Goal: Task Accomplishment & Management: Manage account settings

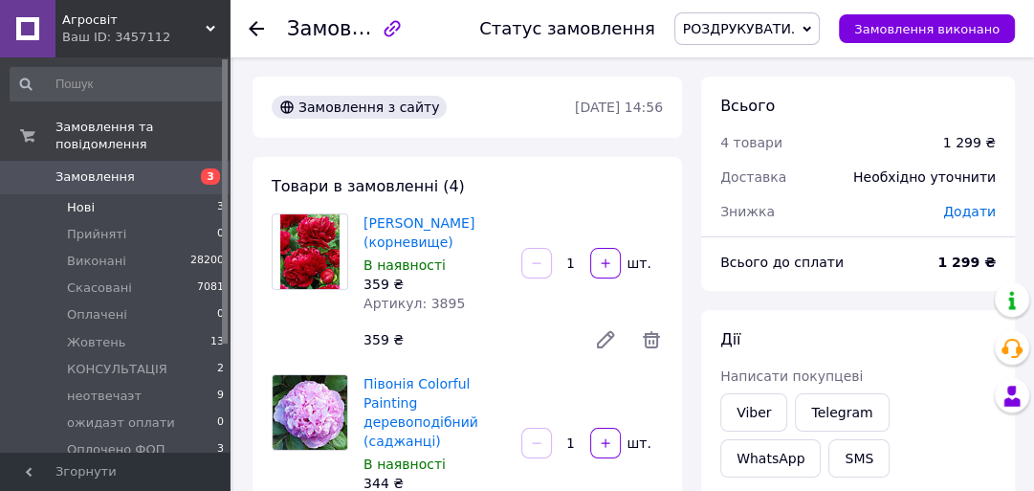
click at [96, 194] on li "Нові 3" at bounding box center [117, 207] width 235 height 27
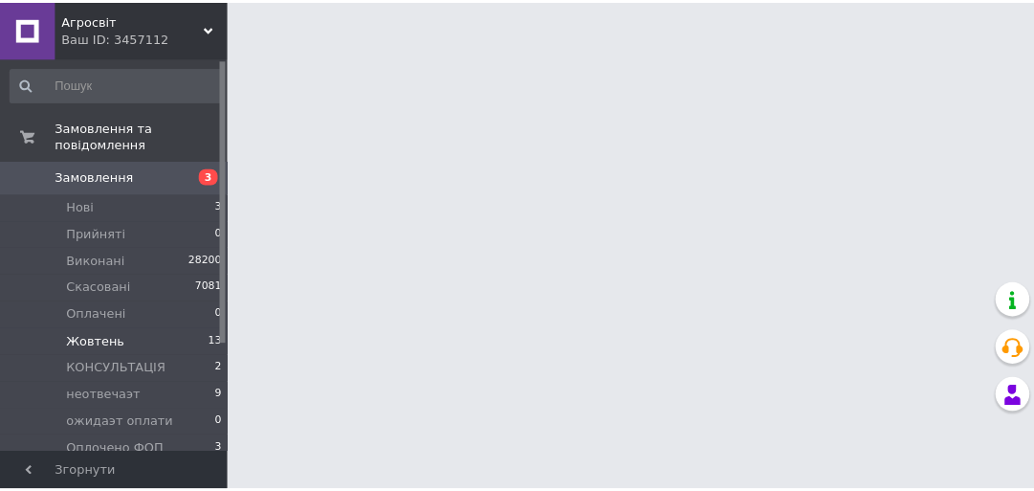
scroll to position [149, 0]
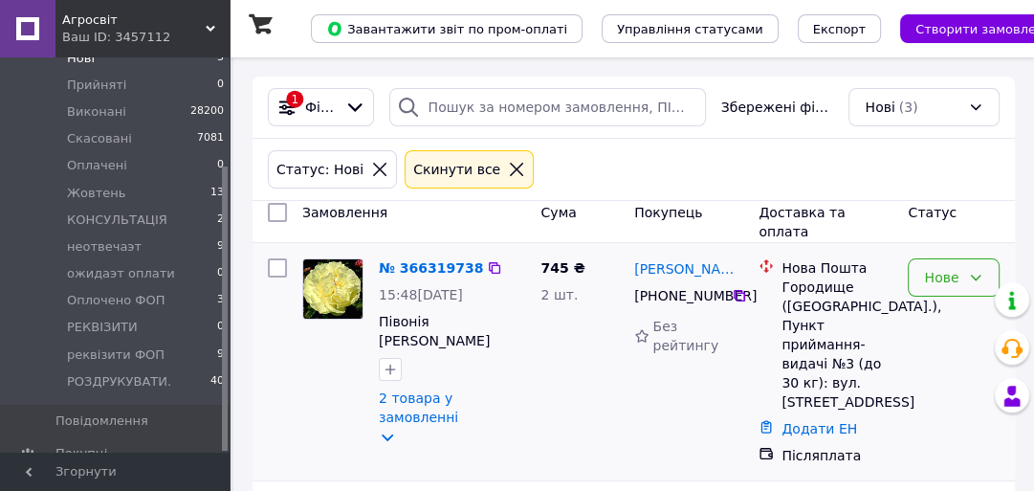
click at [935, 280] on div "Нове" at bounding box center [942, 277] width 36 height 21
click at [942, 320] on li "Прийнято" at bounding box center [954, 328] width 90 height 54
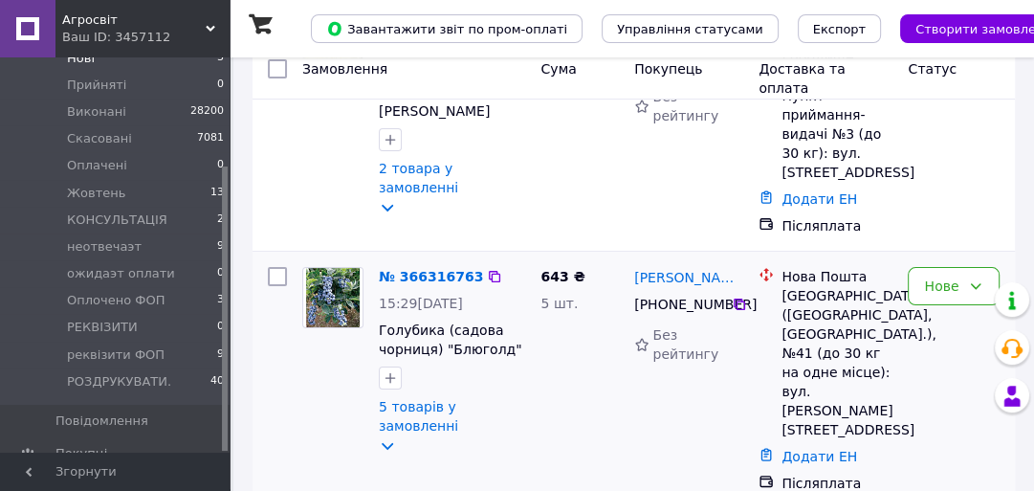
scroll to position [306, 0]
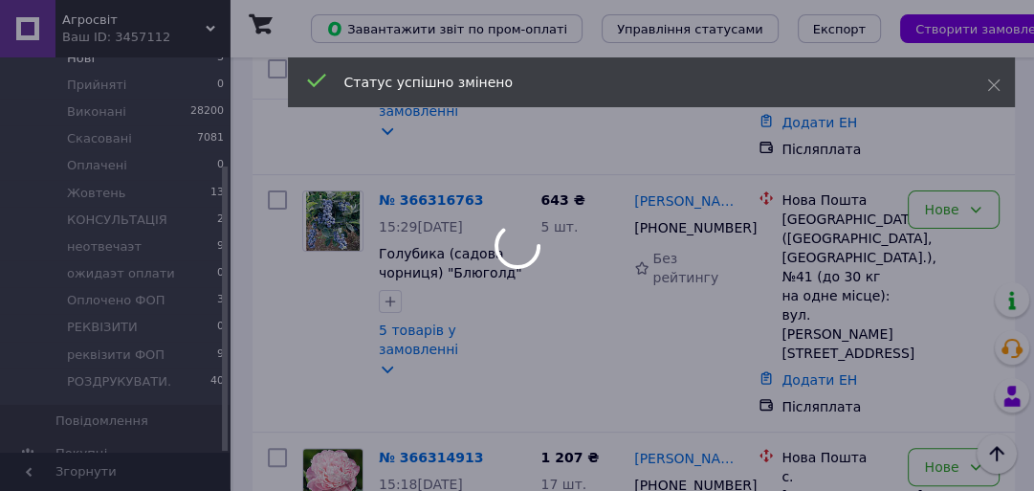
click at [955, 210] on div at bounding box center [517, 245] width 1034 height 491
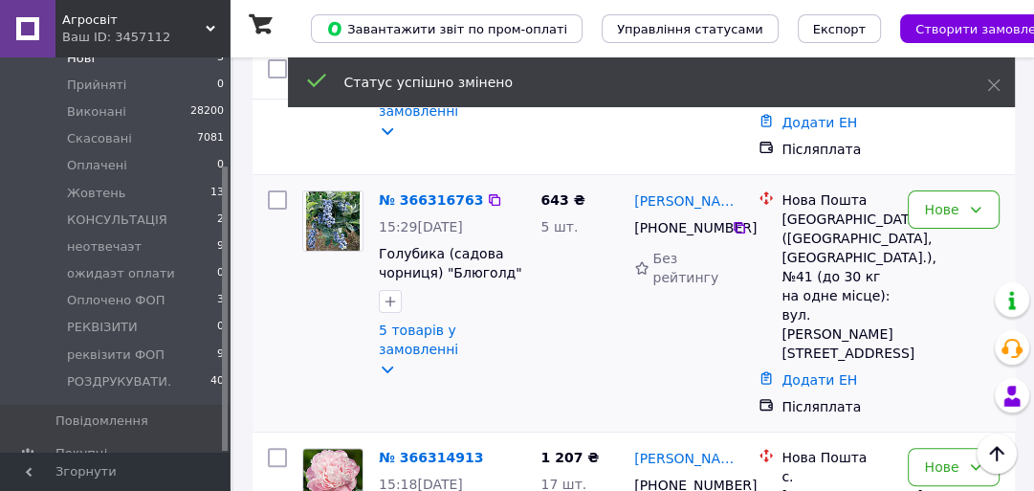
click at [952, 255] on div "Нове" at bounding box center [953, 303] width 107 height 241
click at [959, 214] on div "Нове" at bounding box center [942, 209] width 36 height 21
drag, startPoint x: 960, startPoint y: 217, endPoint x: 954, endPoint y: 250, distance: 33.2
click at [954, 251] on li "Прийнято" at bounding box center [954, 260] width 90 height 54
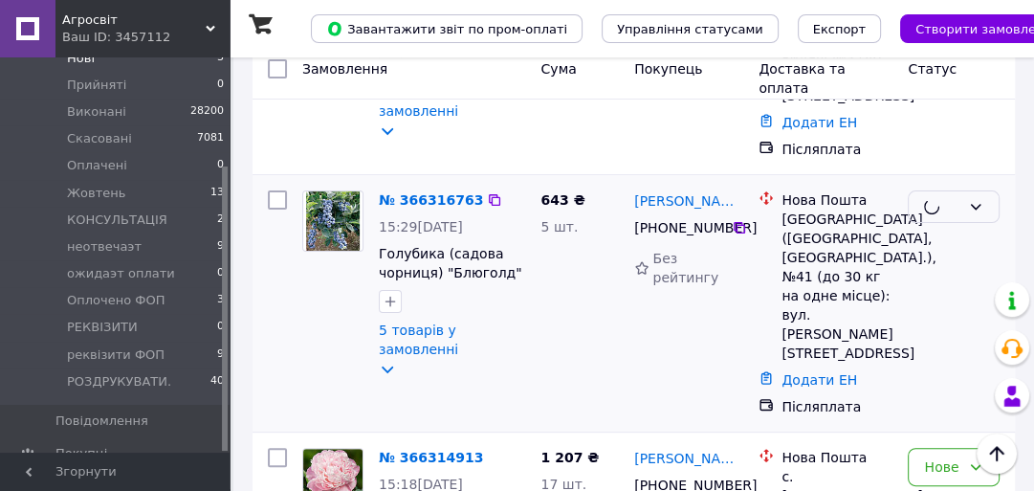
scroll to position [447, 0]
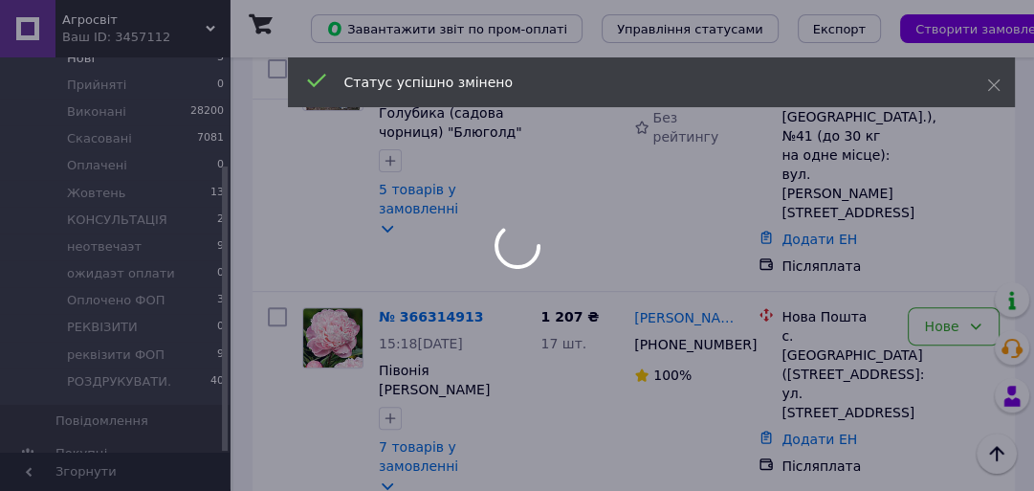
click at [938, 290] on div at bounding box center [517, 245] width 1034 height 491
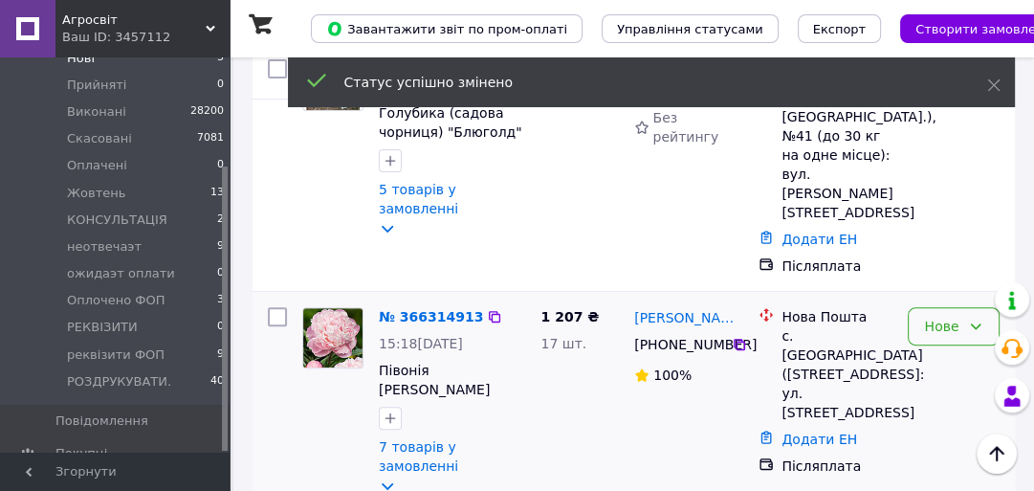
click at [936, 316] on div "Нове" at bounding box center [942, 326] width 36 height 21
drag, startPoint x: 937, startPoint y: 307, endPoint x: 936, endPoint y: 325, distance: 18.2
click at [936, 327] on li "Прийнято" at bounding box center [954, 338] width 90 height 54
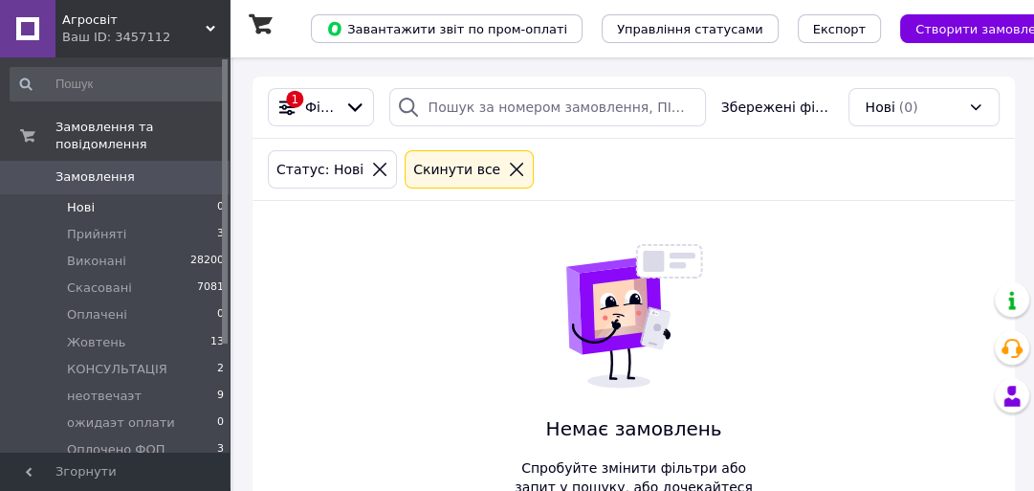
click at [107, 31] on div "Ваш ID: 3457112" at bounding box center [145, 37] width 167 height 17
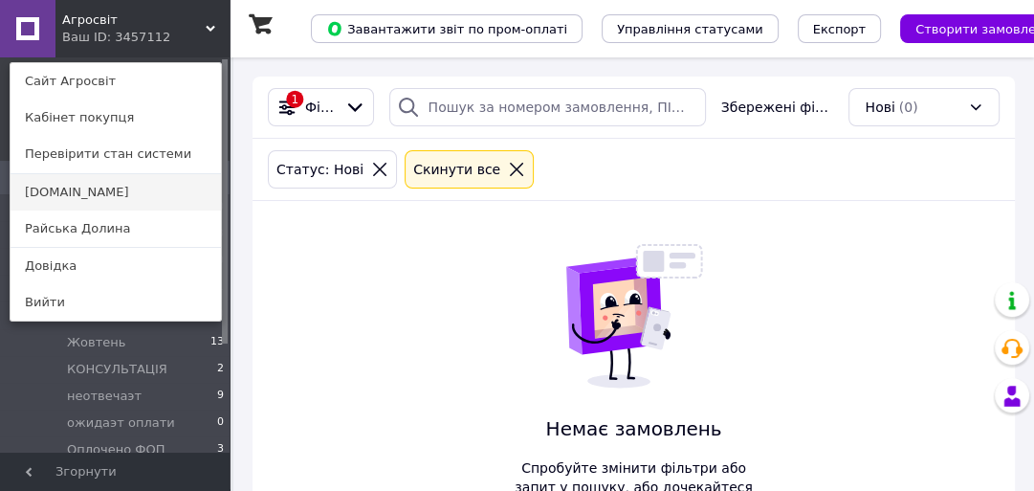
click at [89, 180] on link "[DOMAIN_NAME]" at bounding box center [116, 192] width 210 height 36
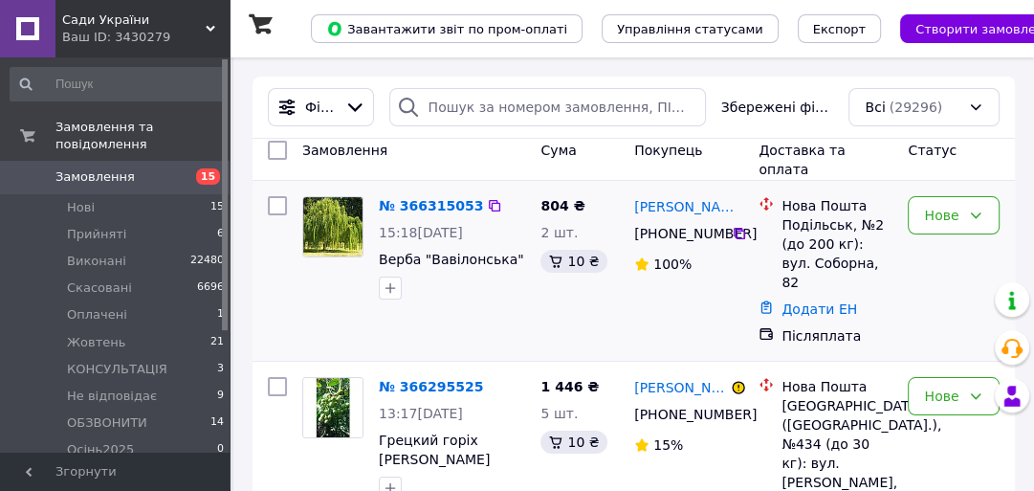
scroll to position [77, 0]
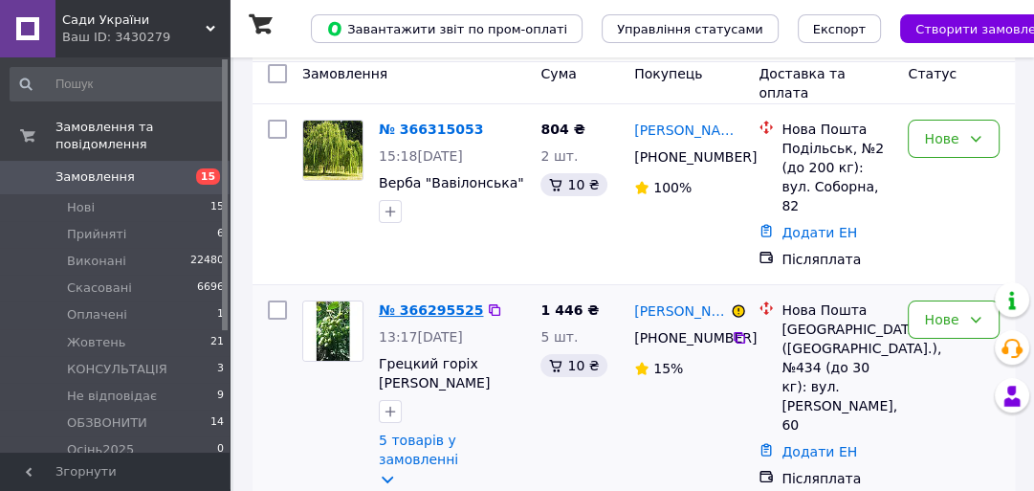
click at [410, 302] on link "№ 366295525" at bounding box center [431, 309] width 104 height 15
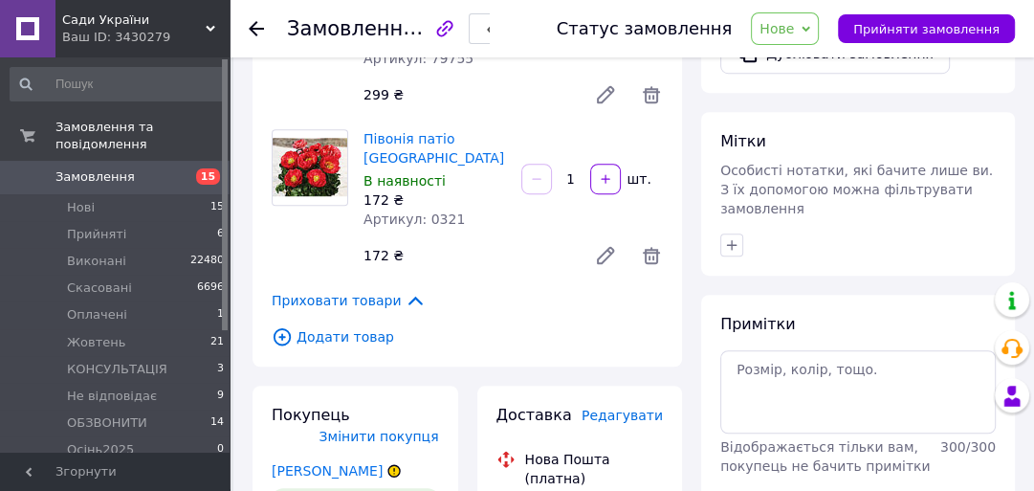
scroll to position [918, 0]
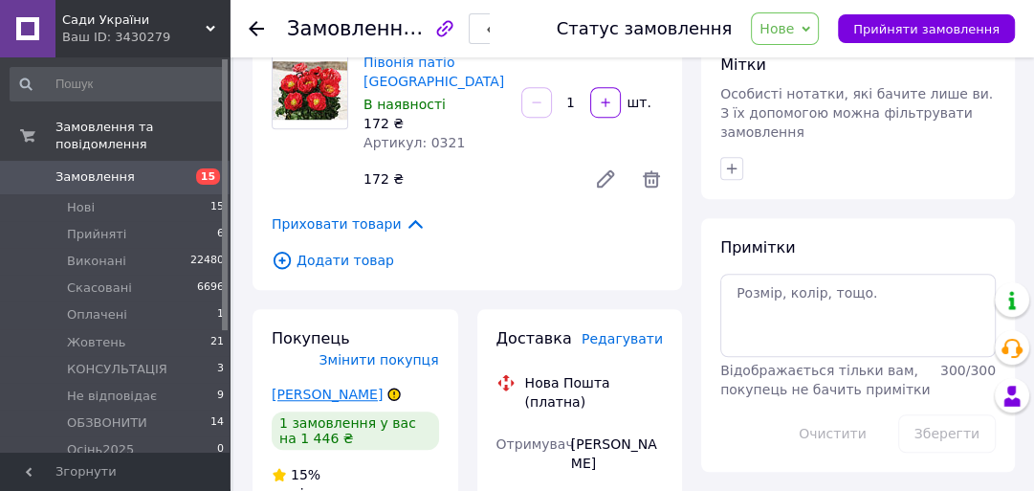
click at [331, 386] on link "Таранова Юлія" at bounding box center [327, 393] width 111 height 15
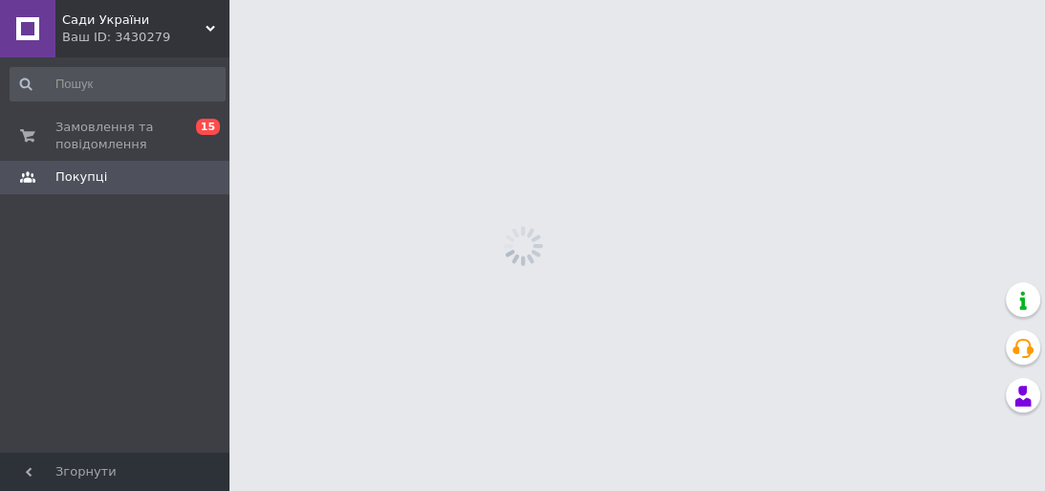
click at [333, 0] on html "Сади України Ваш ID: 3430279 Сайт Сади України Кабінет покупця Перевірити стан …" at bounding box center [522, 0] width 1045 height 0
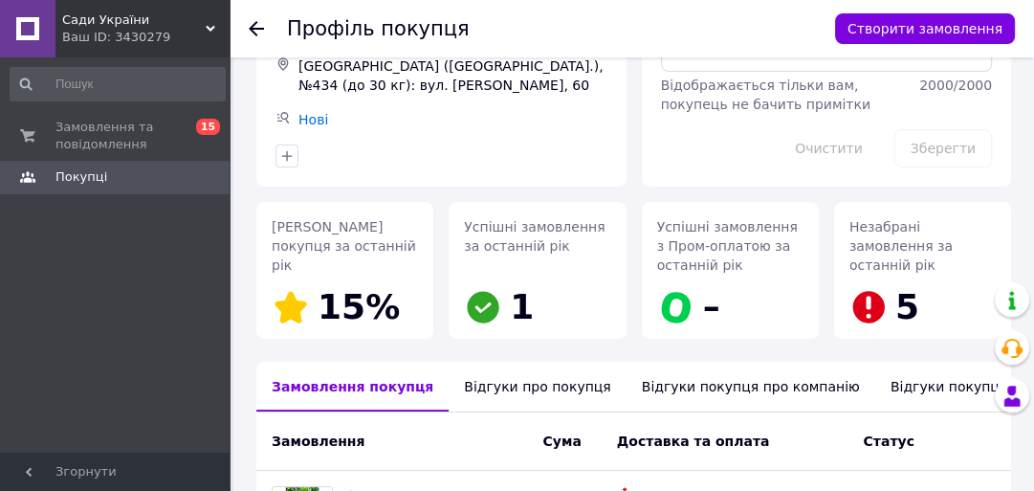
scroll to position [230, 0]
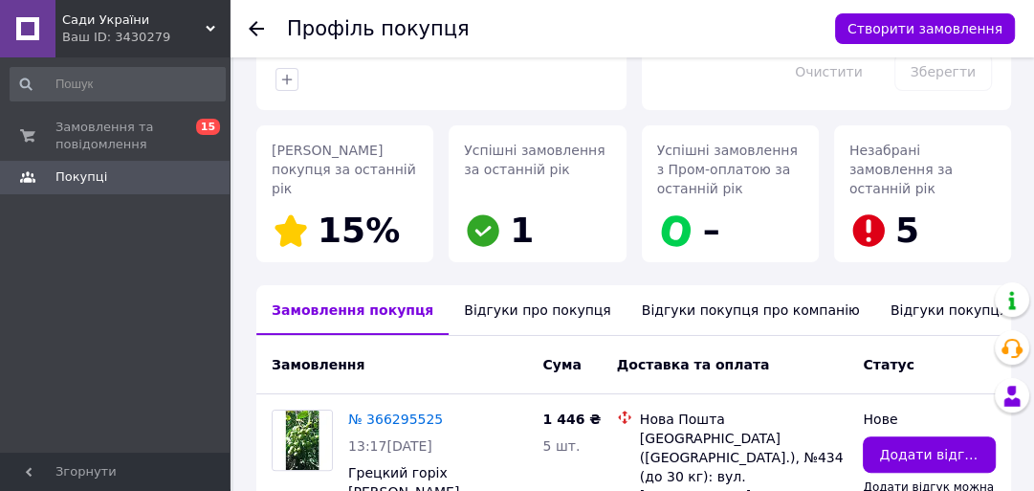
click at [532, 321] on div "Відгуки про покупця" at bounding box center [537, 310] width 177 height 50
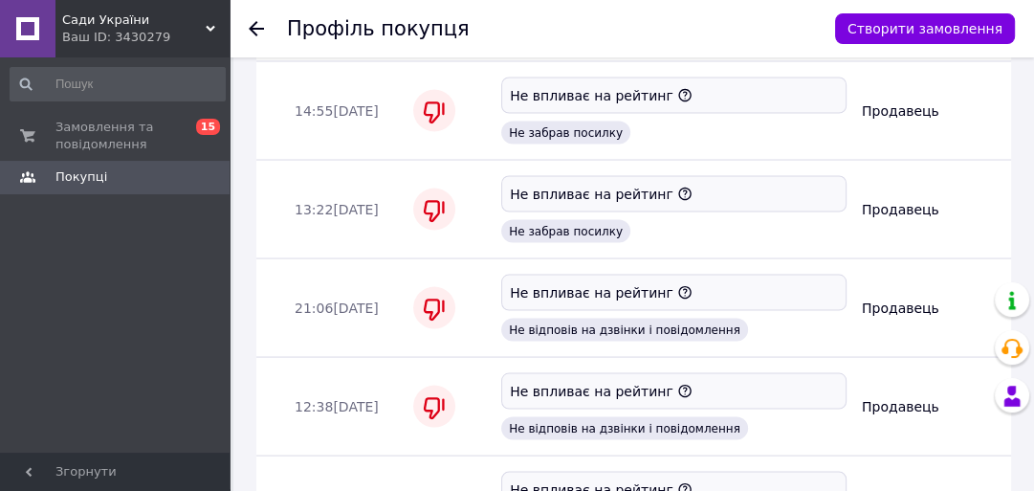
scroll to position [2893, 0]
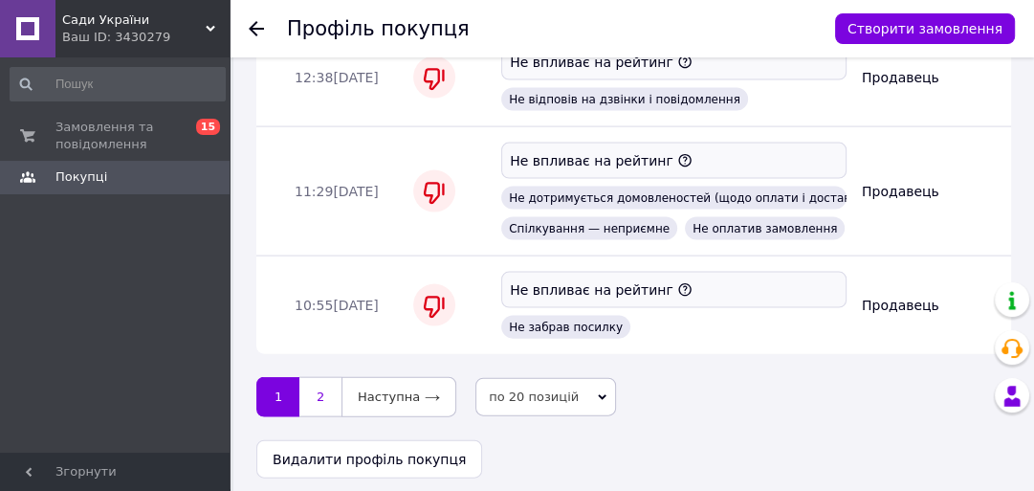
click at [329, 389] on link "2" at bounding box center [320, 397] width 42 height 40
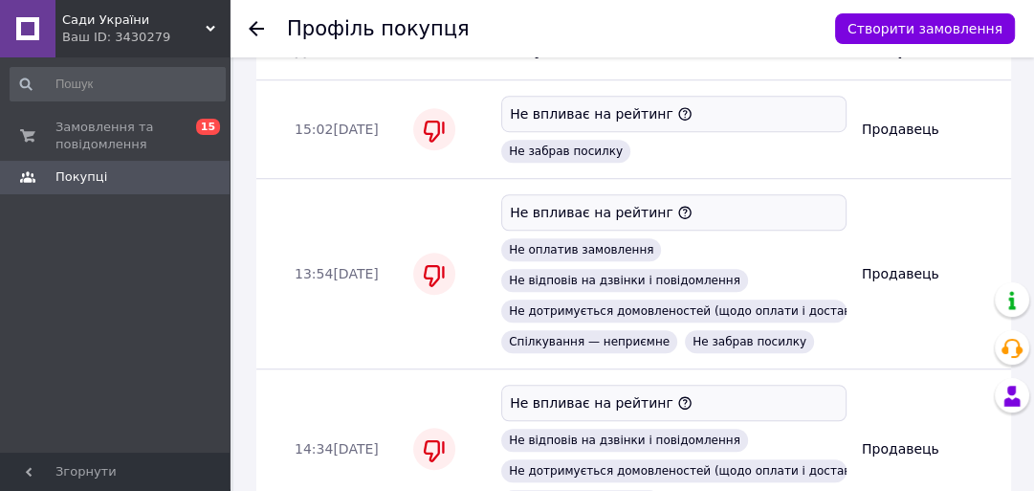
scroll to position [1481, 0]
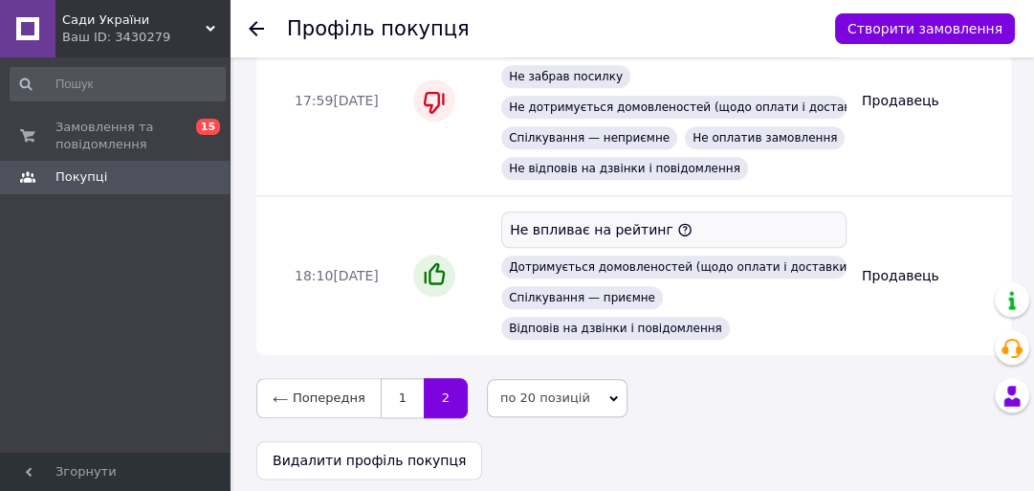
click at [253, 30] on icon at bounding box center [256, 28] width 15 height 15
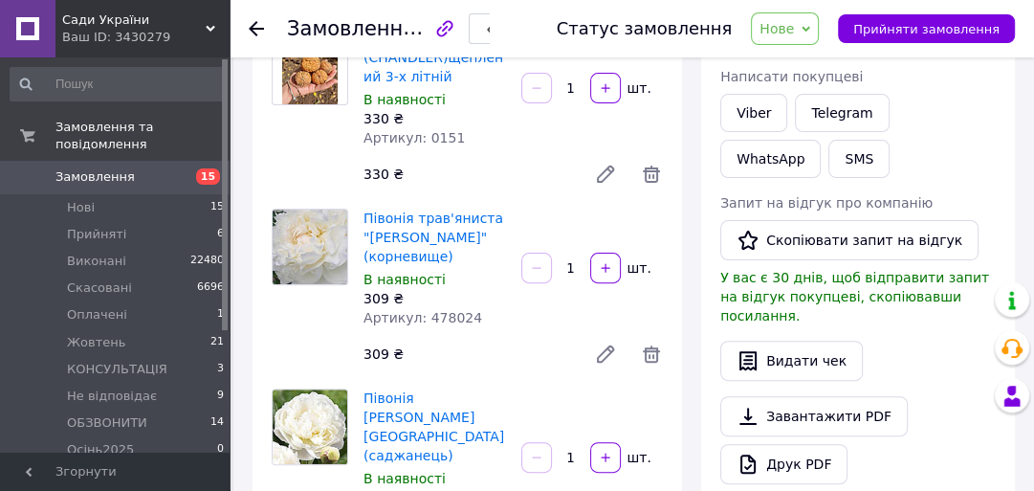
scroll to position [1, 0]
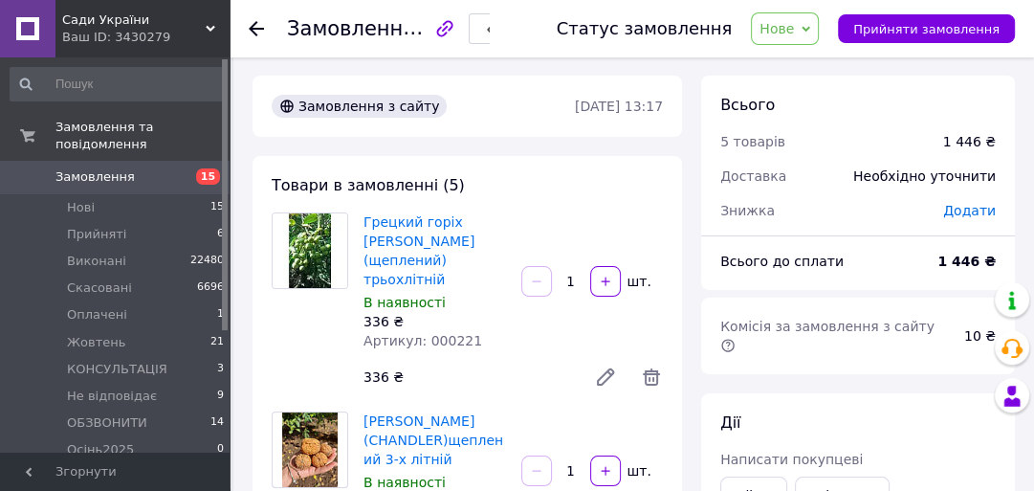
click at [157, 31] on div "Ваш ID: 3430279" at bounding box center [145, 37] width 167 height 17
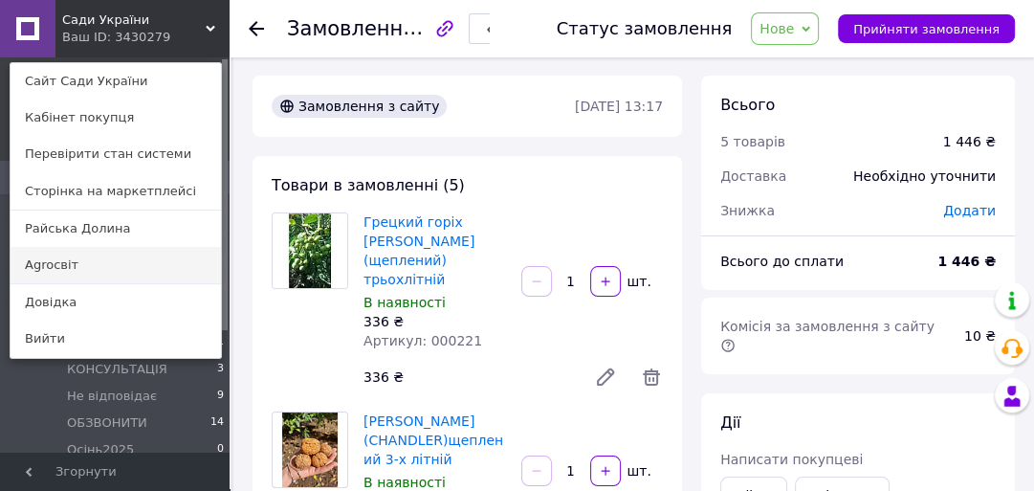
click at [91, 264] on link "Agroсвіт" at bounding box center [116, 265] width 210 height 36
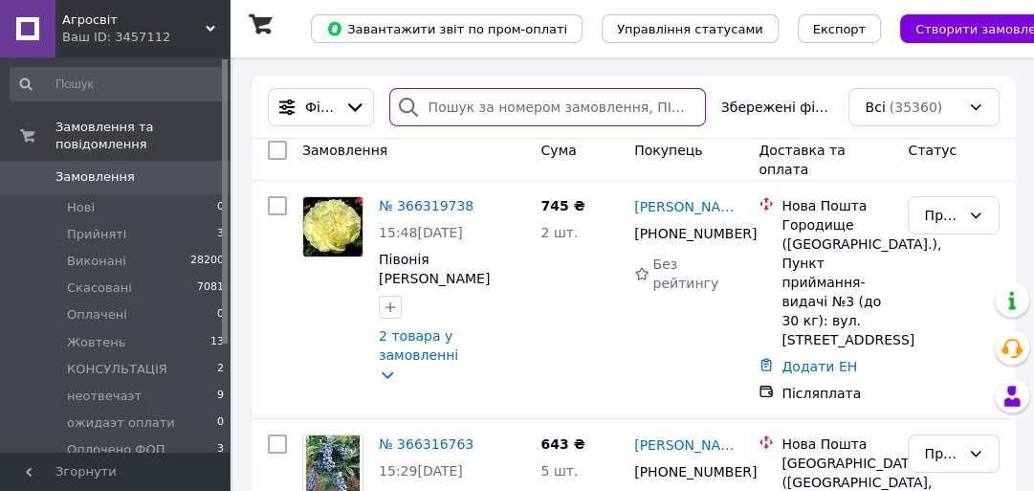
click at [501, 107] on input "search" at bounding box center [547, 107] width 317 height 38
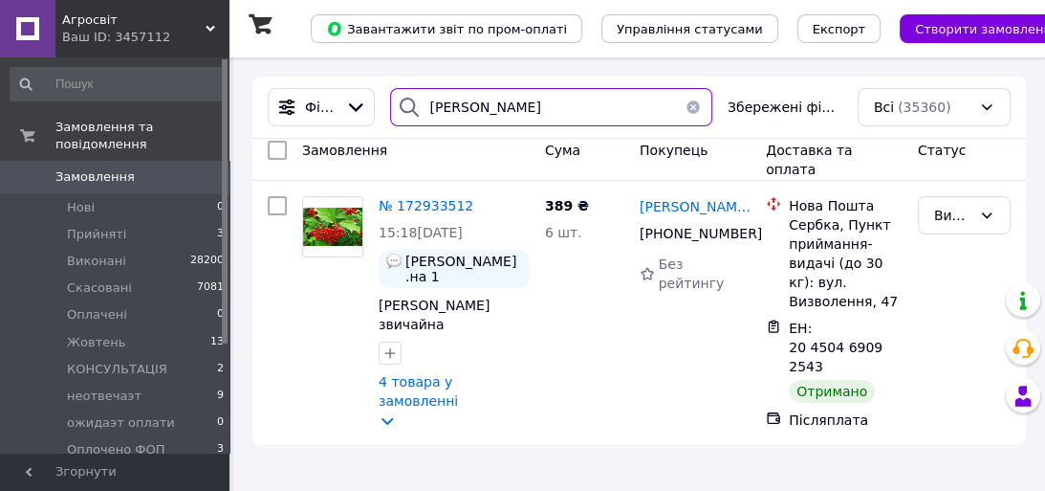
type input "[PERSON_NAME]"
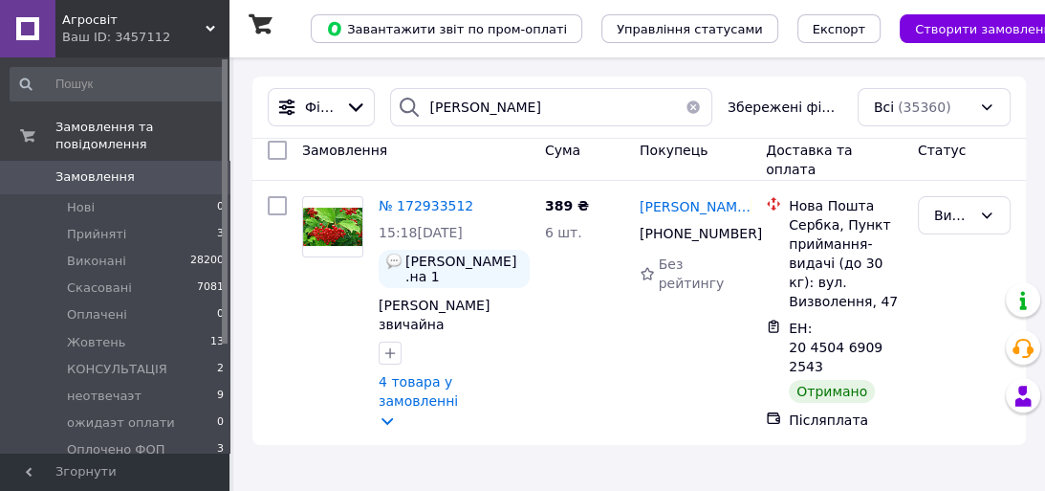
click at [697, 104] on button "button" at bounding box center [693, 107] width 38 height 38
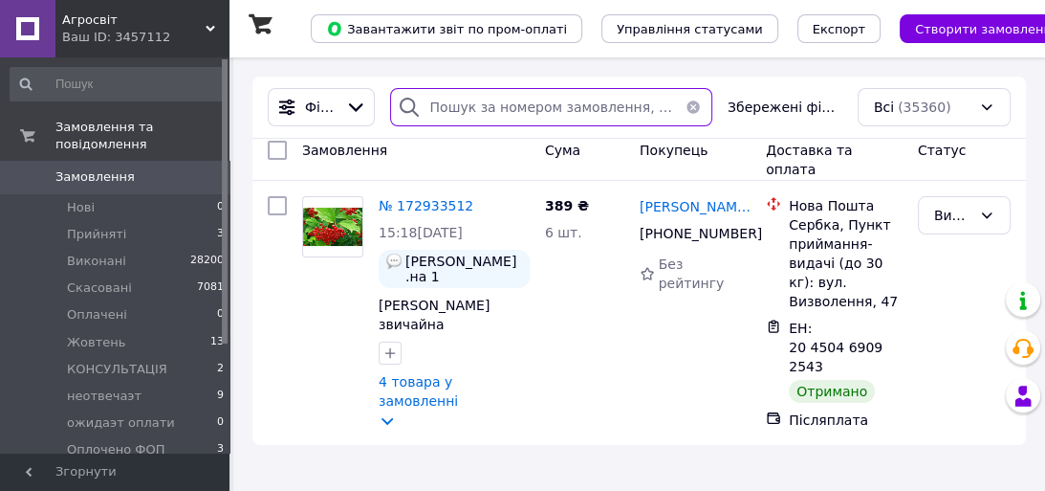
click at [697, 104] on input "search" at bounding box center [550, 107] width 321 height 38
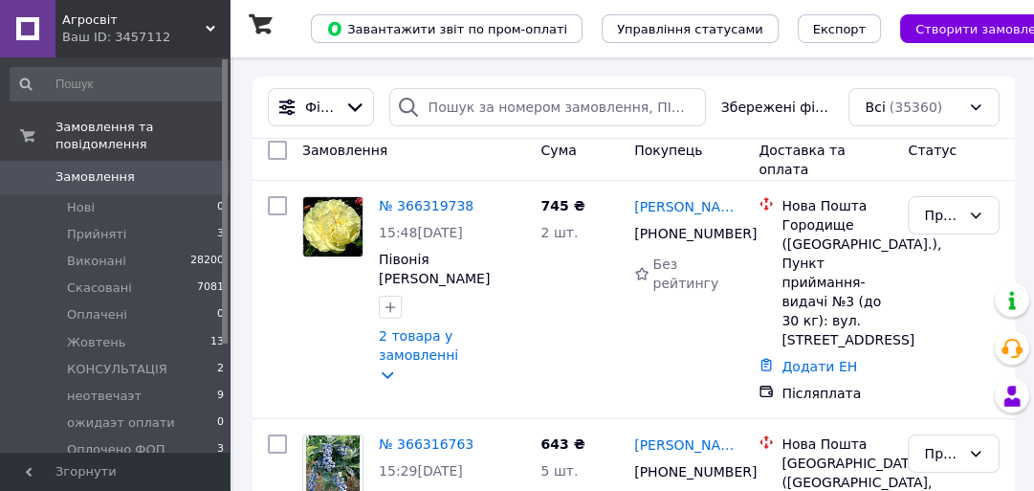
click at [457, 157] on div "Замовлення" at bounding box center [414, 160] width 238 height 54
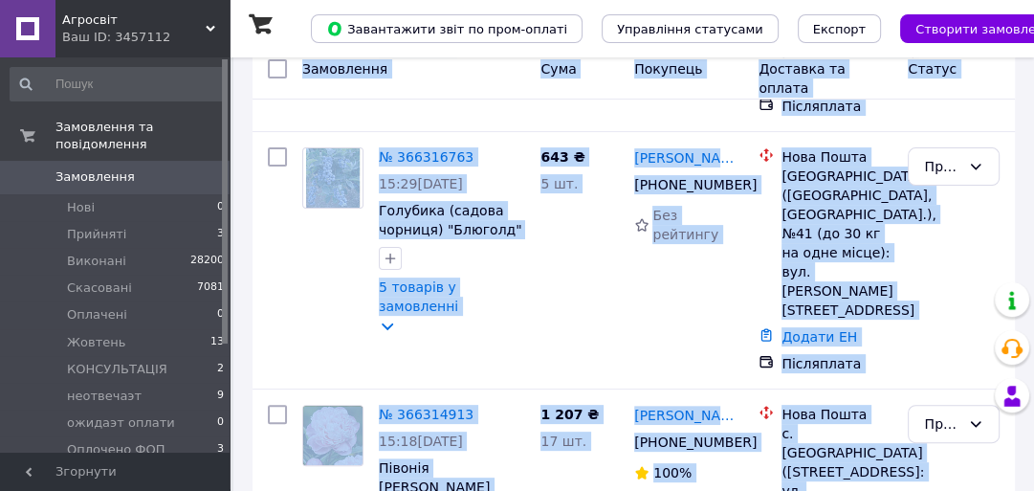
drag, startPoint x: 302, startPoint y: 160, endPoint x: 1016, endPoint y: 517, distance: 798.2
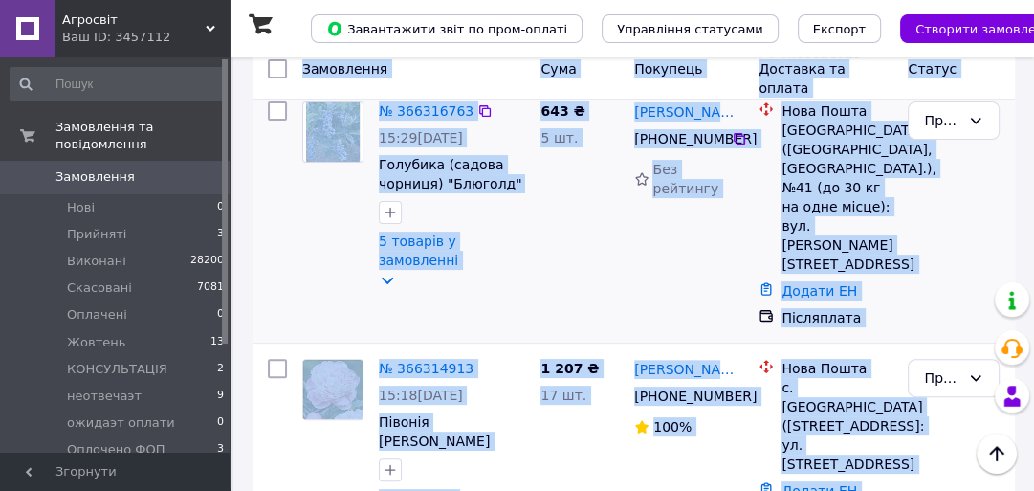
click at [551, 210] on div "643 ₴ 5 шт." at bounding box center [580, 214] width 94 height 241
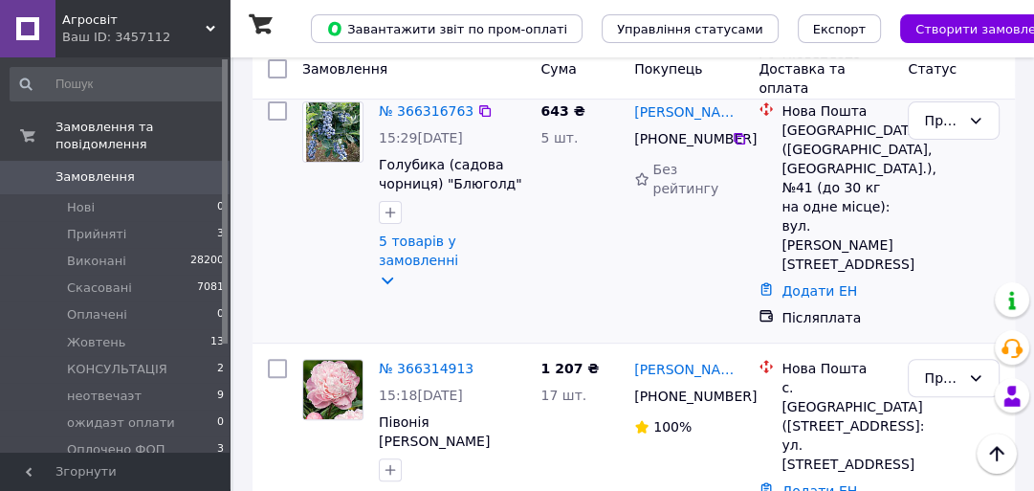
scroll to position [0, 0]
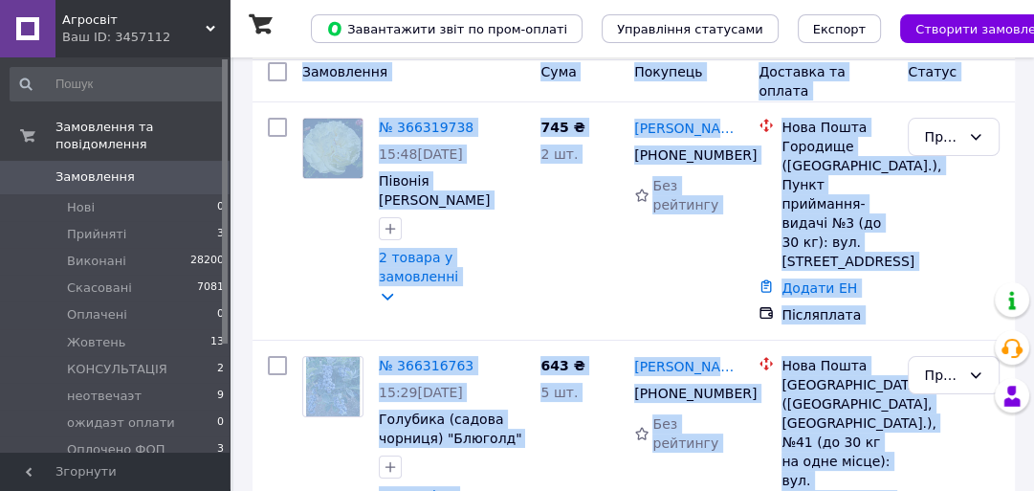
drag, startPoint x: 302, startPoint y: 160, endPoint x: 1006, endPoint y: 501, distance: 782.5
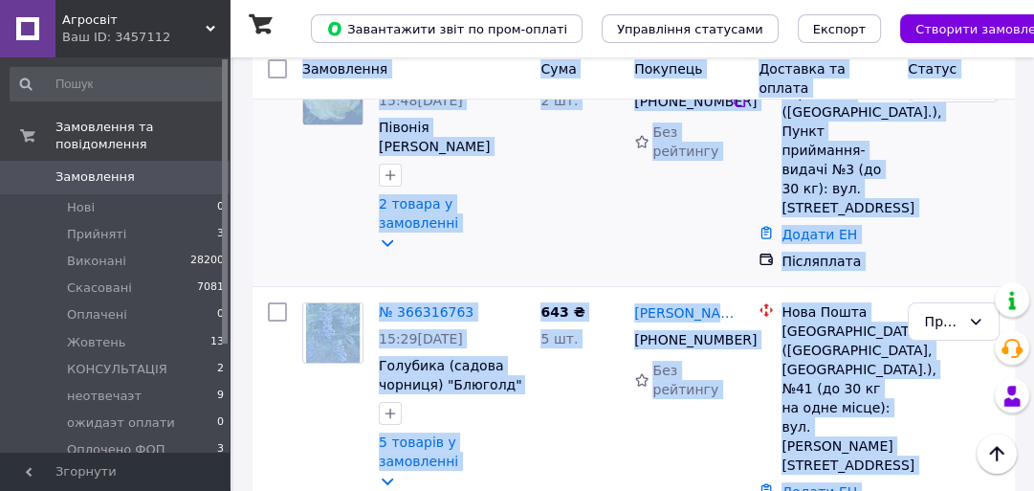
click at [546, 165] on div "745 ₴ 2 шт." at bounding box center [580, 167] width 94 height 222
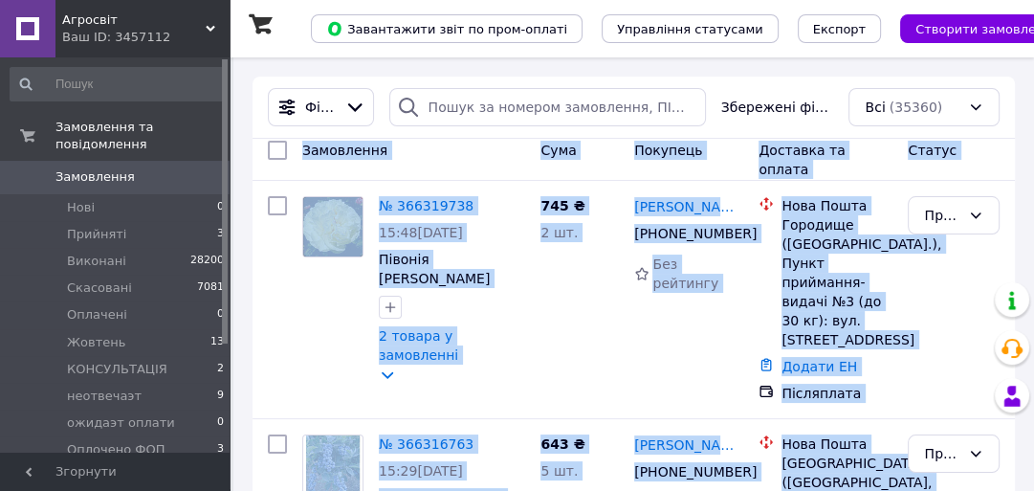
scroll to position [225, 0]
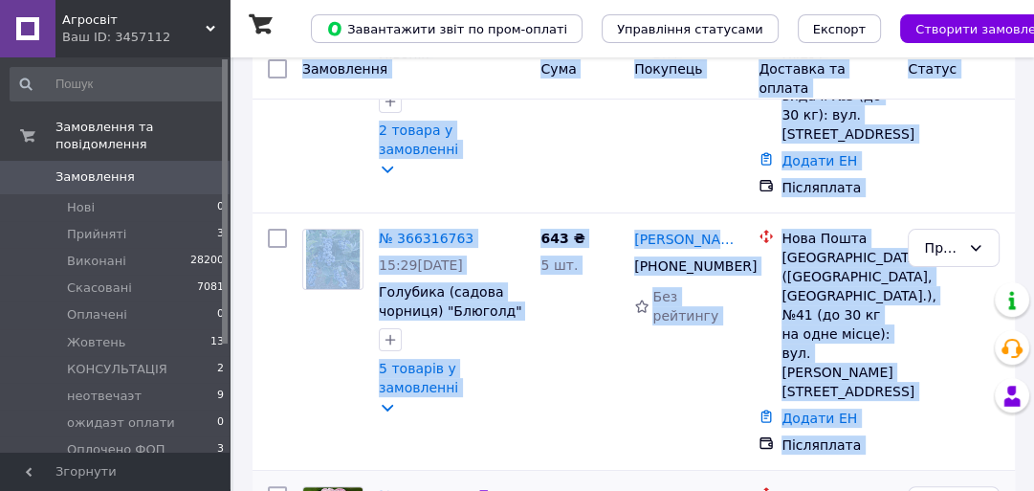
drag, startPoint x: 302, startPoint y: 160, endPoint x: 1003, endPoint y: 463, distance: 763.9
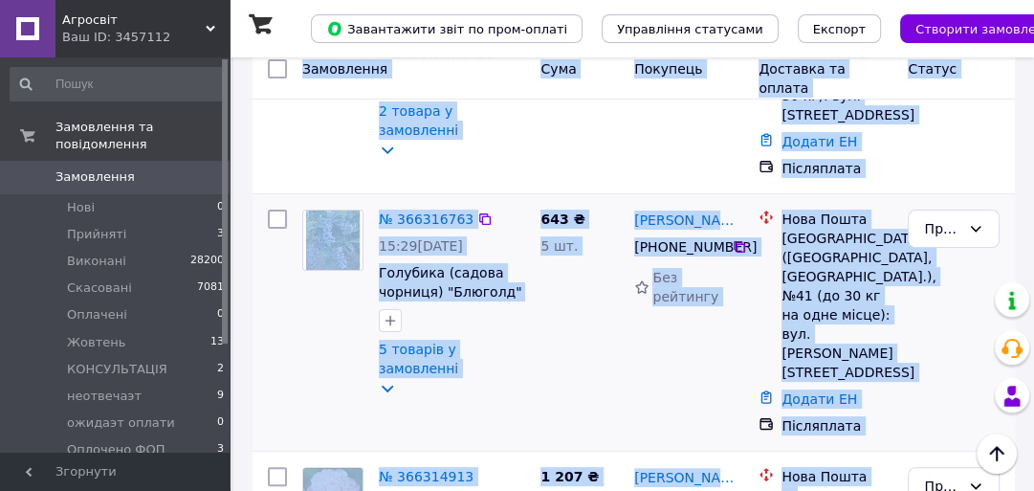
click at [563, 318] on div "643 ₴ 5 шт." at bounding box center [580, 322] width 94 height 241
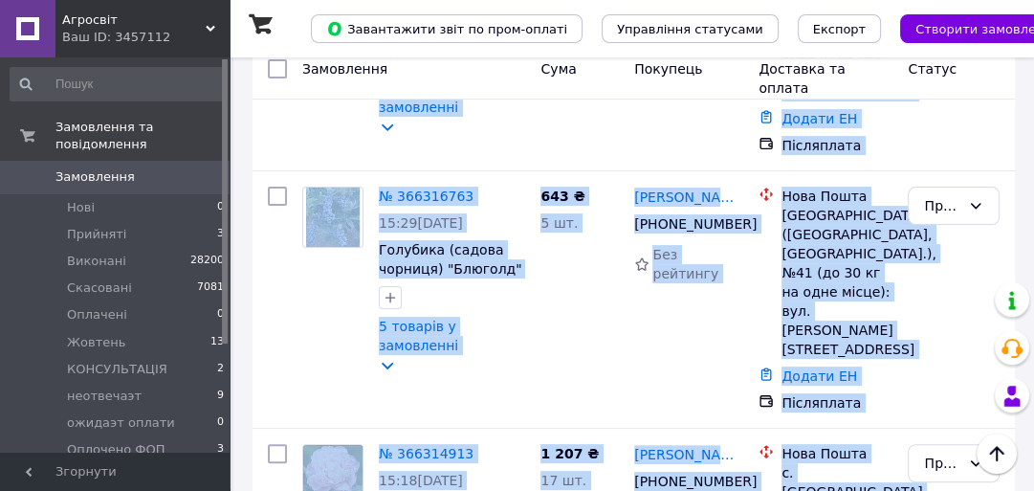
drag, startPoint x: 274, startPoint y: 167, endPoint x: 906, endPoint y: 517, distance: 722.7
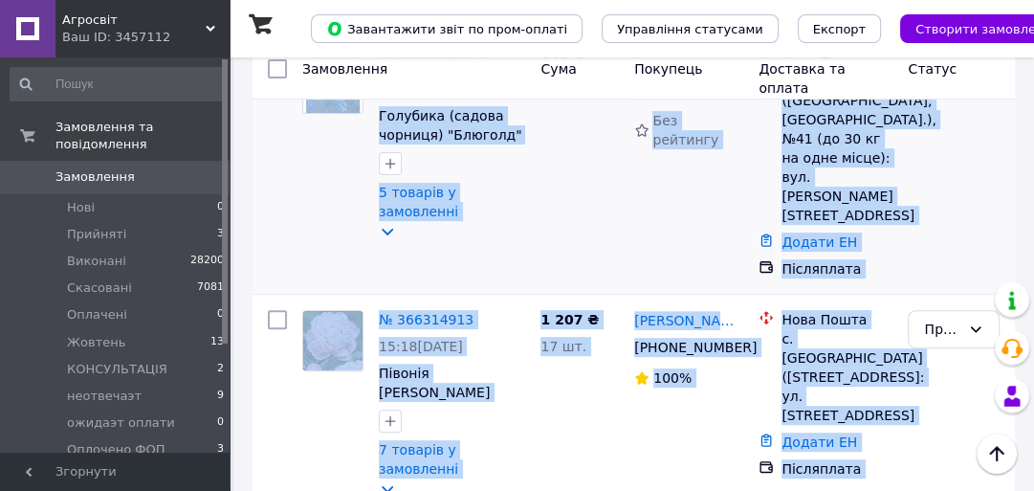
click at [552, 149] on div "643 ₴ 5 шт." at bounding box center [580, 165] width 94 height 241
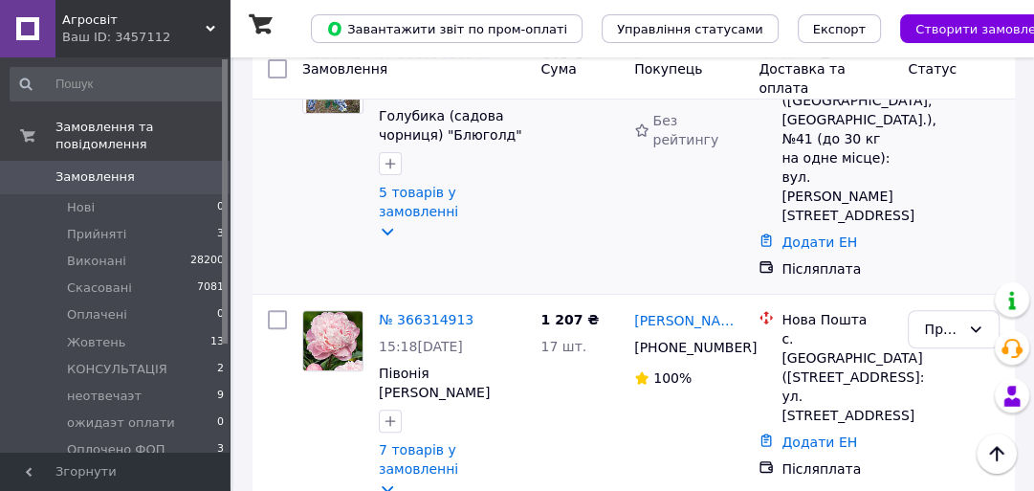
scroll to position [0, 0]
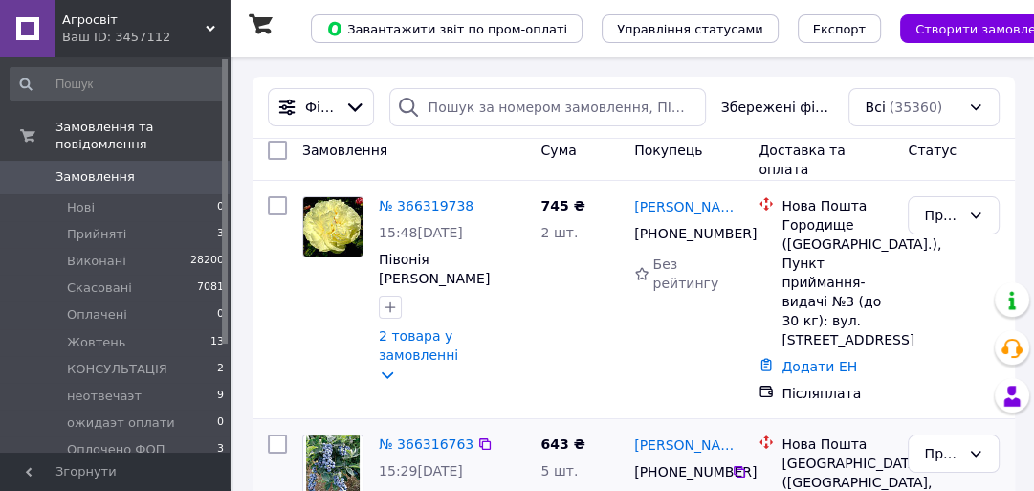
drag, startPoint x: 542, startPoint y: 208, endPoint x: 854, endPoint y: 433, distance: 385.0
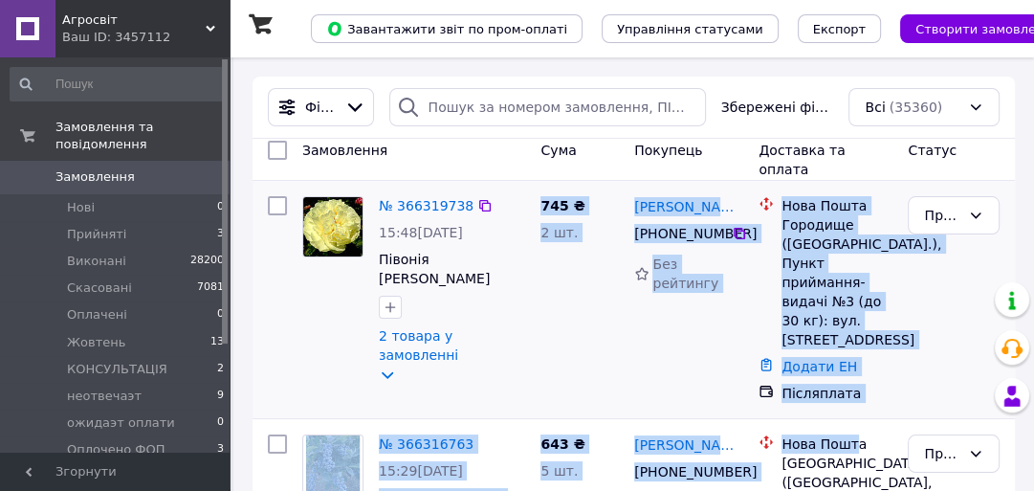
click at [546, 302] on div "745 ₴ 2 шт." at bounding box center [580, 299] width 94 height 222
click at [544, 302] on div "745 ₴ 2 шт." at bounding box center [580, 299] width 94 height 222
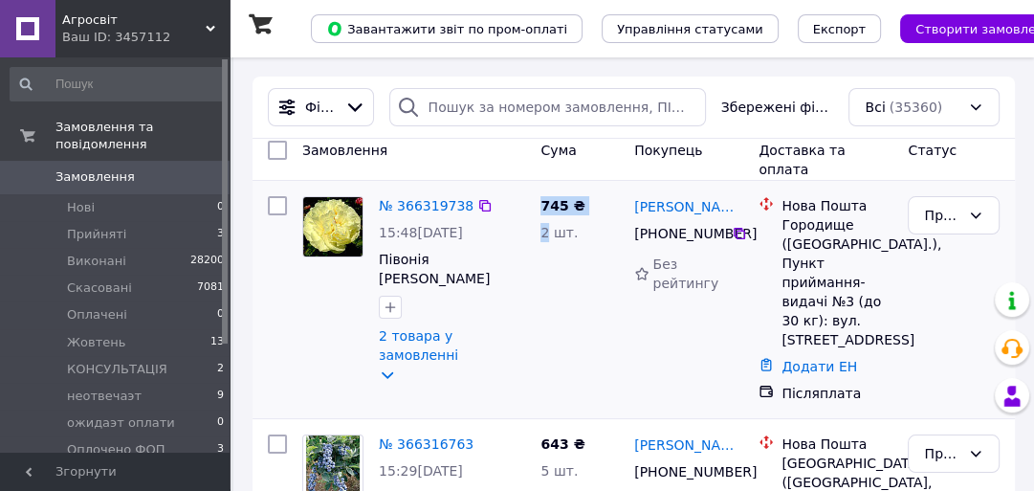
click at [544, 302] on div "745 ₴ 2 шт." at bounding box center [580, 299] width 94 height 222
click at [547, 268] on div "745 ₴ 2 шт." at bounding box center [580, 299] width 94 height 222
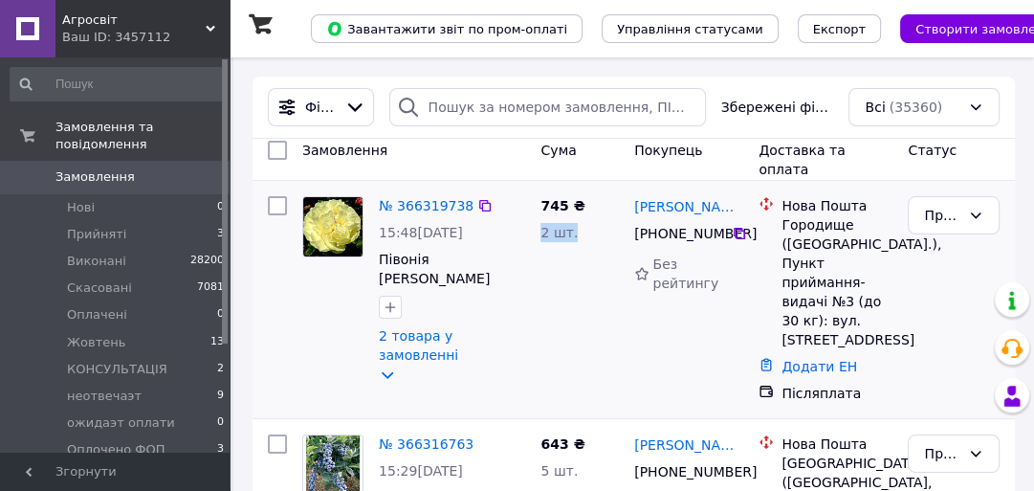
click at [570, 268] on div "745 ₴ 2 шт." at bounding box center [580, 299] width 94 height 222
click at [551, 314] on div "745 ₴ 2 шт." at bounding box center [580, 299] width 94 height 222
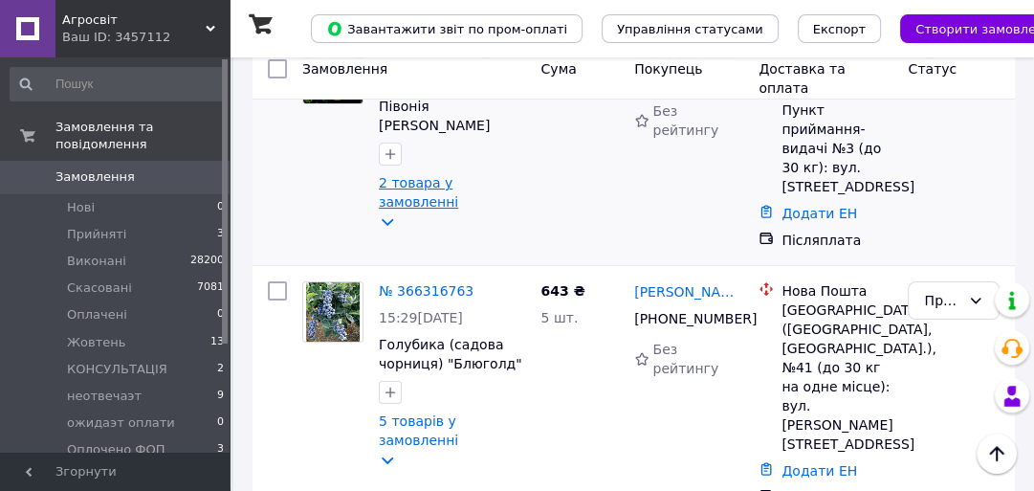
scroll to position [77, 0]
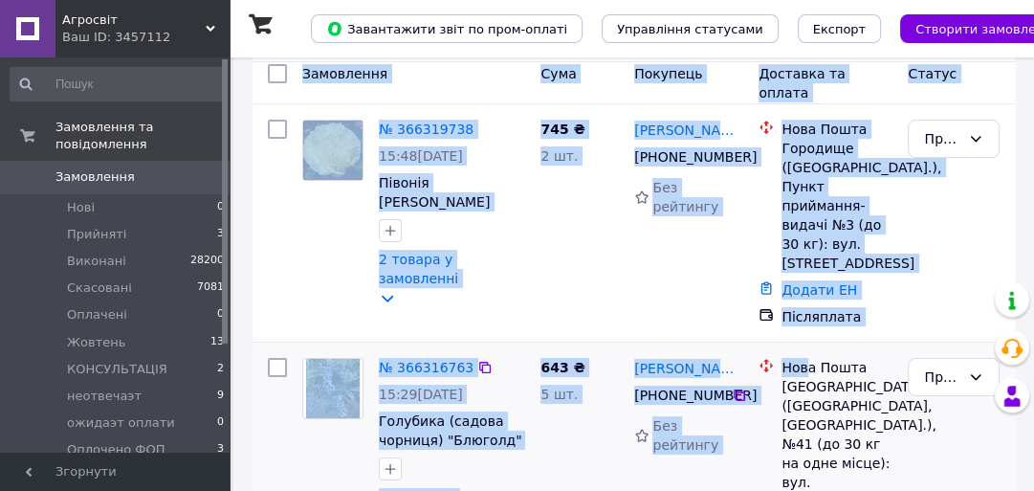
drag, startPoint x: 302, startPoint y: 84, endPoint x: 805, endPoint y: 348, distance: 568.2
click at [555, 253] on div "745 ₴ 2 шт." at bounding box center [580, 223] width 94 height 222
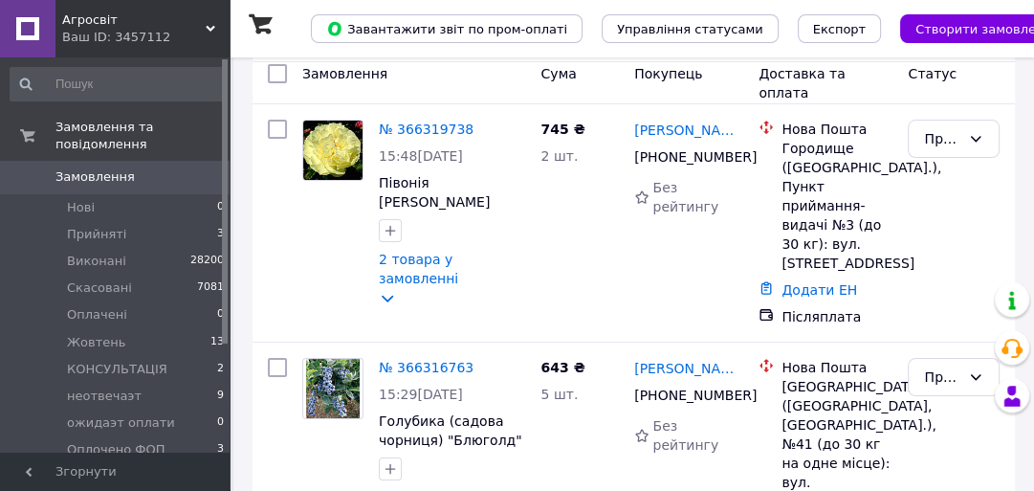
click at [135, 168] on span "Замовлення" at bounding box center [115, 176] width 121 height 17
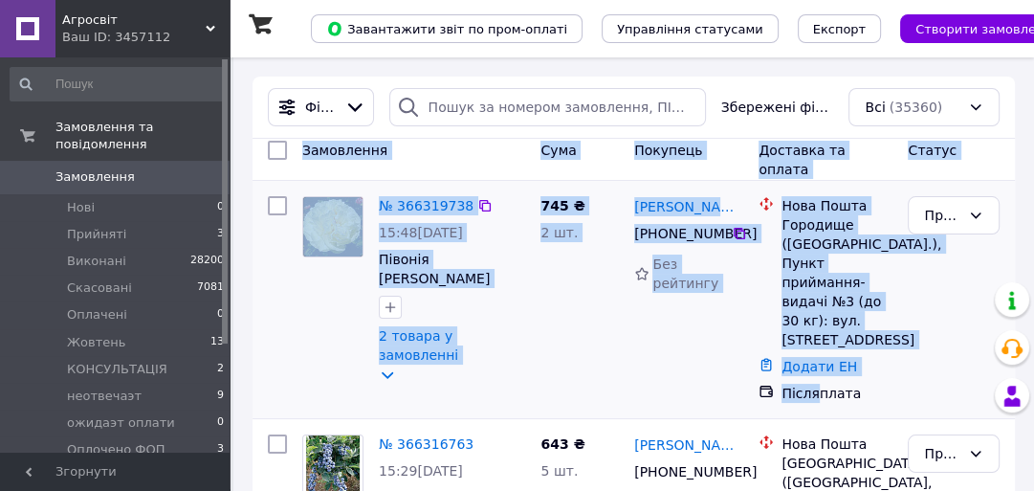
drag, startPoint x: 302, startPoint y: 161, endPoint x: 824, endPoint y: 399, distance: 573.1
click at [571, 324] on div "745 ₴ 2 шт." at bounding box center [580, 299] width 94 height 222
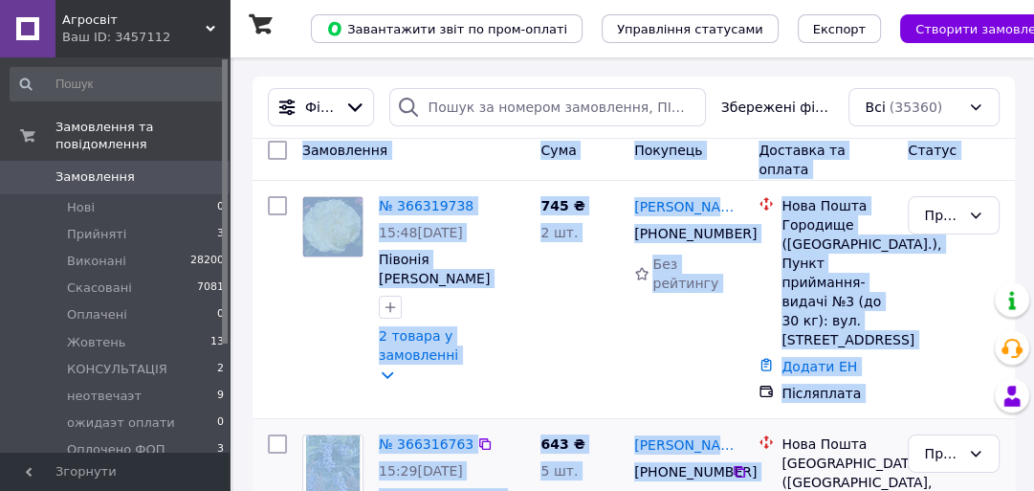
drag, startPoint x: 301, startPoint y: 161, endPoint x: 785, endPoint y: 429, distance: 553.6
click at [557, 297] on div "745 ₴ 2 шт." at bounding box center [580, 299] width 94 height 222
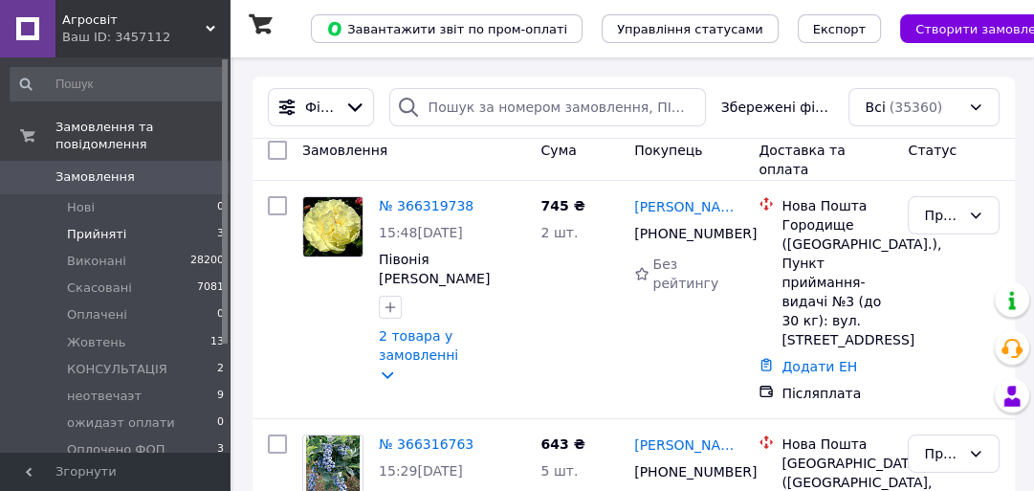
click at [97, 227] on li "Прийняті 3" at bounding box center [117, 234] width 235 height 27
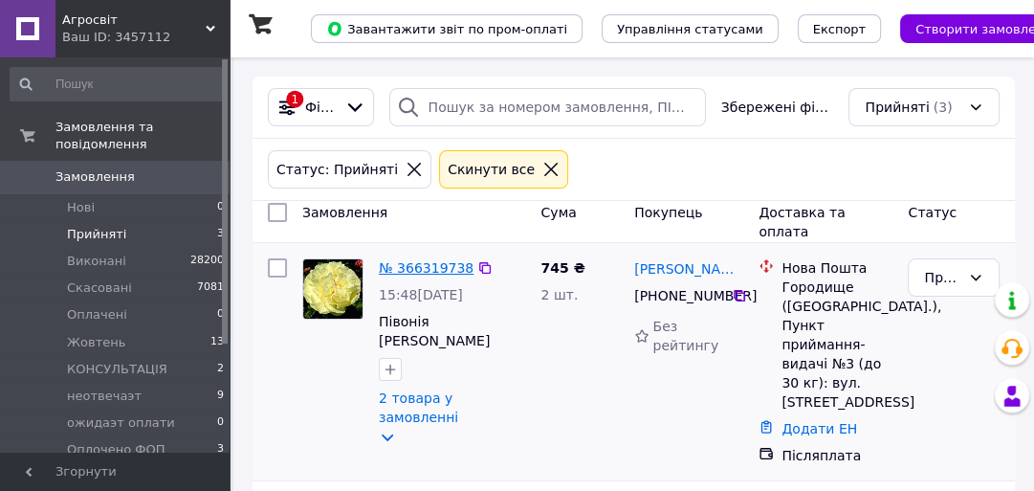
click at [392, 260] on link "№ 366319738" at bounding box center [426, 267] width 95 height 15
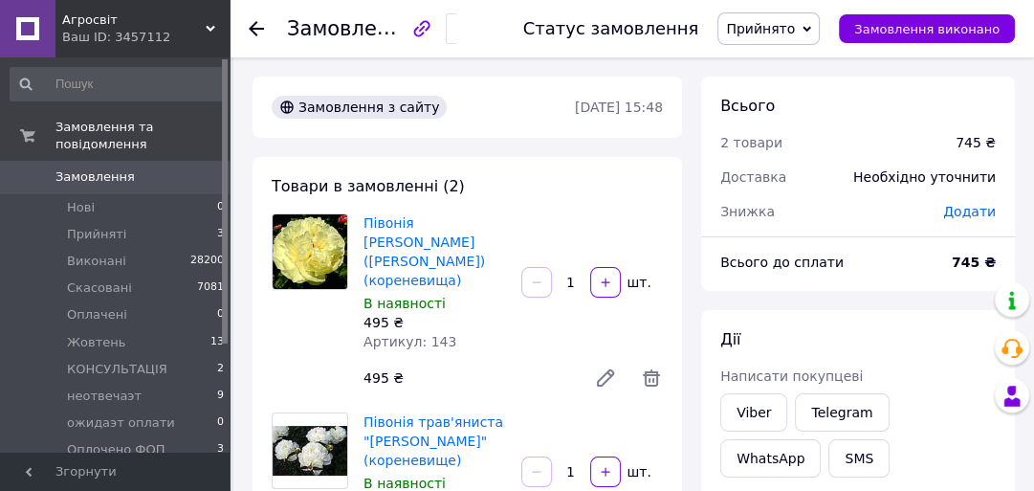
click at [775, 26] on span "Прийнято" at bounding box center [760, 28] width 69 height 15
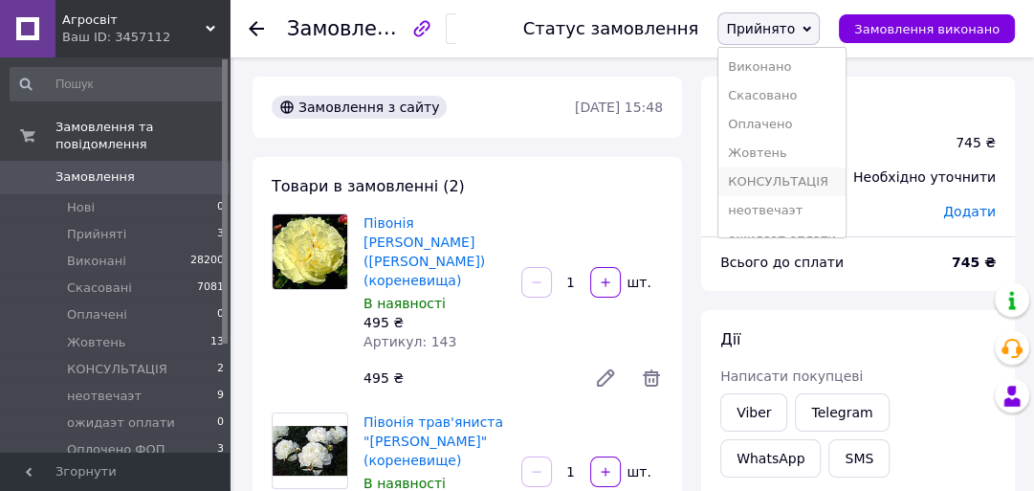
scroll to position [77, 0]
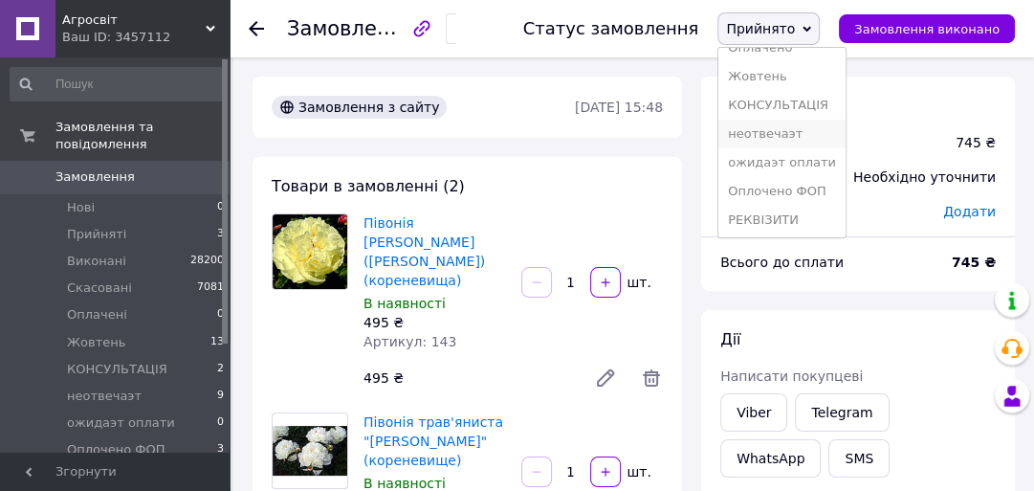
click at [795, 145] on li "неотвечаэт" at bounding box center [781, 134] width 127 height 29
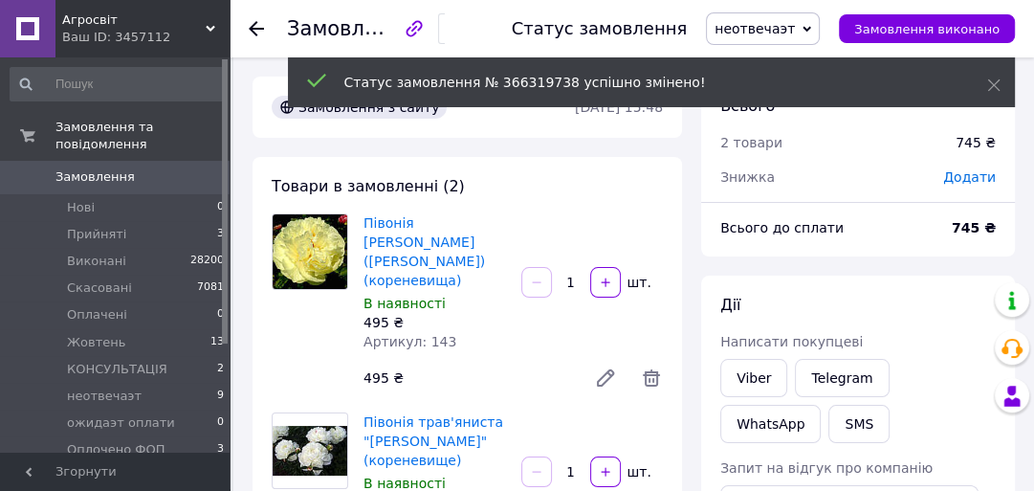
click at [790, 30] on span "неотвечаэт" at bounding box center [755, 28] width 80 height 15
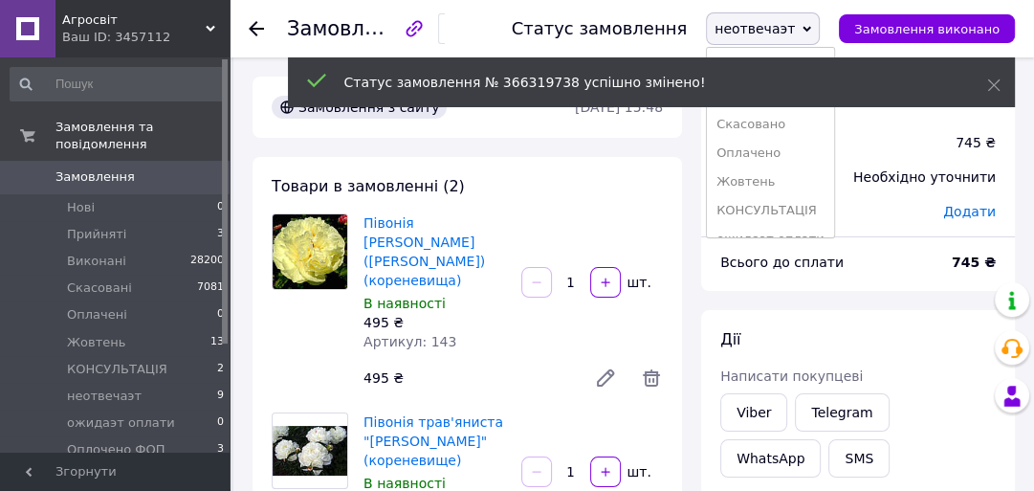
scroll to position [153, 0]
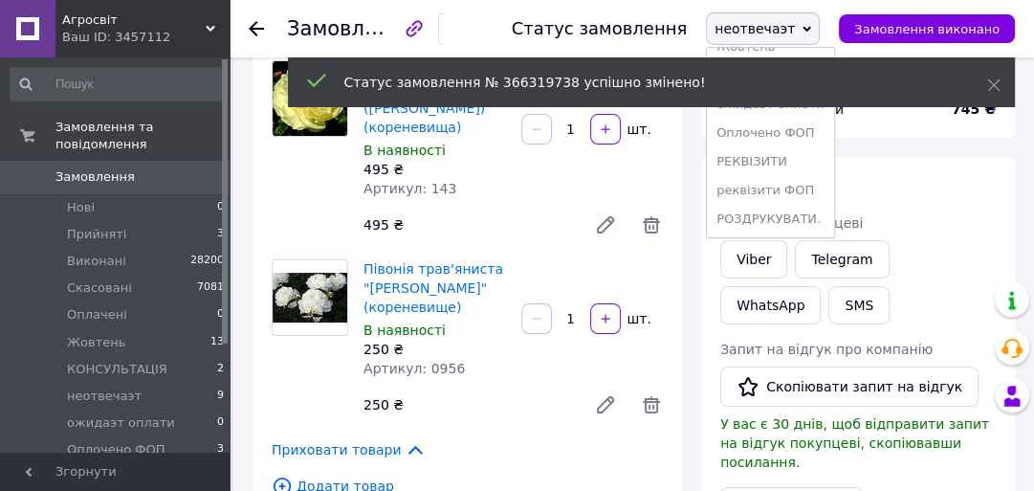
click at [793, 212] on li "РОЗДРУКУВАТИ." at bounding box center [770, 219] width 127 height 29
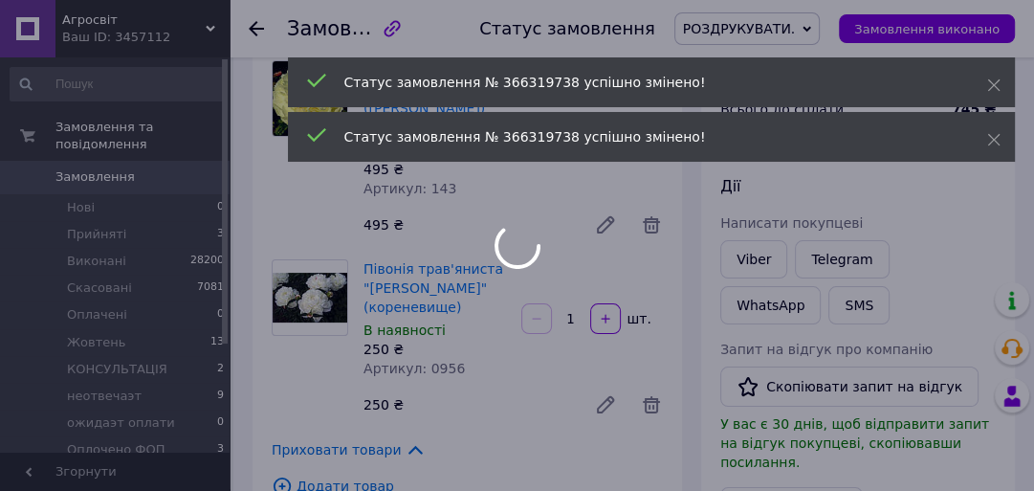
scroll to position [612, 0]
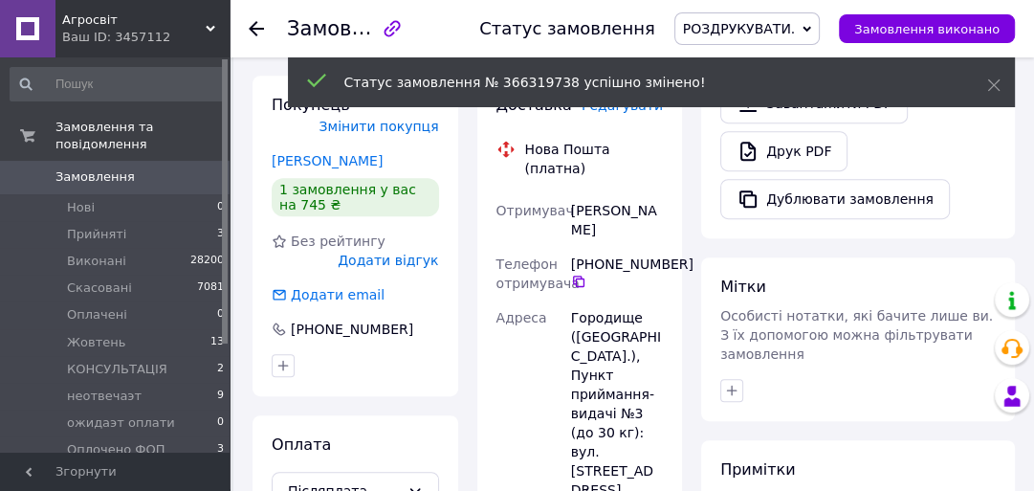
click at [260, 22] on icon at bounding box center [256, 28] width 15 height 15
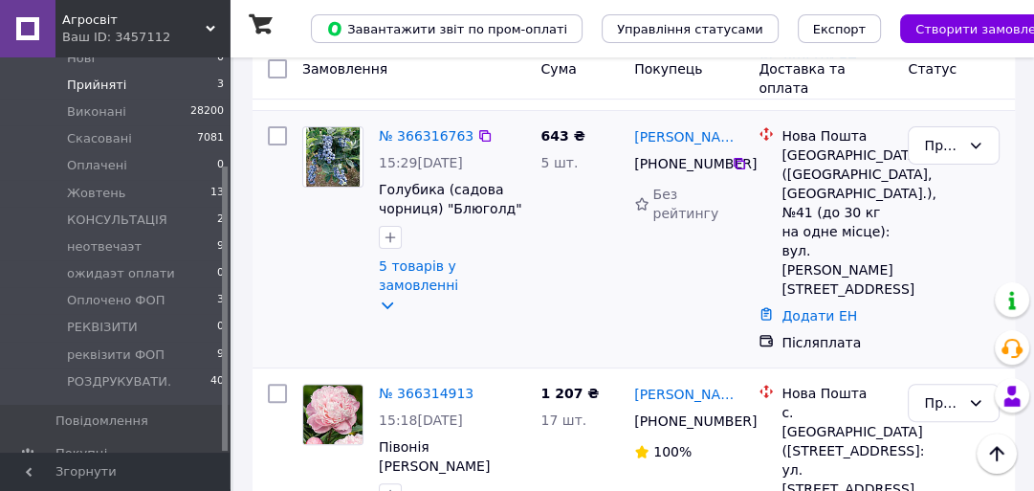
scroll to position [141, 0]
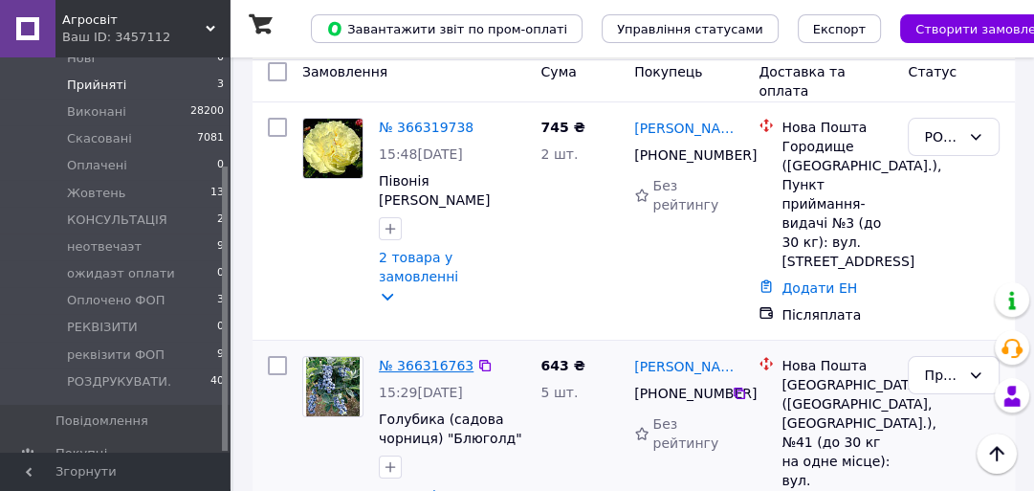
click at [407, 360] on link "№ 366316763" at bounding box center [426, 365] width 95 height 15
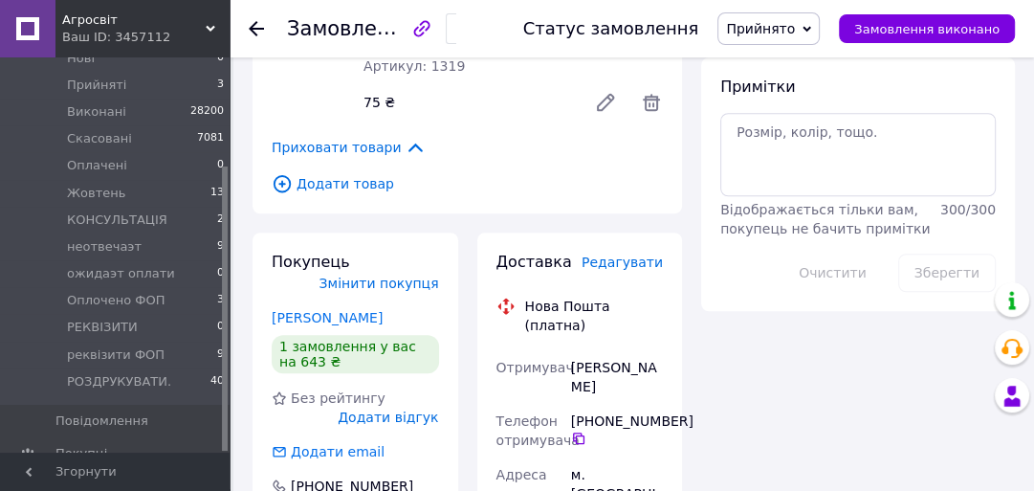
scroll to position [1224, 0]
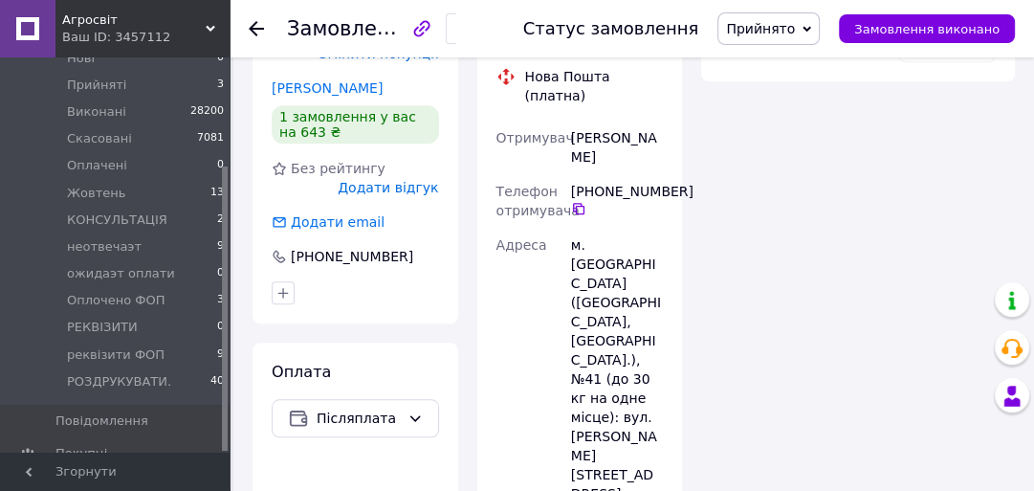
click at [775, 23] on span "Прийнято" at bounding box center [760, 28] width 69 height 15
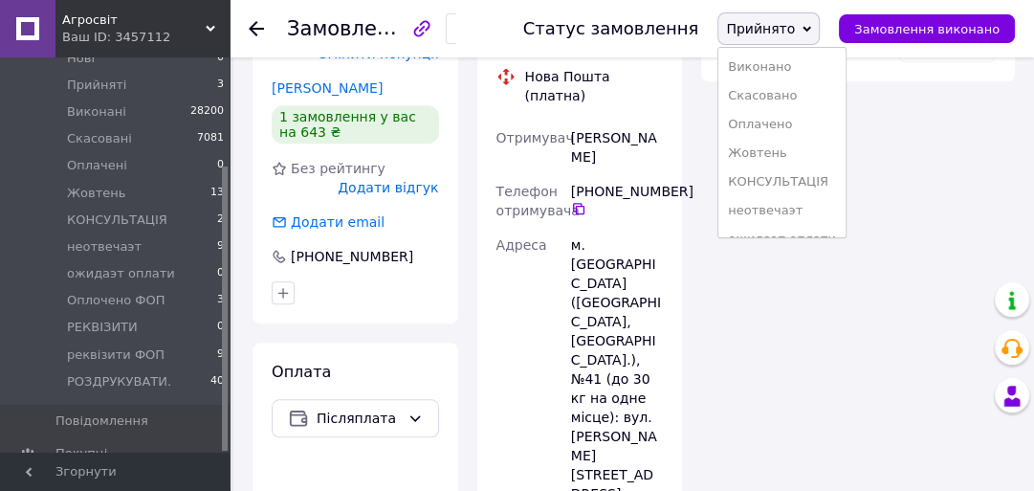
scroll to position [135, 0]
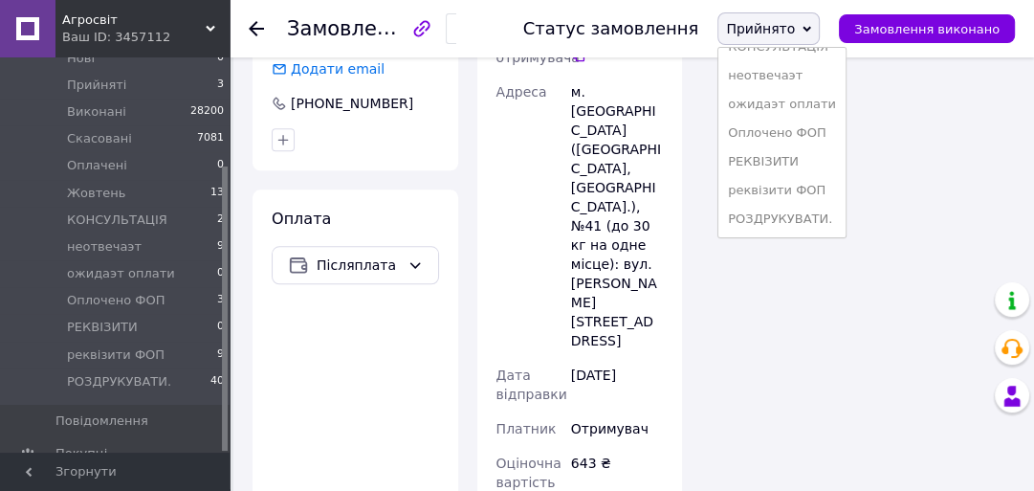
click at [791, 214] on li "РОЗДРУКУВАТИ." at bounding box center [781, 219] width 127 height 29
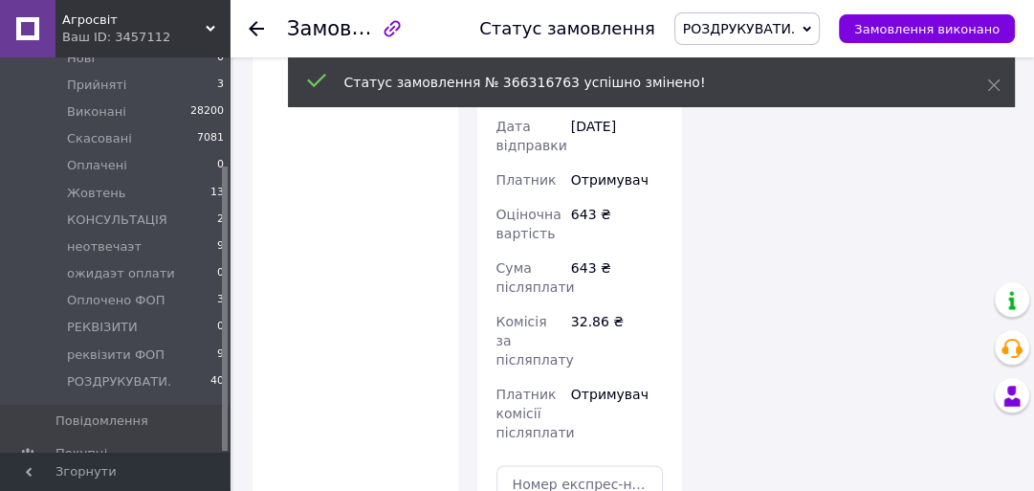
scroll to position [1756, 0]
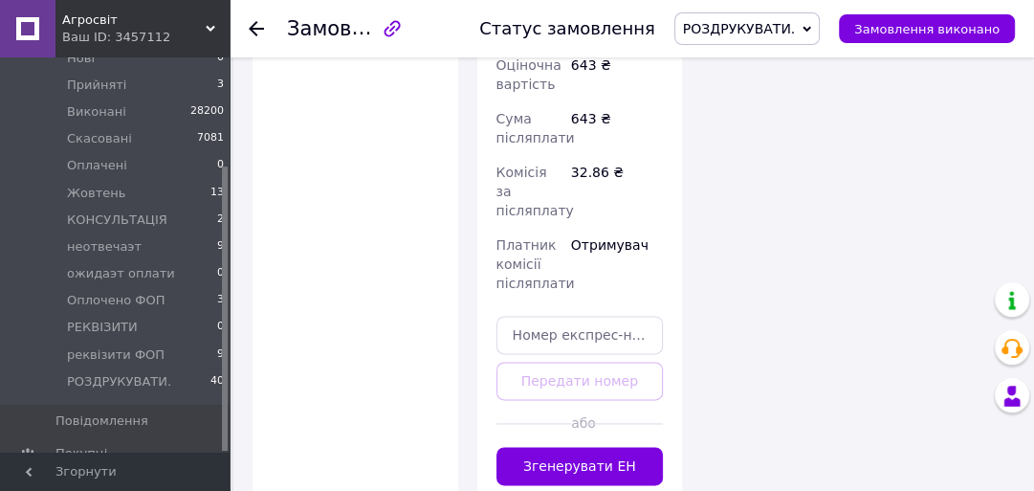
click at [260, 19] on div at bounding box center [256, 28] width 15 height 19
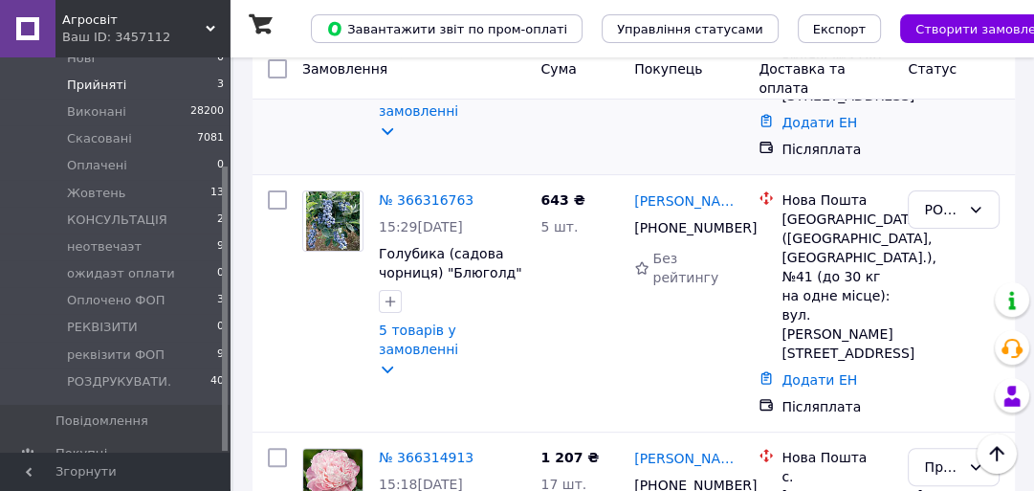
scroll to position [447, 0]
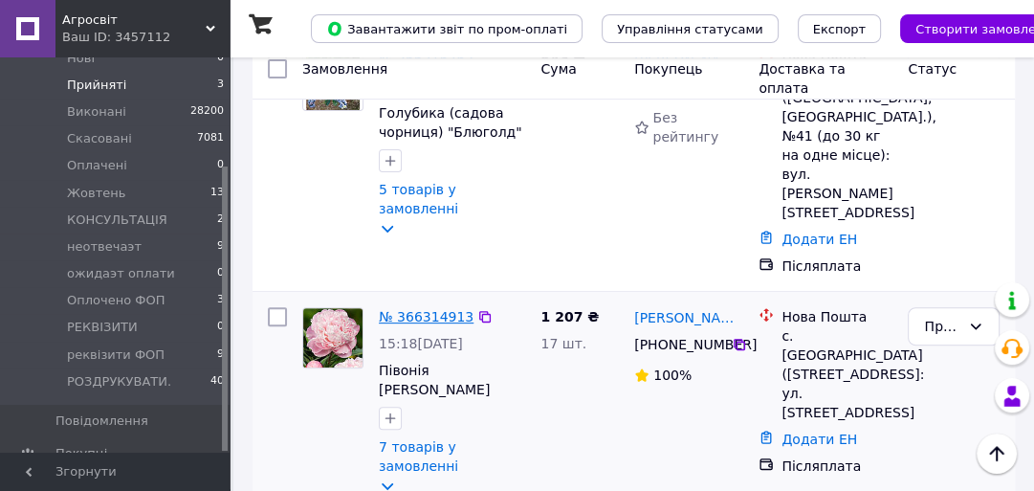
click at [391, 309] on link "№ 366314913" at bounding box center [426, 316] width 95 height 15
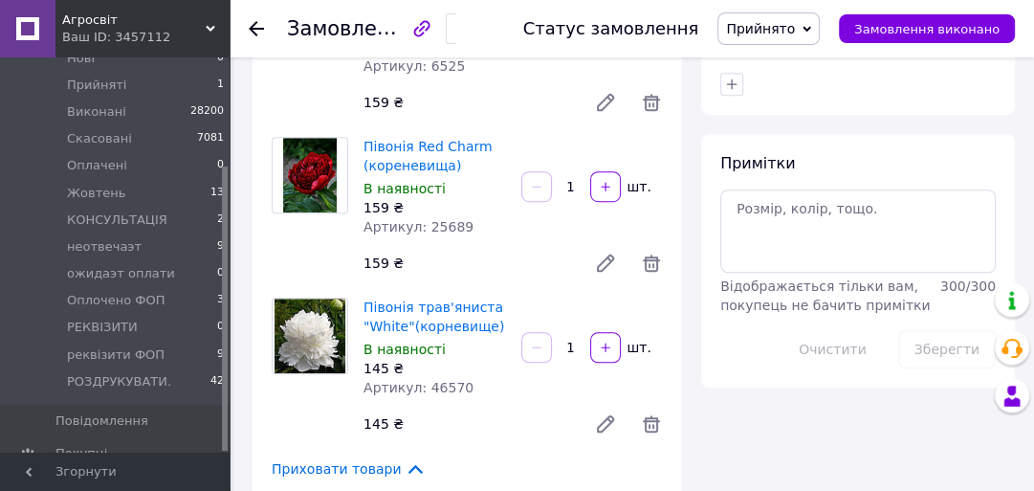
scroll to position [765, 0]
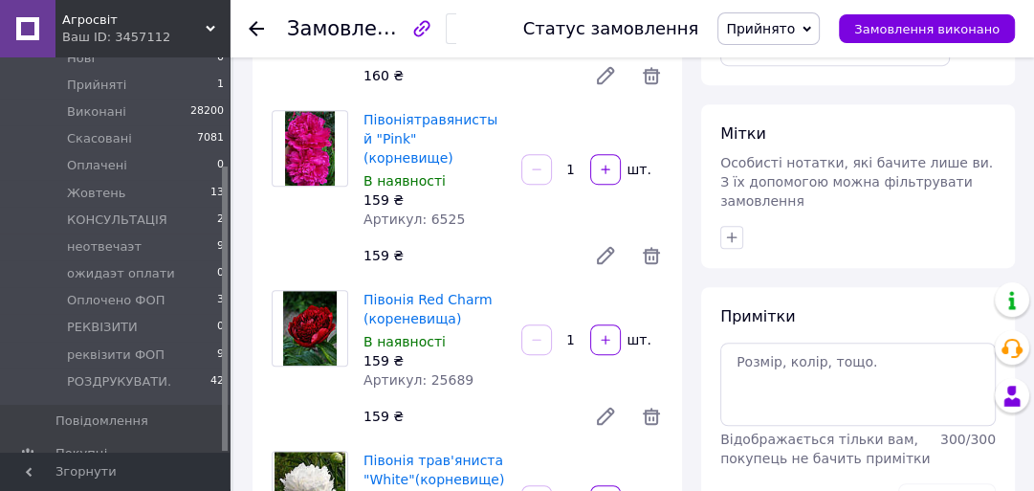
click at [795, 31] on span "Прийнято" at bounding box center [760, 28] width 69 height 15
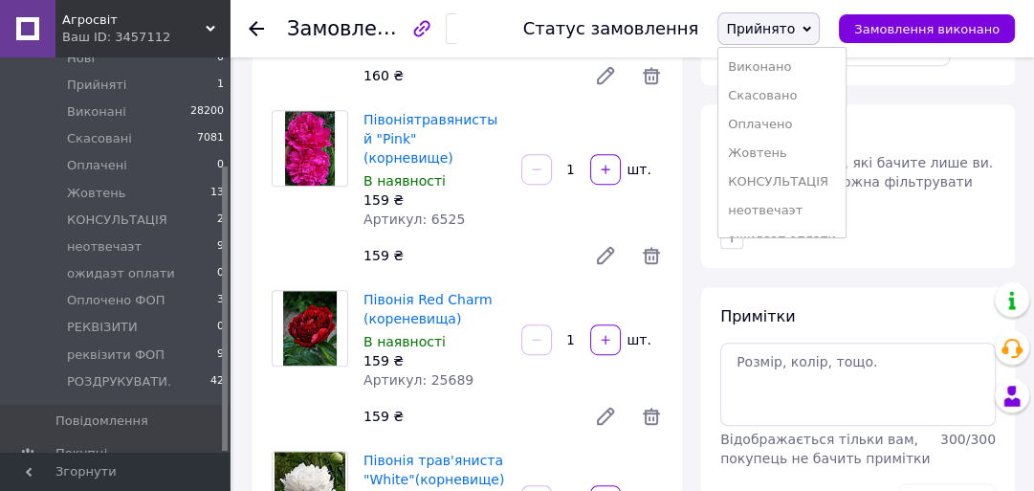
scroll to position [135, 0]
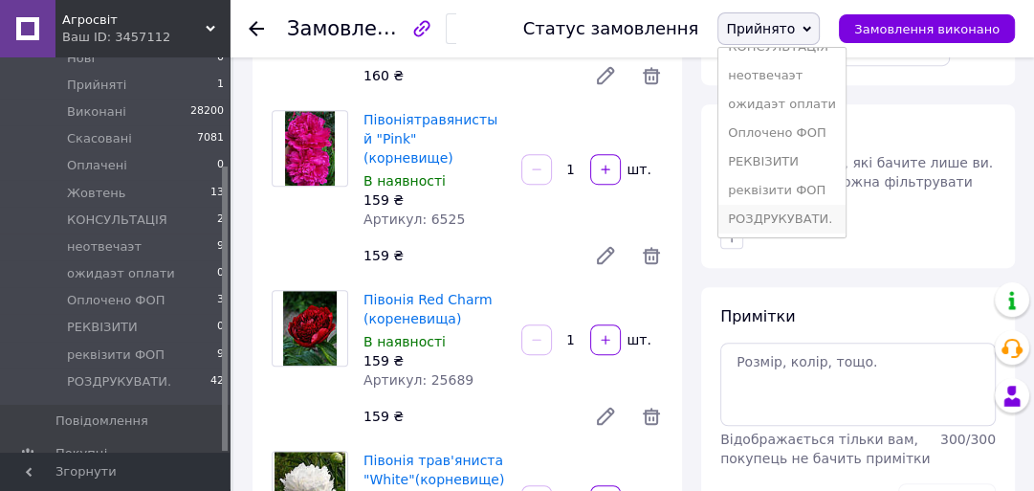
click at [823, 214] on li "РОЗДРУКУВАТИ." at bounding box center [781, 219] width 127 height 29
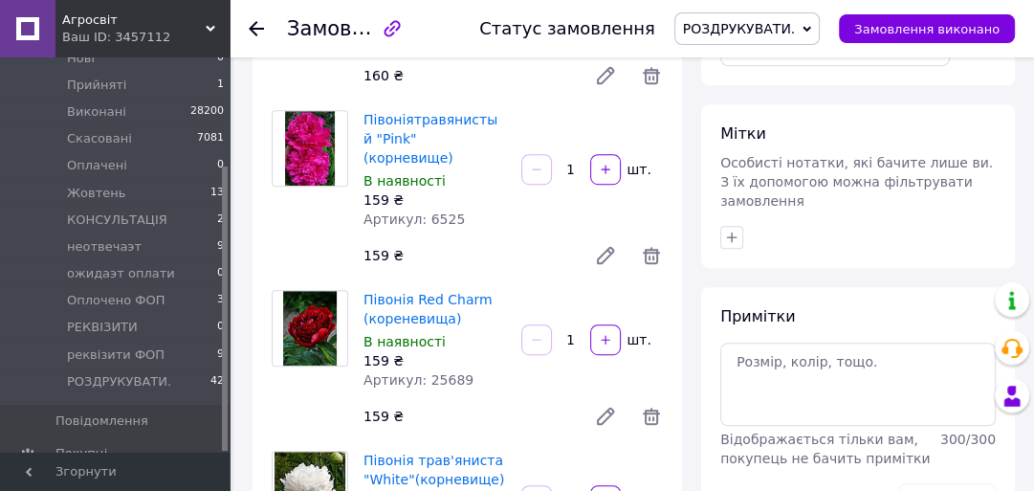
scroll to position [0, 0]
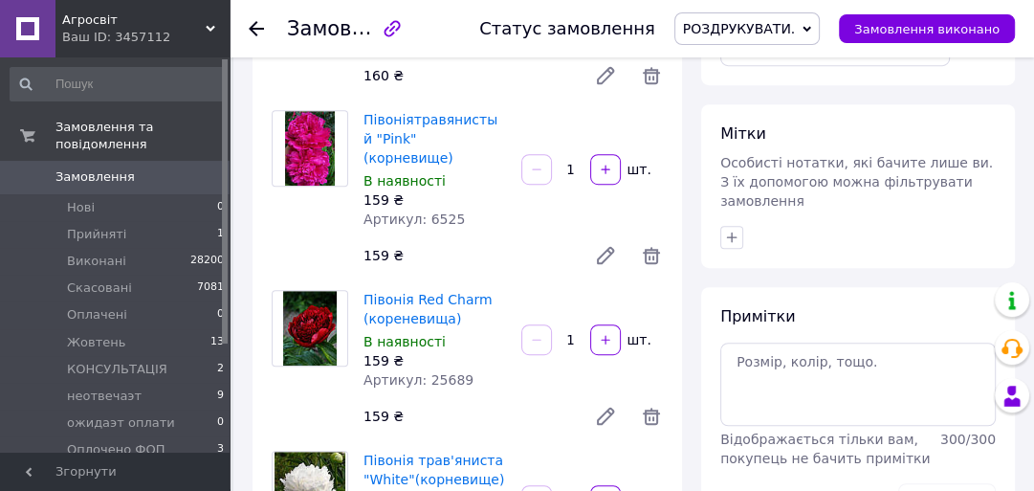
click at [149, 168] on span "Замовлення" at bounding box center [115, 176] width 121 height 17
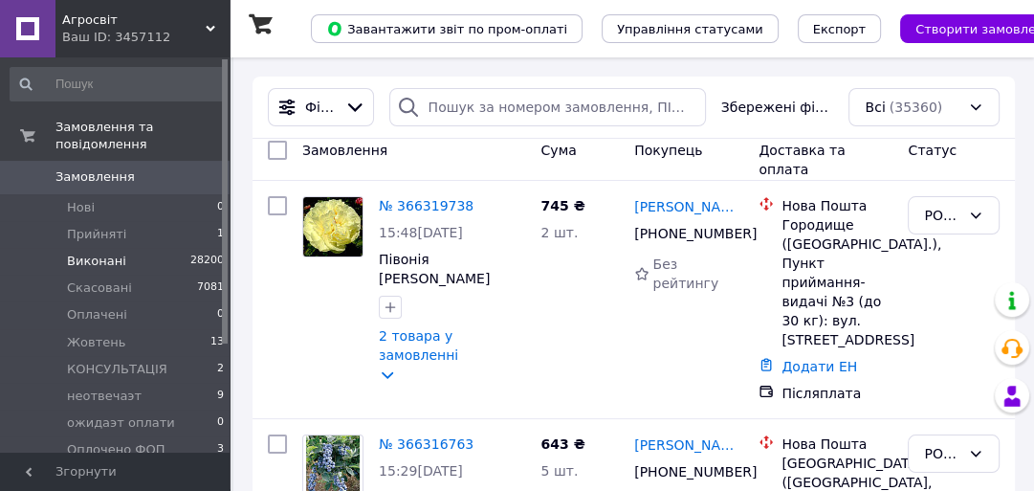
click at [97, 253] on span "Виконані" at bounding box center [96, 261] width 59 height 17
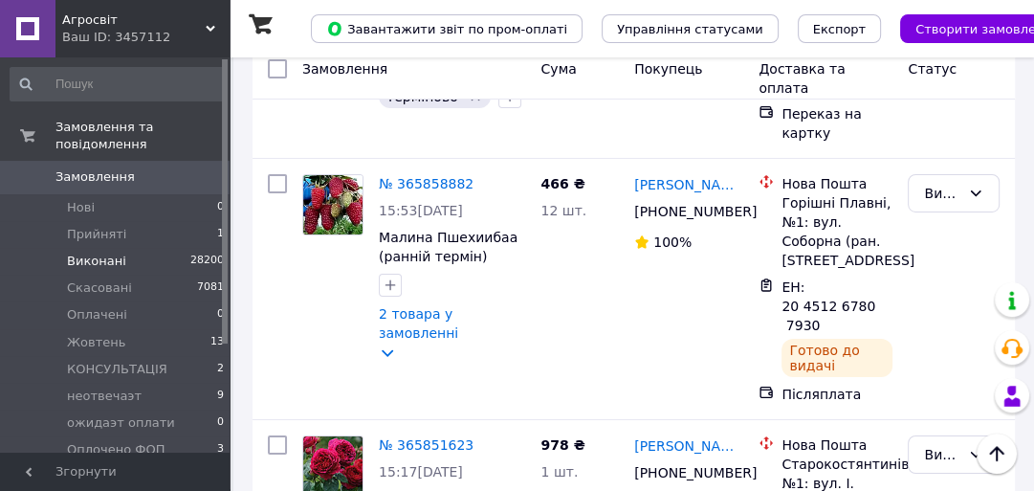
scroll to position [4591, 0]
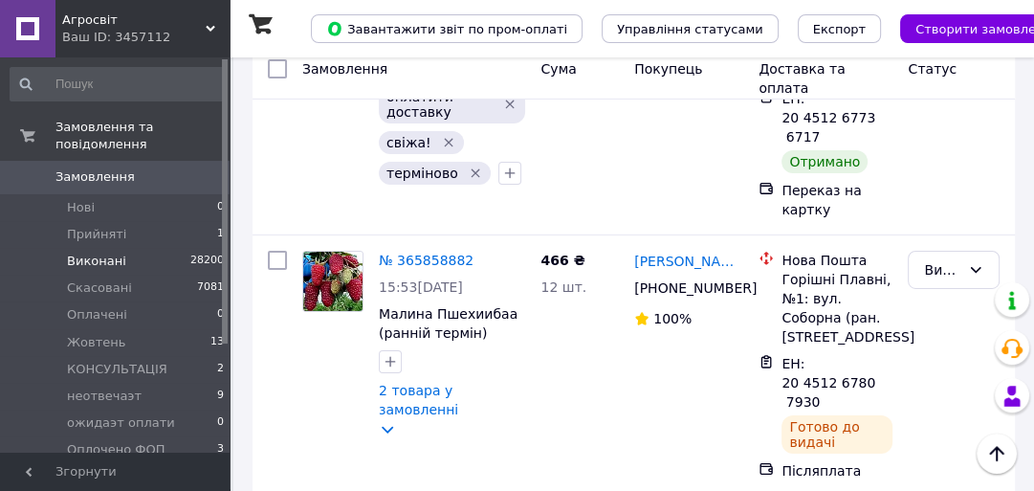
drag, startPoint x: 781, startPoint y: 286, endPoint x: 808, endPoint y: 295, distance: 29.0
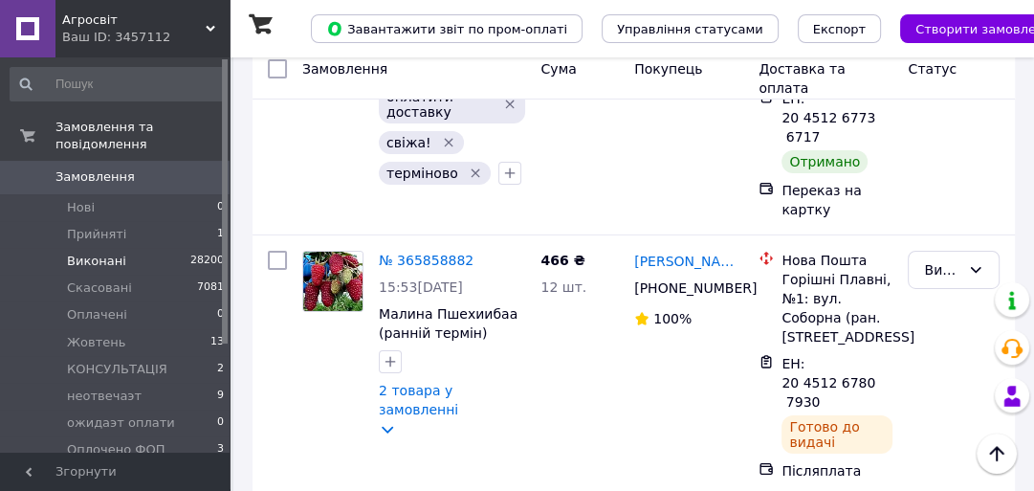
drag, startPoint x: 781, startPoint y: 285, endPoint x: 816, endPoint y: 301, distance: 38.1
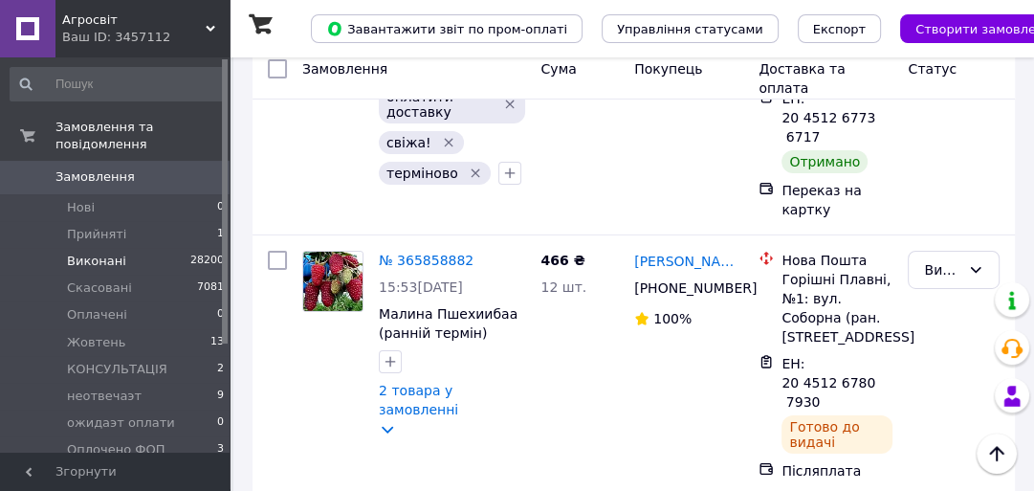
copy span "20 4512 6772 8227"
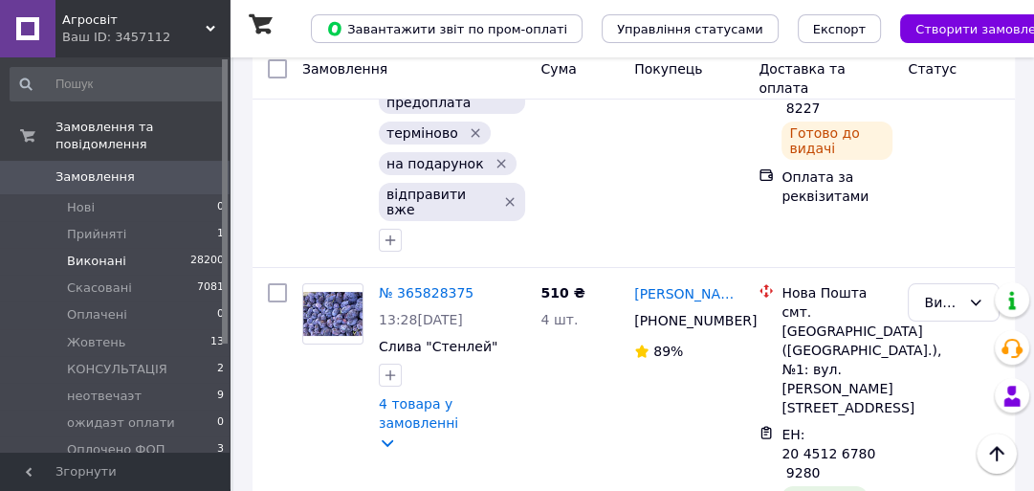
scroll to position [5174, 0]
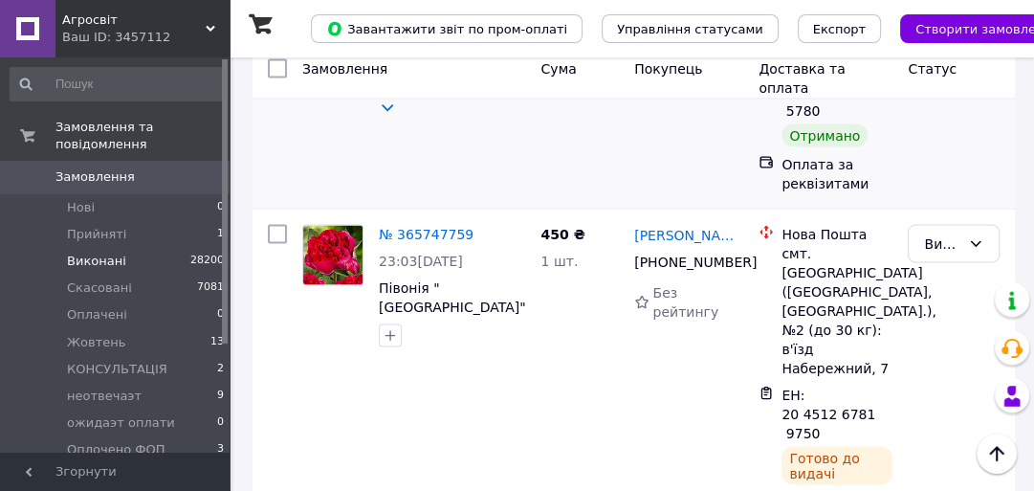
scroll to position [2449, 0]
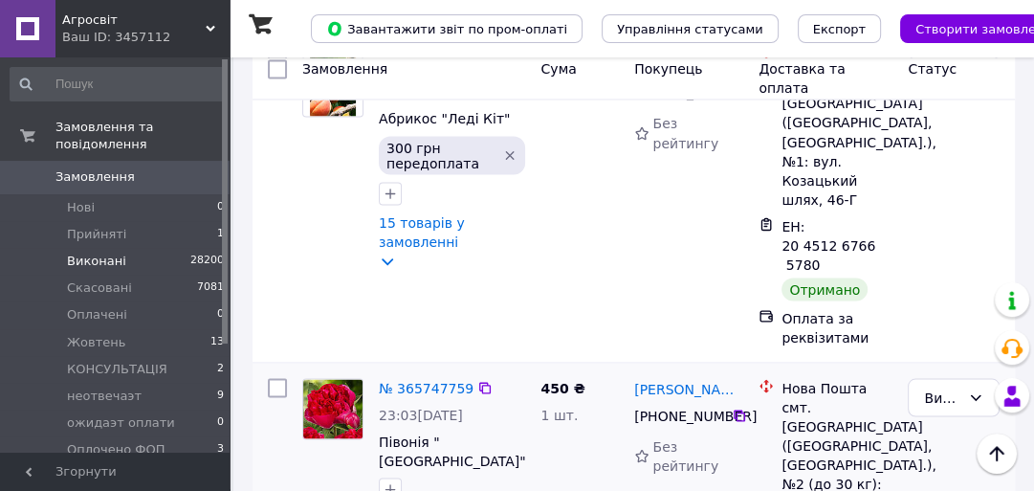
drag, startPoint x: 819, startPoint y: 357, endPoint x: 831, endPoint y: 363, distance: 14.1
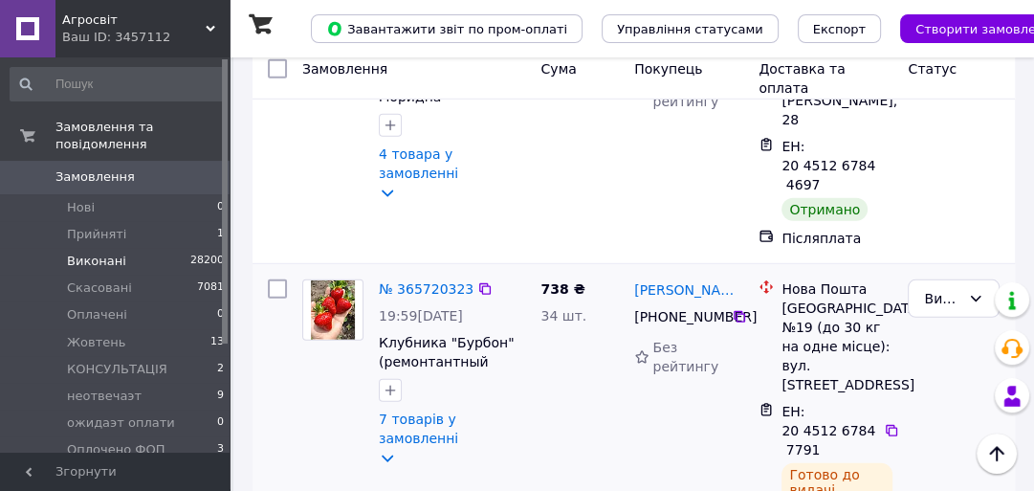
scroll to position [4132, 0]
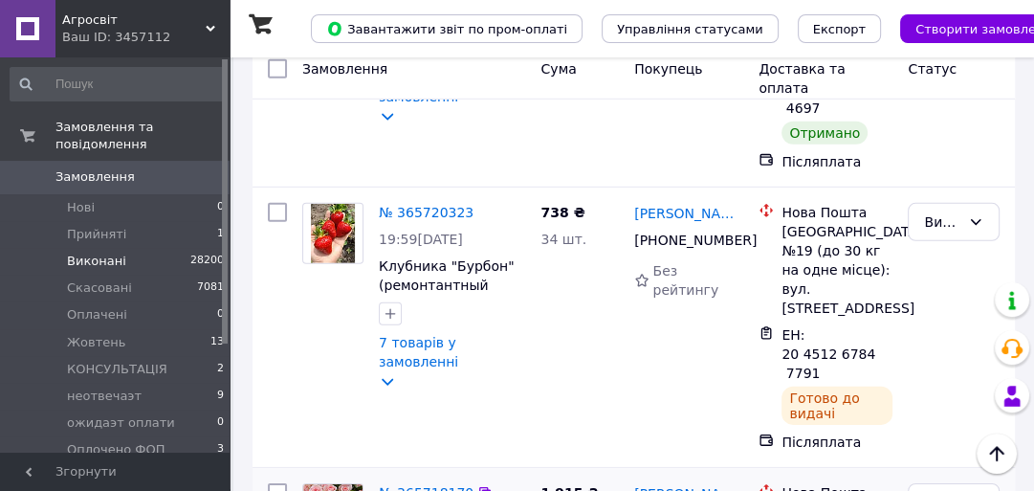
drag, startPoint x: 782, startPoint y: 278, endPoint x: 825, endPoint y: 297, distance: 47.1
copy span "20 4512 6785 0121"
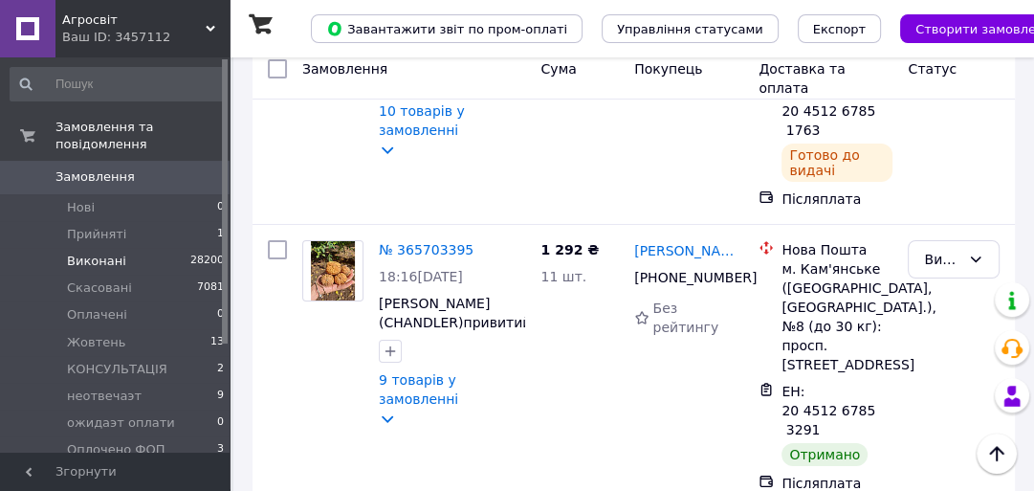
scroll to position [5273, 0]
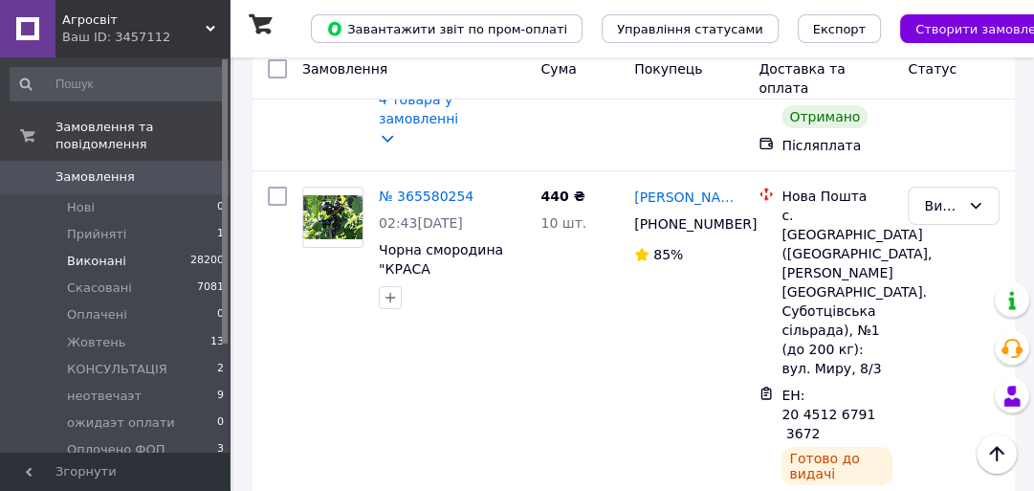
scroll to position [4821, 0]
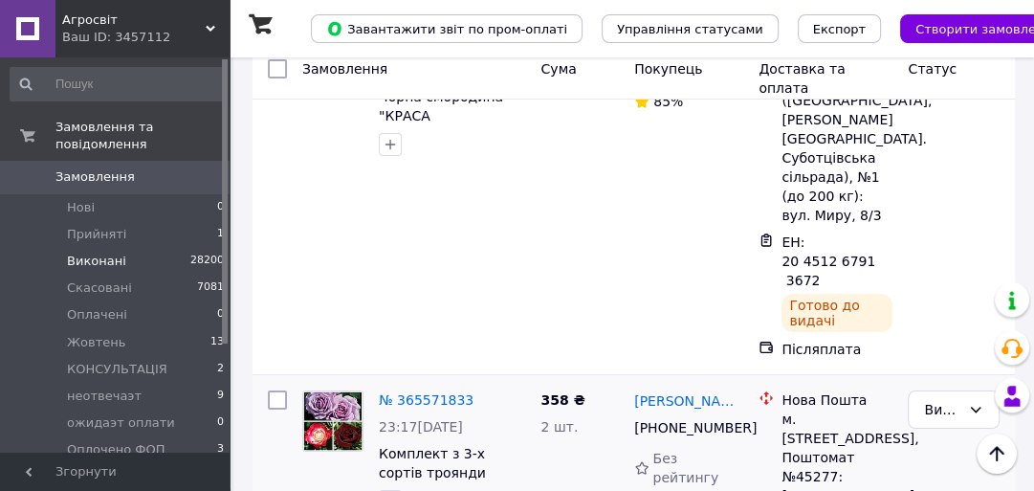
scroll to position [4897, 0]
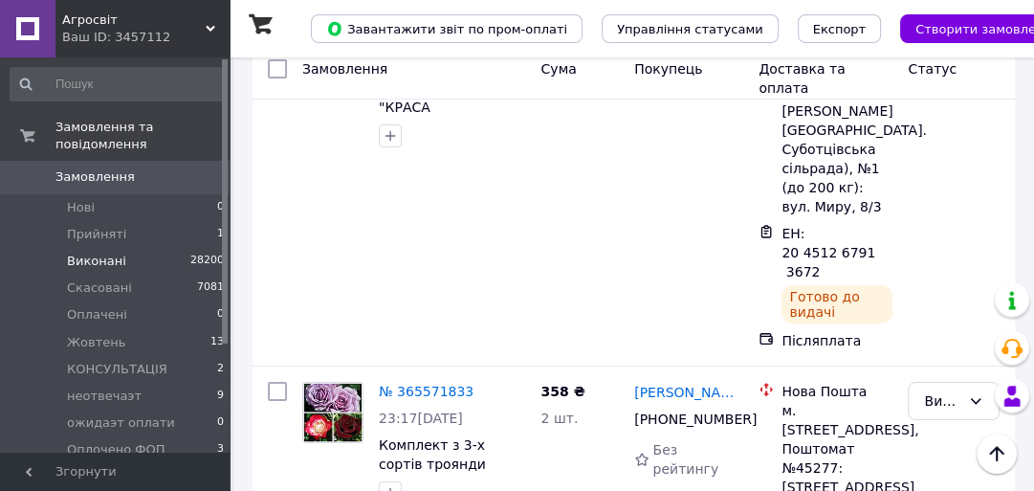
drag, startPoint x: 515, startPoint y: 444, endPoint x: 529, endPoint y: 441, distance: 14.6
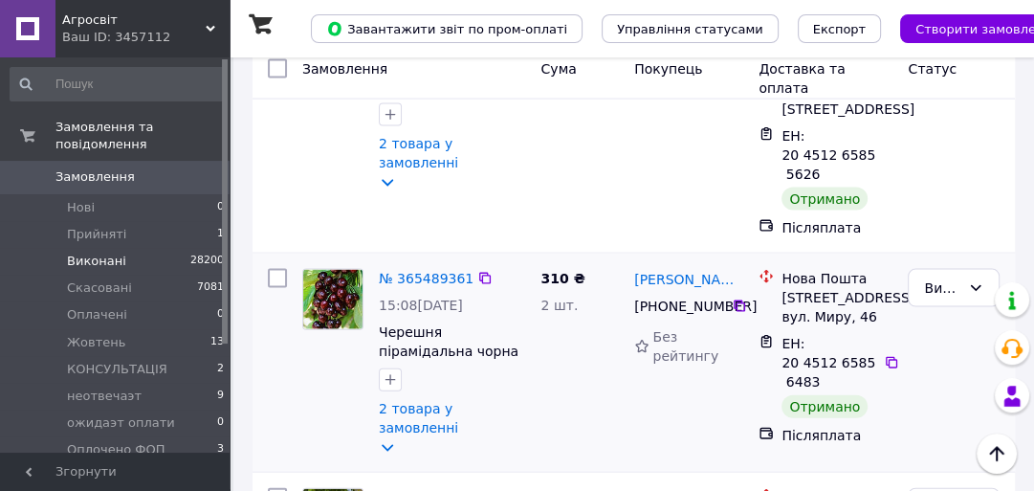
scroll to position [3061, 0]
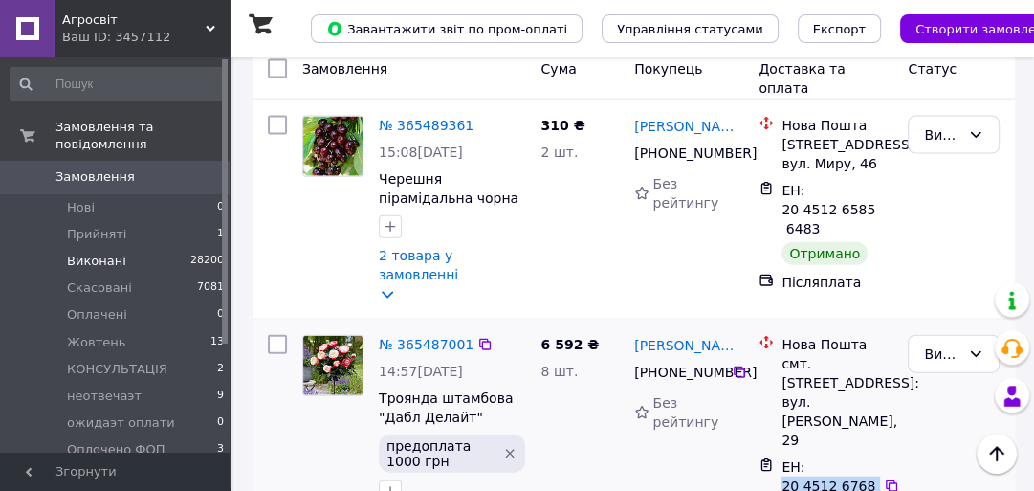
drag, startPoint x: 783, startPoint y: 256, endPoint x: 807, endPoint y: 268, distance: 26.5
click at [806, 455] on div "ЕН: 20 4512 6768 1331" at bounding box center [830, 485] width 101 height 61
copy span "20 4512 6768 1331"
click at [650, 327] on div "оксана тимчук +380 68 629 23 13 Без рейтингу" at bounding box center [689, 468] width 124 height 283
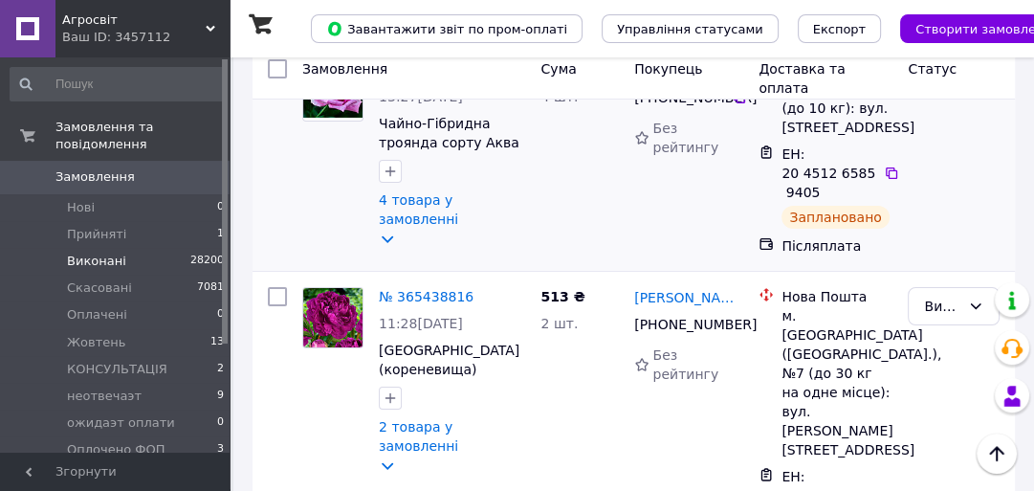
scroll to position [4897, 0]
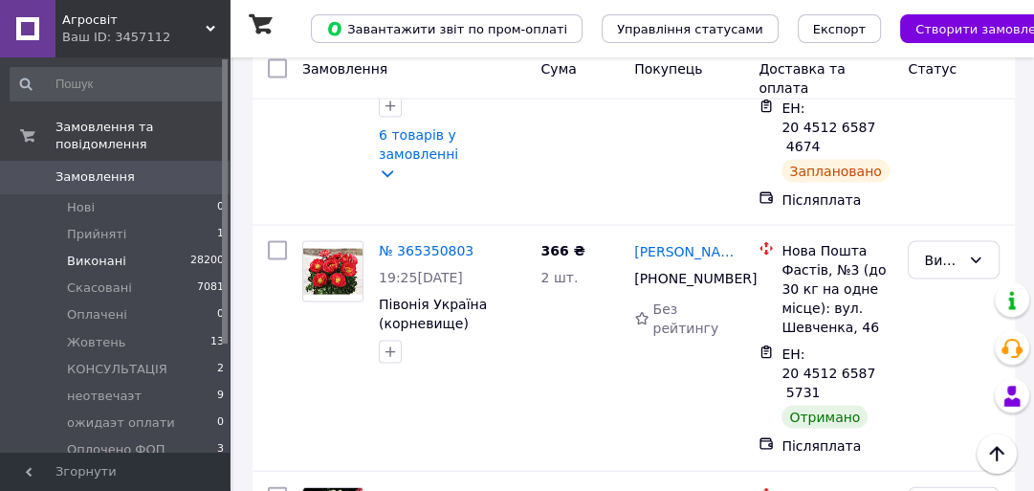
scroll to position [2984, 0]
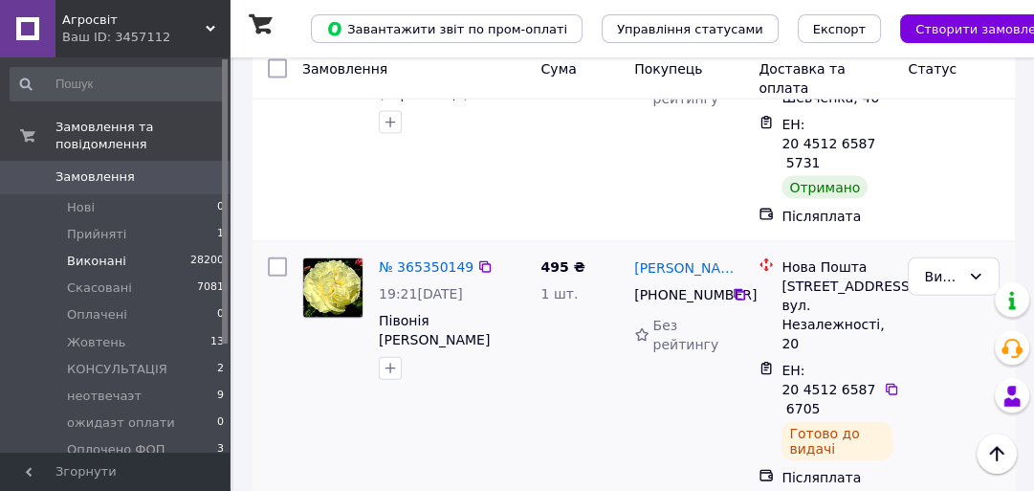
drag, startPoint x: 780, startPoint y: 217, endPoint x: 824, endPoint y: 230, distance: 45.7
click at [784, 359] on div "ЕН: 20 4512 6587 6705" at bounding box center [830, 389] width 101 height 61
click at [826, 359] on div "ЕН: 20 4512 6587 6705" at bounding box center [830, 389] width 101 height 61
drag, startPoint x: 807, startPoint y: 234, endPoint x: 801, endPoint y: 223, distance: 13.3
click at [808, 359] on div "ЕН: 20 4512 6587 6705" at bounding box center [830, 389] width 101 height 61
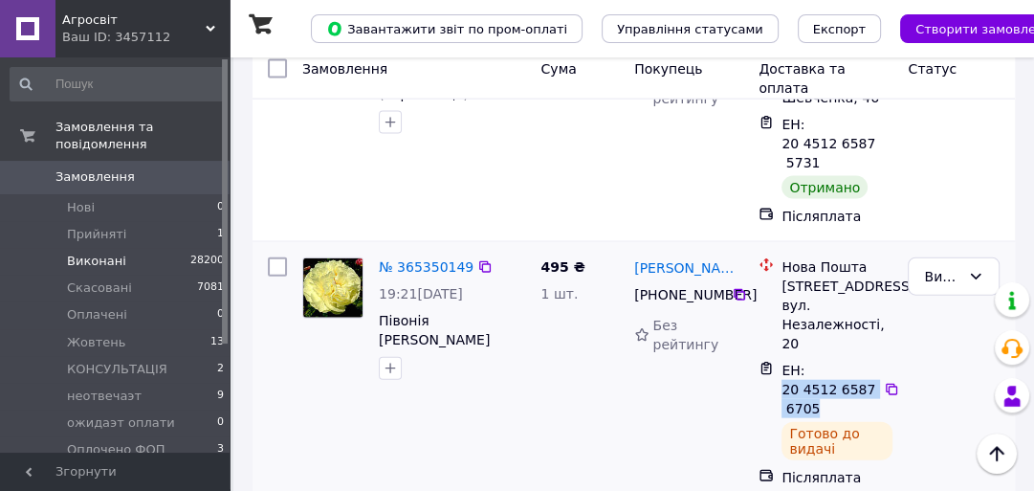
drag, startPoint x: 781, startPoint y: 222, endPoint x: 818, endPoint y: 233, distance: 38.1
click at [821, 359] on div "ЕН: 20 4512 6587 6705" at bounding box center [830, 389] width 101 height 61
copy span "20 4512 6587 6705"
click at [505, 311] on span "Півонія [PERSON_NAME] ([PERSON_NAME]) (кореневища)" at bounding box center [452, 330] width 146 height 38
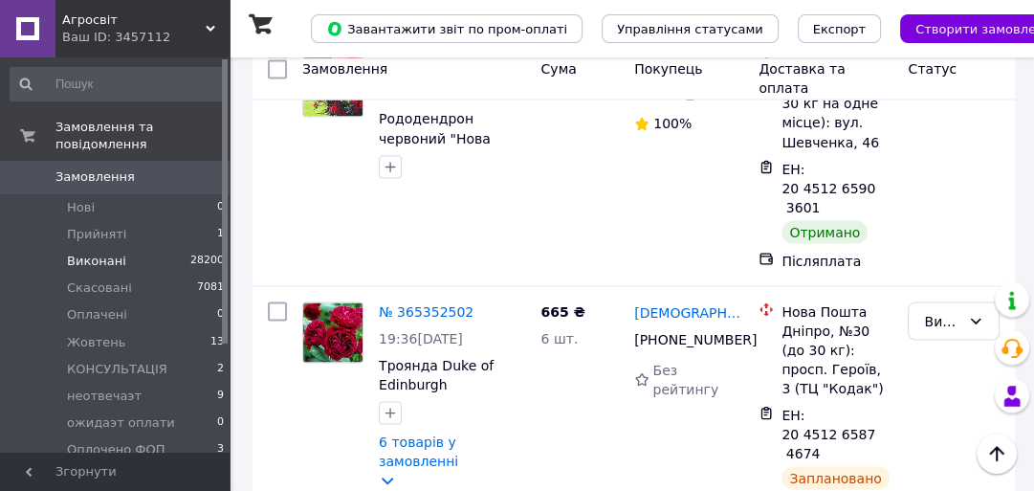
scroll to position [2525, 0]
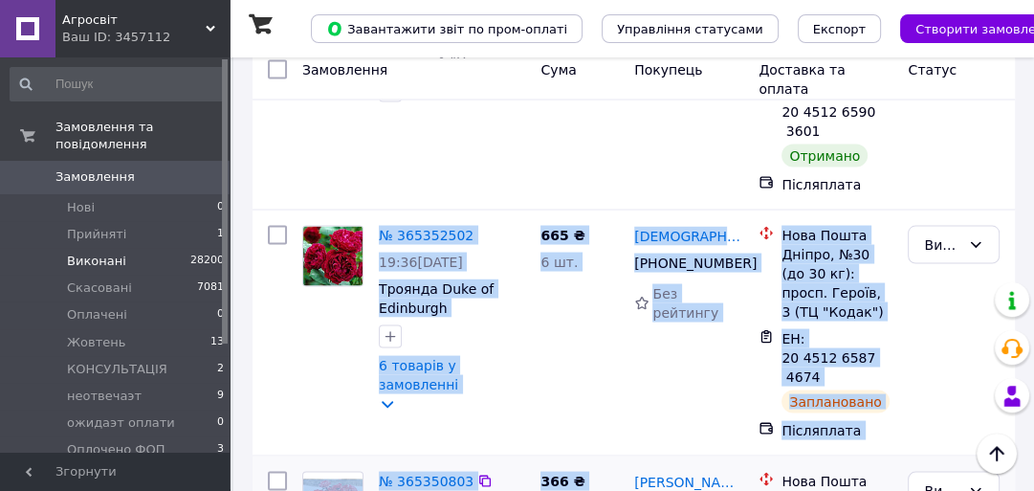
drag, startPoint x: 358, startPoint y: 203, endPoint x: 689, endPoint y: 314, distance: 349.1
click at [689, 314] on div "Замовлення Cума Покупець Доставка та оплата Статус № 365432099 11:00, 07.10.202…" at bounding box center [634, 463] width 762 height 5574
click at [548, 217] on div "665 ₴ 6 шт." at bounding box center [580, 332] width 94 height 230
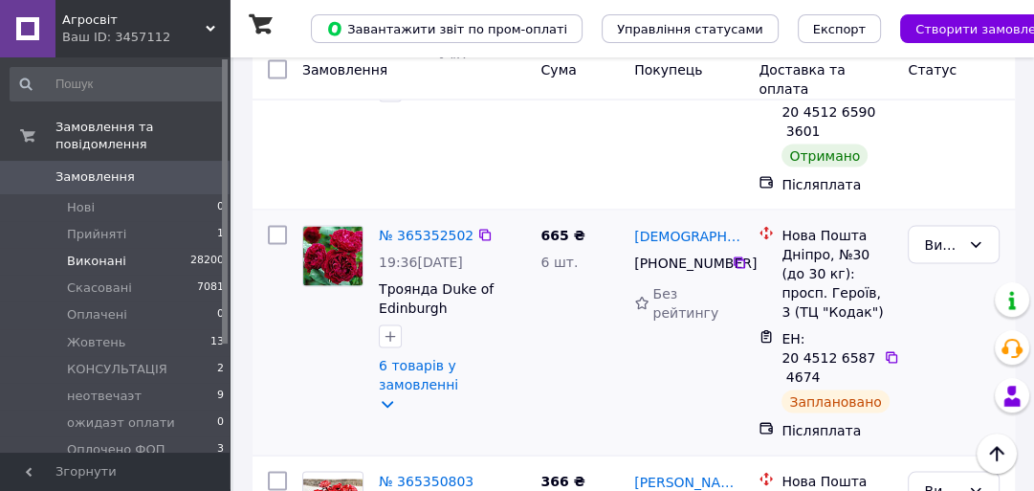
scroll to position [2372, 0]
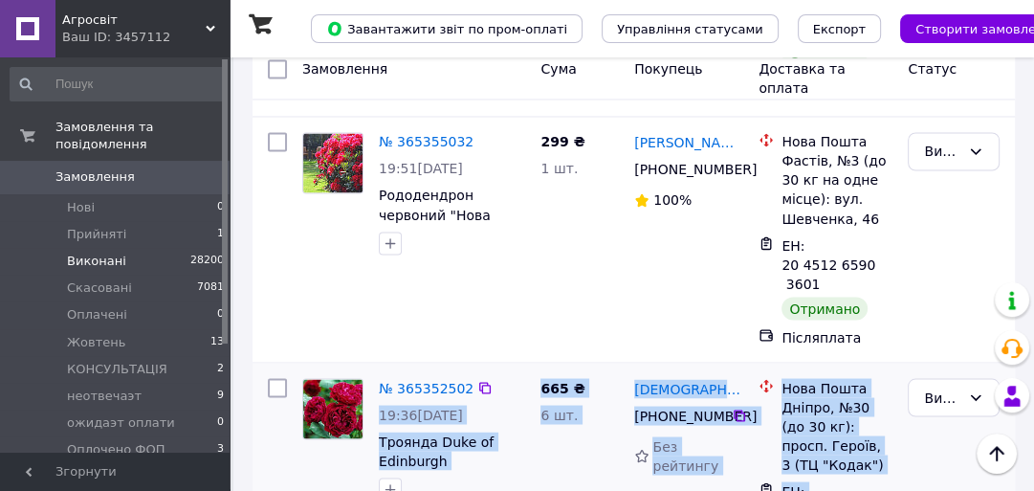
drag, startPoint x: 522, startPoint y: 234, endPoint x: 815, endPoint y: 379, distance: 326.4
click at [819, 385] on div "№ 365352502 19:36, 06.10.2025 Троянда Duke of Edinburgh 6 товарів у замовленні …" at bounding box center [633, 485] width 747 height 230
click at [547, 370] on div "665 ₴ 6 шт." at bounding box center [580, 485] width 94 height 230
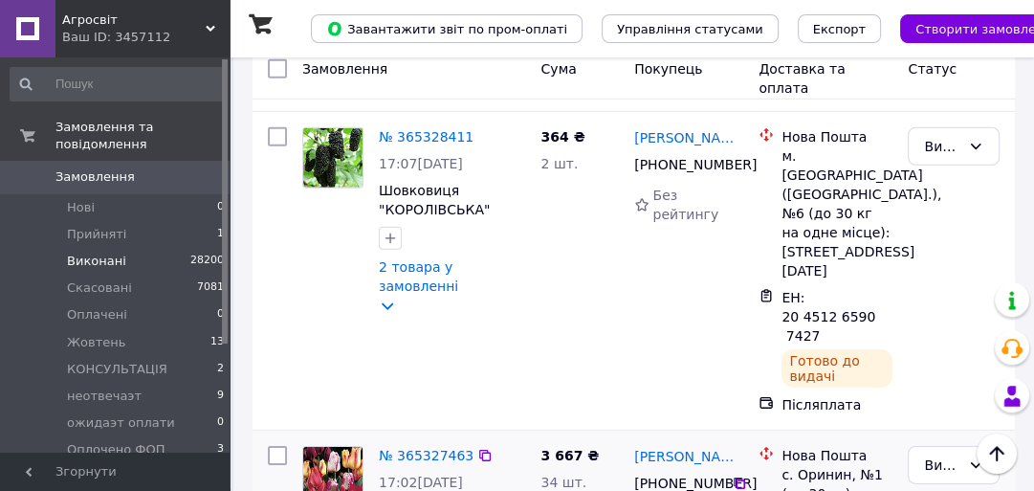
scroll to position [4056, 0]
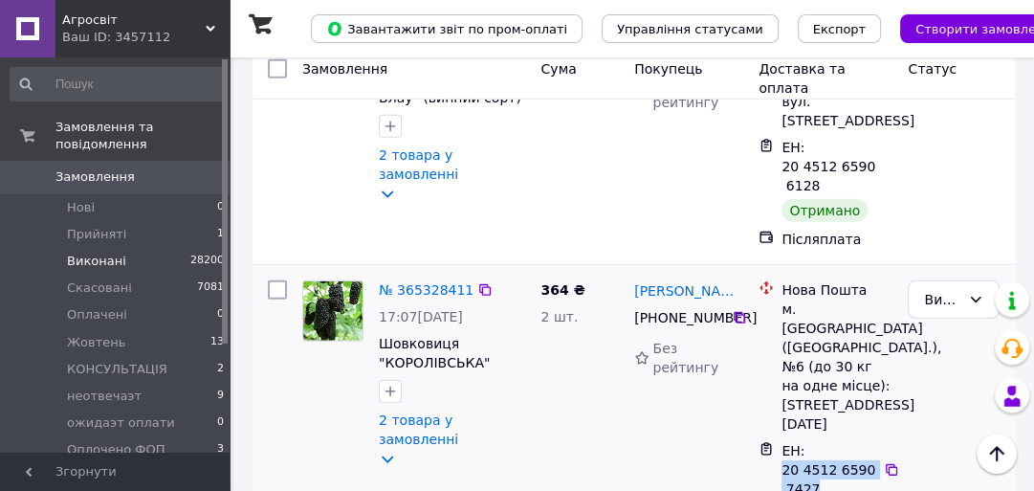
drag, startPoint x: 783, startPoint y: 264, endPoint x: 824, endPoint y: 276, distance: 42.1
click at [824, 439] on div "ЕН: 20 4512 6590 7427" at bounding box center [830, 469] width 101 height 61
copy span "20 4512 6590 7427"
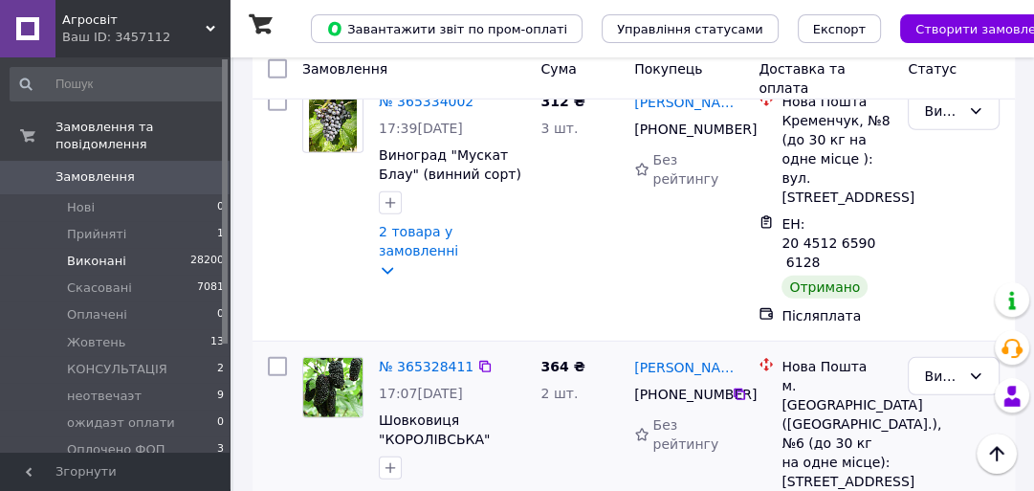
click at [935, 349] on div "Виконано" at bounding box center [953, 500] width 107 height 302
click at [476, 128] on div "№ 365334002 17:39, 06.10.2025 Виноград "Мускат Блау" (винний сорт) 2 товара у з…" at bounding box center [414, 208] width 238 height 249
click at [475, 128] on div "№ 365334002 17:39, 06.10.2025 Виноград "Мускат Блау" (винний сорт) 2 товара у з…" at bounding box center [414, 208] width 238 height 249
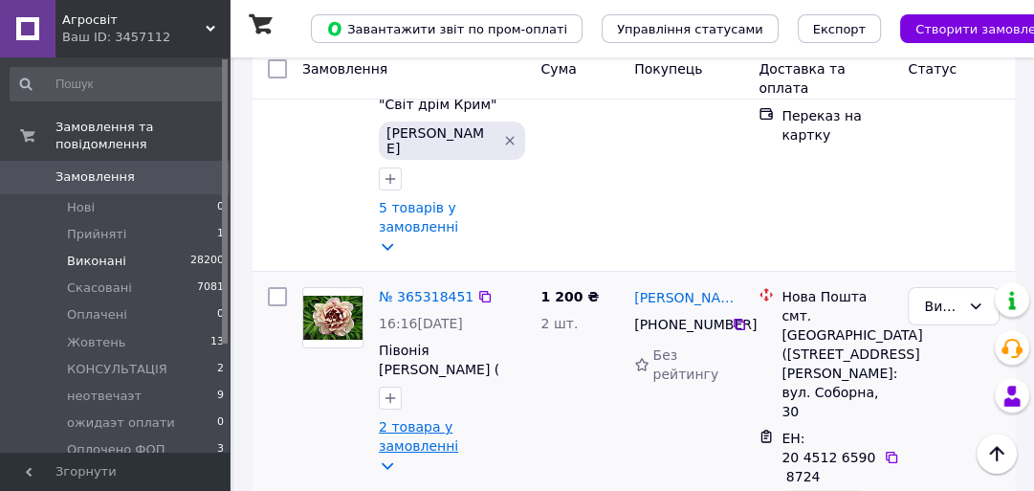
scroll to position [5095, 0]
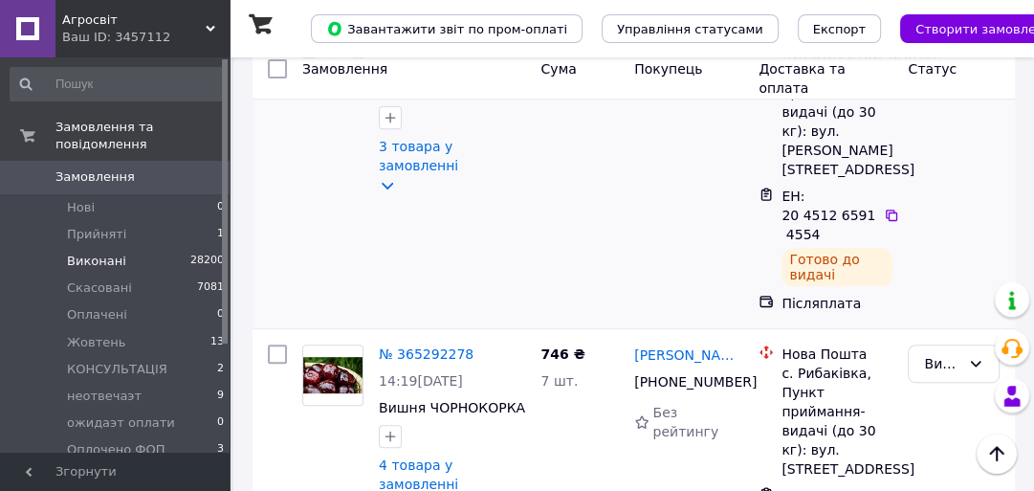
scroll to position [383, 0]
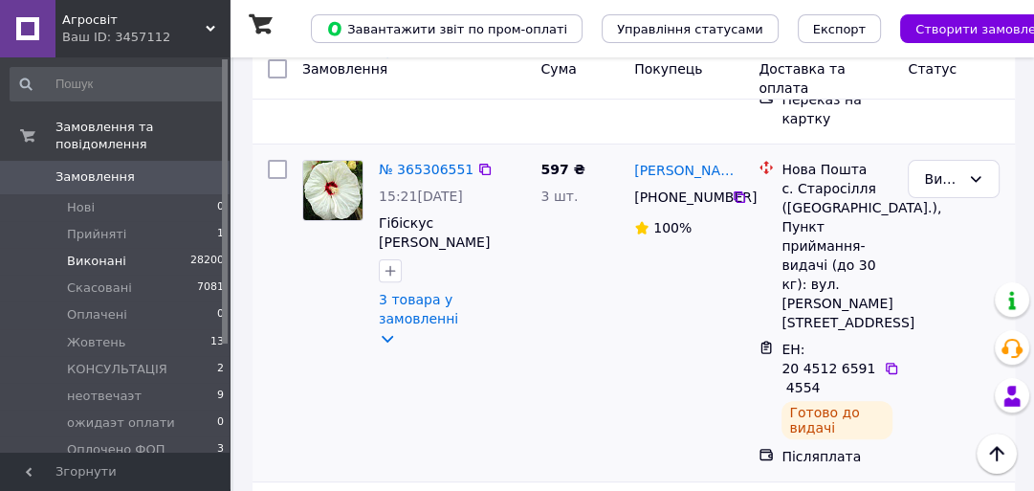
click at [826, 341] on div "ЕН: 20 4512 6591 4554" at bounding box center [830, 368] width 101 height 61
click at [780, 338] on div "ЕН: 20 4512 6591 4554" at bounding box center [830, 368] width 101 height 61
click at [820, 349] on div "ЕН: 20 4512 6591 4554" at bounding box center [830, 368] width 101 height 61
drag, startPoint x: 823, startPoint y: 352, endPoint x: 803, endPoint y: 341, distance: 22.3
click at [823, 350] on div "ЕН: 20 4512 6591 4554" at bounding box center [830, 368] width 101 height 61
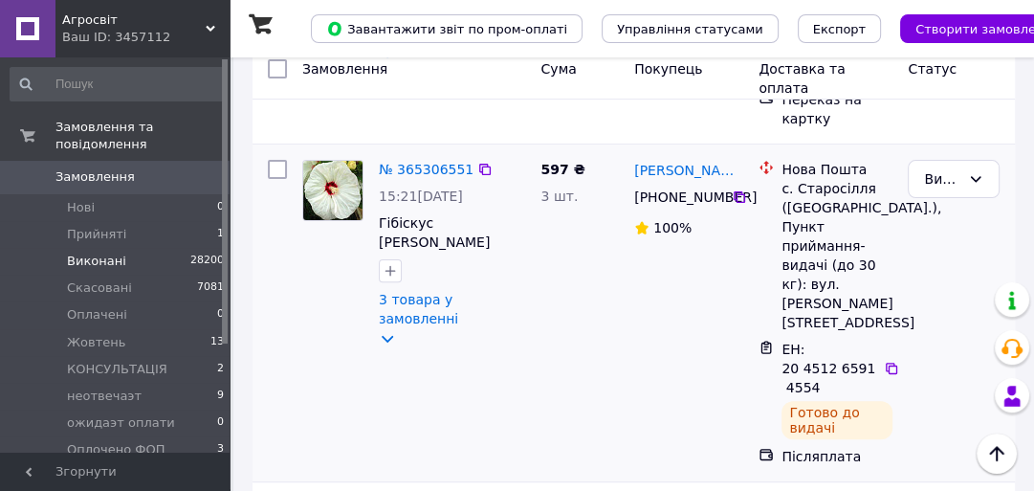
click at [798, 341] on span "ЕН: 20 4512 6591 4554" at bounding box center [828, 368] width 94 height 54
click at [830, 346] on div "ЕН: 20 4512 6591 4554" at bounding box center [830, 368] width 101 height 61
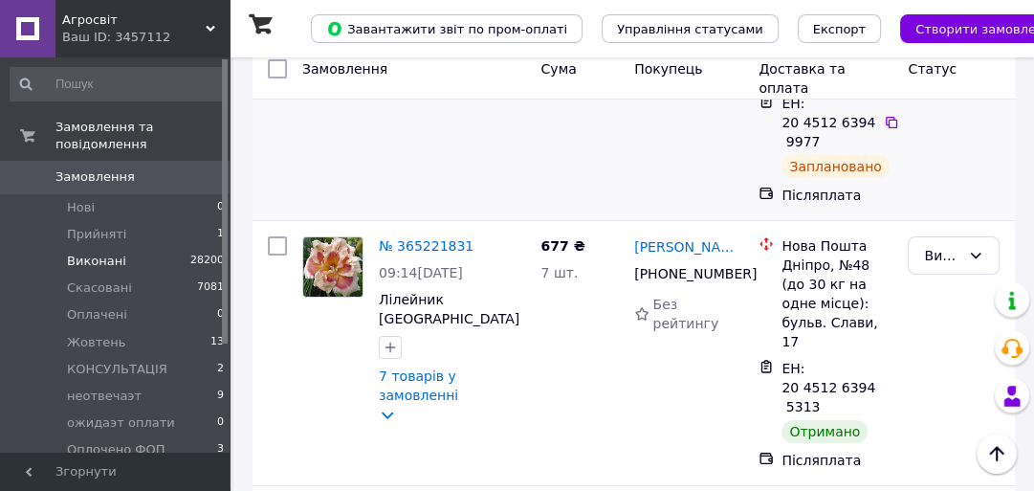
scroll to position [5203, 0]
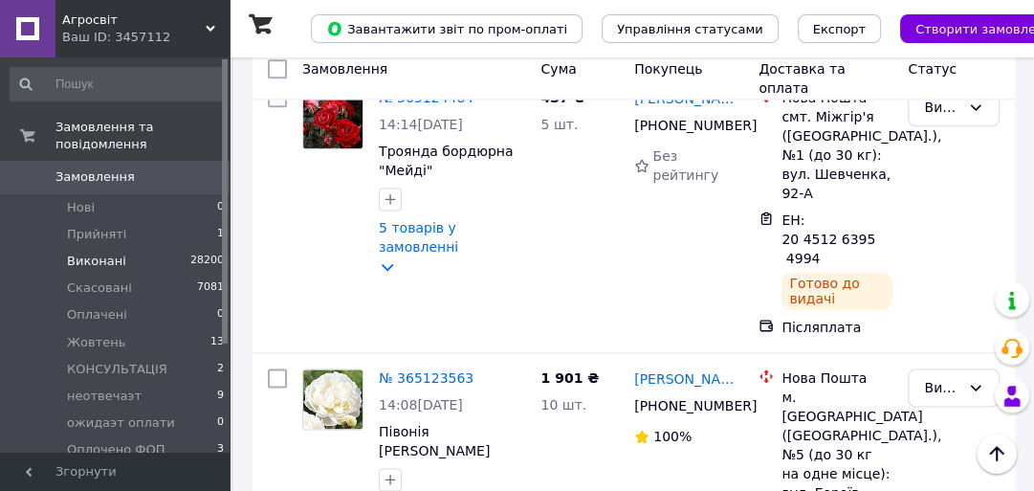
scroll to position [1607, 0]
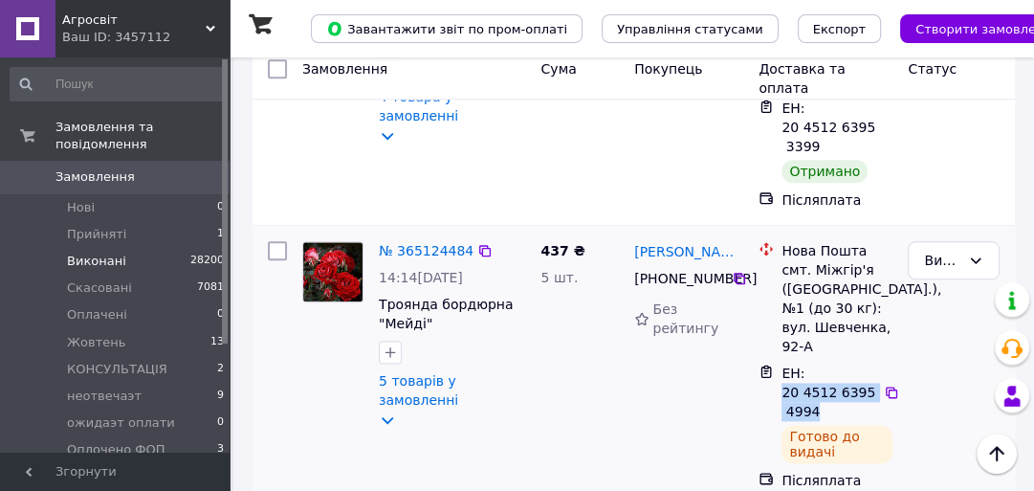
drag, startPoint x: 781, startPoint y: 337, endPoint x: 833, endPoint y: 341, distance: 51.8
click at [842, 362] on div "ЕН: 20 4512 6395 4994" at bounding box center [830, 392] width 101 height 61
copy span "20 4512 6395 4994"
click at [579, 286] on div "437 ₴ 5 шт." at bounding box center [580, 365] width 94 height 264
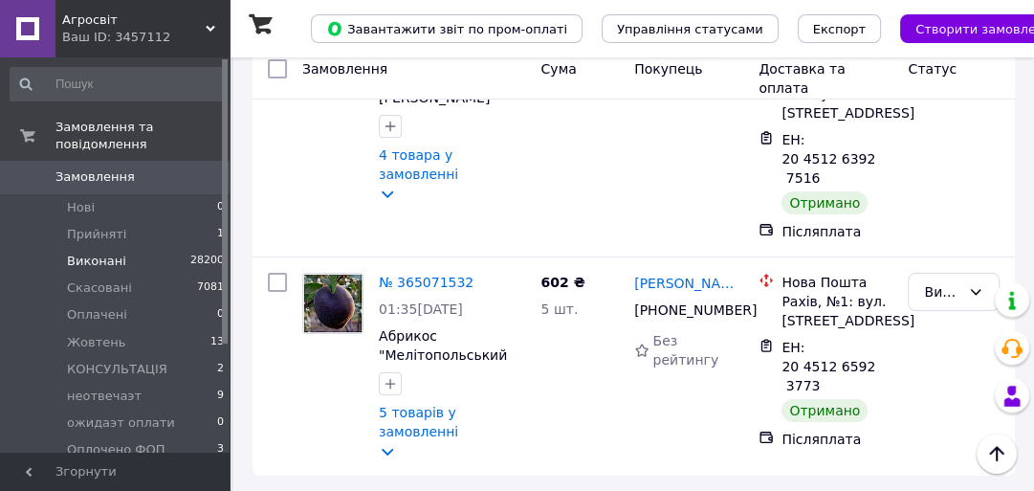
scroll to position [5221, 0]
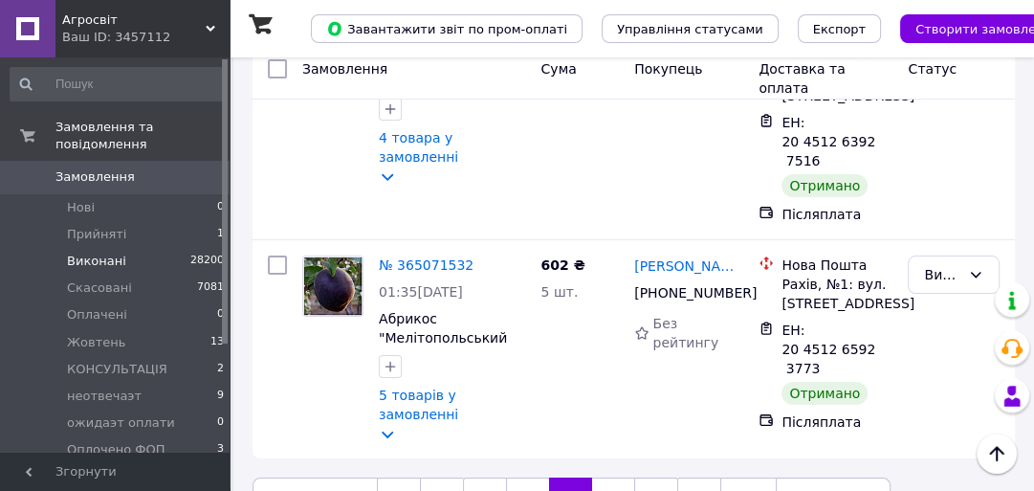
click at [603, 477] on link "8" at bounding box center [613, 497] width 42 height 40
click at [634, 477] on link "9" at bounding box center [656, 497] width 44 height 40
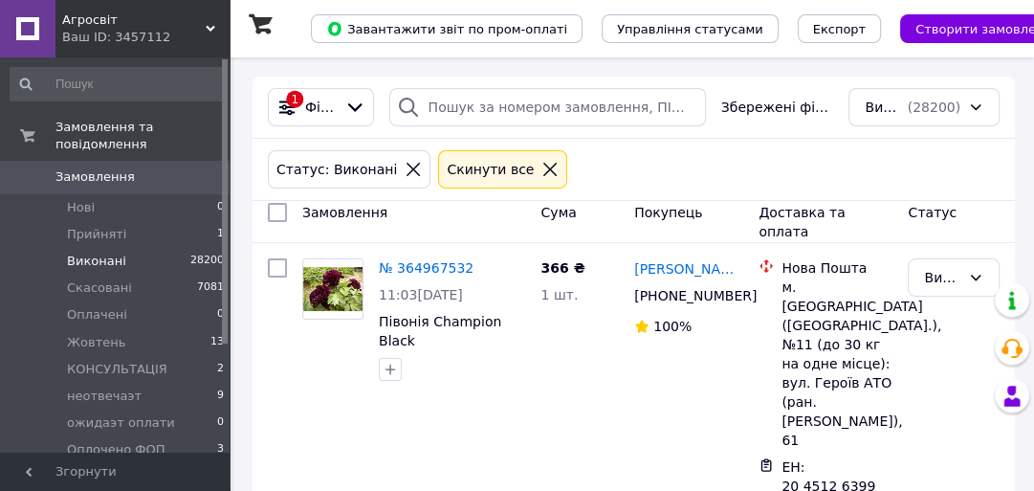
scroll to position [77, 0]
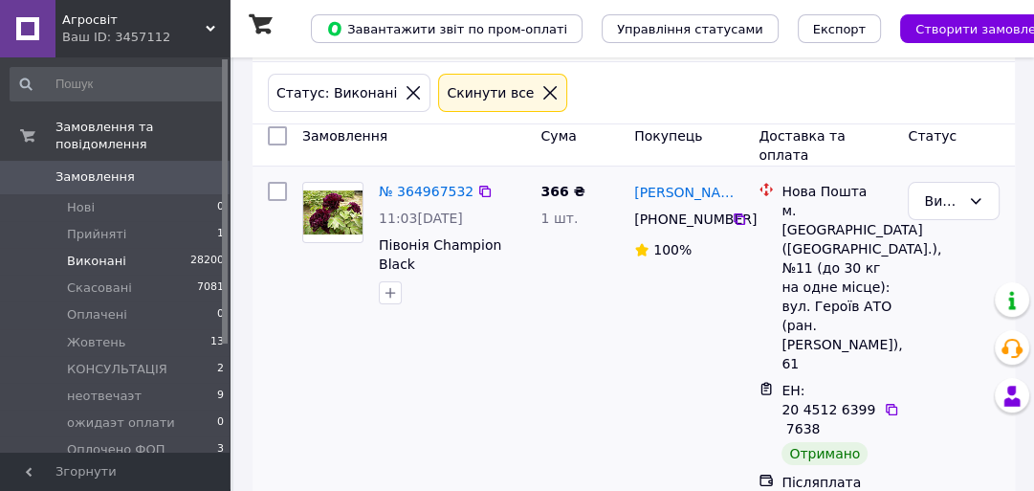
click at [781, 379] on div "ЕН: 20 4512 6399 7638" at bounding box center [830, 409] width 101 height 61
click at [791, 383] on span "ЕН: 20 4512 6399 7638" at bounding box center [828, 410] width 94 height 54
drag, startPoint x: 825, startPoint y: 379, endPoint x: 834, endPoint y: 383, distance: 10.3
click at [834, 383] on div "ЕН: 20 4512 6399 7638" at bounding box center [830, 409] width 101 height 61
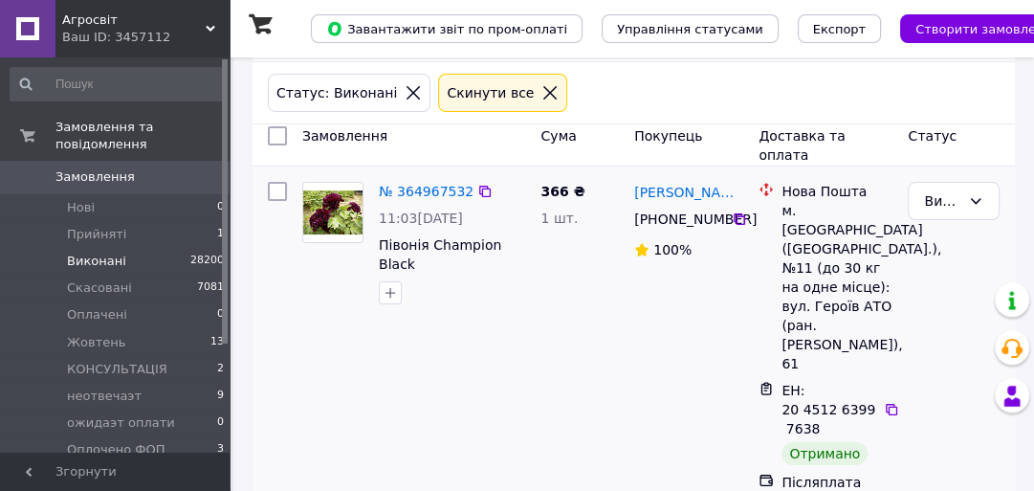
click at [836, 383] on div "ЕН: 20 4512 6399 7638" at bounding box center [830, 409] width 101 height 61
drag, startPoint x: 781, startPoint y: 372, endPoint x: 839, endPoint y: 388, distance: 60.6
click at [839, 388] on div "ЕН: 20 4512 6399 7638" at bounding box center [830, 409] width 101 height 61
drag, startPoint x: 831, startPoint y: 368, endPoint x: 926, endPoint y: 264, distance: 140.8
click at [926, 264] on div "Виконано" at bounding box center [953, 336] width 107 height 325
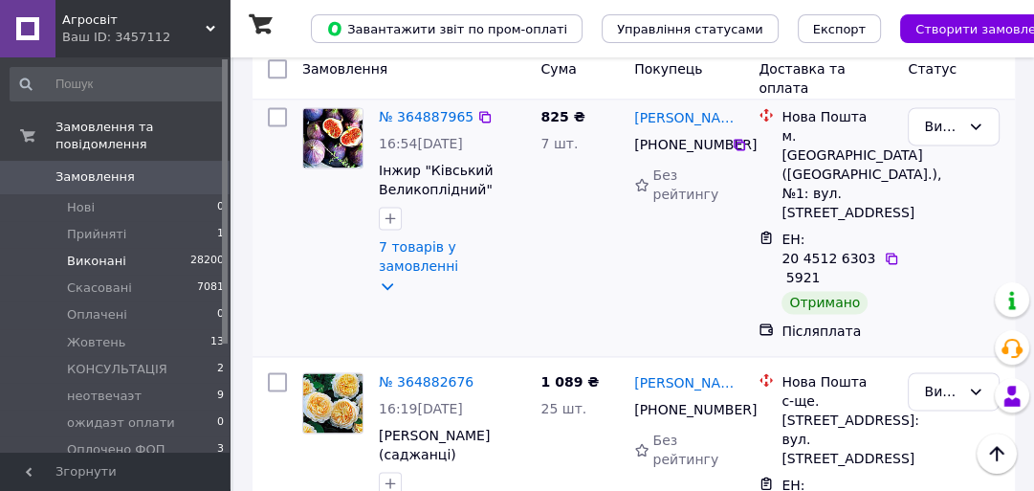
scroll to position [1913, 0]
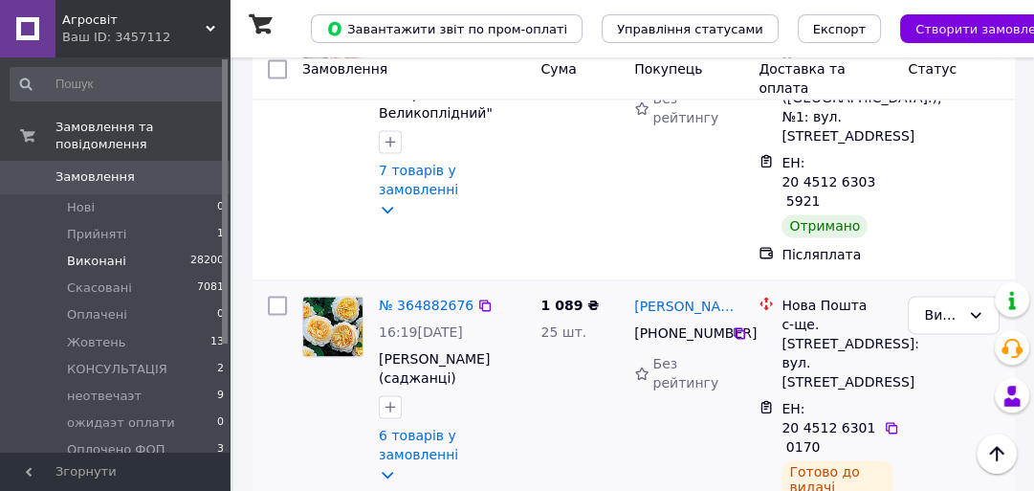
drag, startPoint x: 824, startPoint y: 286, endPoint x: 804, endPoint y: 280, distance: 20.0
click at [825, 397] on div "ЕН: 20 4512 6301 0170" at bounding box center [830, 427] width 101 height 61
click at [821, 397] on div "ЕН: 20 4512 6301 0170" at bounding box center [830, 427] width 101 height 61
drag, startPoint x: 836, startPoint y: 286, endPoint x: 828, endPoint y: 278, distance: 10.8
click at [836, 397] on div "ЕН: 20 4512 6301 0170" at bounding box center [830, 427] width 101 height 61
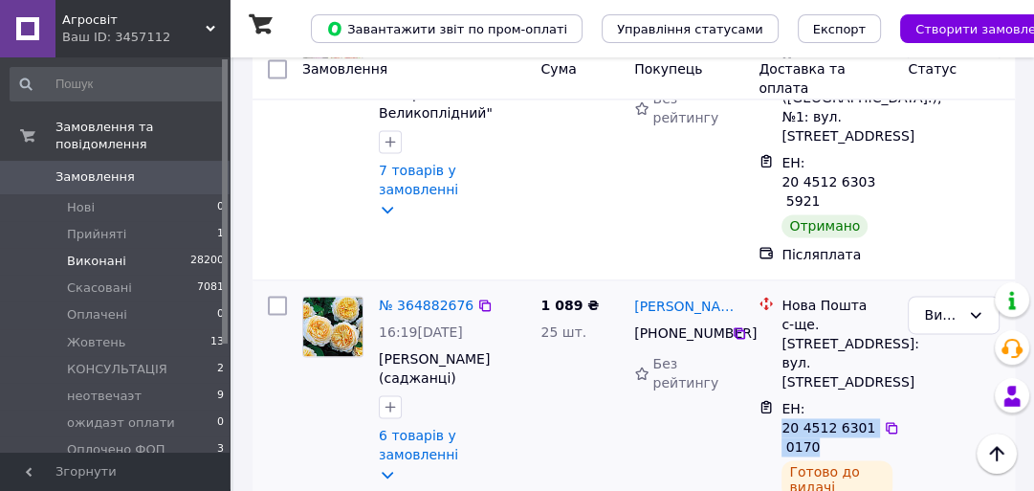
drag, startPoint x: 781, startPoint y: 266, endPoint x: 842, endPoint y: 286, distance: 63.5
click at [842, 397] on div "ЕН: 20 4512 6301 0170" at bounding box center [830, 427] width 101 height 61
copy span "20 4512 6301 0170"
click at [517, 391] on div at bounding box center [452, 406] width 154 height 31
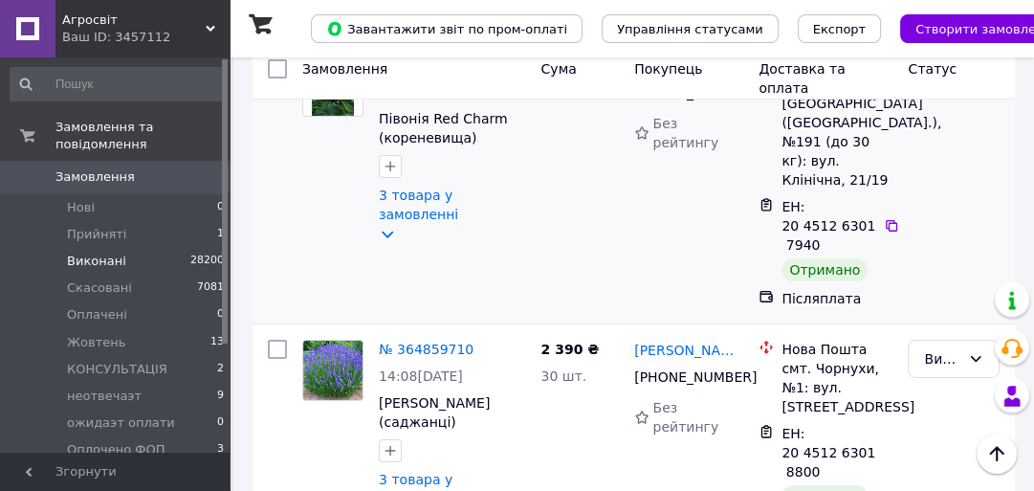
scroll to position [4668, 0]
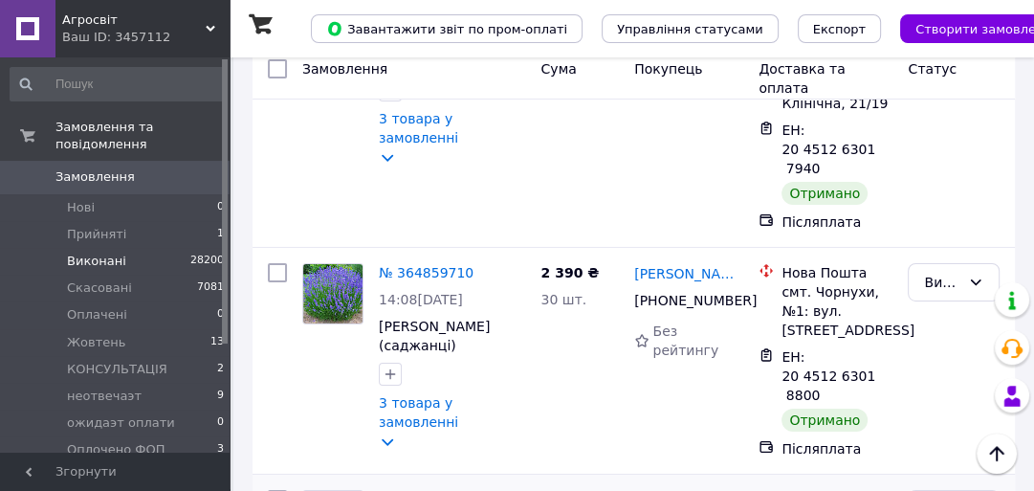
drag, startPoint x: 781, startPoint y: 335, endPoint x: 809, endPoint y: 349, distance: 32.1
copy span "20 4512 6302 0299"
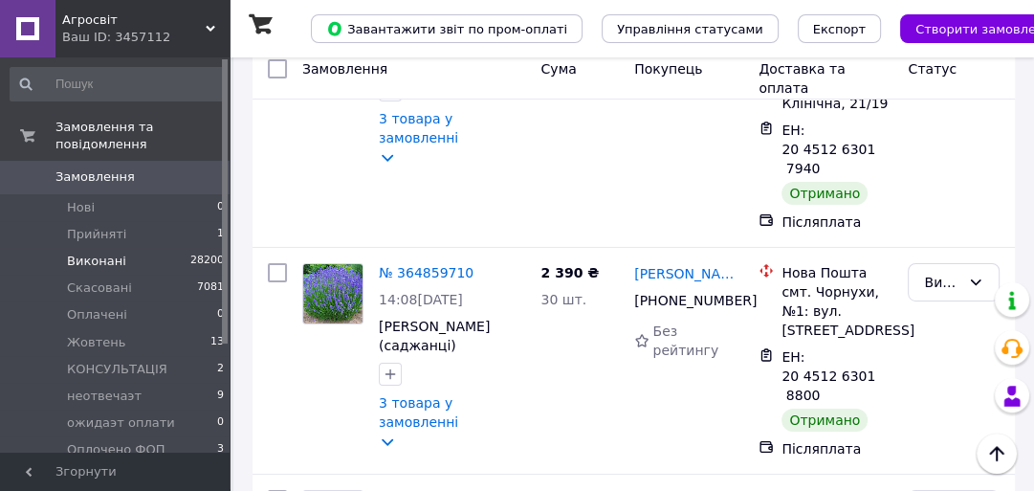
type input "не в"
checkbox input "true"
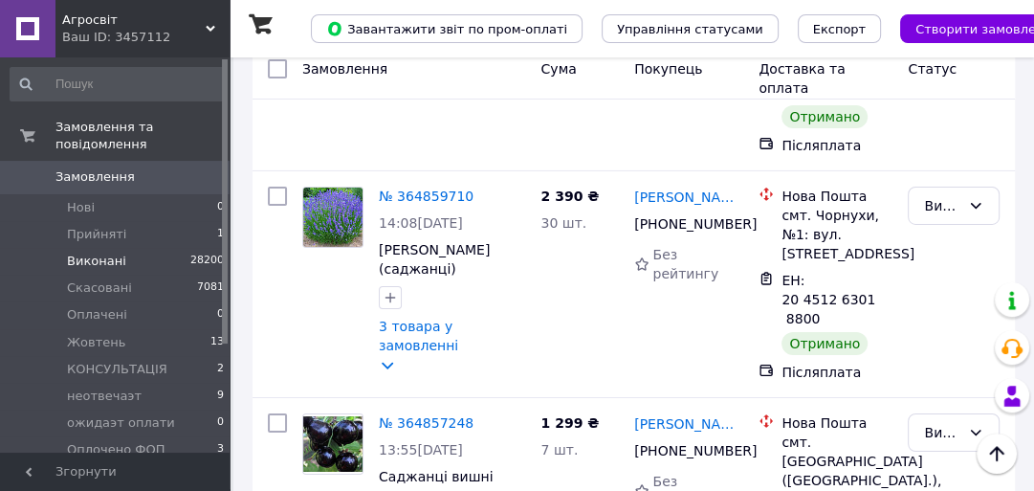
scroll to position [4897, 0]
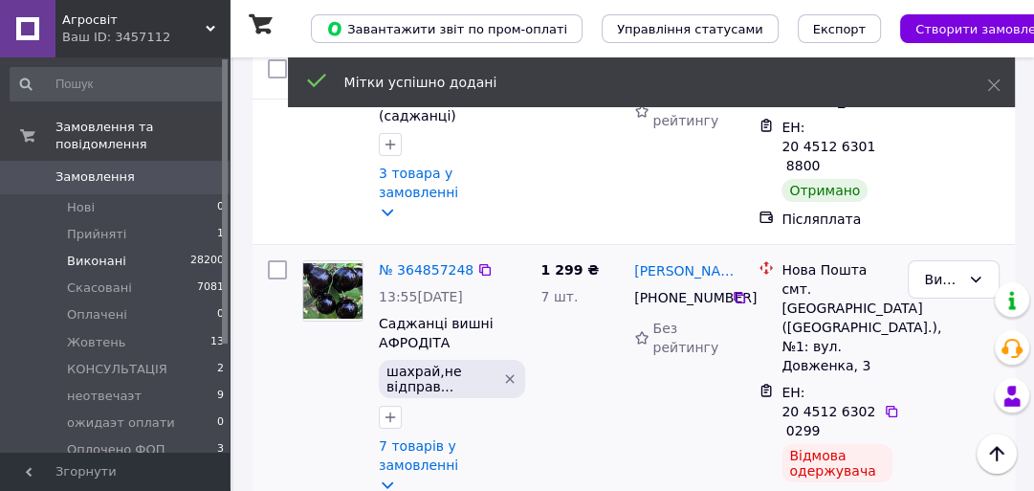
scroll to position [4744, 0]
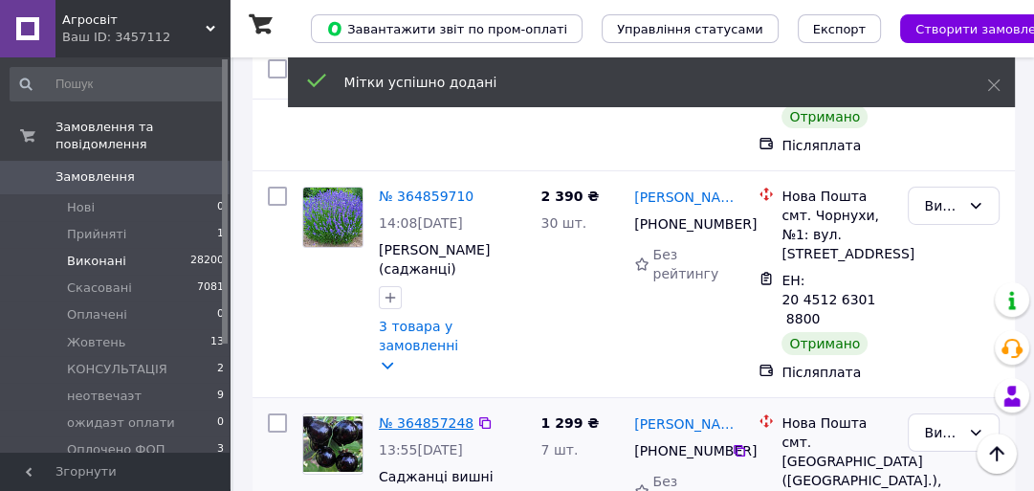
click at [417, 415] on link "№ 364857248" at bounding box center [426, 422] width 95 height 15
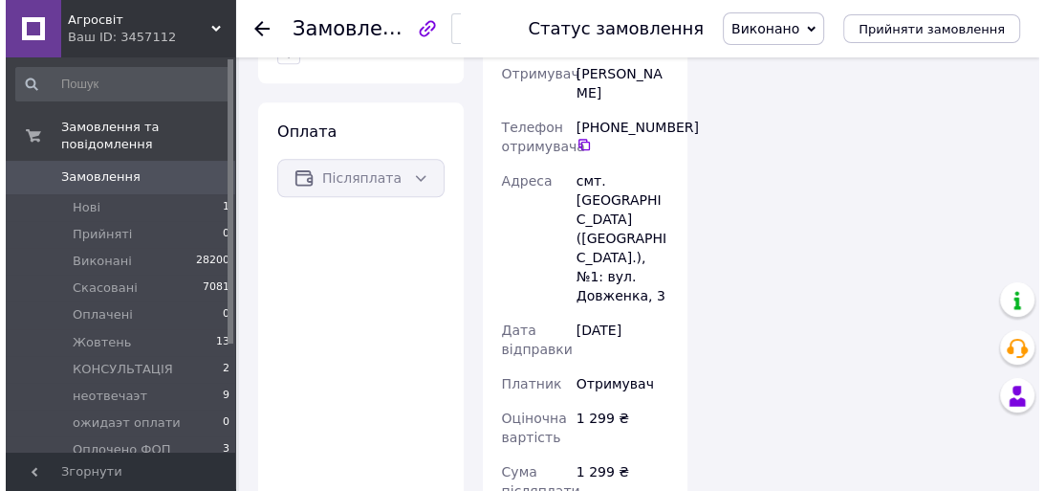
scroll to position [1256, 0]
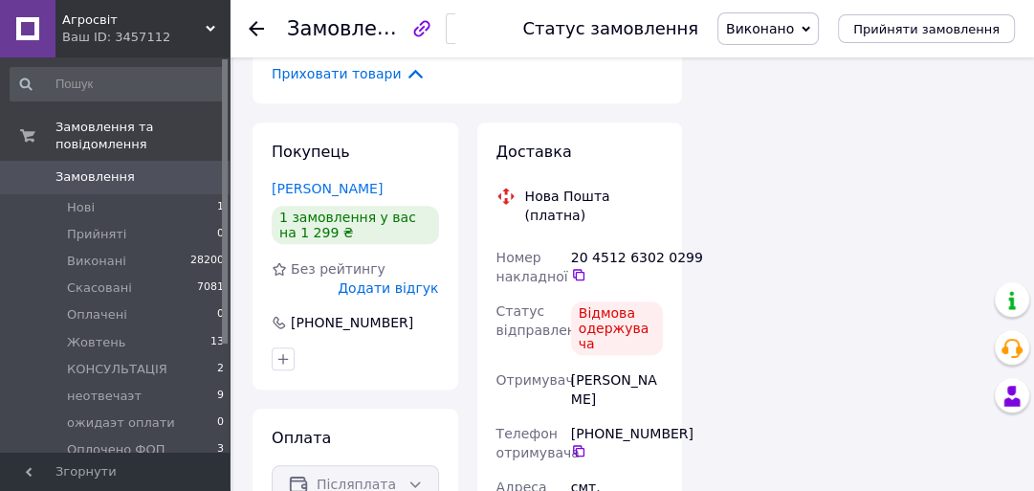
click at [385, 280] on span "Додати відгук" at bounding box center [388, 287] width 100 height 15
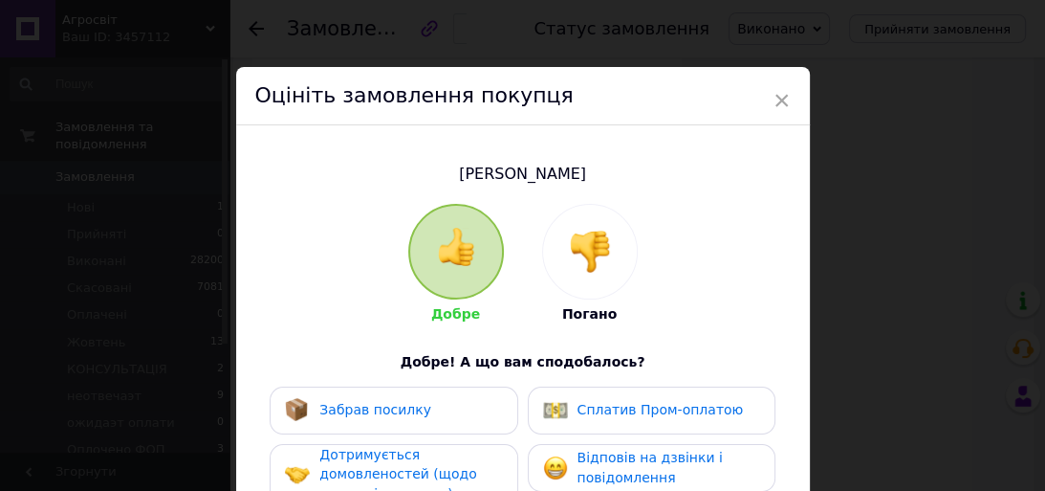
click at [587, 237] on img at bounding box center [590, 252] width 42 height 42
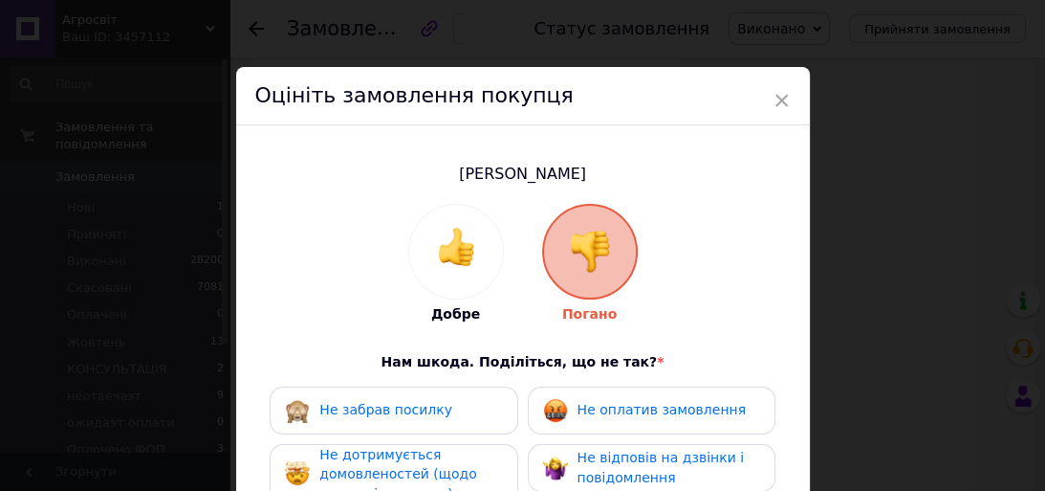
scroll to position [153, 0]
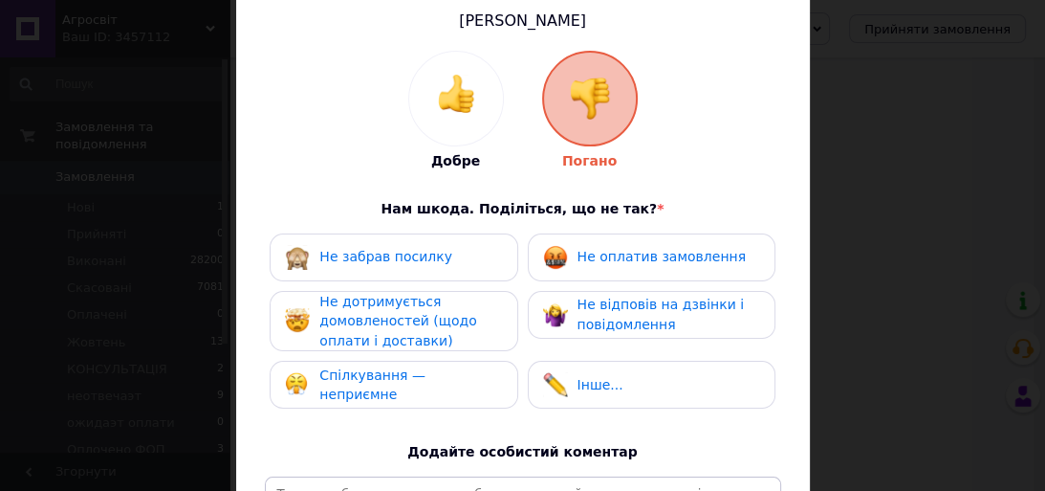
click at [399, 279] on div "Не забрав посилку Не оплатив замовлення Не дотримується домовленостей (щодо опл…" at bounding box center [523, 326] width 517 height 186
click at [400, 254] on span "Не забрав посилку" at bounding box center [385, 256] width 133 height 15
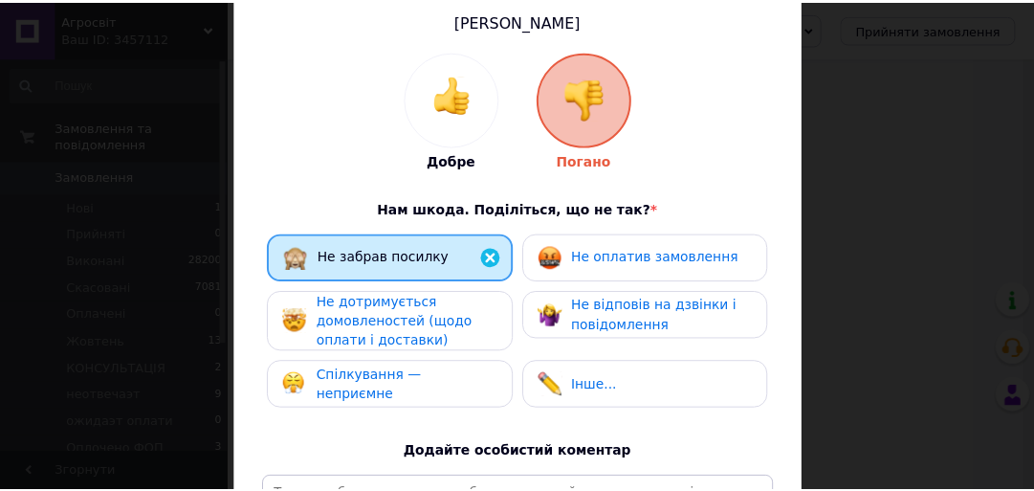
scroll to position [383, 0]
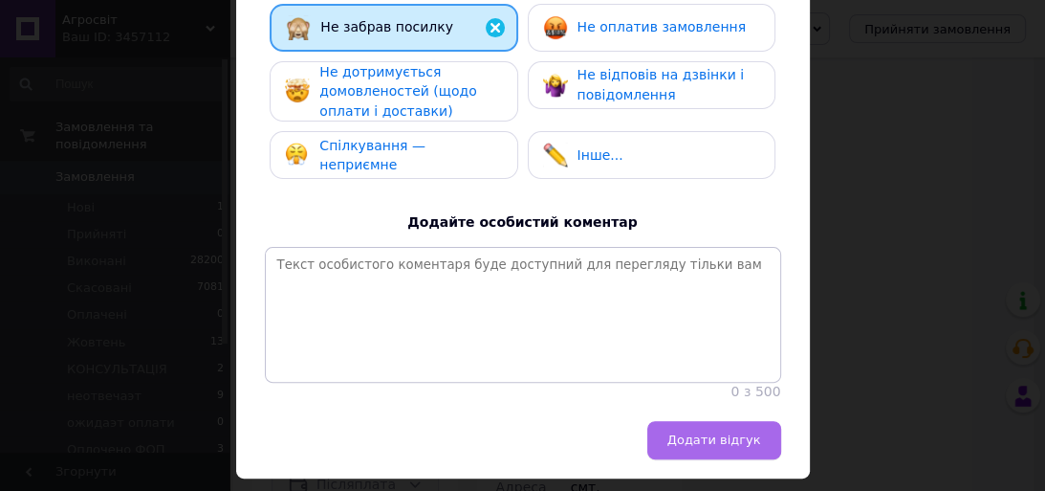
click at [711, 447] on span "Додати відгук" at bounding box center [715, 439] width 94 height 14
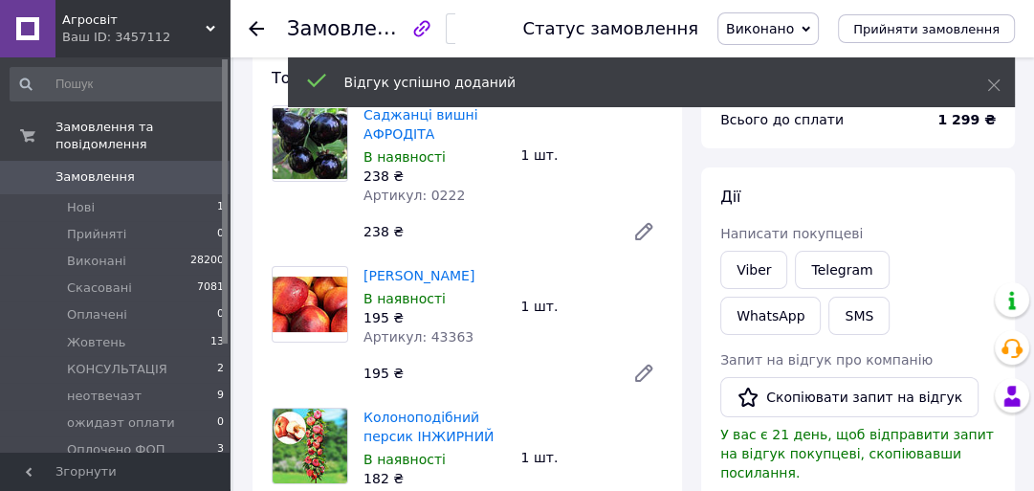
scroll to position [0, 0]
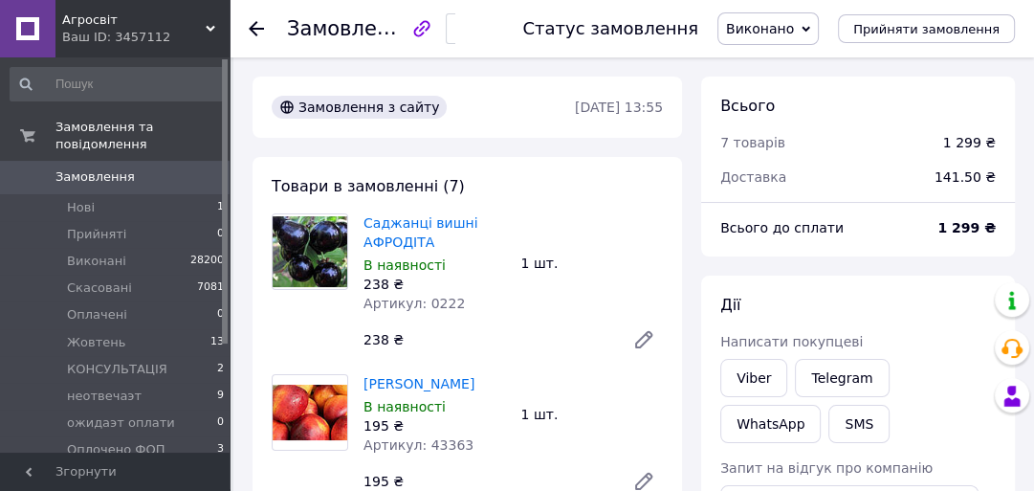
click at [254, 21] on icon at bounding box center [256, 28] width 15 height 15
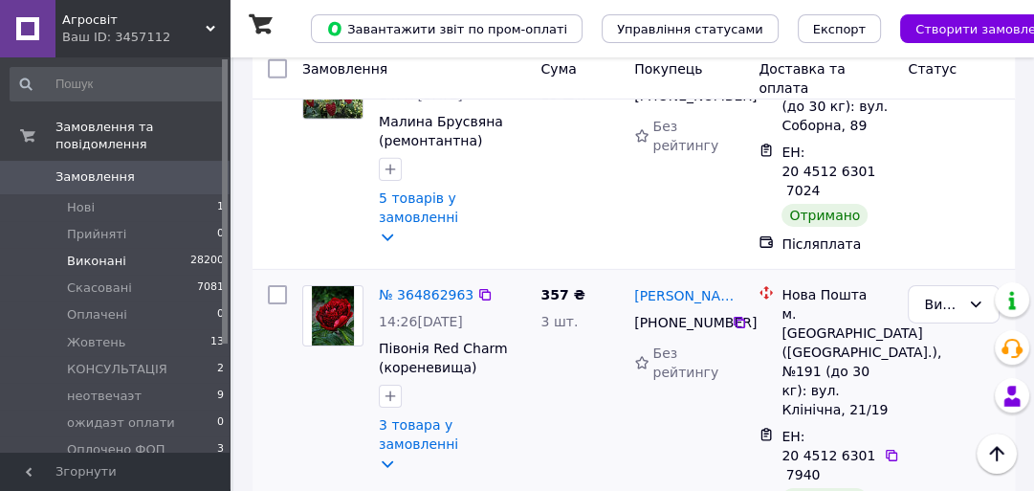
scroll to position [4897, 0]
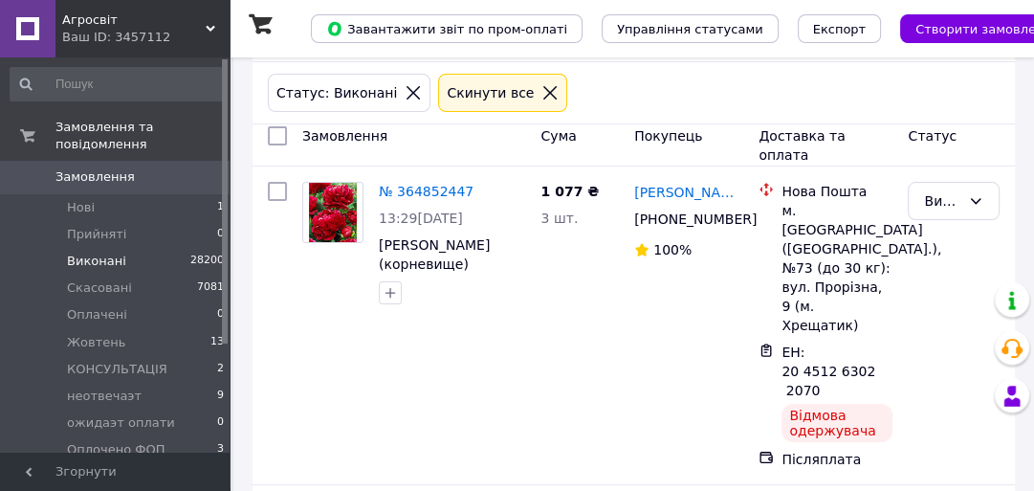
scroll to position [153, 0]
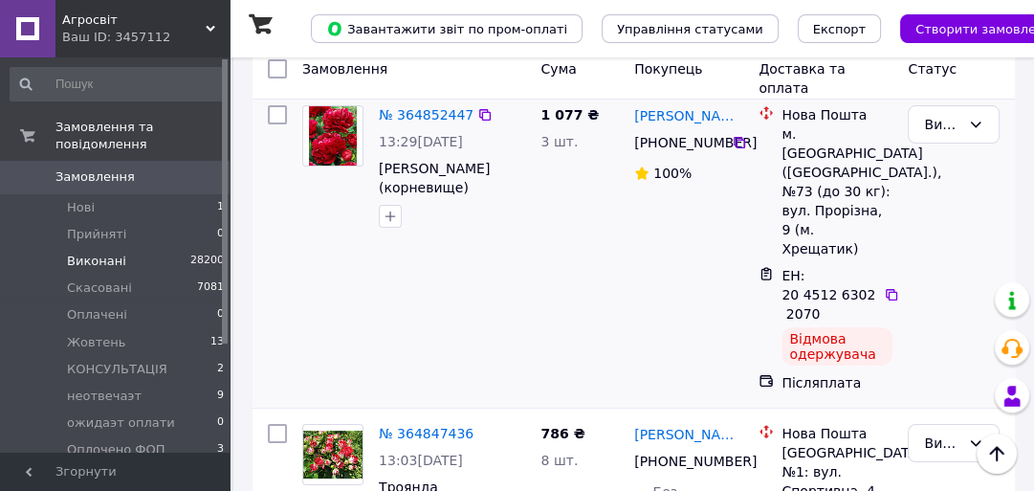
click at [793, 268] on span "ЕН: 20 4512 6302 2070" at bounding box center [828, 295] width 94 height 54
click at [804, 268] on span "ЕН: 20 4512 6302 2070" at bounding box center [828, 295] width 94 height 54
click at [818, 268] on span "ЕН: 20 4512 6302 2070" at bounding box center [828, 295] width 94 height 54
click at [824, 268] on span "ЕН: 20 4512 6302 2070" at bounding box center [828, 295] width 94 height 54
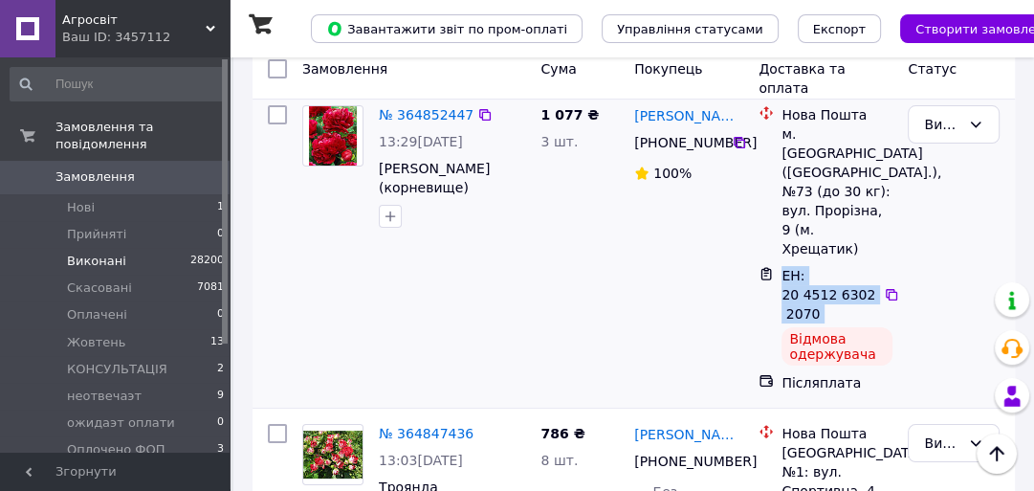
click at [824, 268] on span "ЕН: 20 4512 6302 2070" at bounding box center [828, 295] width 94 height 54
click at [784, 268] on span "ЕН: 20 4512 6302 2070" at bounding box center [828, 295] width 94 height 54
drag, startPoint x: 781, startPoint y: 255, endPoint x: 807, endPoint y: 271, distance: 30.8
click at [807, 271] on div "ЕН: 20 4512 6302 2070" at bounding box center [830, 294] width 101 height 61
copy span "20 4512 6302 2070"
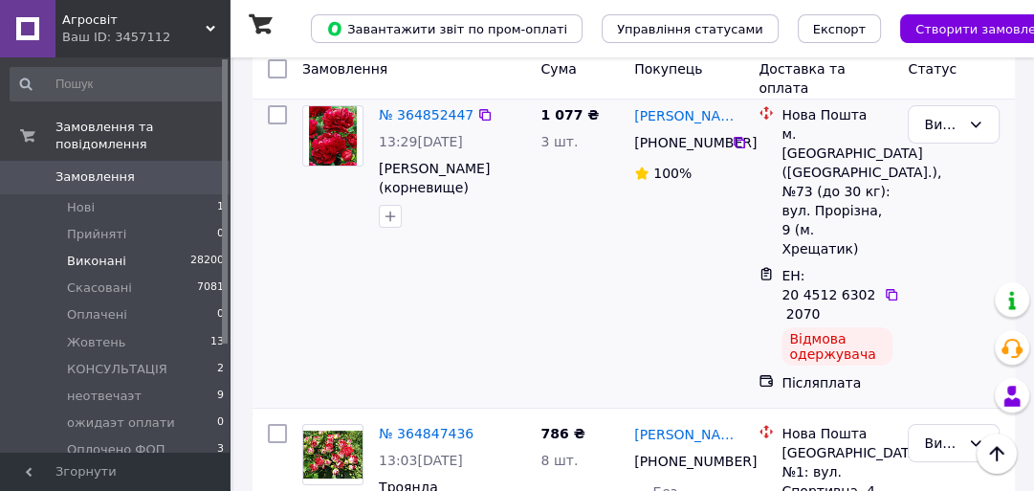
click at [497, 231] on div at bounding box center [452, 216] width 154 height 31
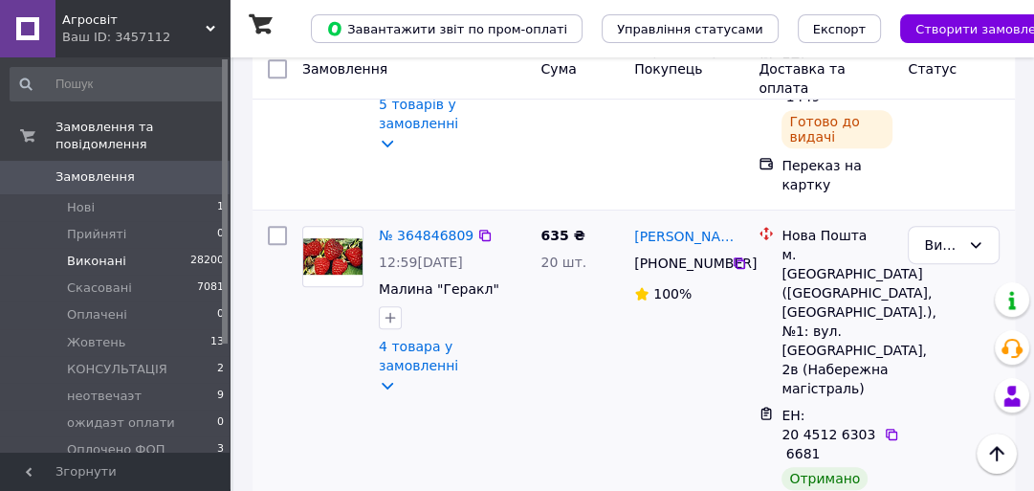
scroll to position [306, 0]
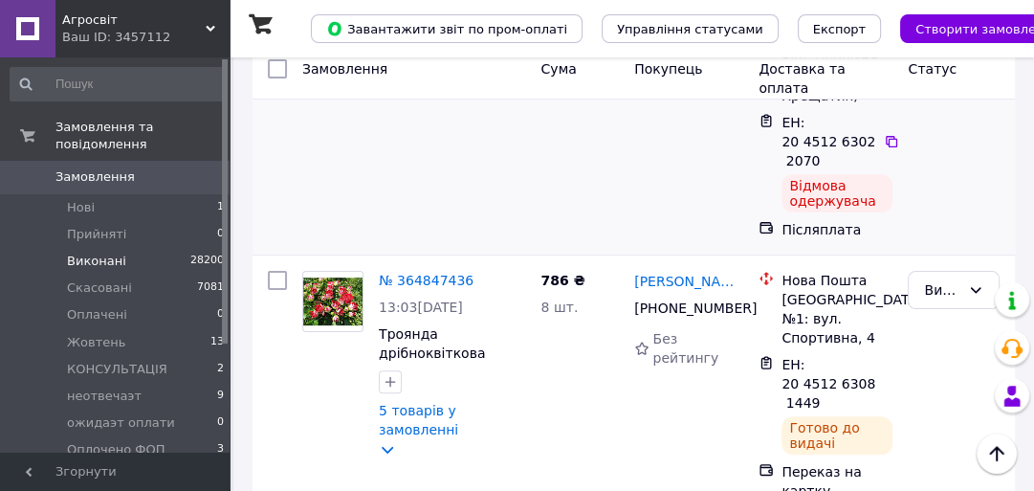
click at [413, 127] on div "№ 364852447 13:29, 03.10.2025 Півонія Henry Bockstoce (корневище)" at bounding box center [414, 96] width 238 height 302
click at [781, 353] on div "ЕН: 20 4512 6308 1449" at bounding box center [830, 383] width 101 height 61
click at [830, 360] on div "ЕН: 20 4512 6308 1449" at bounding box center [830, 383] width 101 height 61
drag, startPoint x: 824, startPoint y: 372, endPoint x: 810, endPoint y: 351, distance: 24.9
click at [822, 358] on div "ЕН: 20 4512 6308 1449" at bounding box center [830, 383] width 101 height 61
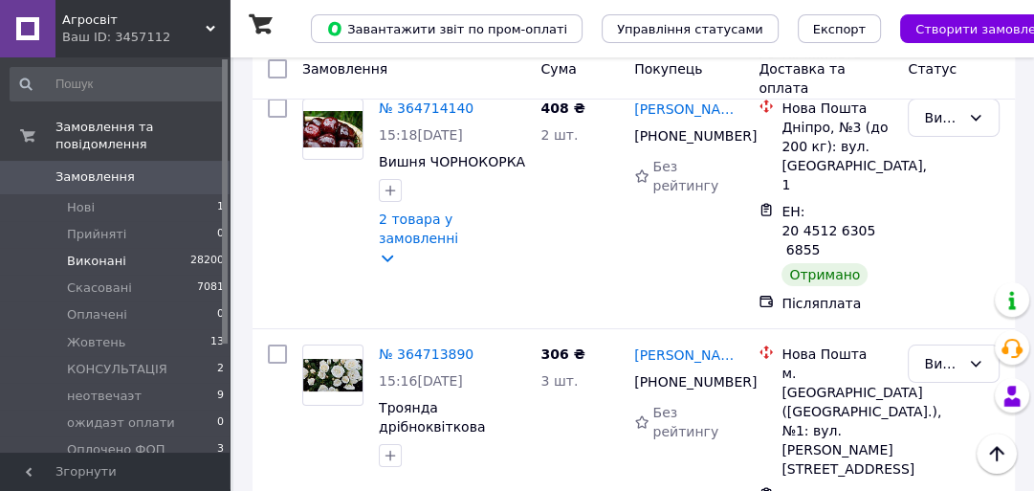
scroll to position [5347, 0]
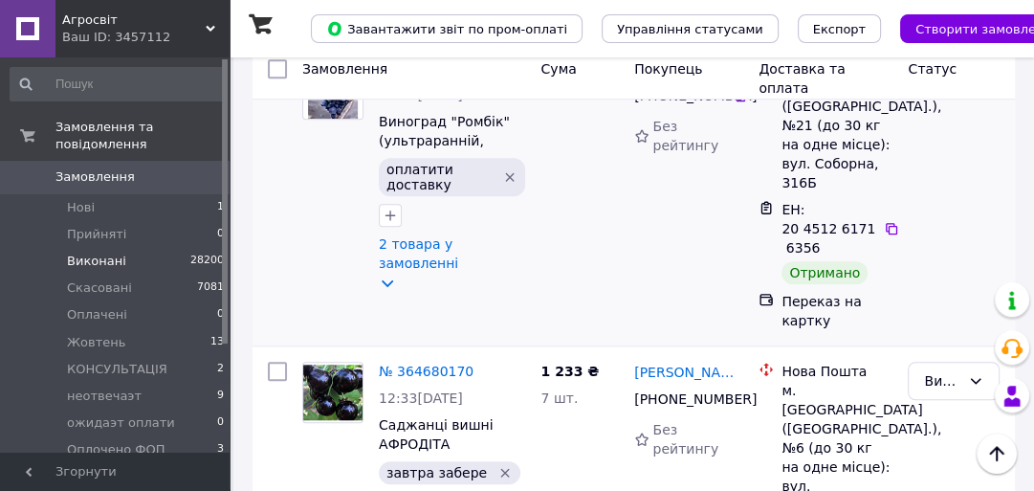
scroll to position [1148, 0]
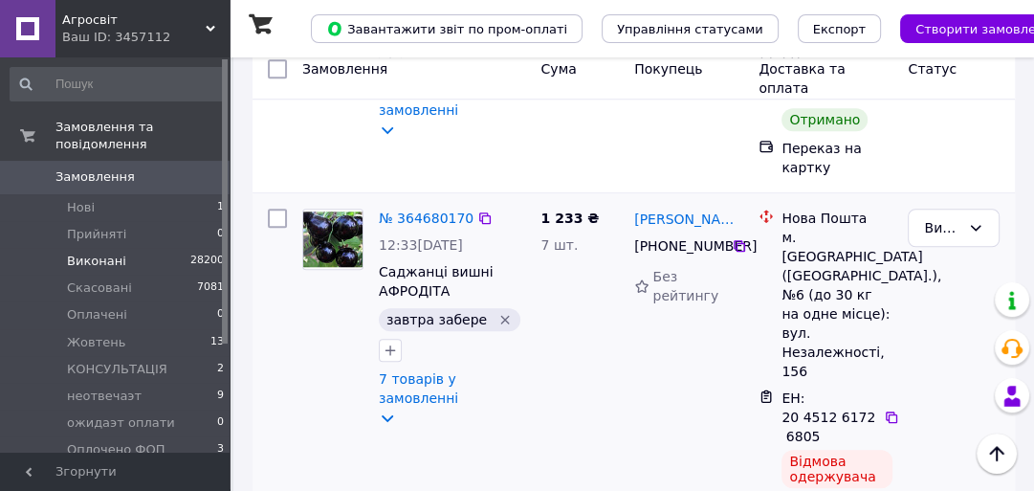
drag, startPoint x: 781, startPoint y: 321, endPoint x: 815, endPoint y: 331, distance: 34.8
click at [782, 390] on span "ЕН: 20 4512 6172 6805" at bounding box center [828, 417] width 94 height 54
click at [869, 386] on div "ЕН: 20 4512 6172 6805" at bounding box center [830, 416] width 101 height 61
drag, startPoint x: 869, startPoint y: 352, endPoint x: 845, endPoint y: 330, distance: 33.2
click at [871, 386] on div "ЕН: 20 4512 6172 6805" at bounding box center [830, 416] width 101 height 61
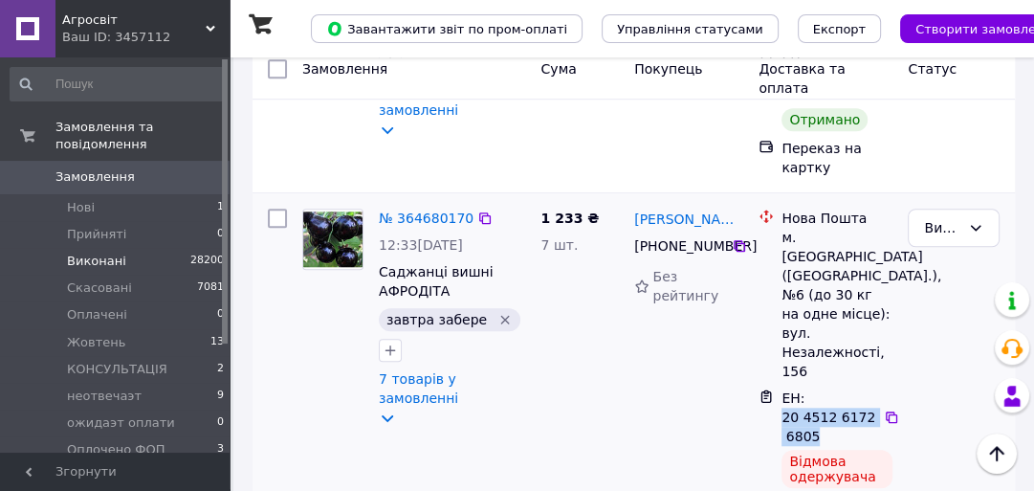
drag, startPoint x: 781, startPoint y: 321, endPoint x: 814, endPoint y: 345, distance: 41.1
click at [813, 386] on div "ЕН: 20 4512 6172 6805" at bounding box center [830, 416] width 101 height 61
click at [814, 386] on div "ЕН: 20 4512 6172 6805" at bounding box center [830, 416] width 101 height 61
click at [815, 386] on div "ЕН: 20 4512 6172 6805" at bounding box center [830, 416] width 101 height 61
drag, startPoint x: 781, startPoint y: 322, endPoint x: 795, endPoint y: 327, distance: 15.1
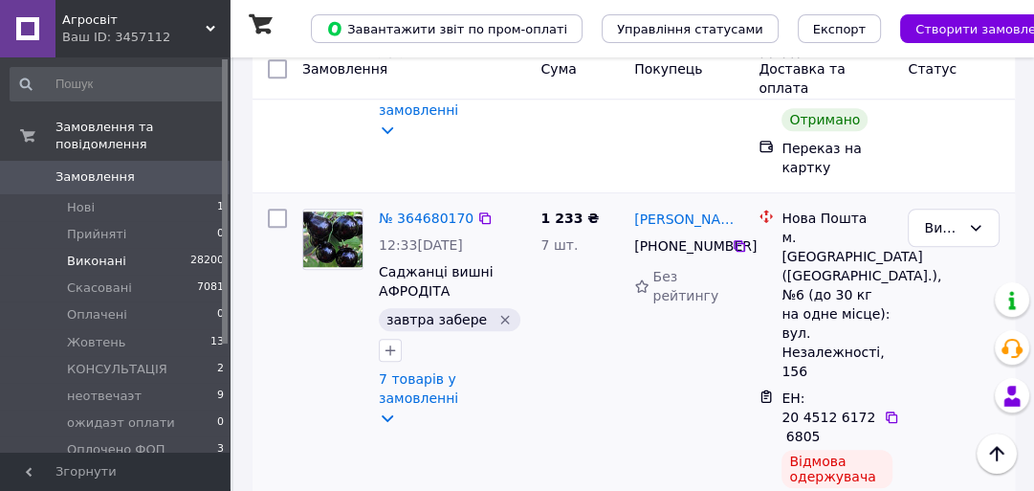
click at [782, 390] on span "ЕН: 20 4512 6172 6805" at bounding box center [828, 417] width 94 height 54
click at [808, 386] on div "ЕН: 20 4512 6172 6805" at bounding box center [830, 416] width 101 height 61
drag, startPoint x: 808, startPoint y: 334, endPoint x: 783, endPoint y: 324, distance: 26.6
click at [809, 386] on div "ЕН: 20 4512 6172 6805" at bounding box center [830, 416] width 101 height 61
click at [782, 390] on span "ЕН: 20 4512 6172 6805" at bounding box center [828, 417] width 94 height 54
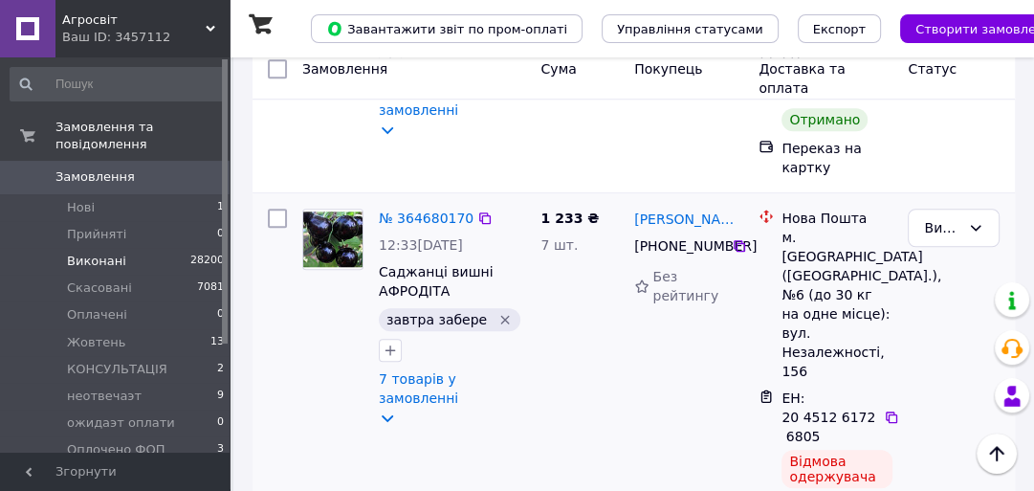
click at [804, 386] on div "ЕН: 20 4512 6172 6805" at bounding box center [830, 416] width 101 height 61
click at [793, 390] on span "ЕН: 20 4512 6172 6805" at bounding box center [828, 417] width 94 height 54
click at [812, 386] on div "ЕН: 20 4512 6172 6805" at bounding box center [830, 416] width 101 height 61
click at [819, 386] on div "ЕН: 20 4512 6172 6805" at bounding box center [830, 416] width 101 height 61
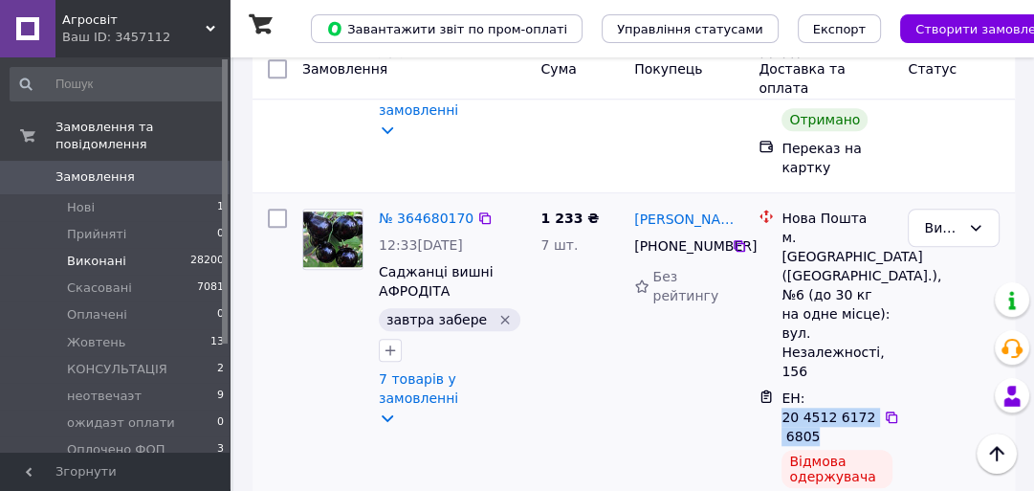
drag, startPoint x: 781, startPoint y: 319, endPoint x: 814, endPoint y: 337, distance: 37.6
click at [814, 386] on div "ЕН: 20 4512 6172 6805" at bounding box center [830, 416] width 101 height 61
copy span "20 4512 6172 6805"
click at [501, 316] on icon "Видалити мітку" at bounding box center [505, 320] width 9 height 9
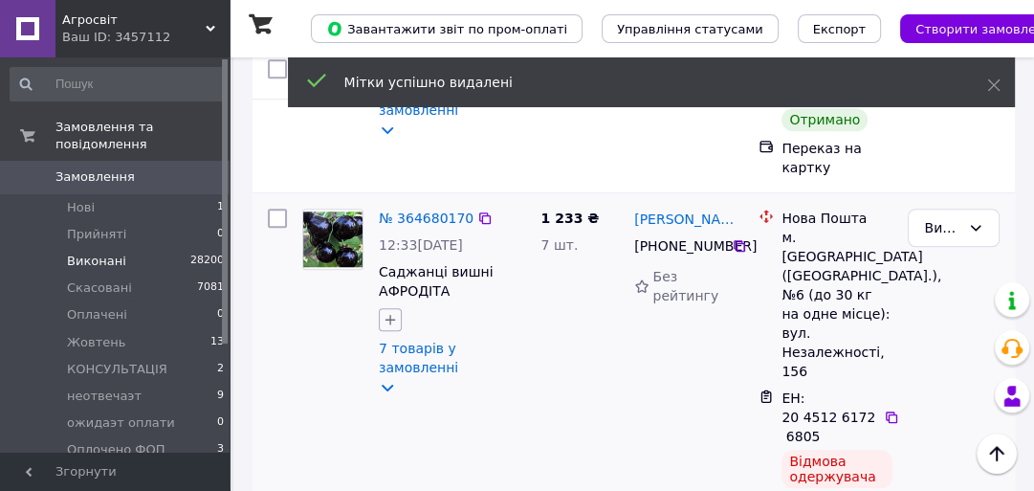
click at [391, 312] on icon "button" at bounding box center [390, 319] width 15 height 15
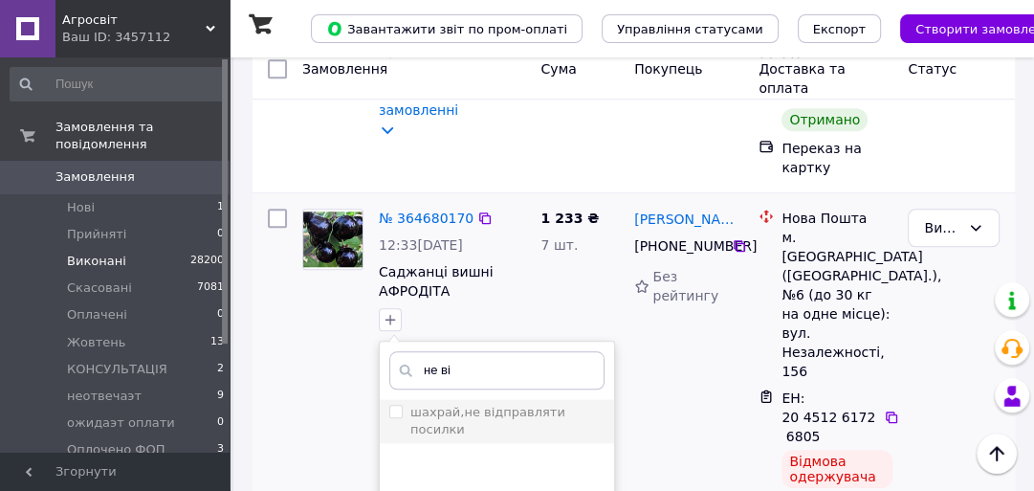
type input "не ві"
click at [394, 405] on input "шахрай,не відправляти посилки" at bounding box center [395, 411] width 12 height 12
checkbox input "true"
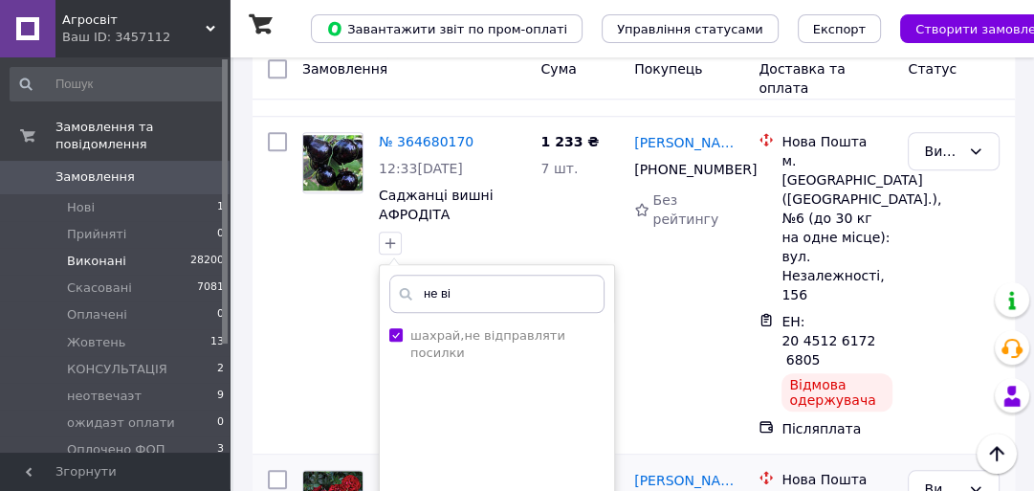
scroll to position [1454, 0]
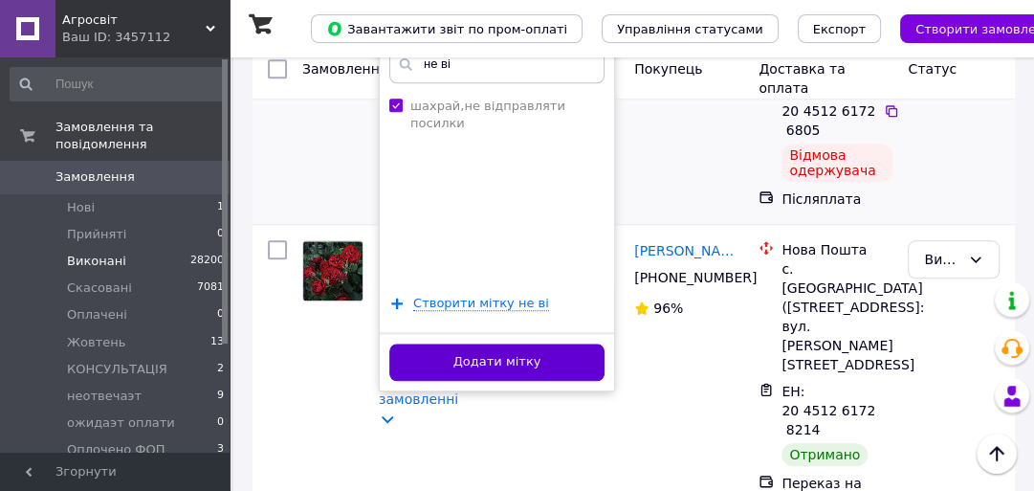
click at [532, 343] on button "Додати мітку" at bounding box center [496, 361] width 215 height 37
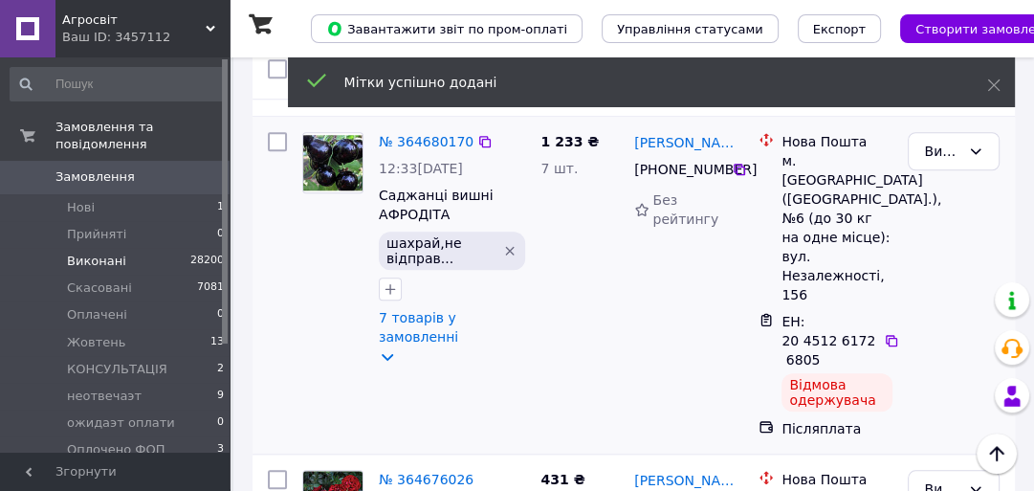
scroll to position [1148, 0]
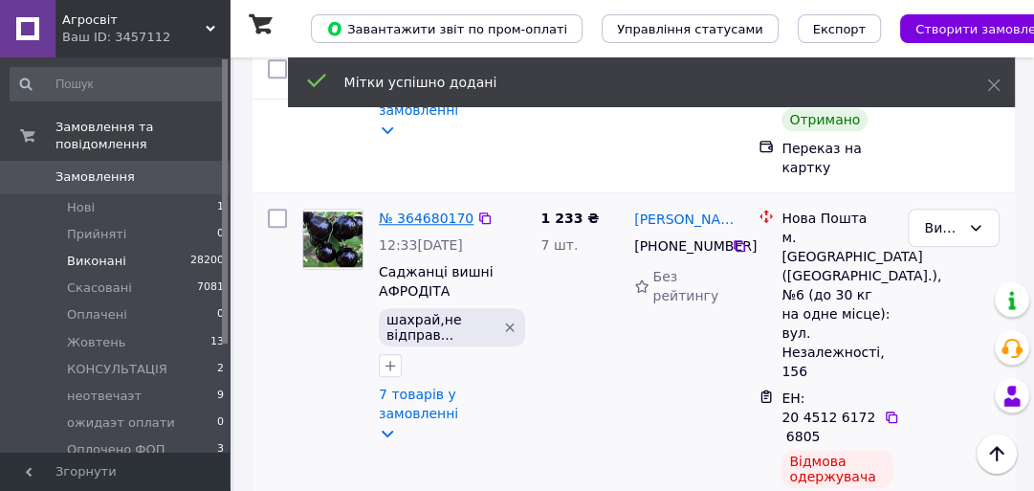
click at [425, 210] on link "№ 364680170" at bounding box center [426, 217] width 95 height 15
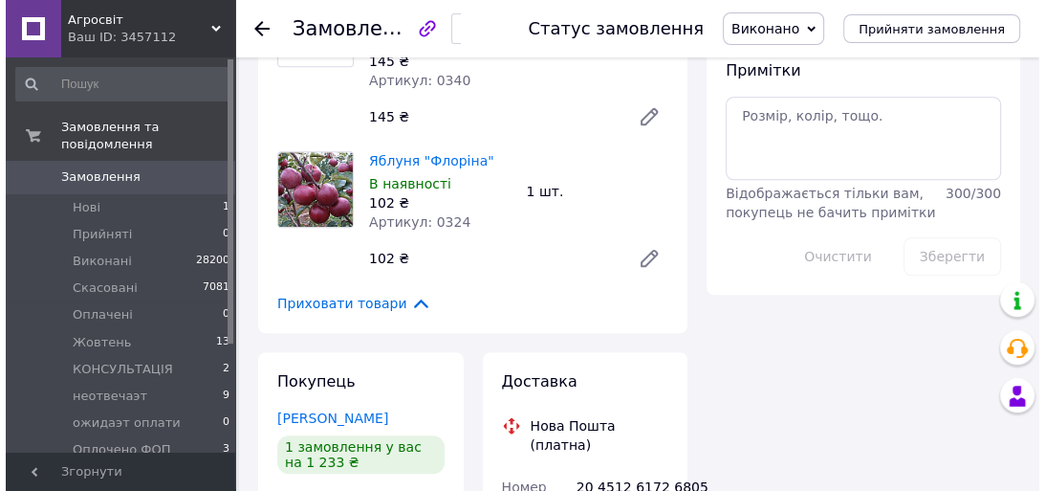
scroll to position [1160, 0]
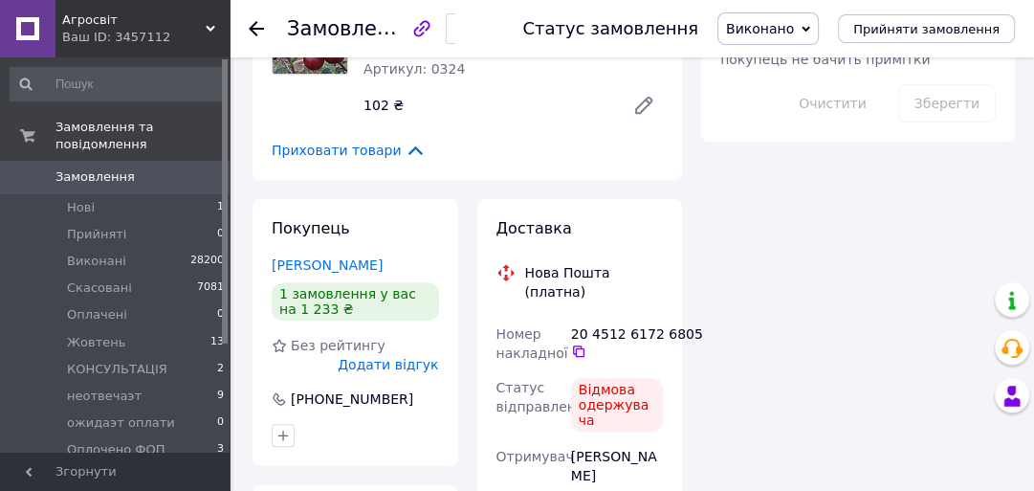
click at [400, 357] on span "Додати відгук" at bounding box center [388, 364] width 100 height 15
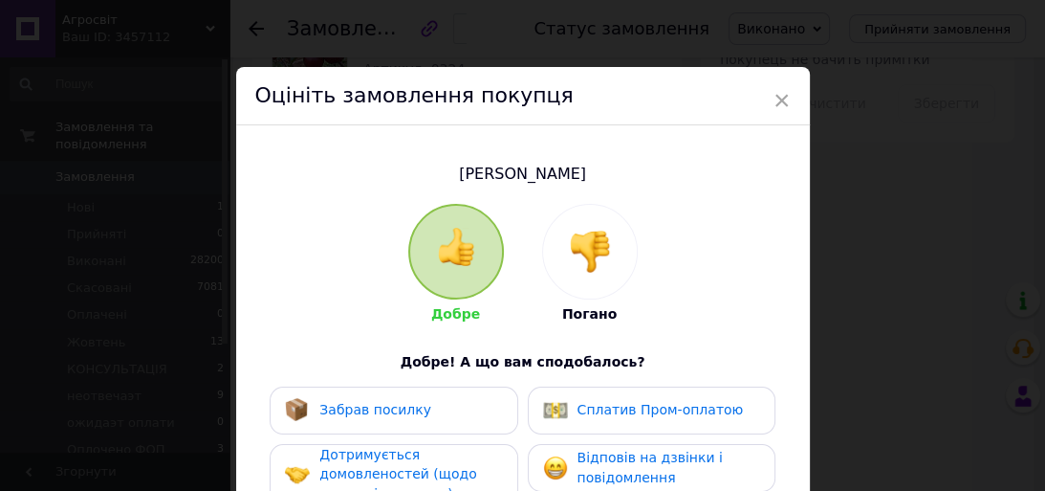
click at [592, 249] on img at bounding box center [590, 252] width 42 height 42
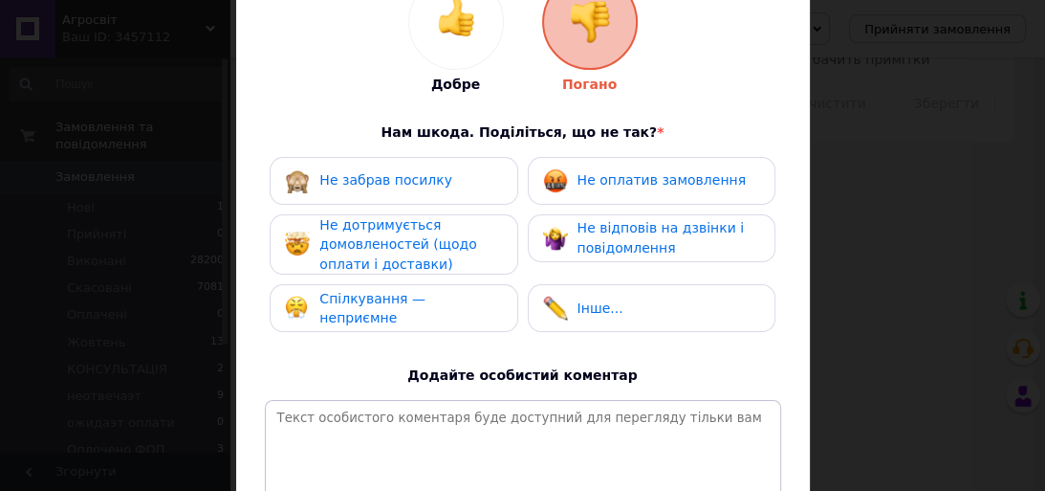
click at [415, 182] on span "Не забрав посилку" at bounding box center [385, 179] width 133 height 15
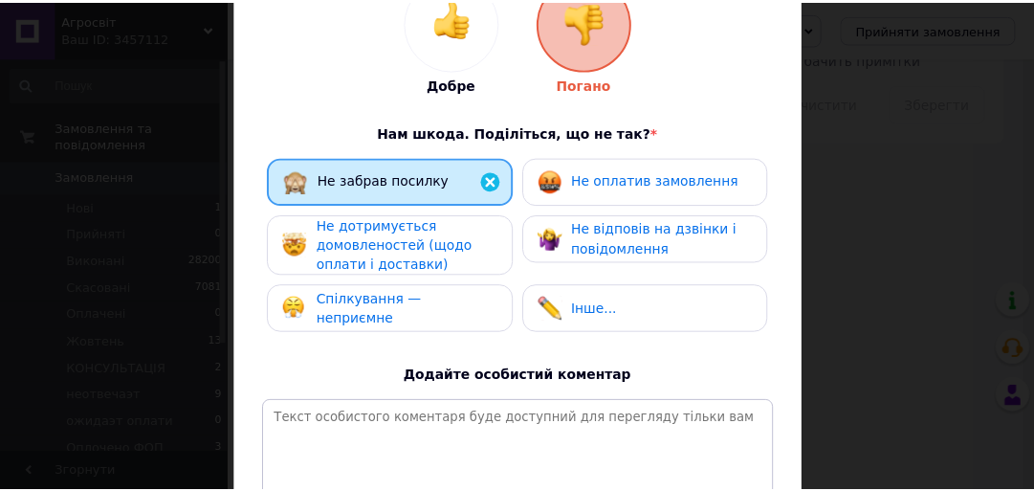
scroll to position [461, 0]
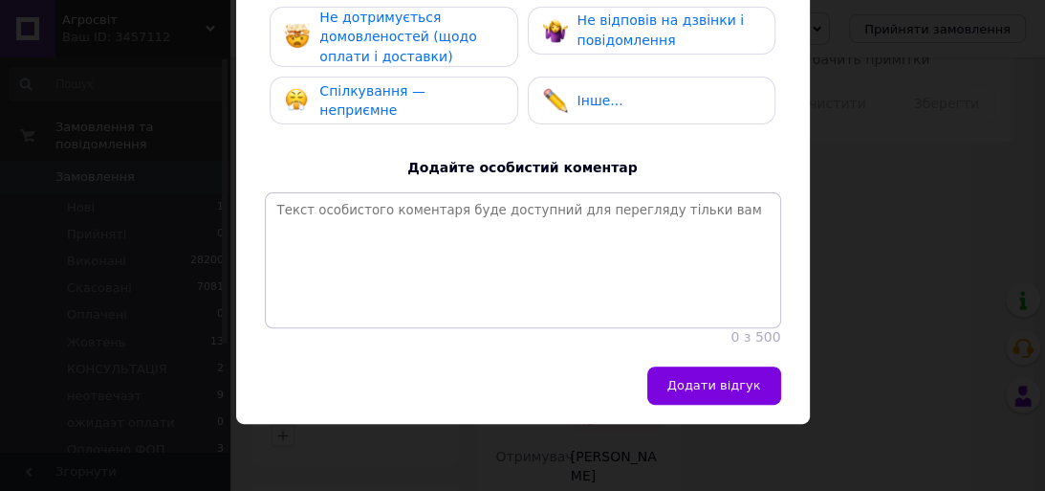
click at [739, 387] on span "Додати відгук" at bounding box center [715, 385] width 94 height 14
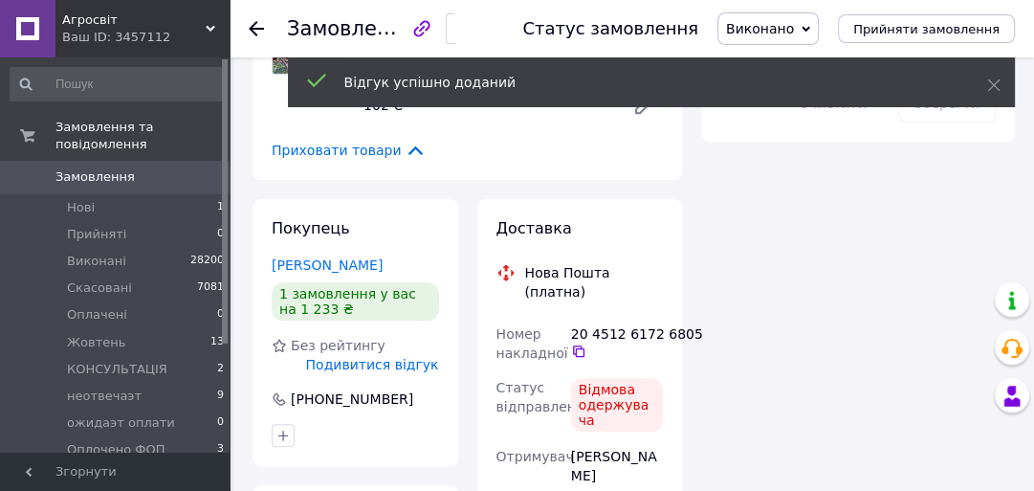
click at [255, 23] on use at bounding box center [256, 28] width 15 height 15
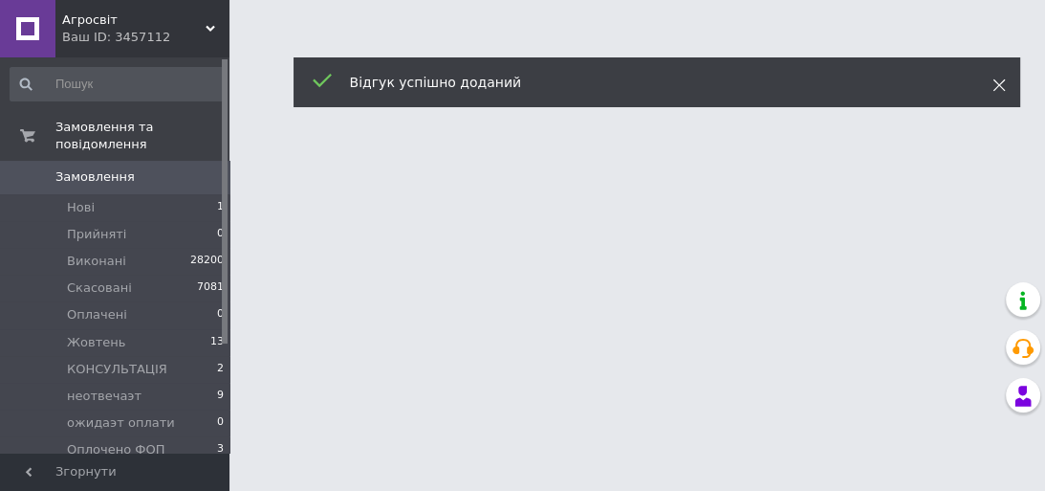
click at [999, 80] on icon at bounding box center [999, 84] width 13 height 13
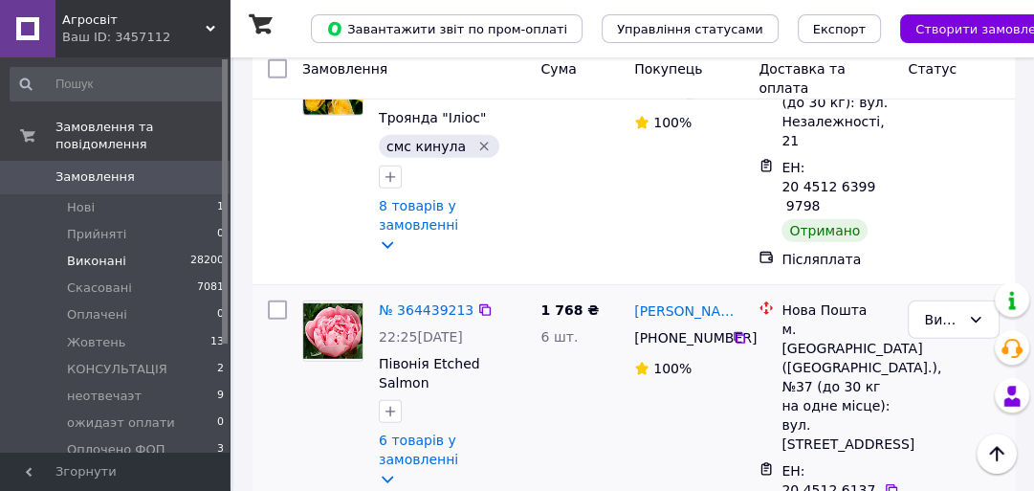
scroll to position [3750, 0]
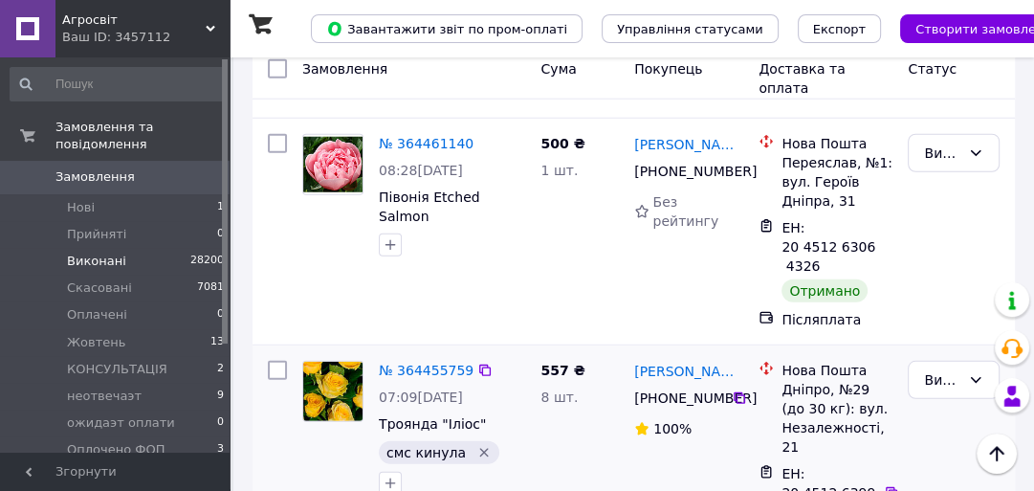
click at [476, 445] on icon "Видалити мітку" at bounding box center [483, 452] width 15 height 15
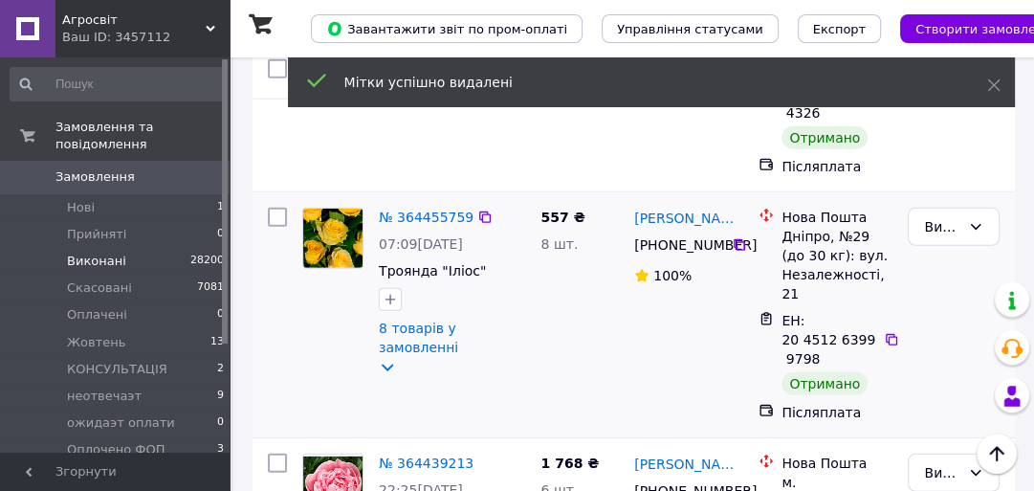
scroll to position [4209, 0]
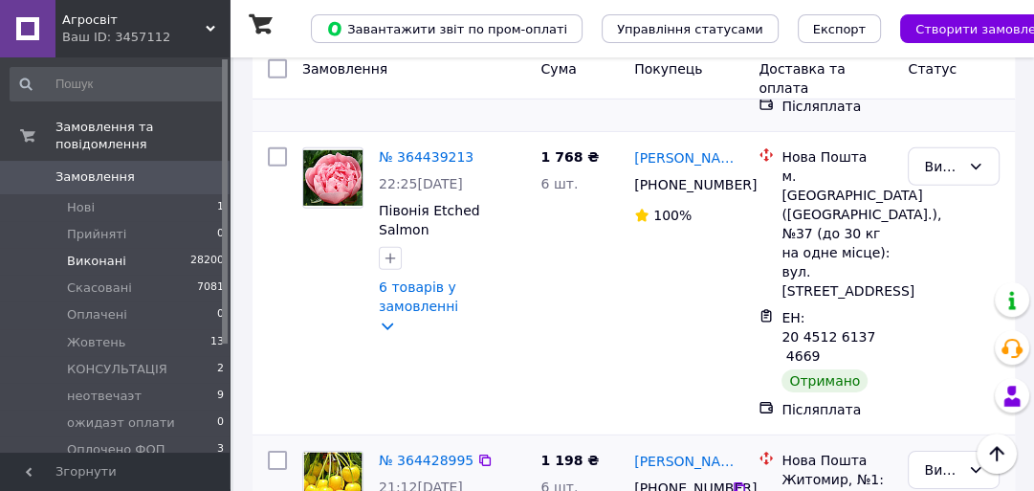
drag, startPoint x: 782, startPoint y: 314, endPoint x: 833, endPoint y: 318, distance: 50.8
click at [453, 165] on div "№ 364439213 22:25, 30.09.2025 Півонія Etched Salmon (кореневища) 6 товарів у за…" at bounding box center [414, 283] width 238 height 287
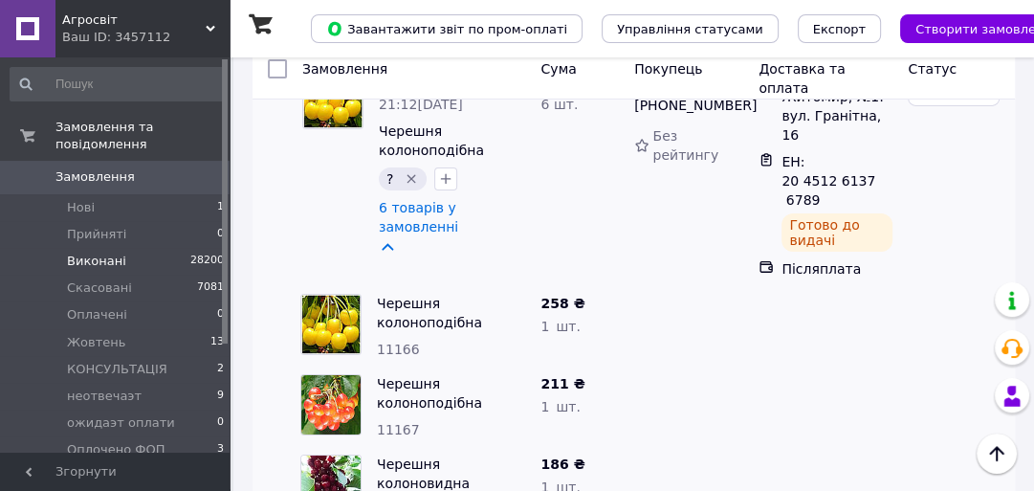
scroll to position [4438, 0]
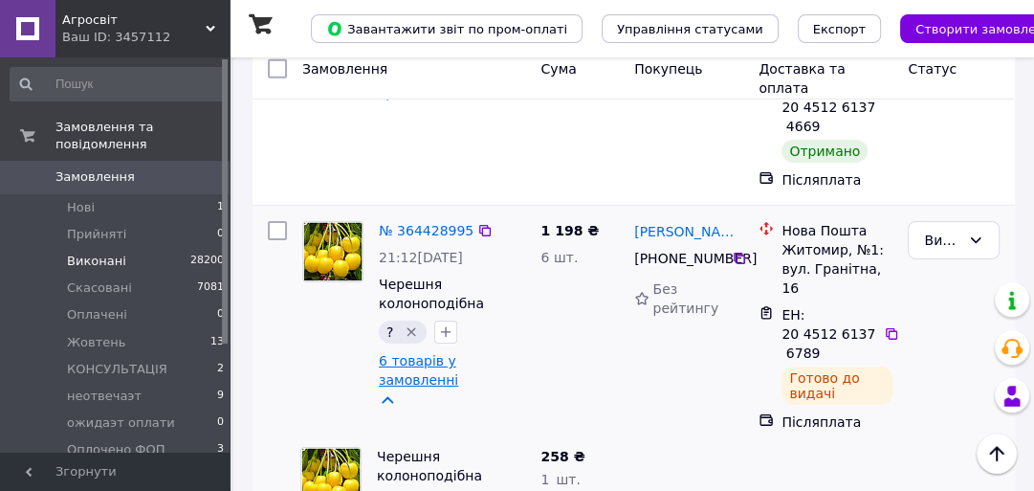
click at [432, 353] on link "6 товарів у замовленні" at bounding box center [418, 370] width 79 height 34
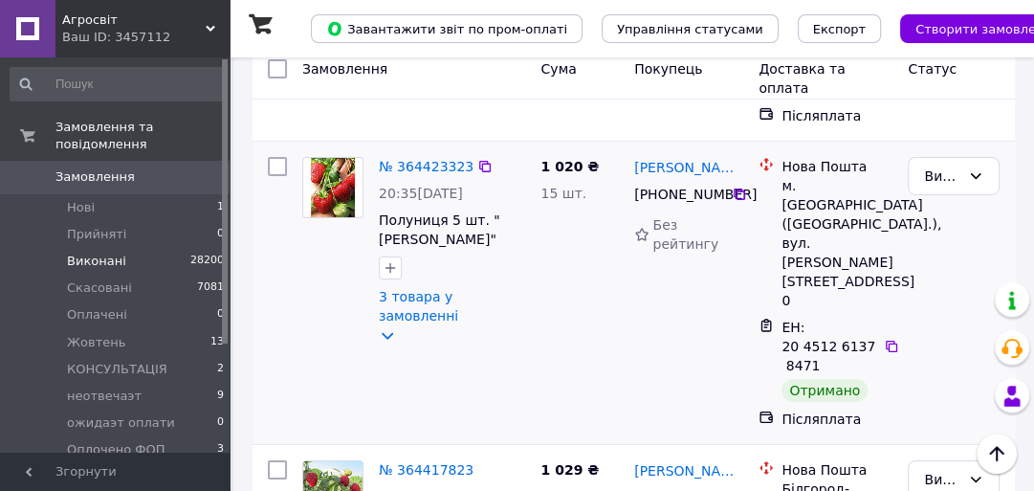
scroll to position [4790, 0]
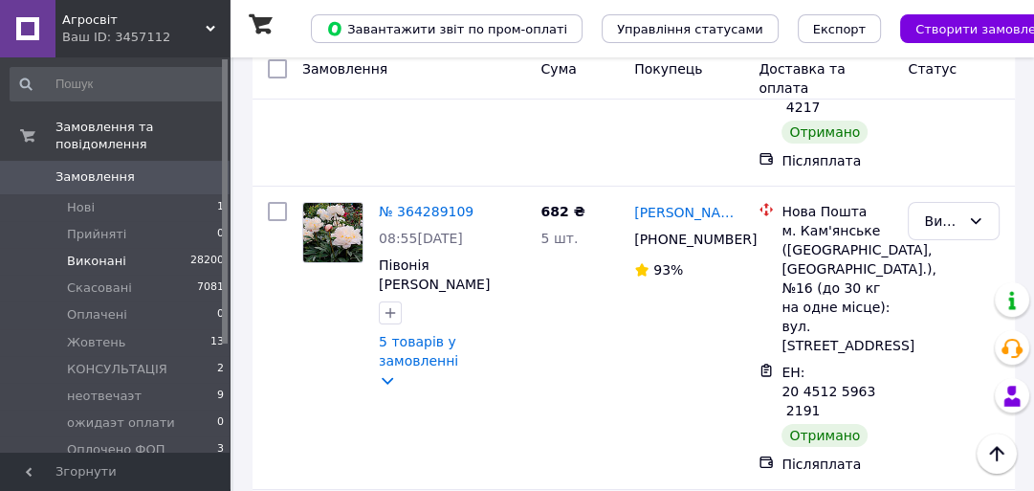
scroll to position [5203, 0]
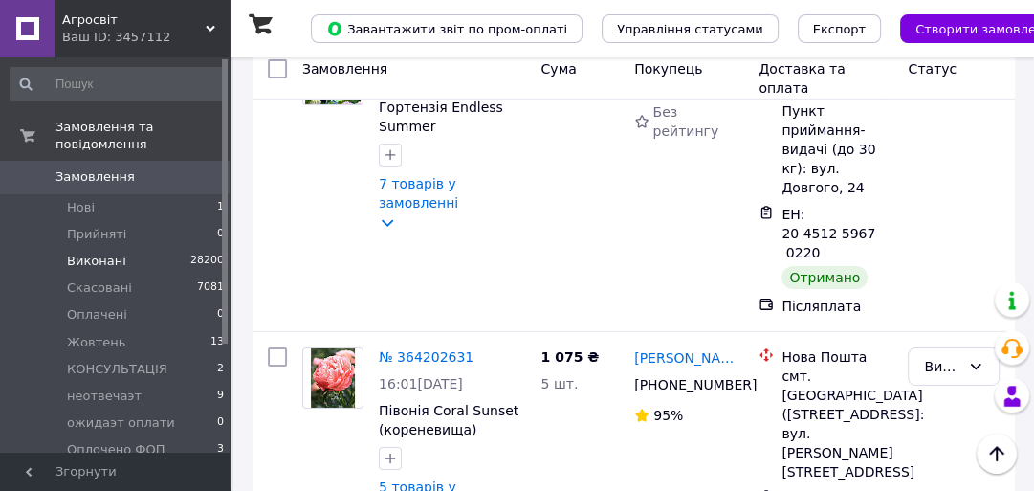
scroll to position [4974, 0]
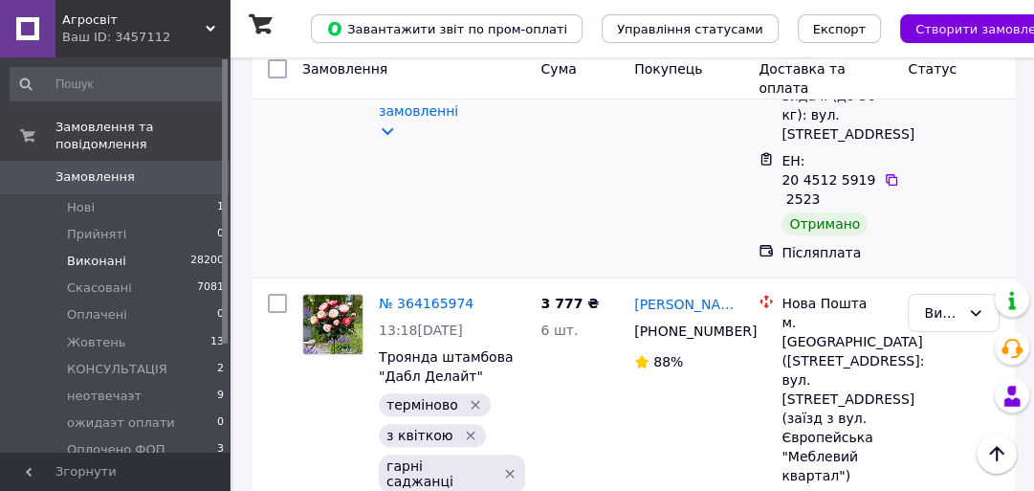
scroll to position [459, 0]
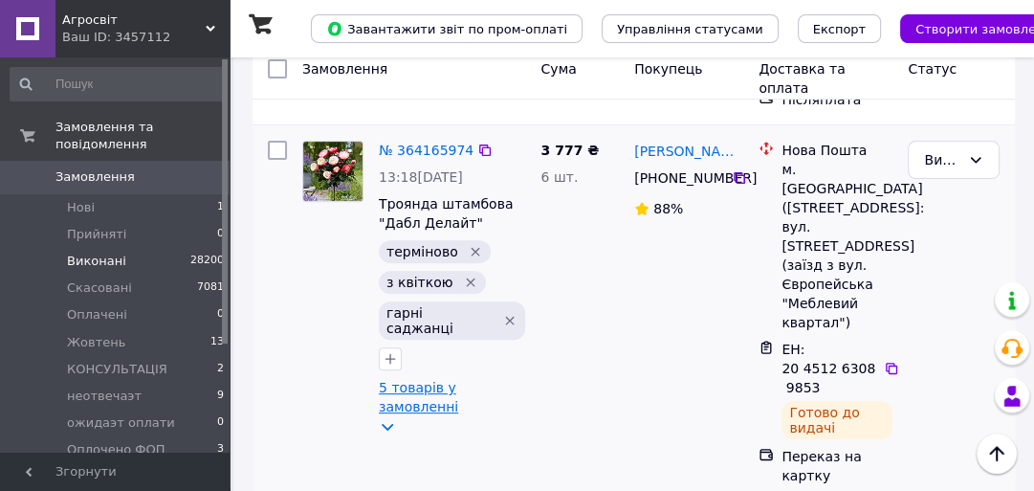
click at [454, 399] on link "5 товарів у замовленні" at bounding box center [418, 397] width 79 height 34
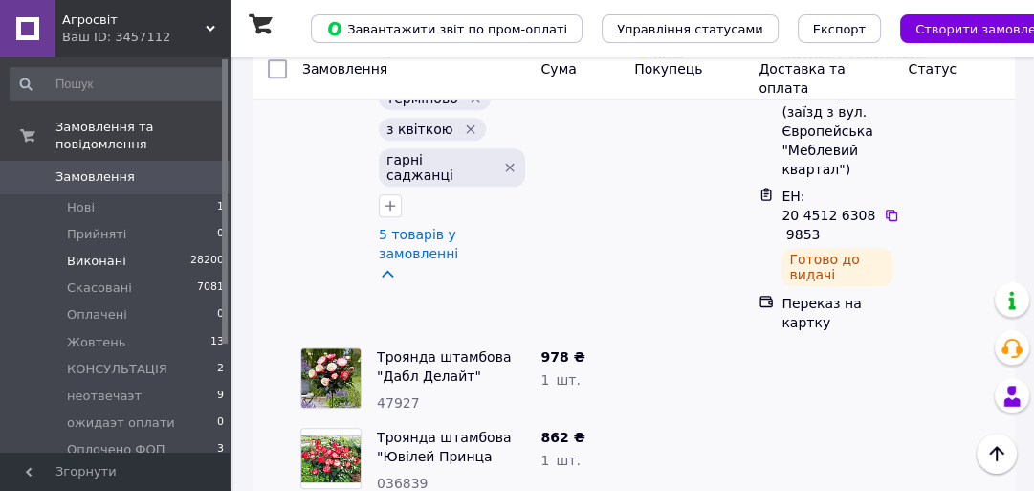
scroll to position [536, 0]
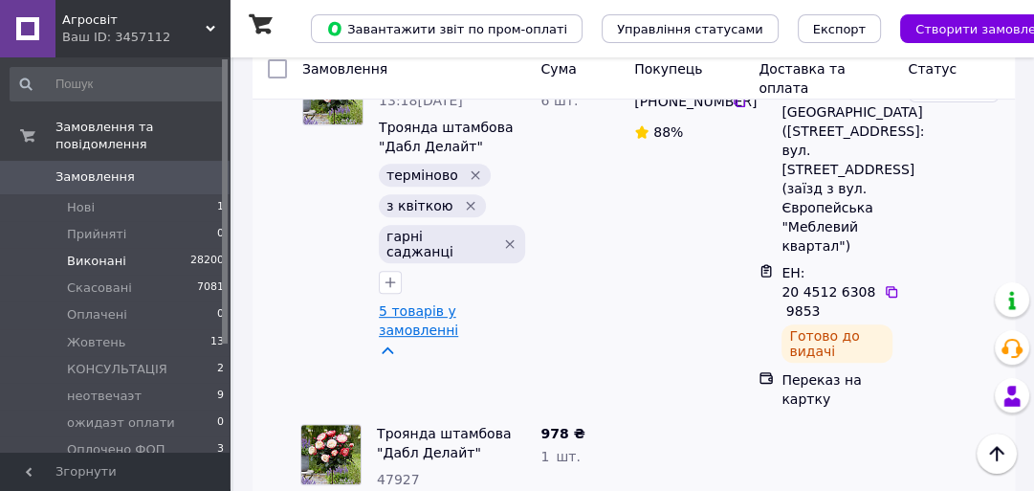
click at [440, 314] on link "5 товарів у замовленні" at bounding box center [418, 320] width 79 height 34
click at [441, 314] on link "5 товарів у замовленні" at bounding box center [418, 320] width 79 height 34
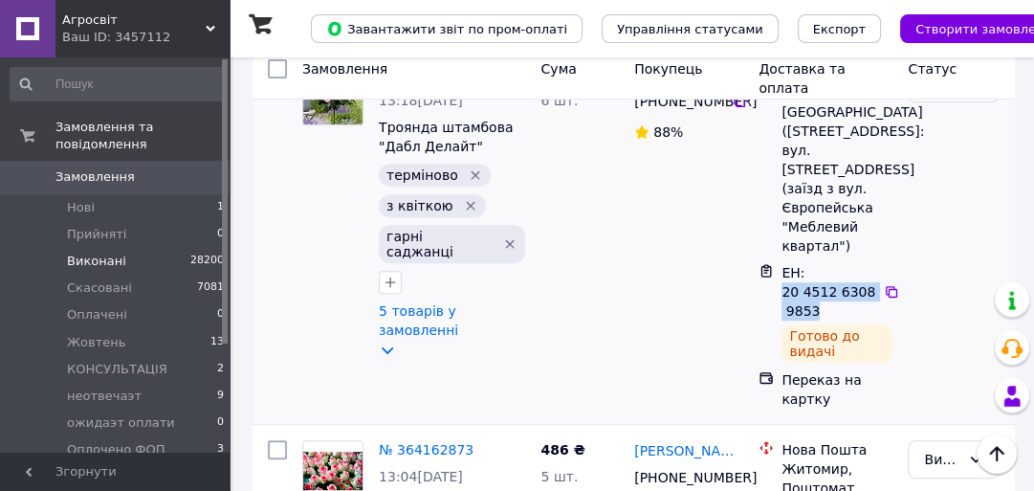
drag, startPoint x: 782, startPoint y: 292, endPoint x: 825, endPoint y: 303, distance: 44.5
click at [825, 303] on div "ЕН: 20 4512 6308 9853" at bounding box center [830, 291] width 101 height 61
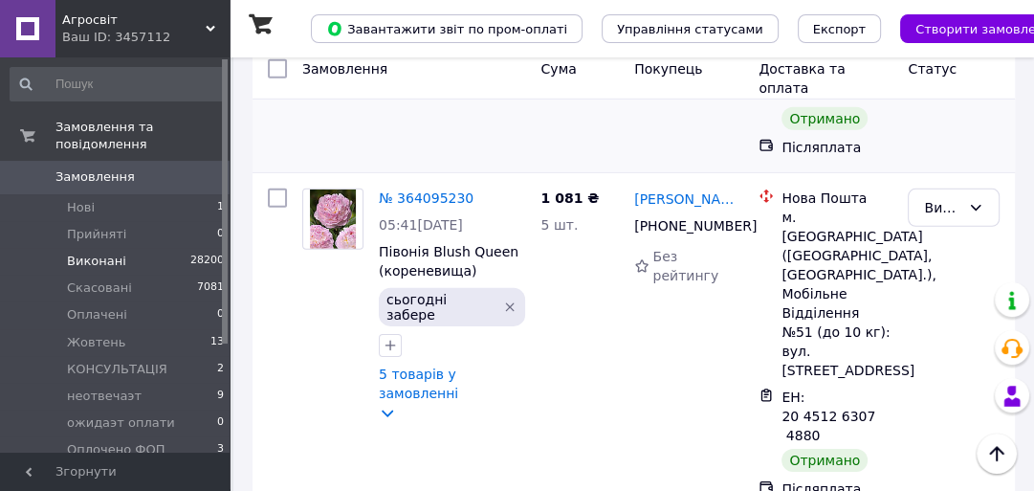
scroll to position [4078, 0]
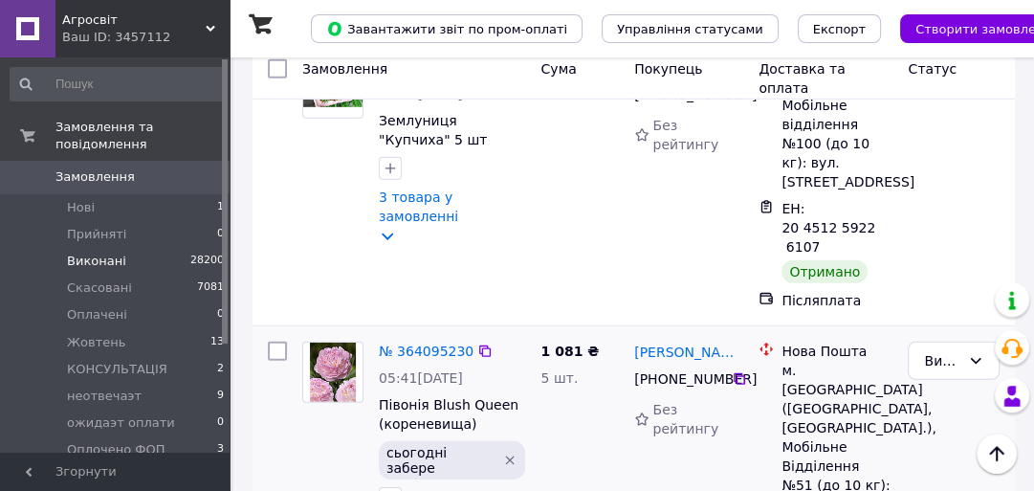
click at [505, 452] on icon "Видалити мітку" at bounding box center [509, 459] width 15 height 15
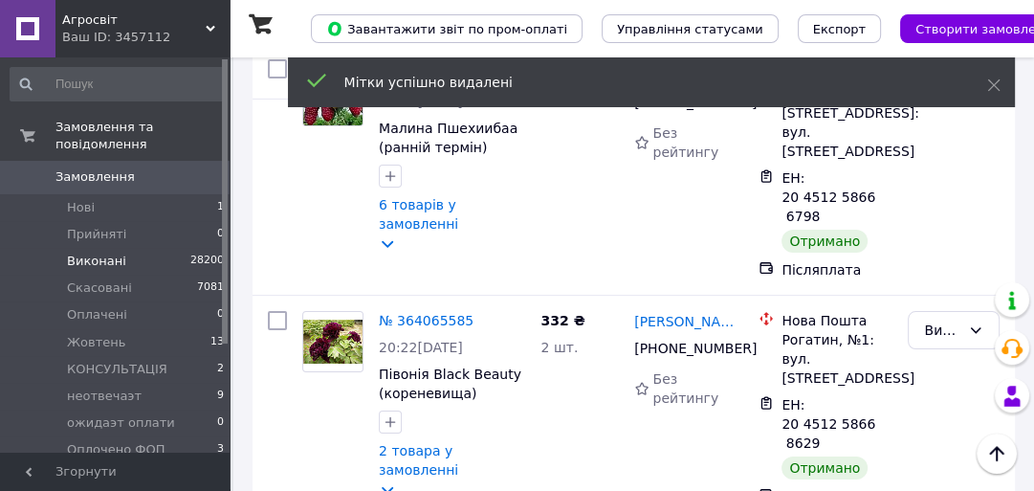
scroll to position [5302, 0]
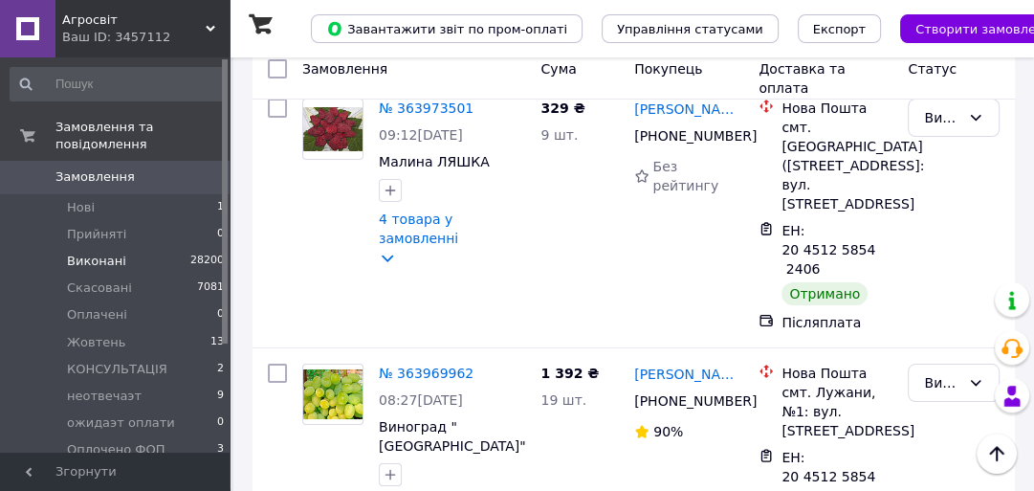
scroll to position [5177, 0]
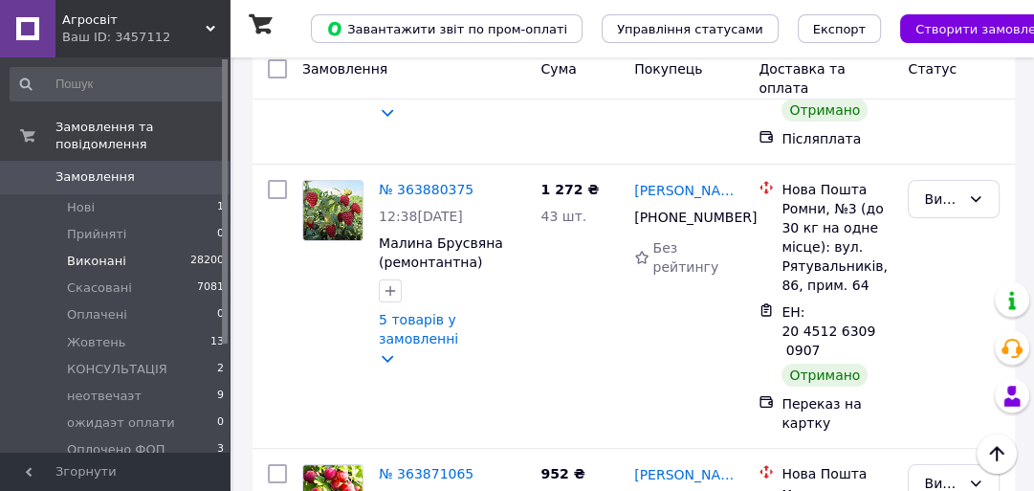
scroll to position [5177, 0]
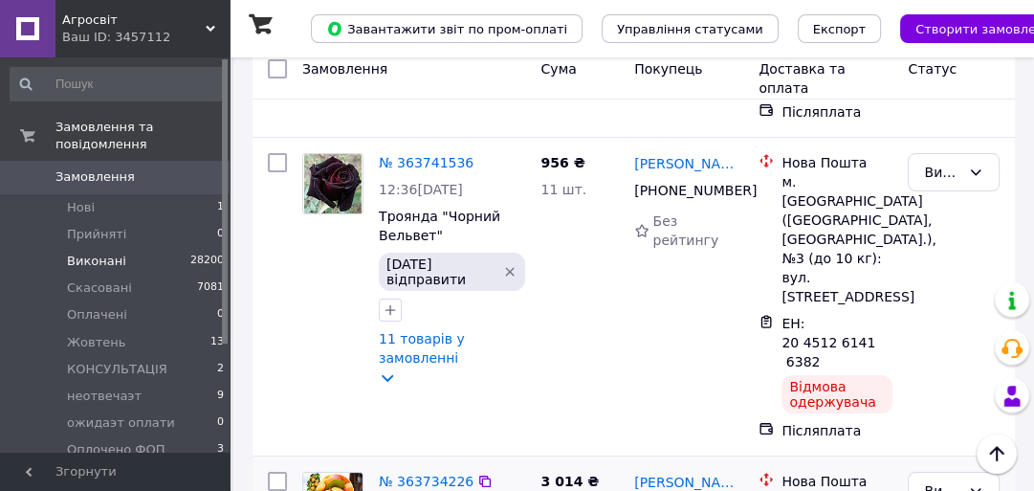
scroll to position [5391, 0]
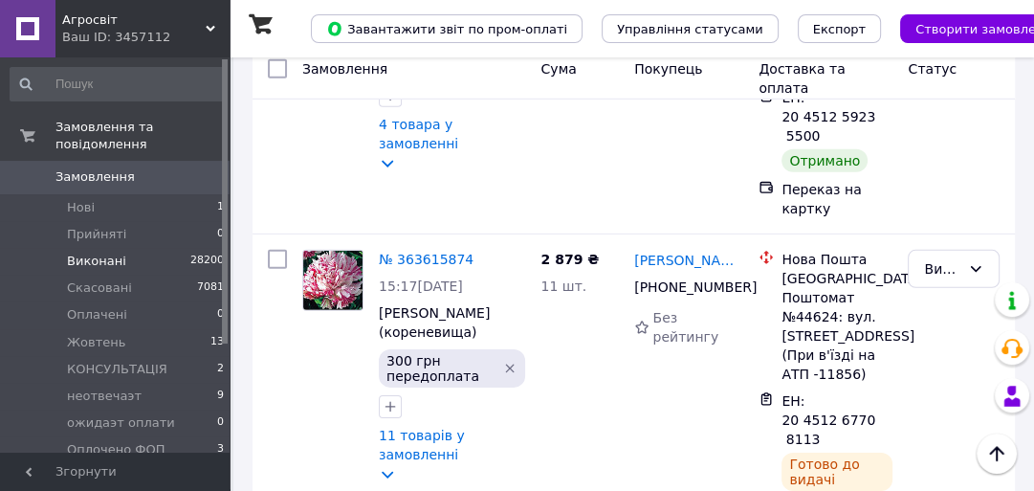
scroll to position [4132, 0]
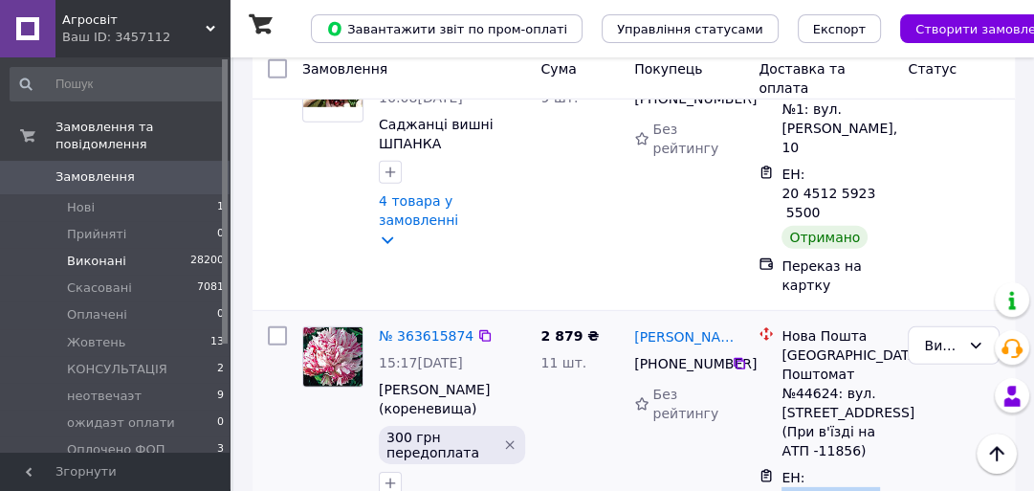
drag, startPoint x: 782, startPoint y: 307, endPoint x: 818, endPoint y: 309, distance: 35.4
click at [819, 466] on div "ЕН: 20 4512 6770 8113" at bounding box center [830, 496] width 101 height 61
click at [627, 103] on div "Богдана Пляшечко +380 96 976 12 02 Без рейтингу" at bounding box center [689, 178] width 124 height 249
click at [563, 319] on div "2 879 ₴ 11 шт." at bounding box center [580, 470] width 94 height 302
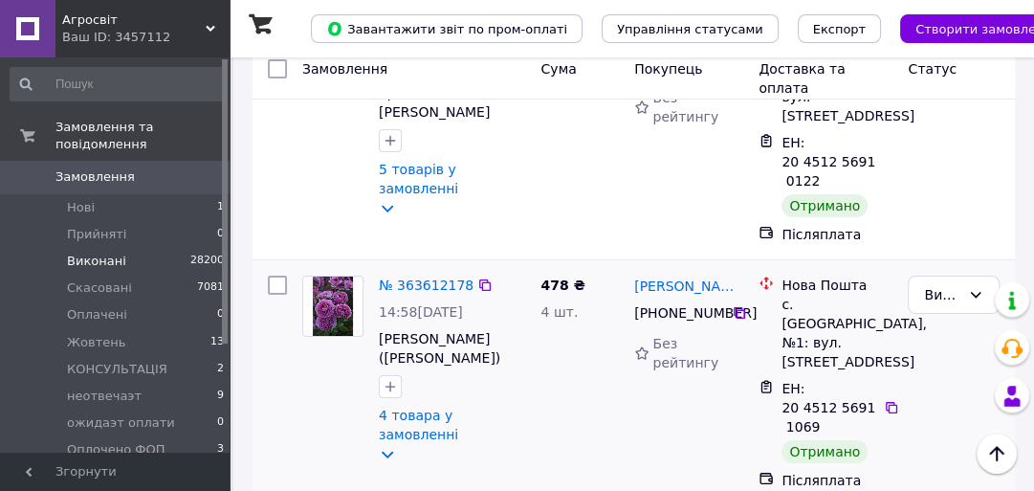
scroll to position [5219, 0]
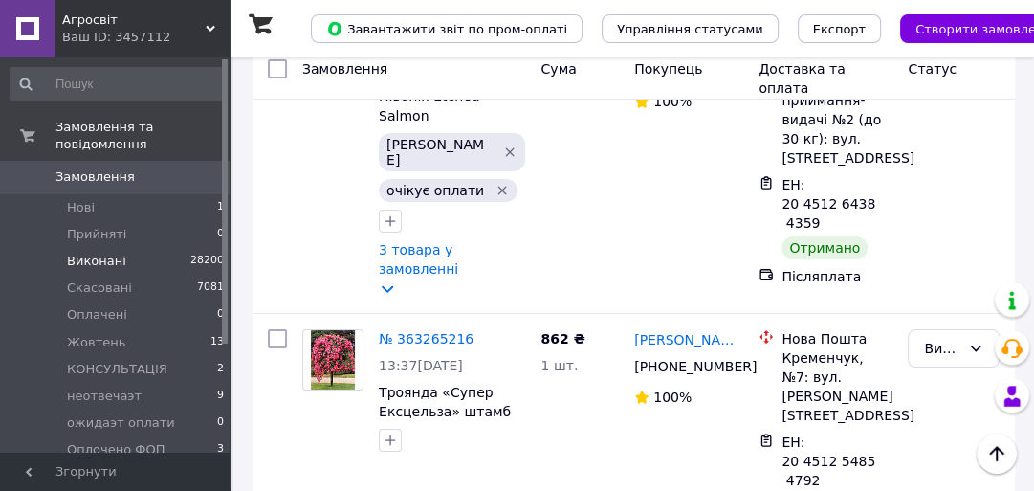
scroll to position [5441, 0]
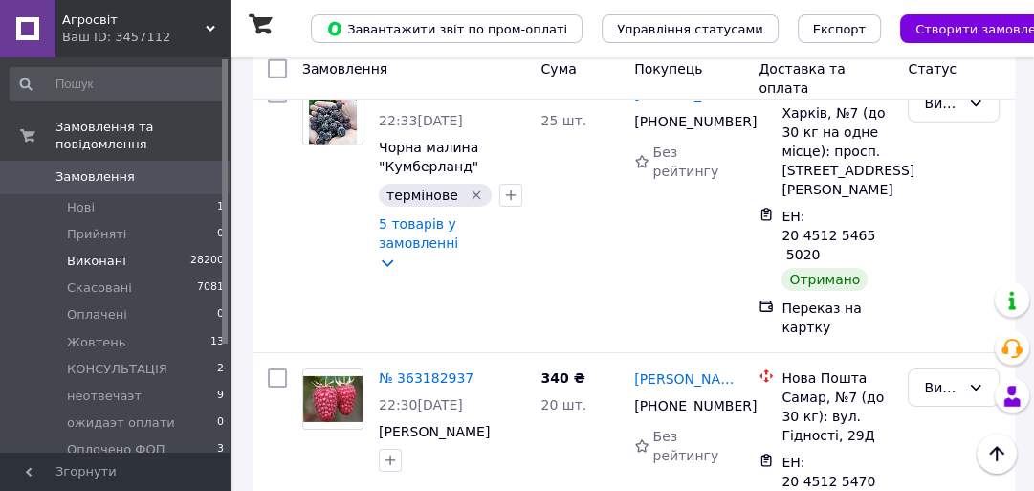
scroll to position [4591, 0]
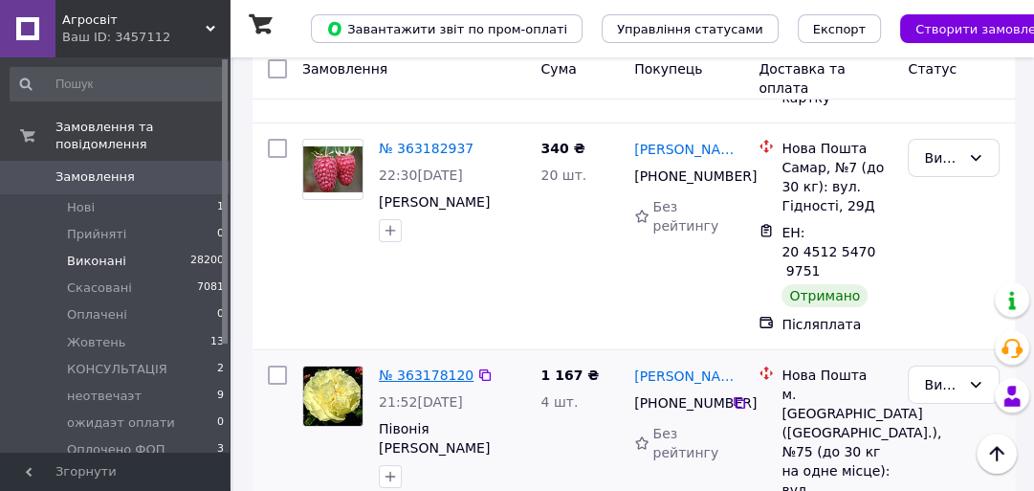
click at [430, 367] on link "№ 363178120" at bounding box center [426, 374] width 95 height 15
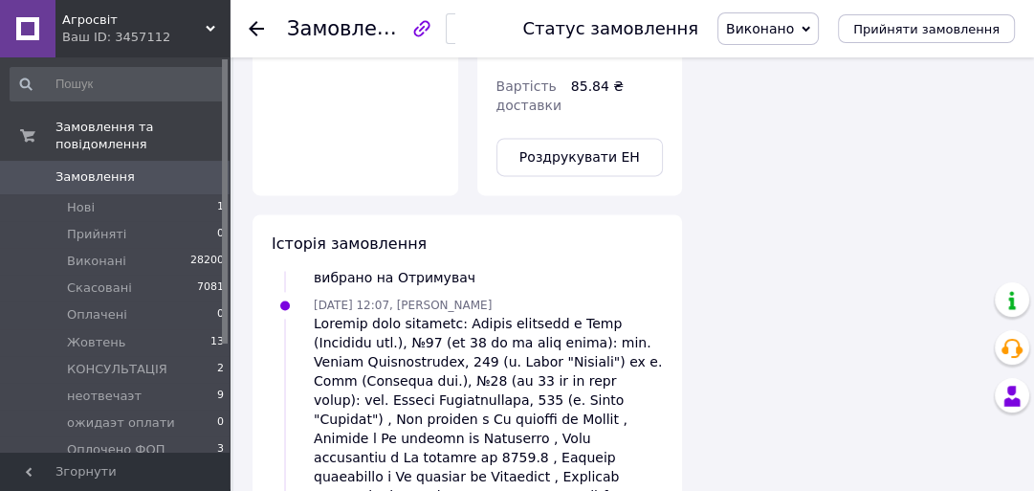
scroll to position [2113, 0]
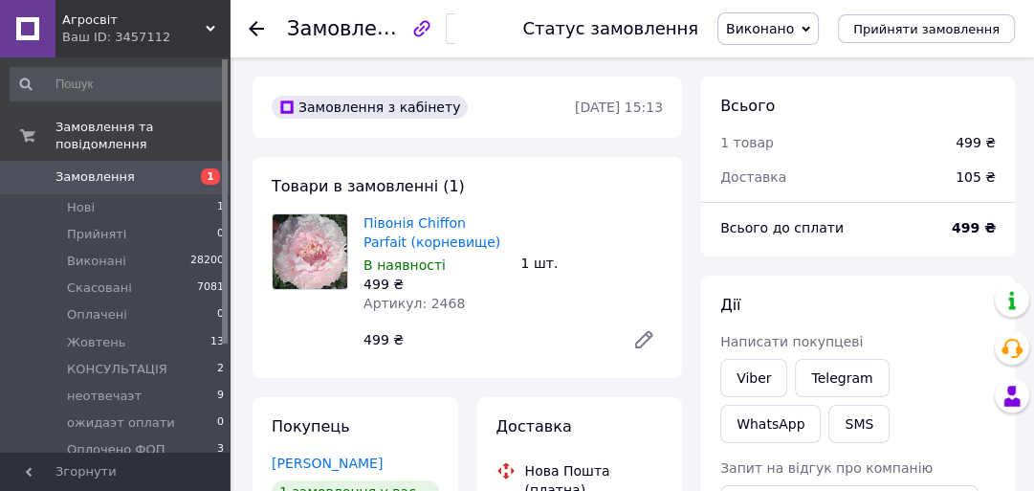
click at [153, 168] on span "Замовлення" at bounding box center [115, 176] width 121 height 17
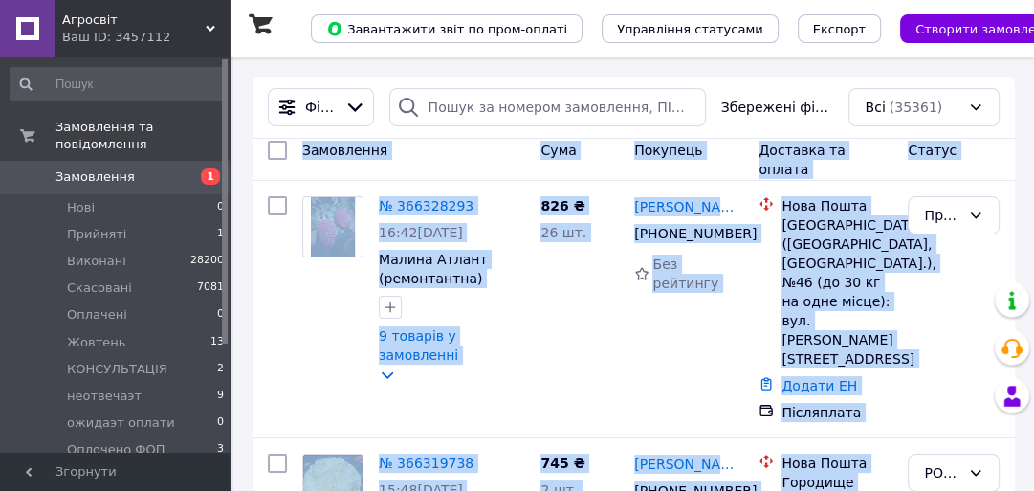
drag, startPoint x: 302, startPoint y: 158, endPoint x: 877, endPoint y: 520, distance: 679.6
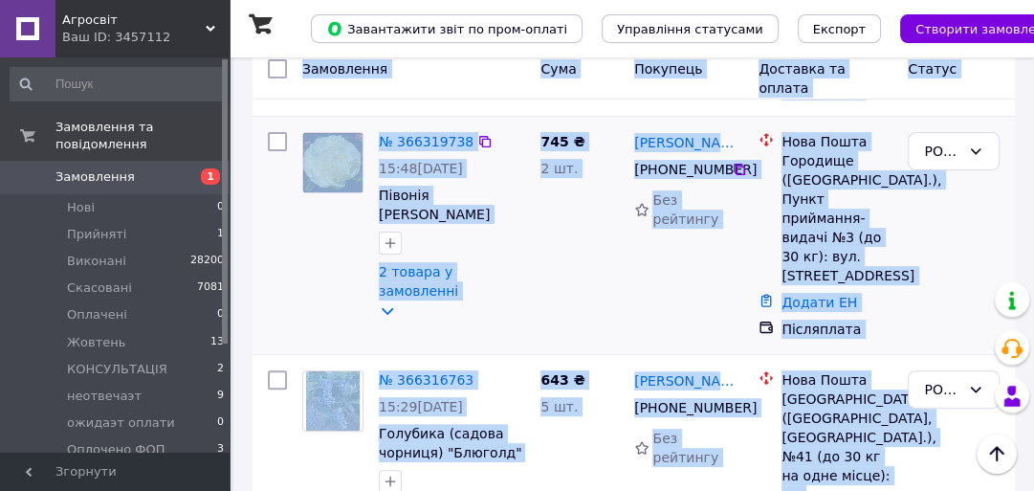
click at [553, 226] on div "745 ₴ 2 шт." at bounding box center [580, 235] width 94 height 222
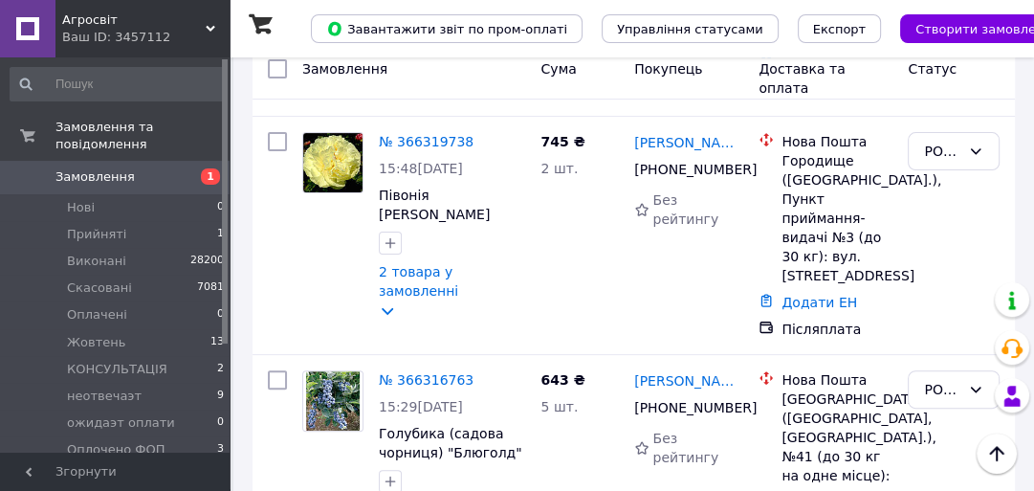
scroll to position [0, 0]
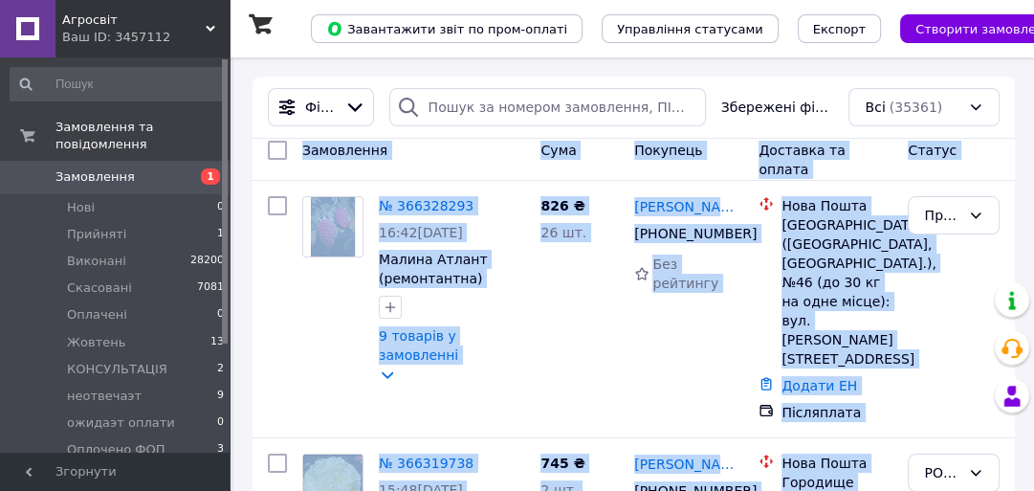
drag, startPoint x: 302, startPoint y: 157, endPoint x: 815, endPoint y: 520, distance: 628.5
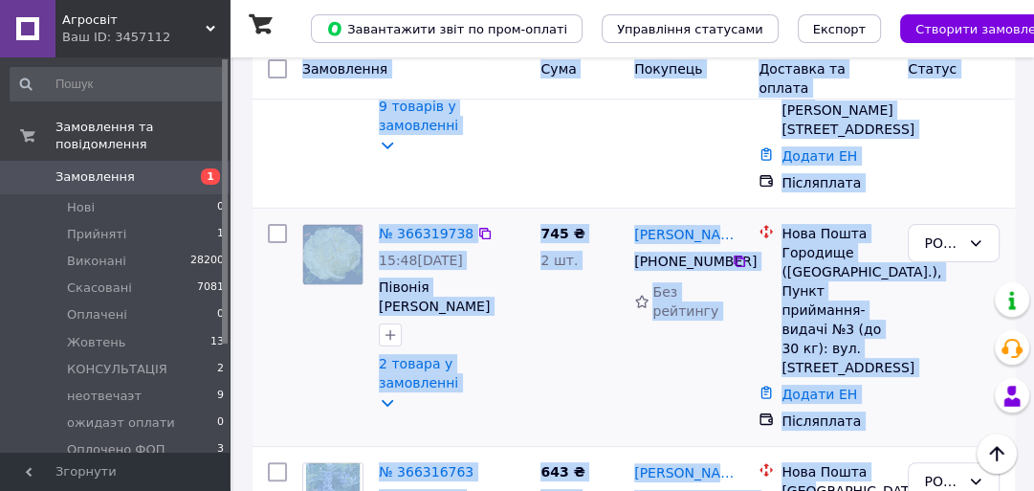
click at [546, 326] on div "745 ₴ 2 шт." at bounding box center [580, 327] width 94 height 222
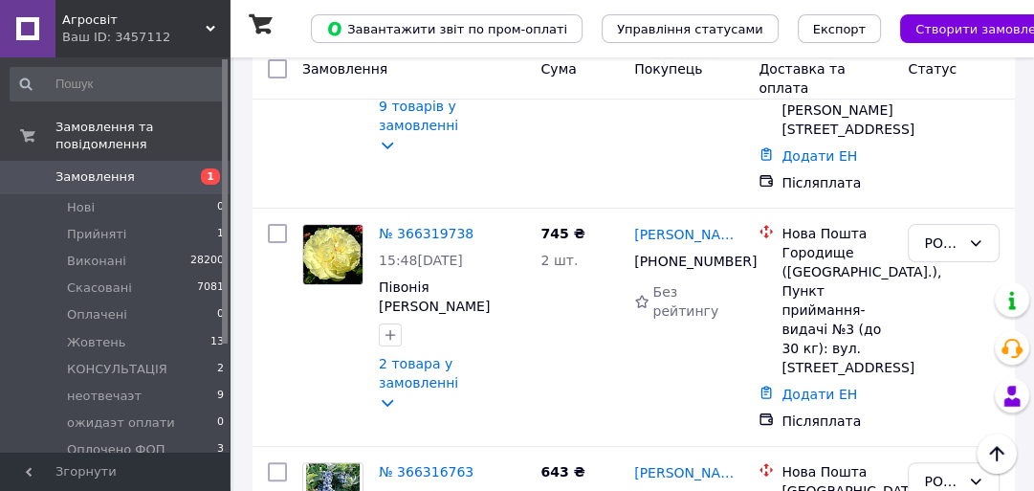
scroll to position [0, 0]
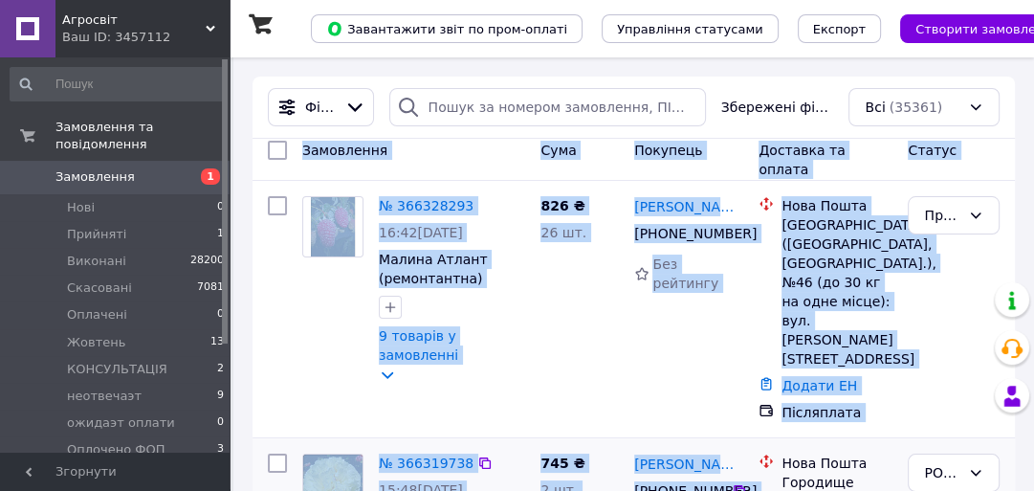
drag, startPoint x: 300, startPoint y: 161, endPoint x: 771, endPoint y: 449, distance: 551.7
click at [561, 300] on div "826 ₴ 26 шт." at bounding box center [580, 308] width 94 height 241
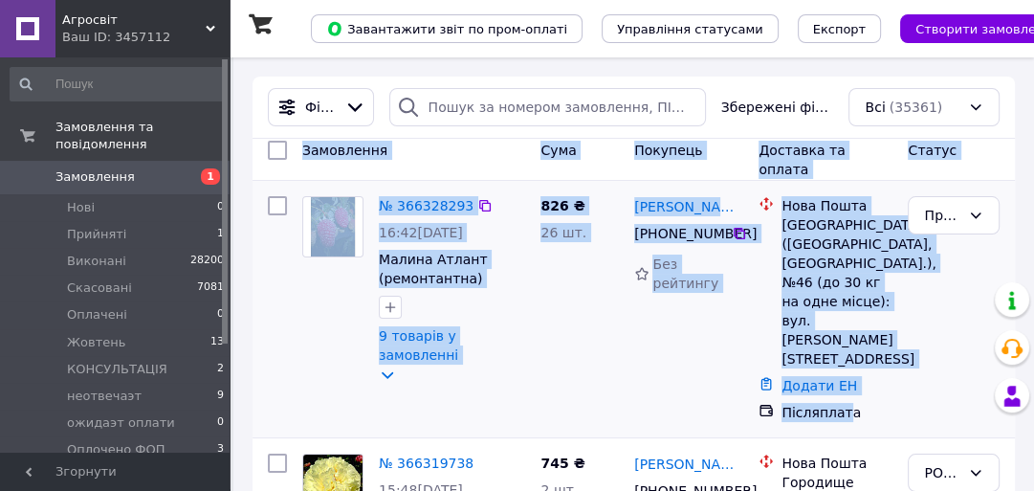
drag, startPoint x: 302, startPoint y: 161, endPoint x: 840, endPoint y: 407, distance: 591.1
click at [554, 306] on div "826 ₴ 26 шт." at bounding box center [580, 308] width 94 height 241
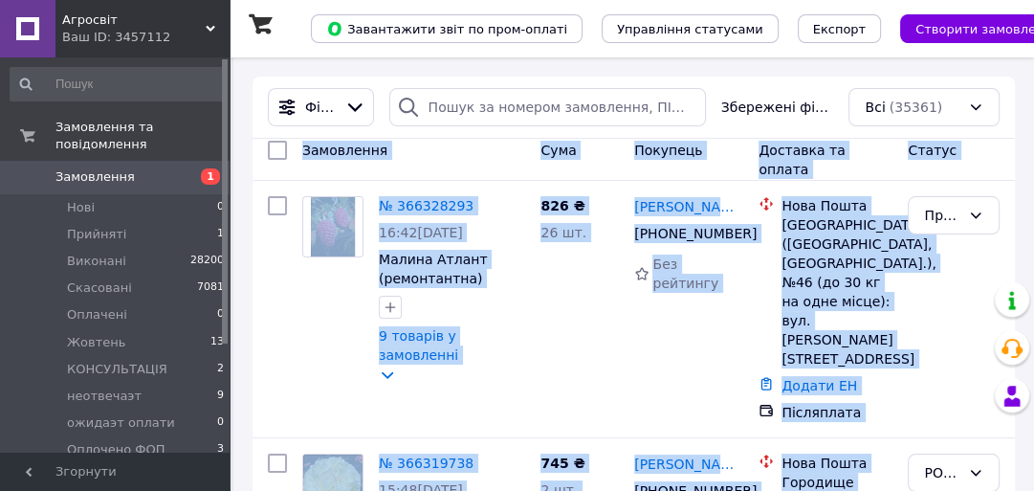
drag, startPoint x: 303, startPoint y: 163, endPoint x: 932, endPoint y: 514, distance: 719.8
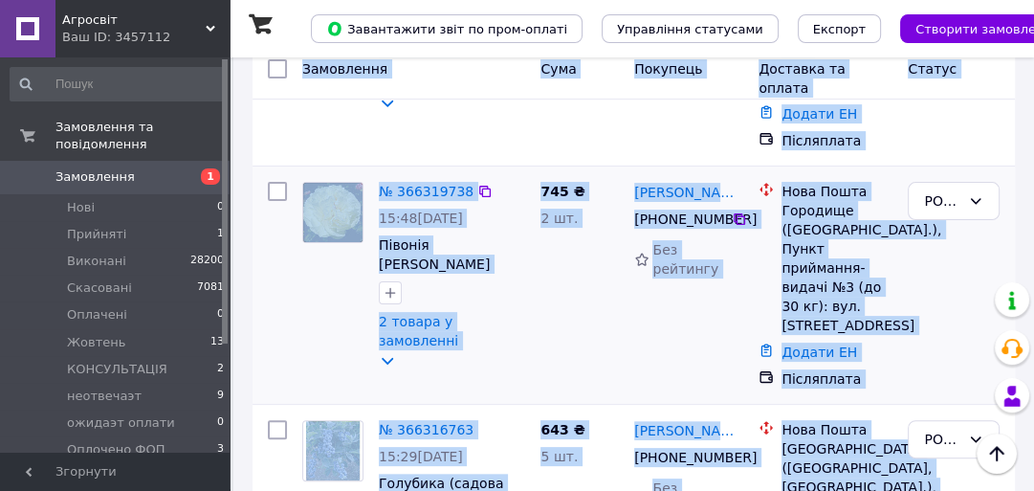
click at [551, 288] on div "745 ₴ 2 шт." at bounding box center [580, 285] width 94 height 222
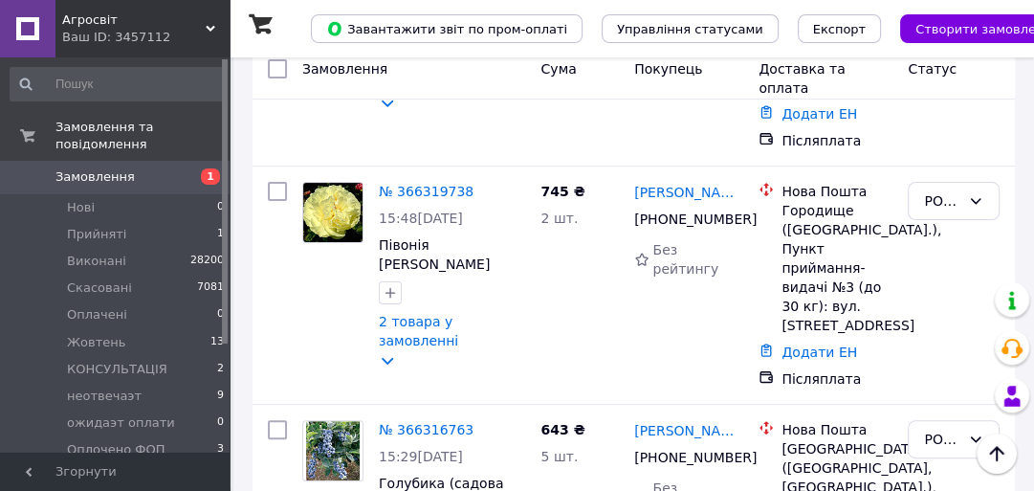
scroll to position [0, 0]
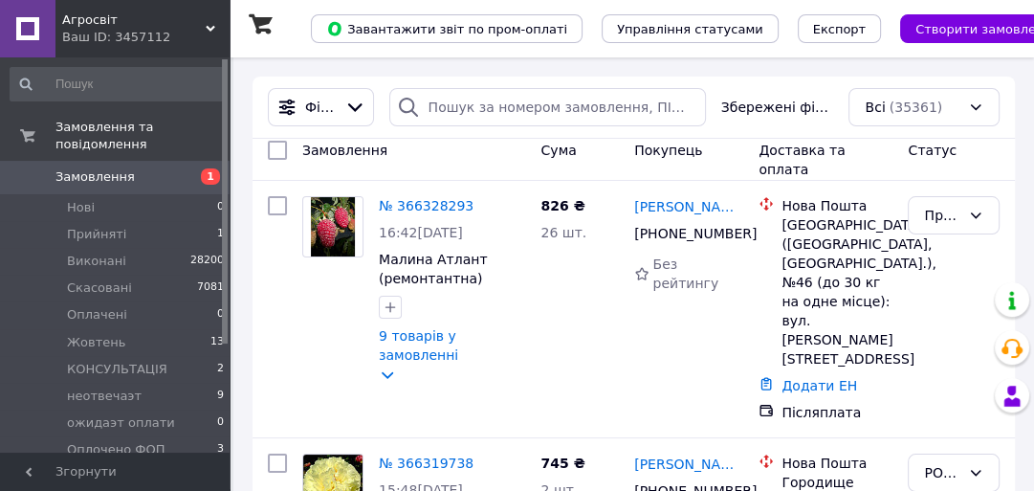
click at [118, 168] on span "Замовлення" at bounding box center [94, 176] width 79 height 17
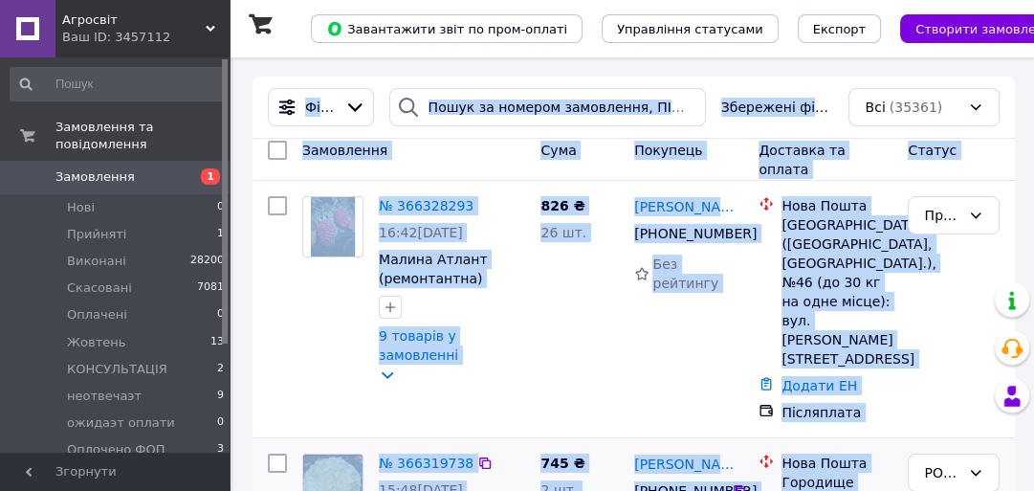
drag, startPoint x: 264, startPoint y: 62, endPoint x: 835, endPoint y: 482, distance: 708.8
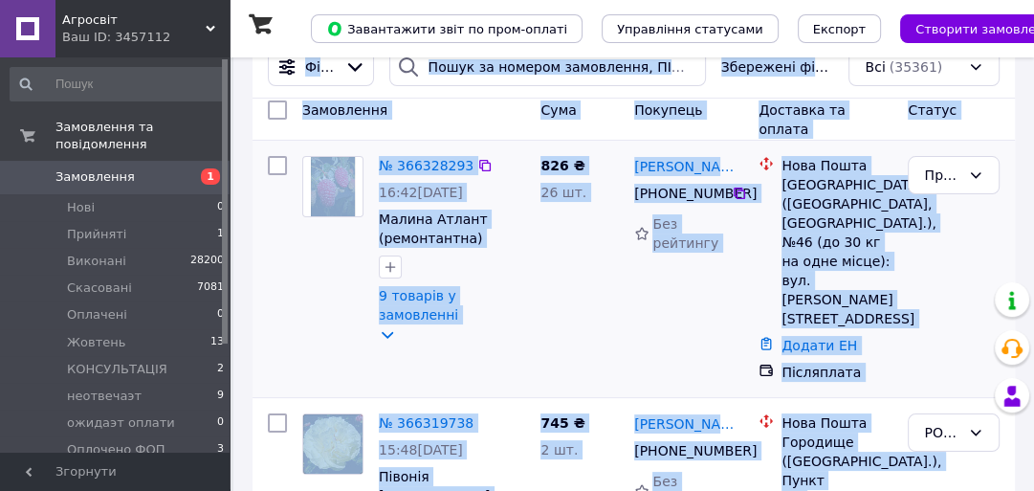
click at [559, 260] on div "826 ₴ 26 шт." at bounding box center [580, 268] width 94 height 241
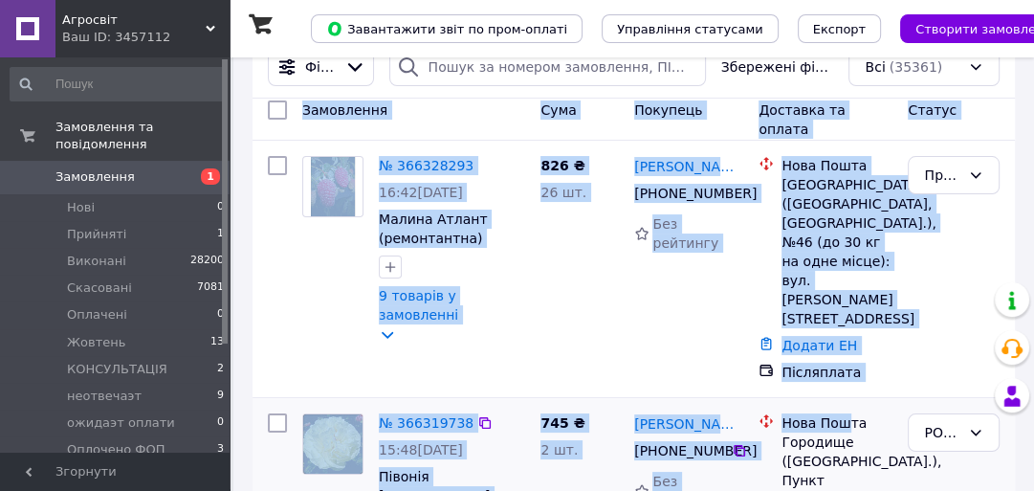
drag, startPoint x: 304, startPoint y: 117, endPoint x: 846, endPoint y: 405, distance: 613.2
click at [551, 275] on div "826 ₴ 26 шт." at bounding box center [580, 268] width 94 height 241
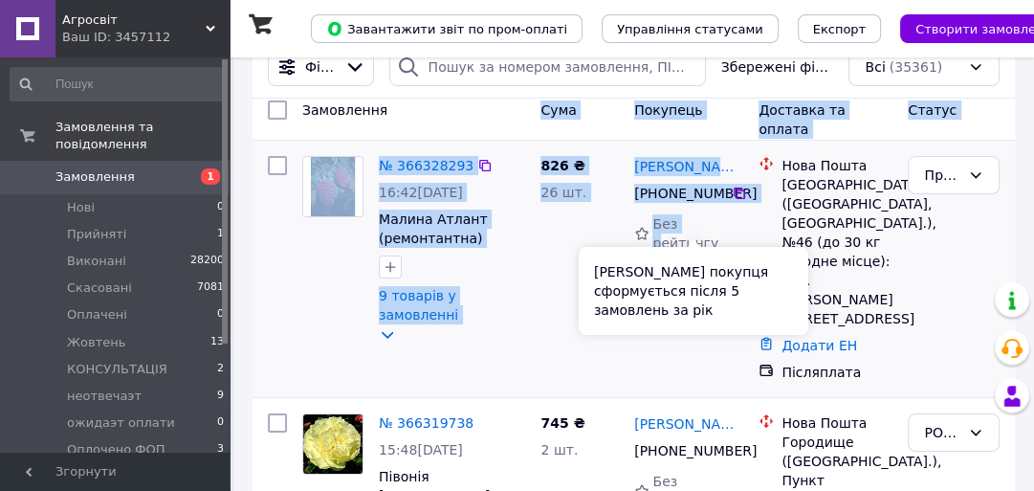
drag, startPoint x: 543, startPoint y: 119, endPoint x: 685, endPoint y: 218, distance: 173.0
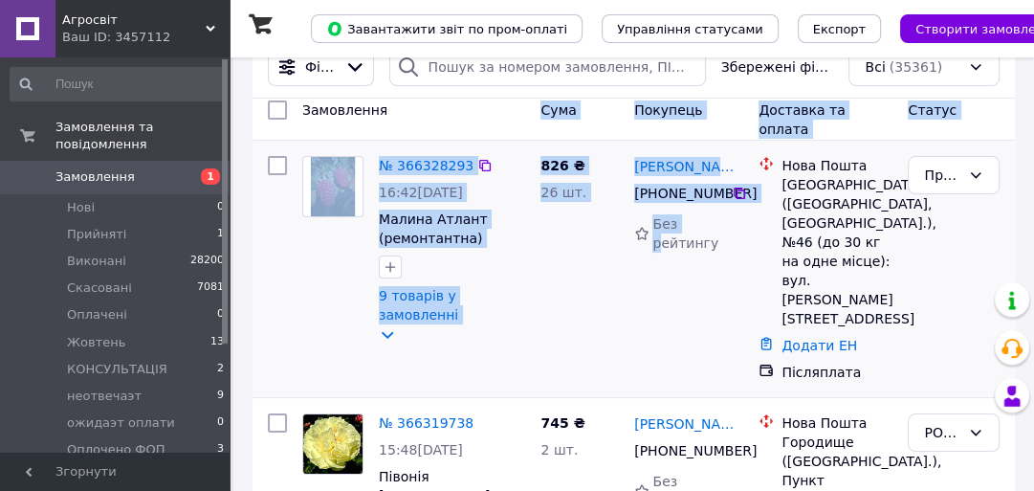
click at [557, 277] on div "826 ₴ 26 шт." at bounding box center [580, 268] width 94 height 241
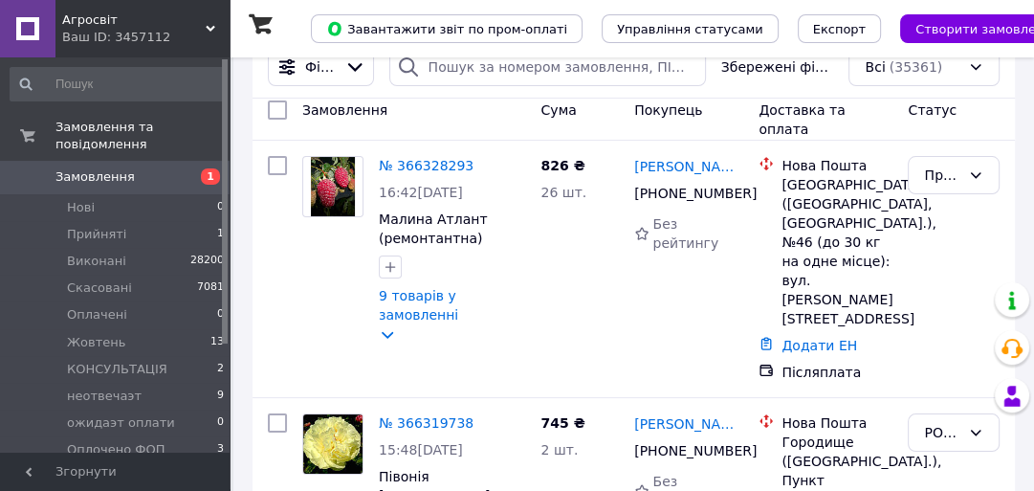
scroll to position [0, 0]
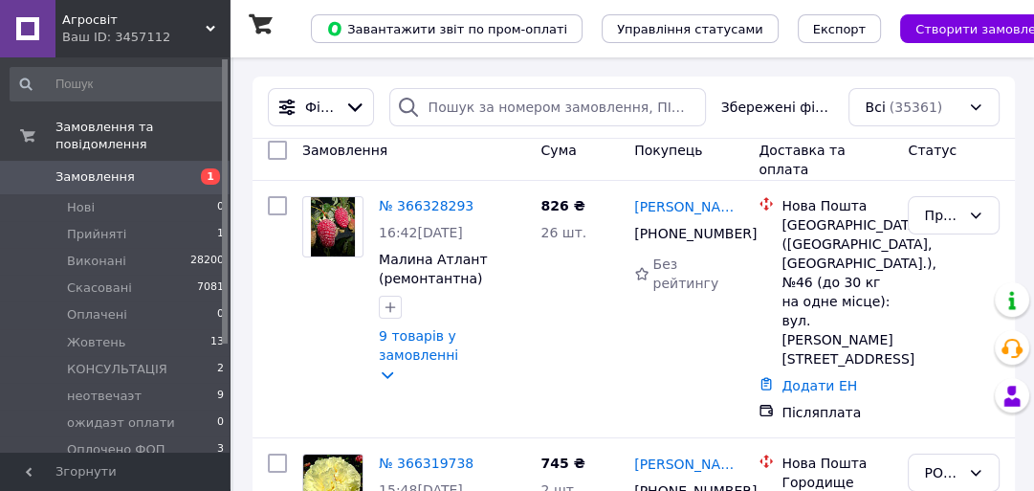
click at [137, 168] on span "Замовлення" at bounding box center [115, 176] width 121 height 17
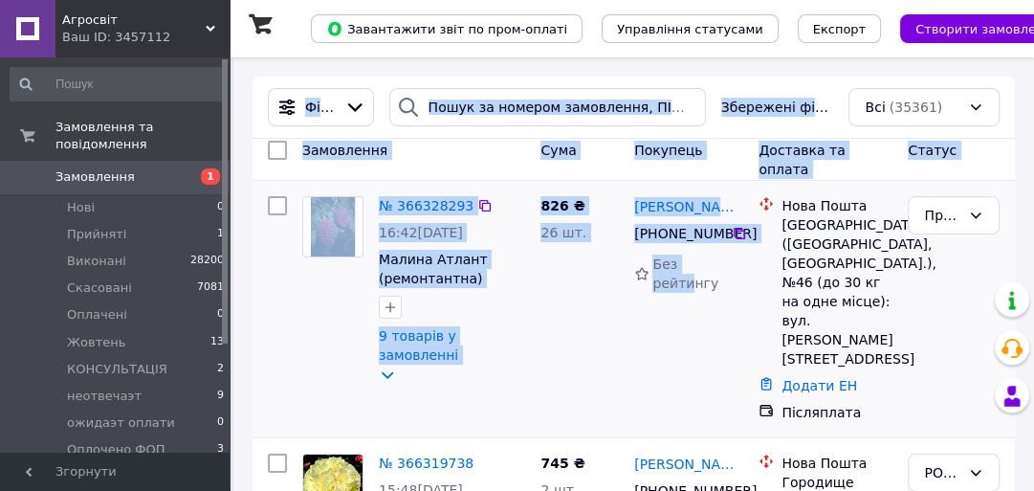
drag, startPoint x: 260, startPoint y: 66, endPoint x: 715, endPoint y: 398, distance: 563.4
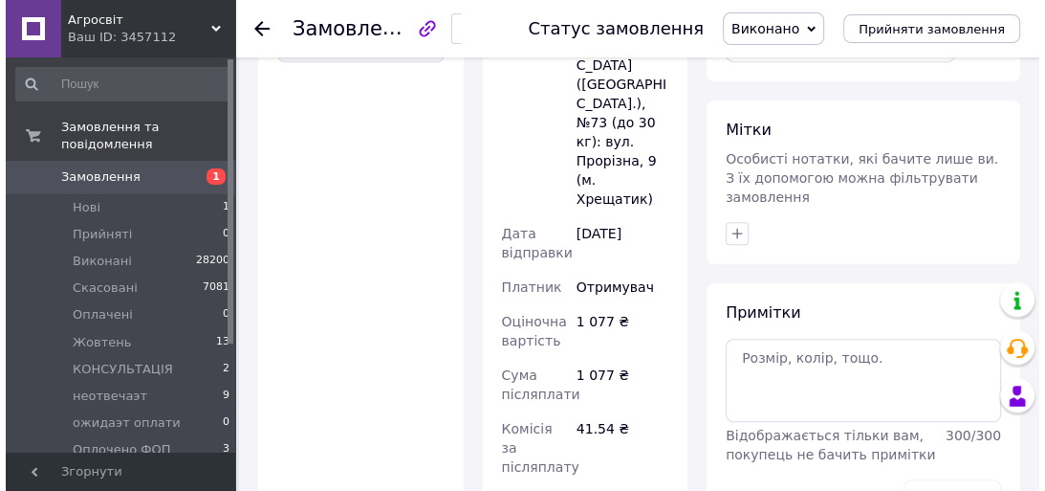
scroll to position [275, 0]
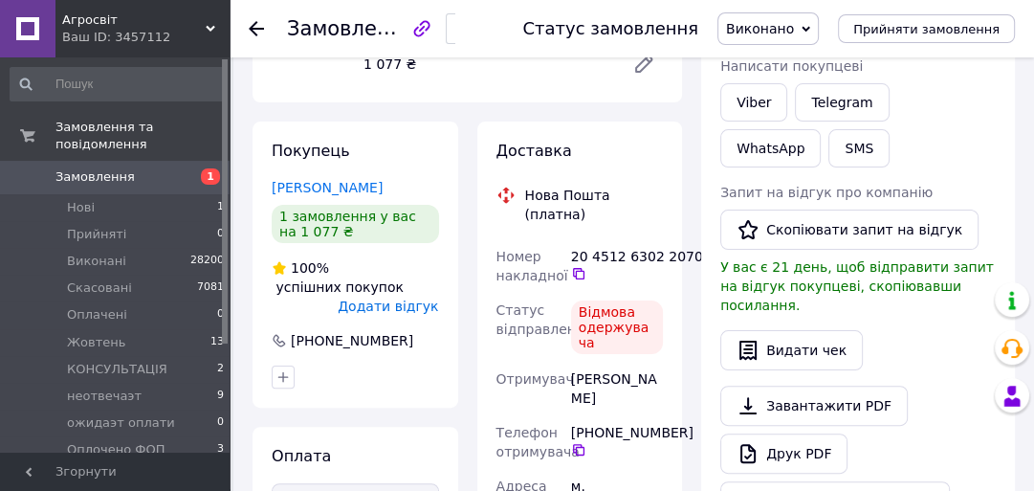
click at [420, 314] on span "Додати відгук" at bounding box center [388, 305] width 100 height 15
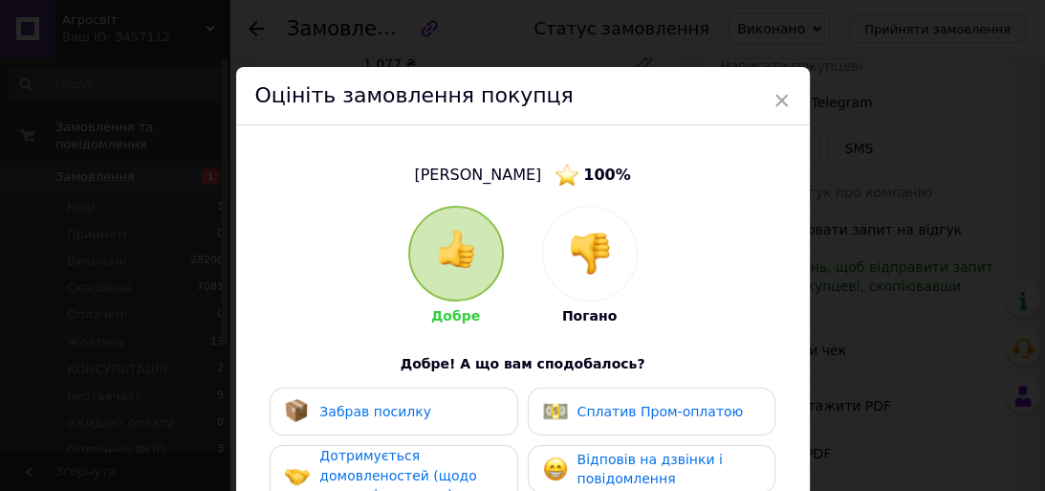
drag, startPoint x: 576, startPoint y: 237, endPoint x: 570, endPoint y: 255, distance: 19.1
click at [577, 237] on img at bounding box center [590, 253] width 42 height 42
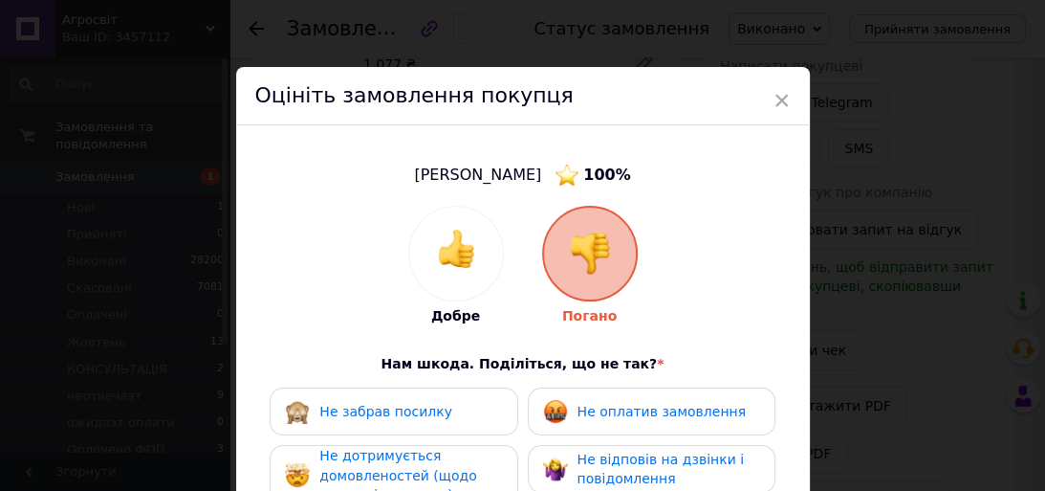
scroll to position [77, 0]
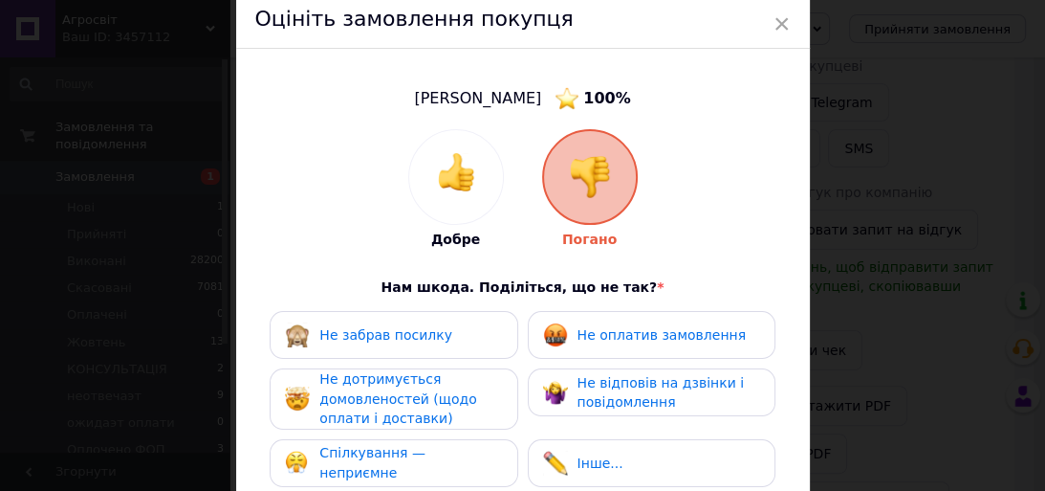
click at [409, 331] on span "Не забрав посилку" at bounding box center [385, 334] width 133 height 15
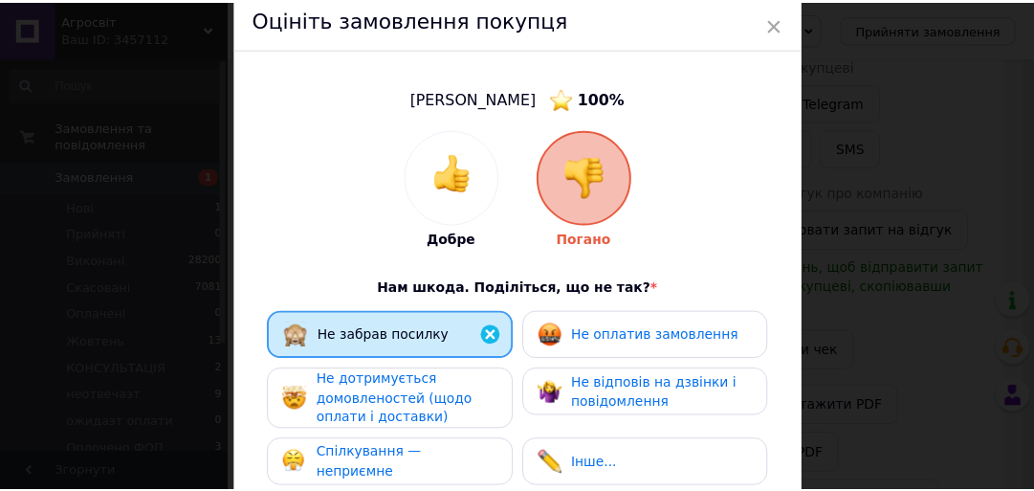
scroll to position [383, 0]
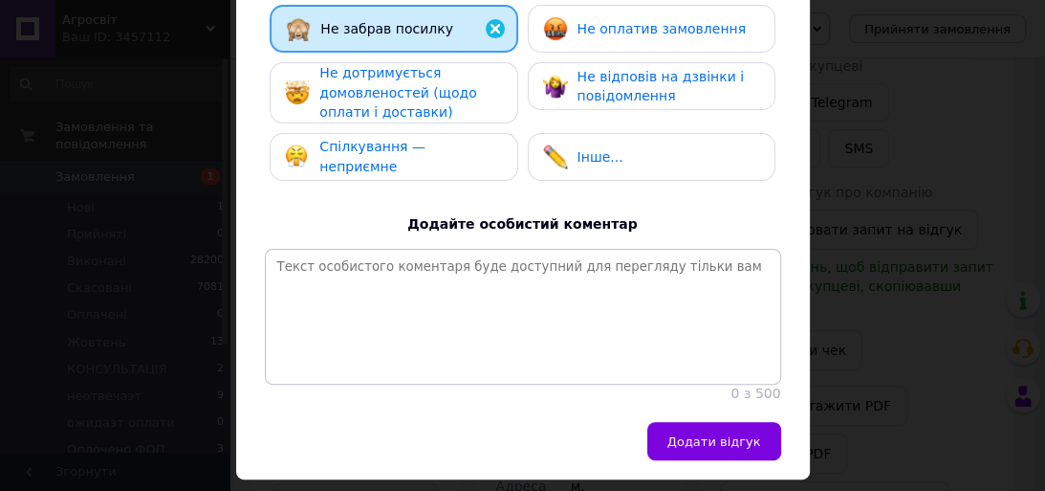
click at [706, 449] on span "Додати відгук" at bounding box center [715, 441] width 94 height 14
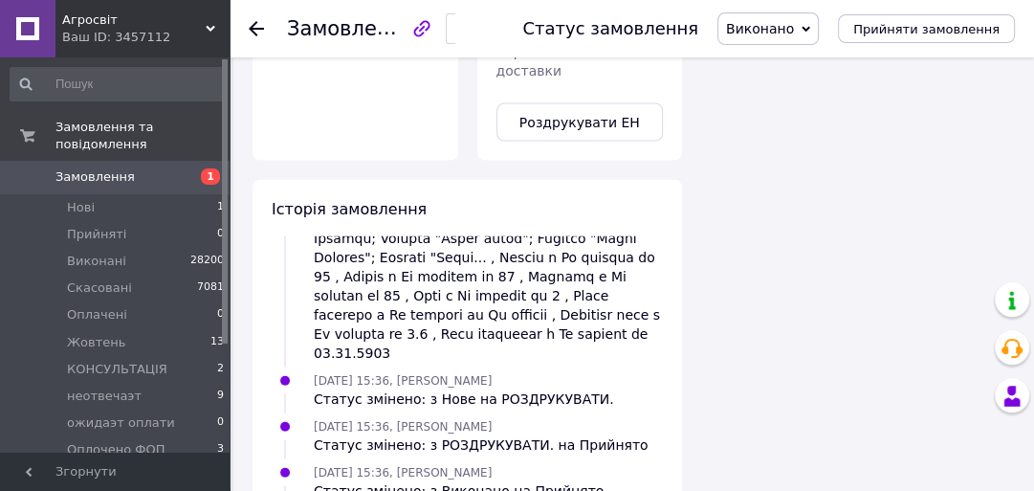
scroll to position [3226, 0]
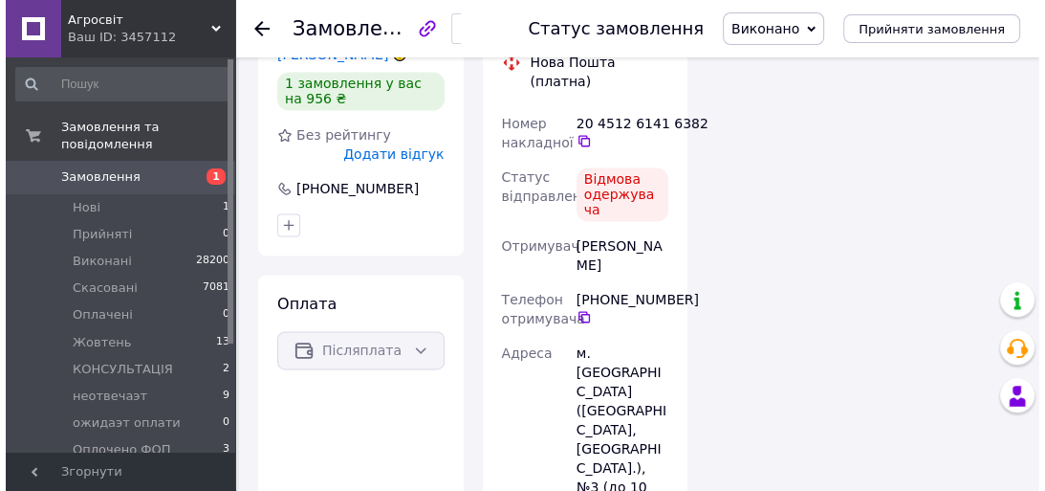
scroll to position [1650, 0]
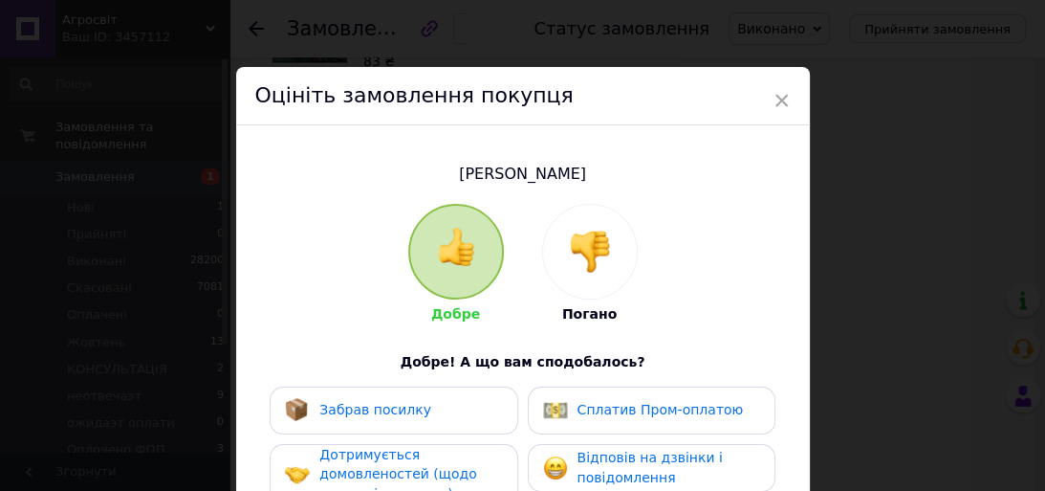
click at [574, 254] on img at bounding box center [590, 252] width 42 height 42
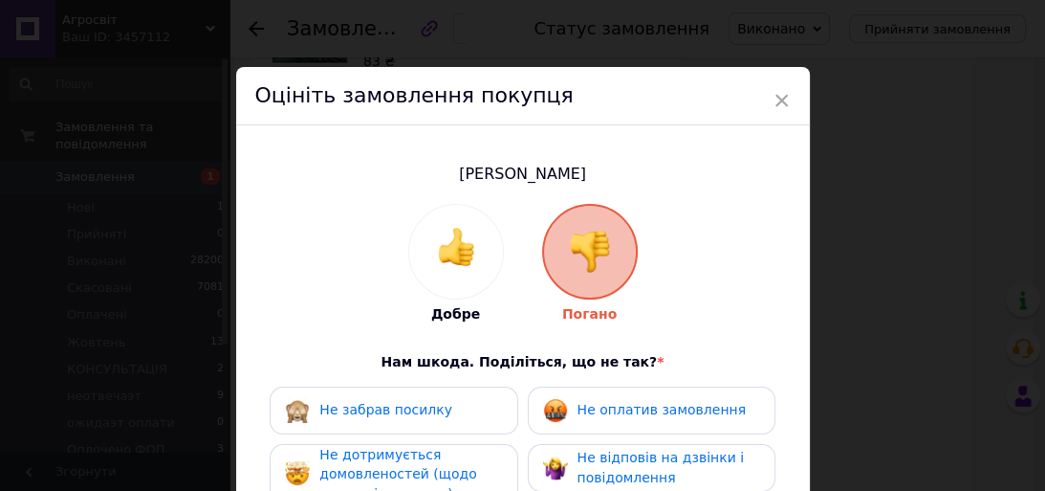
scroll to position [153, 0]
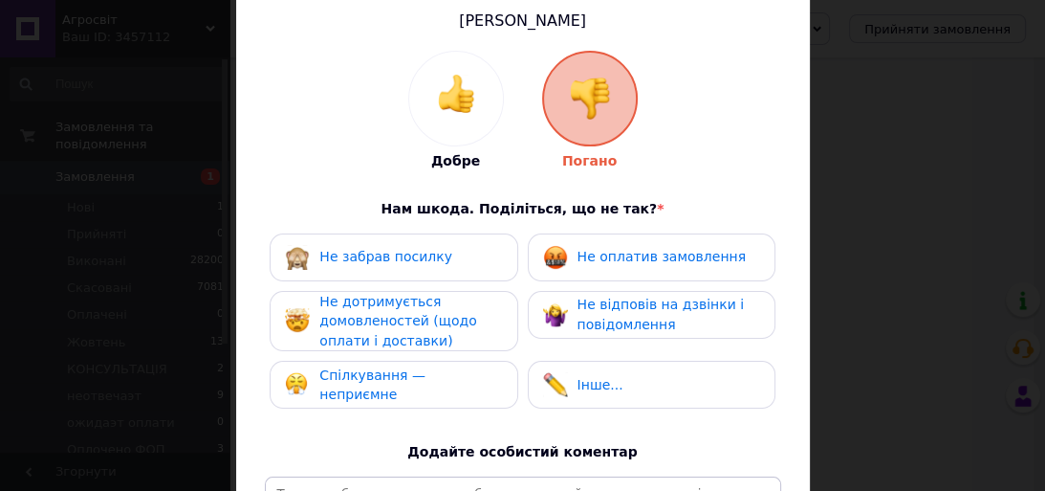
click at [417, 256] on span "Не забрав посилку" at bounding box center [385, 256] width 133 height 15
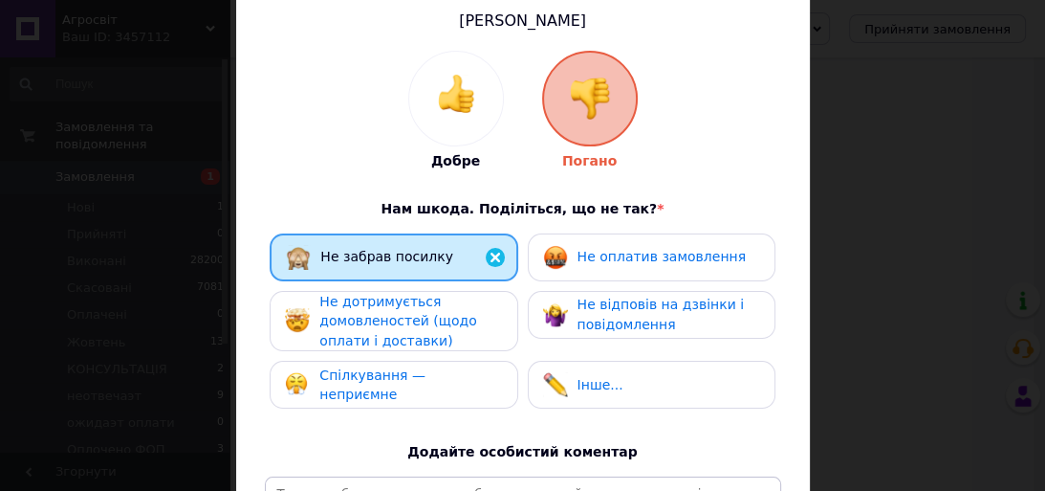
click at [428, 311] on span "Не дотримується домовленостей (щодо оплати і доставки)" at bounding box center [397, 321] width 157 height 55
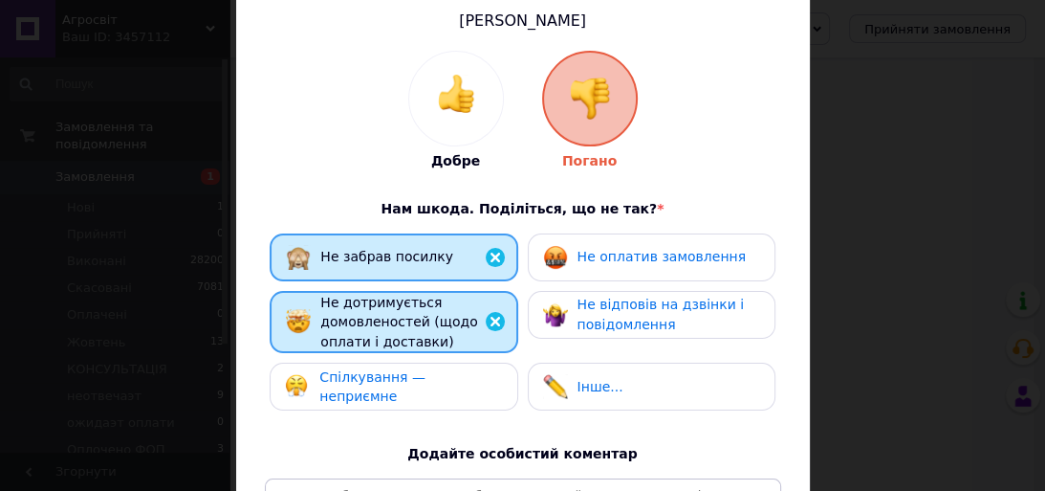
click at [420, 376] on span "Спілкування — неприємне" at bounding box center [372, 386] width 106 height 35
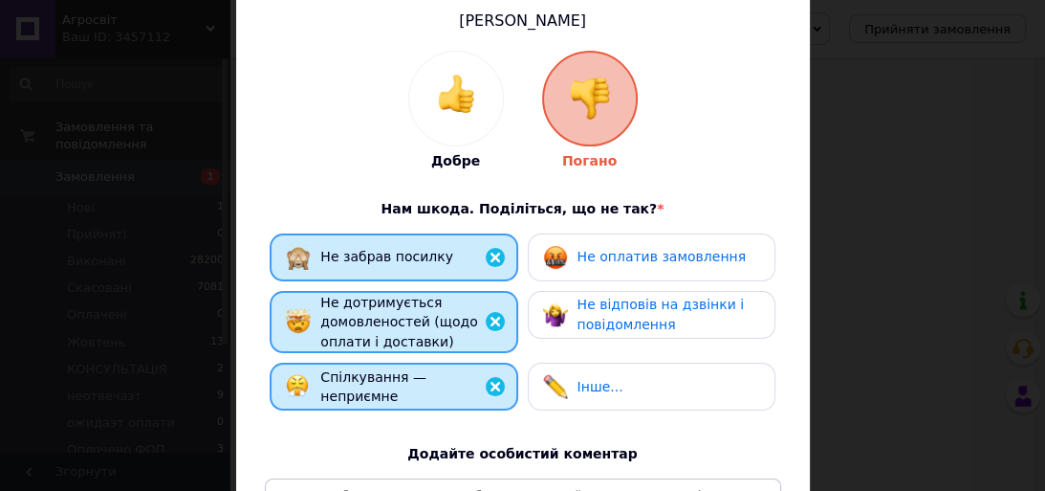
click at [596, 264] on span "Не оплатив замовлення" at bounding box center [662, 256] width 168 height 15
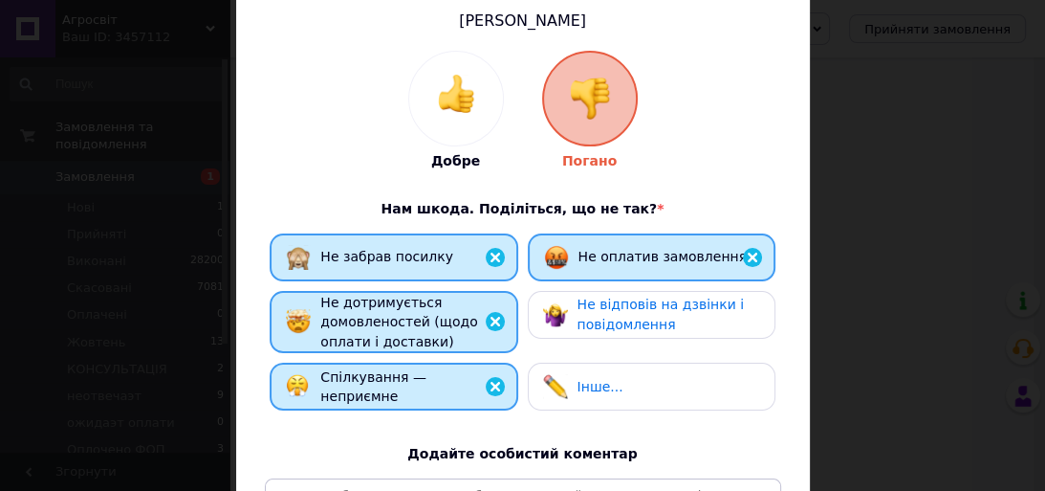
click at [636, 310] on span "Не відповів на дзвінки і повідомлення" at bounding box center [661, 314] width 166 height 35
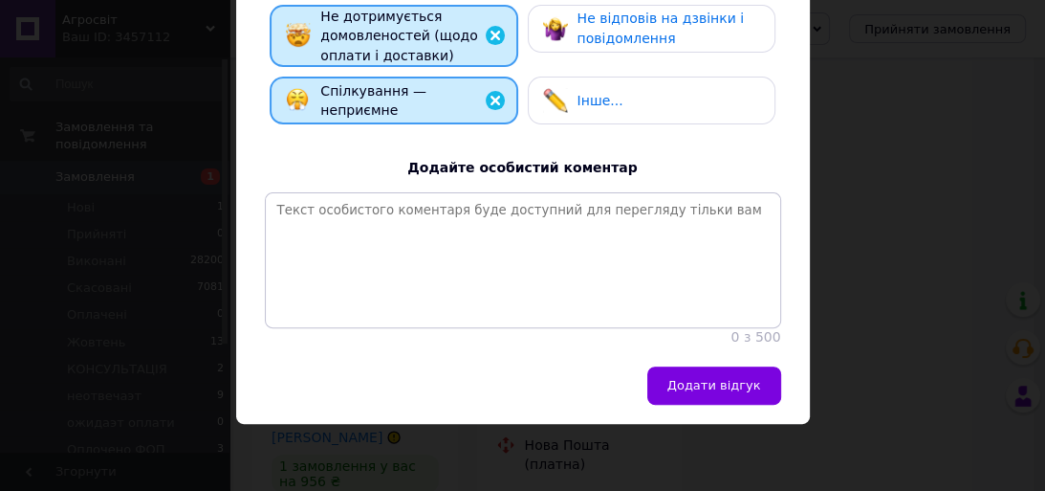
scroll to position [310, 0]
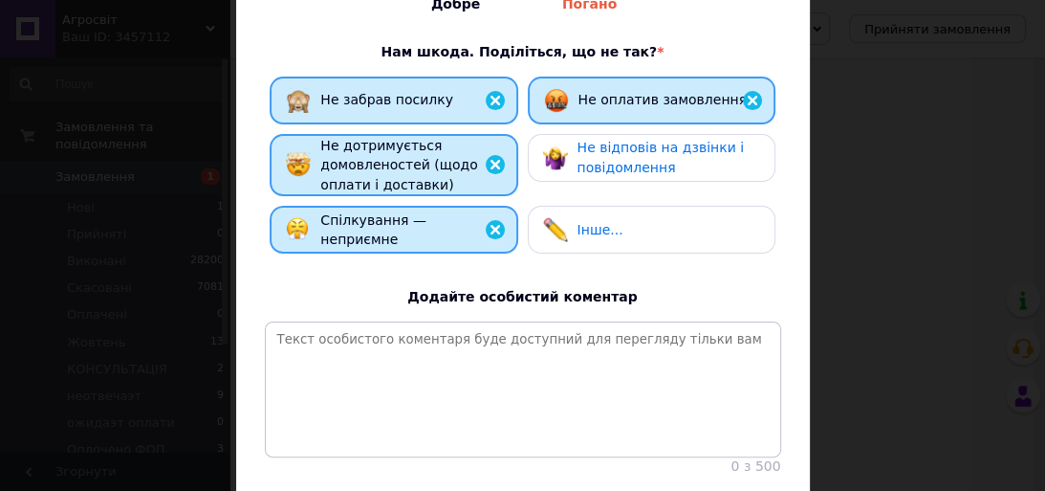
click at [609, 154] on span "Не відповів на дзвінки і повідомлення" at bounding box center [661, 157] width 166 height 35
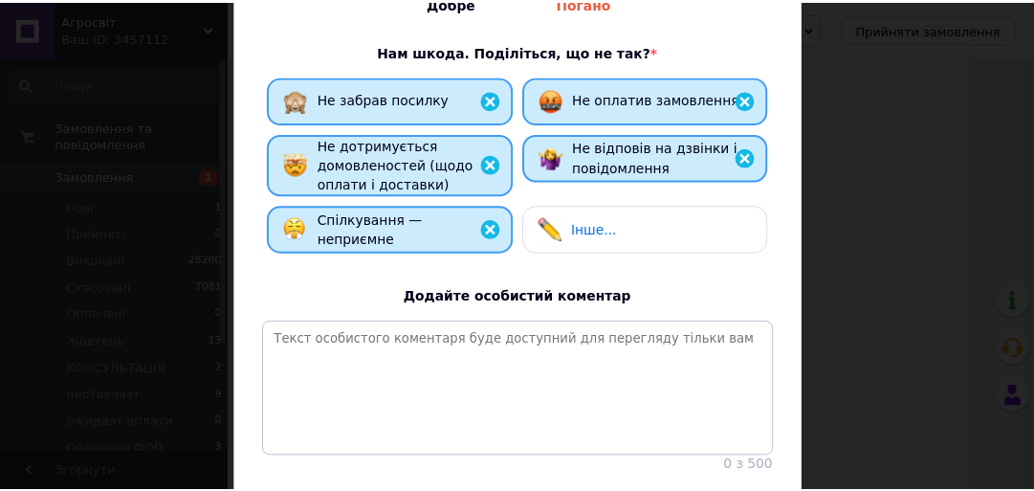
scroll to position [463, 0]
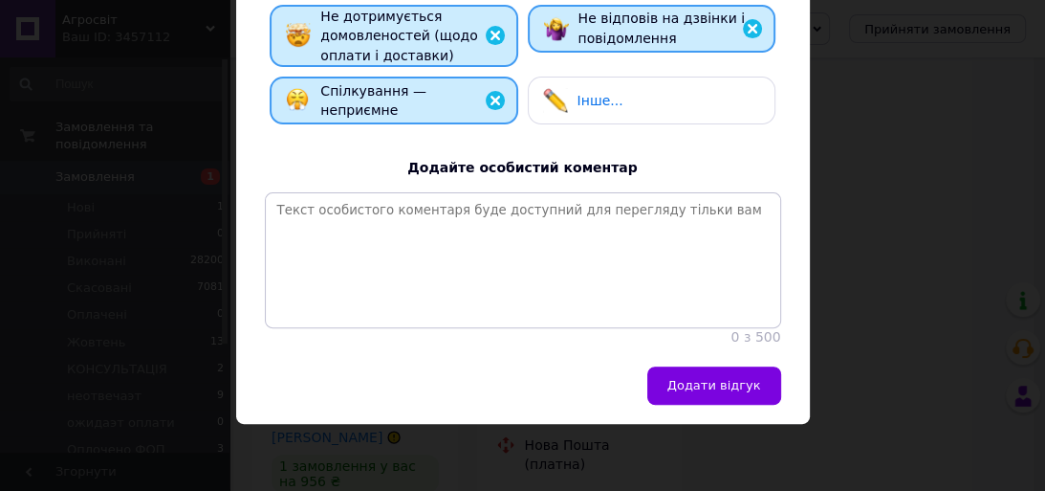
click at [737, 402] on button "Додати відгук" at bounding box center [715, 385] width 134 height 38
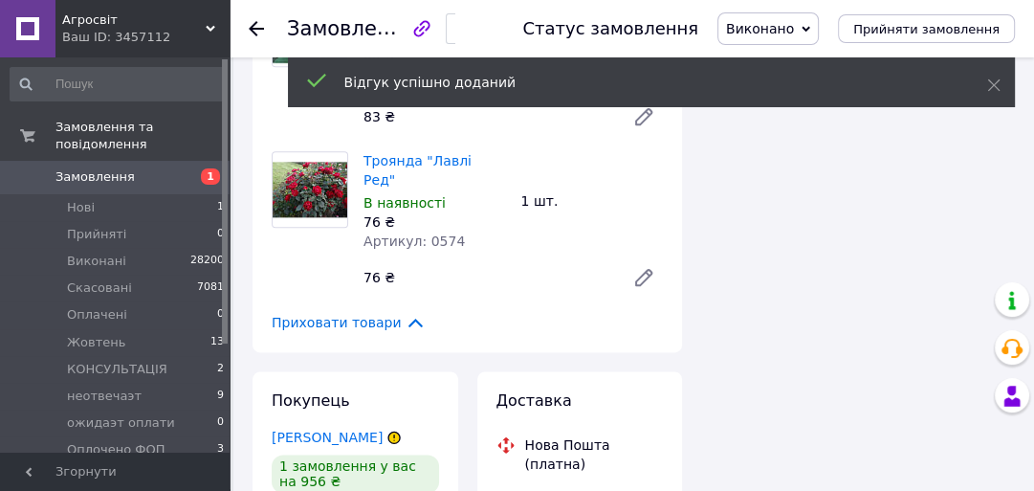
click at [256, 27] on icon at bounding box center [256, 28] width 15 height 15
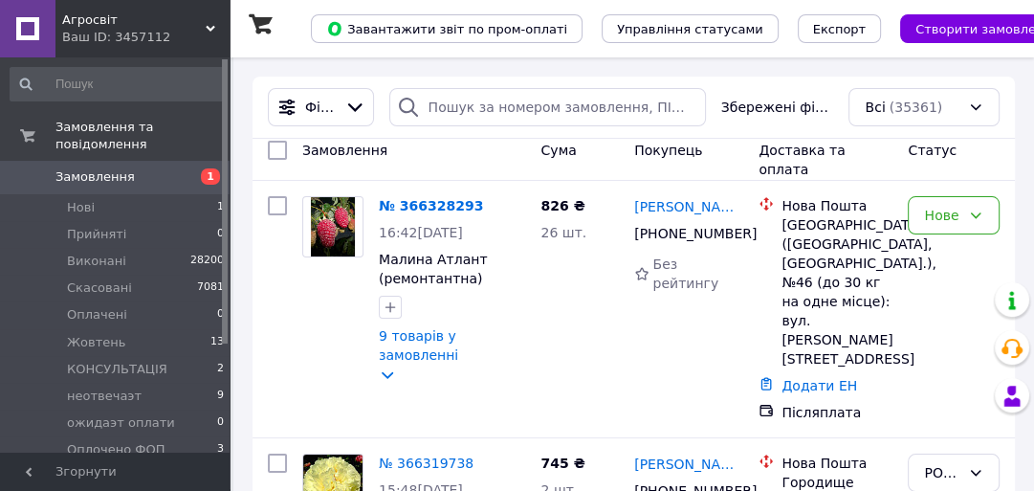
click at [425, 101] on div at bounding box center [408, 107] width 38 height 38
click at [496, 114] on input "search" at bounding box center [547, 107] width 317 height 38
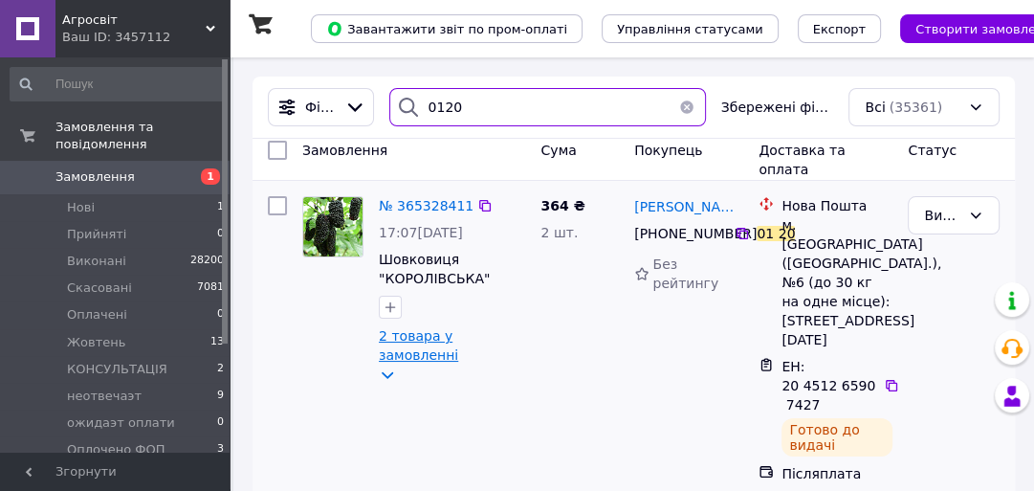
type input "0120"
click at [445, 350] on link "2 товара у замовленні" at bounding box center [418, 345] width 79 height 34
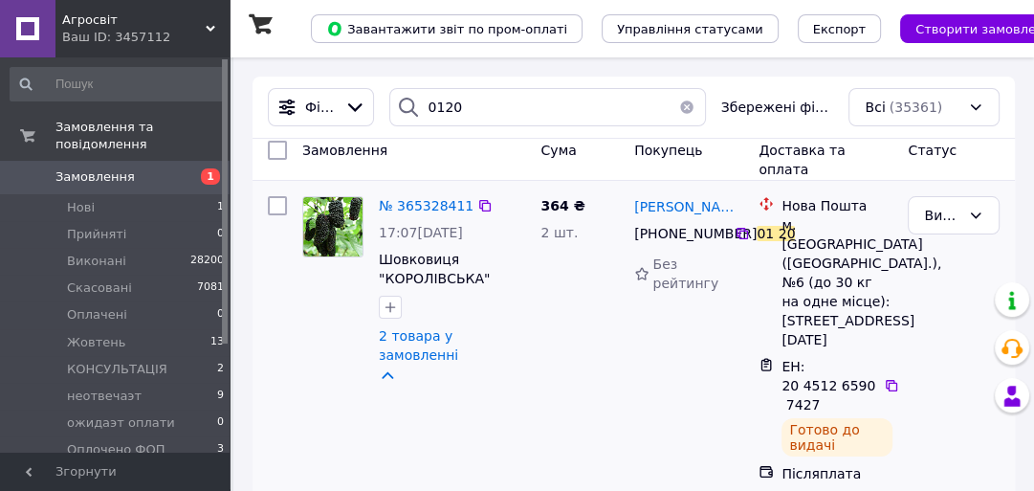
scroll to position [153, 0]
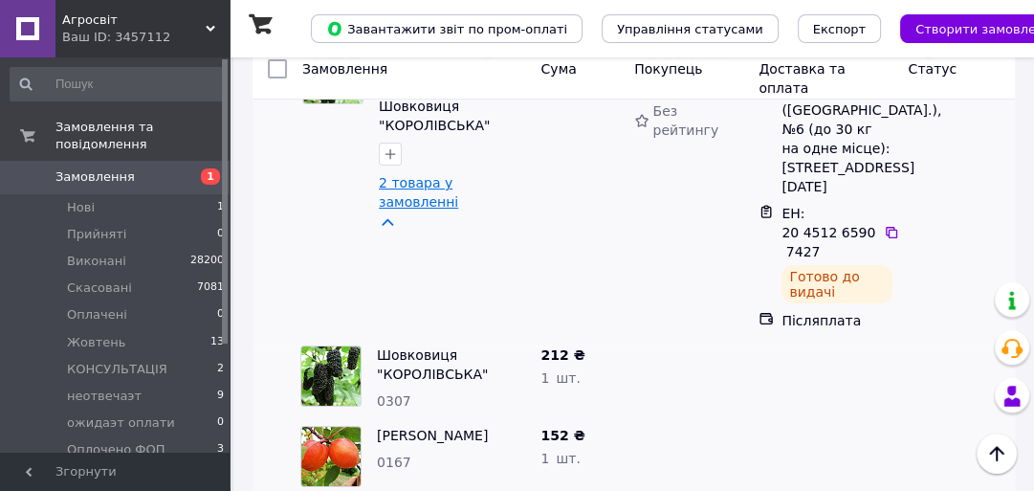
click at [421, 181] on link "2 товара у замовленні" at bounding box center [418, 192] width 79 height 34
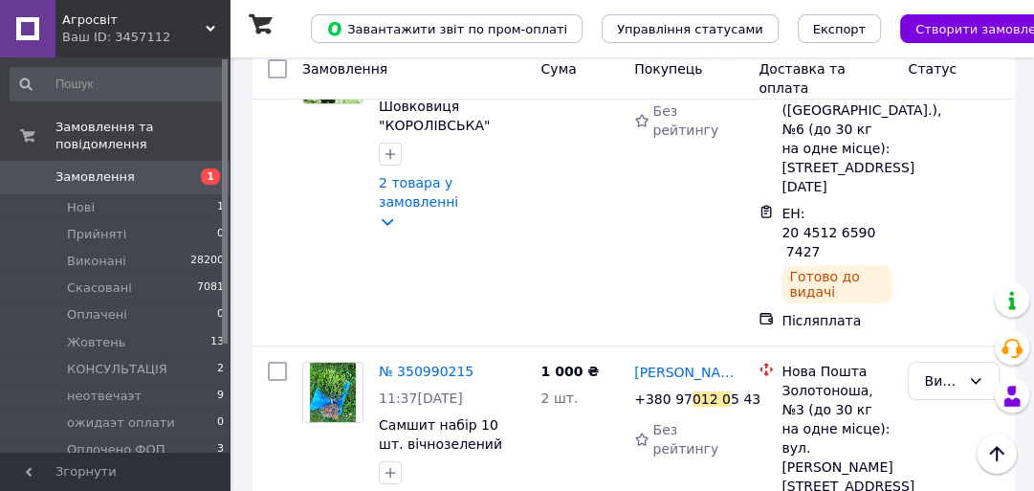
scroll to position [0, 0]
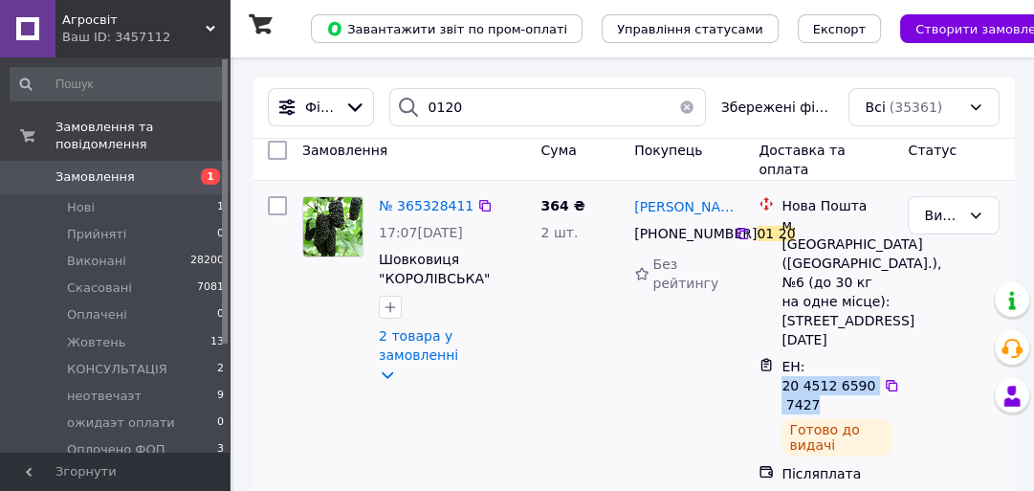
drag, startPoint x: 784, startPoint y: 367, endPoint x: 816, endPoint y: 368, distance: 31.6
click at [819, 379] on div "ЕН: 20 4512 6590 7427" at bounding box center [830, 385] width 101 height 61
copy span "20 4512 6590 7427"
click at [636, 158] on span "Покупець" at bounding box center [668, 150] width 68 height 15
click at [579, 157] on div "Cума" at bounding box center [580, 160] width 94 height 54
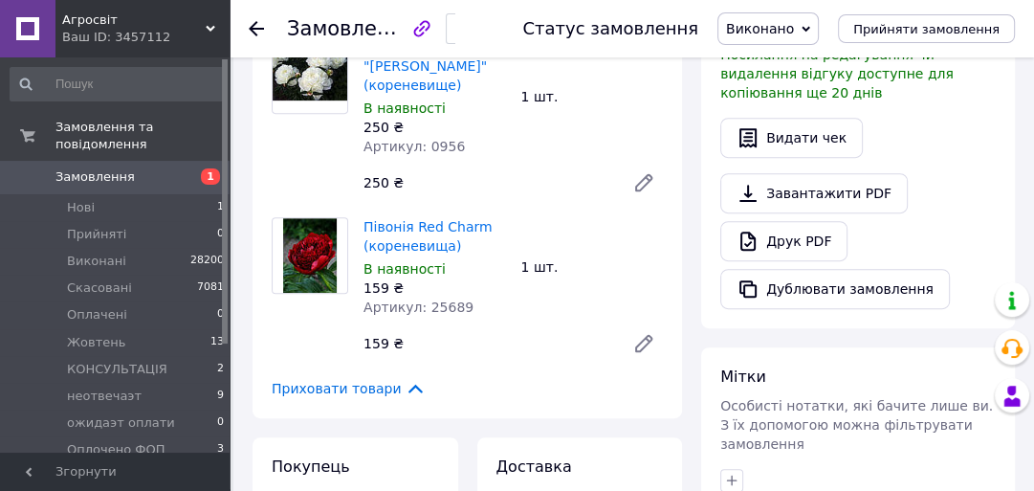
scroll to position [306, 0]
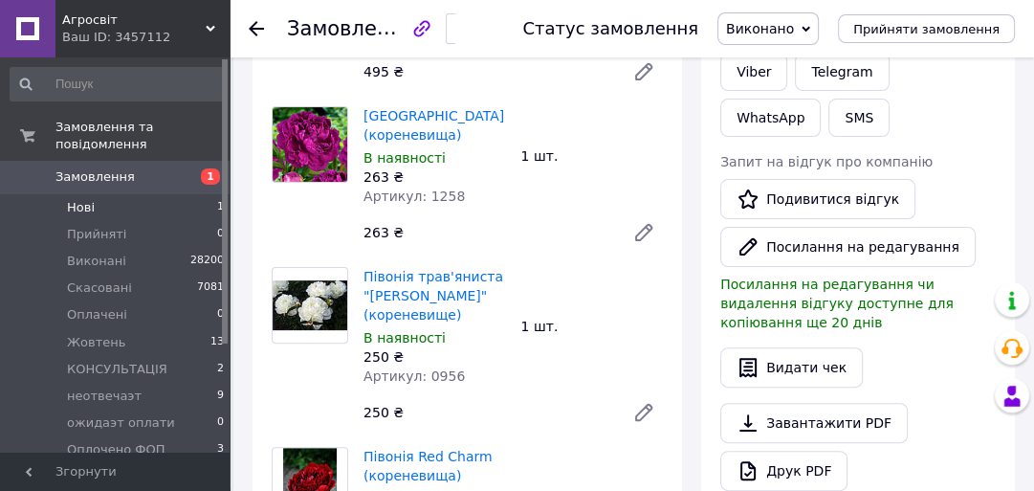
click at [138, 194] on li "Нові 1" at bounding box center [117, 207] width 235 height 27
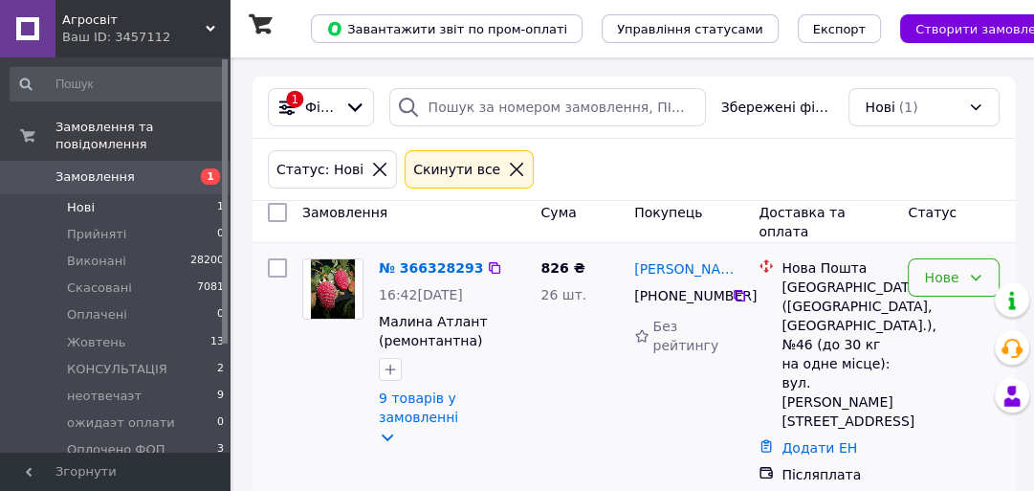
click at [964, 273] on div "Нове" at bounding box center [954, 277] width 92 height 38
click at [937, 310] on li "Прийнято" at bounding box center [954, 328] width 90 height 54
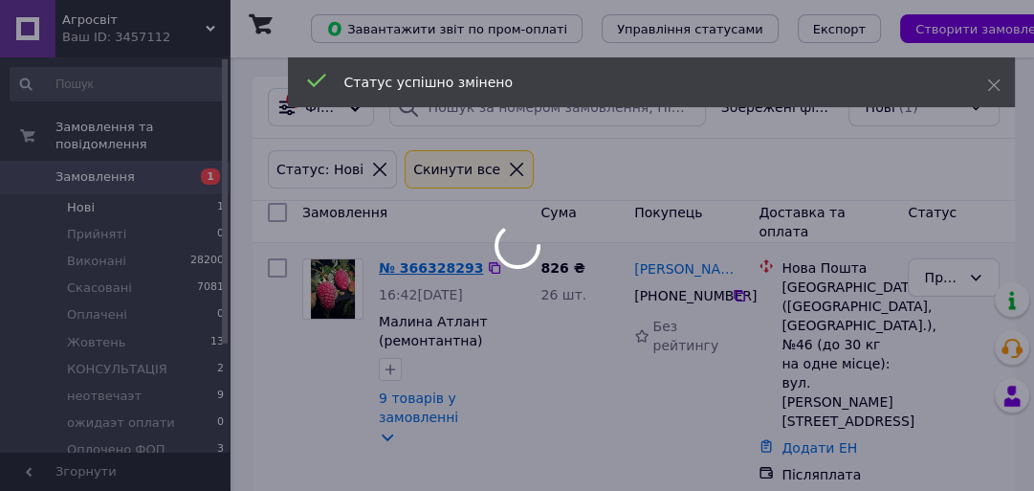
click at [398, 263] on body "Агросвіт Ваш ID: 3457112 Сайт Агросвіт Кабінет покупця Перевірити стан системи …" at bounding box center [517, 259] width 1034 height 518
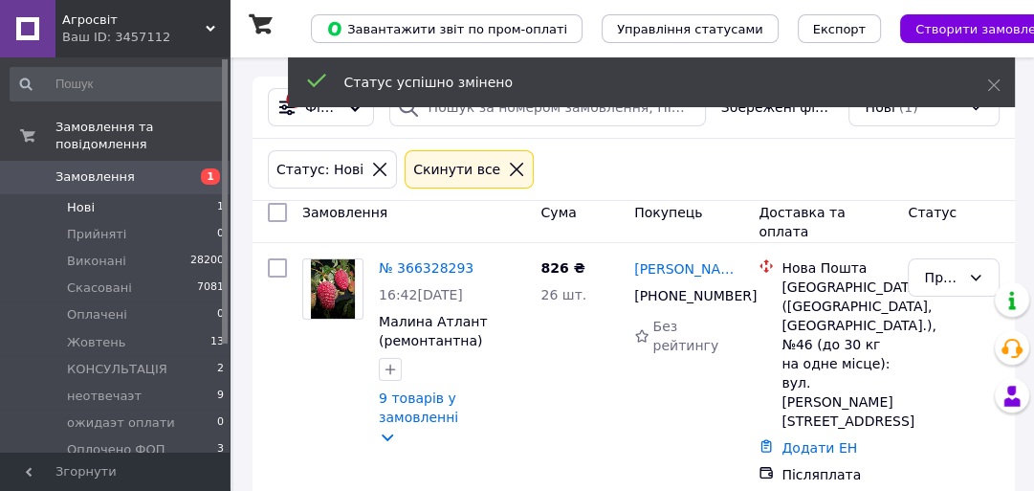
click at [405, 267] on link "№ 366328293" at bounding box center [426, 267] width 95 height 15
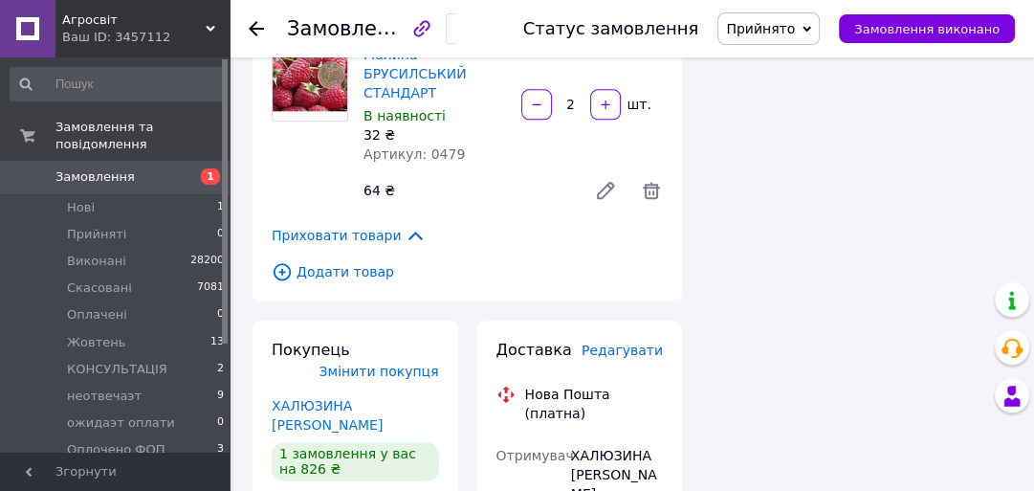
scroll to position [1683, 0]
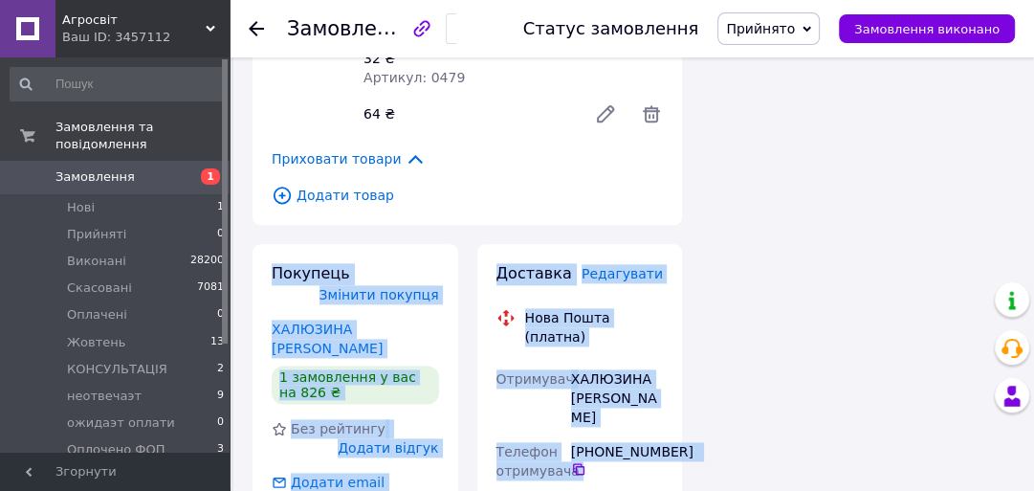
drag, startPoint x: 271, startPoint y: 176, endPoint x: 785, endPoint y: 361, distance: 546.7
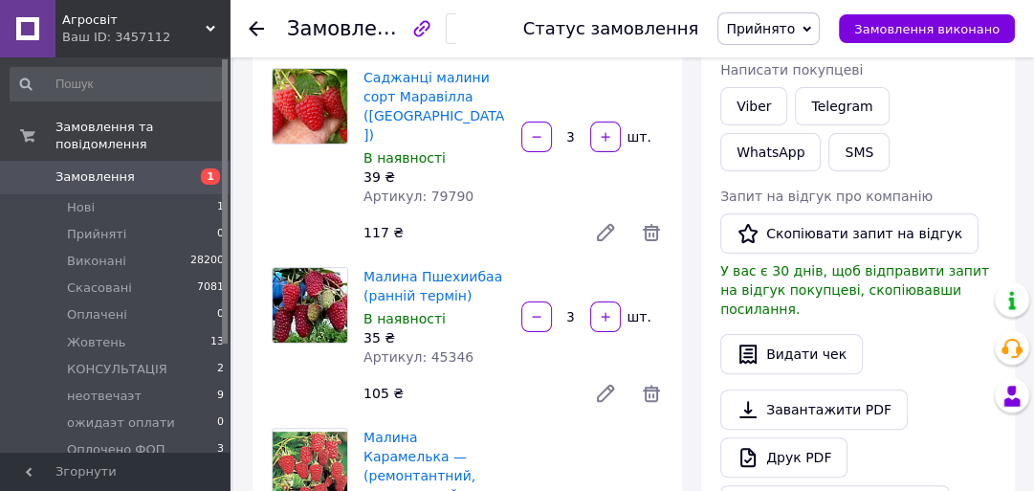
scroll to position [0, 0]
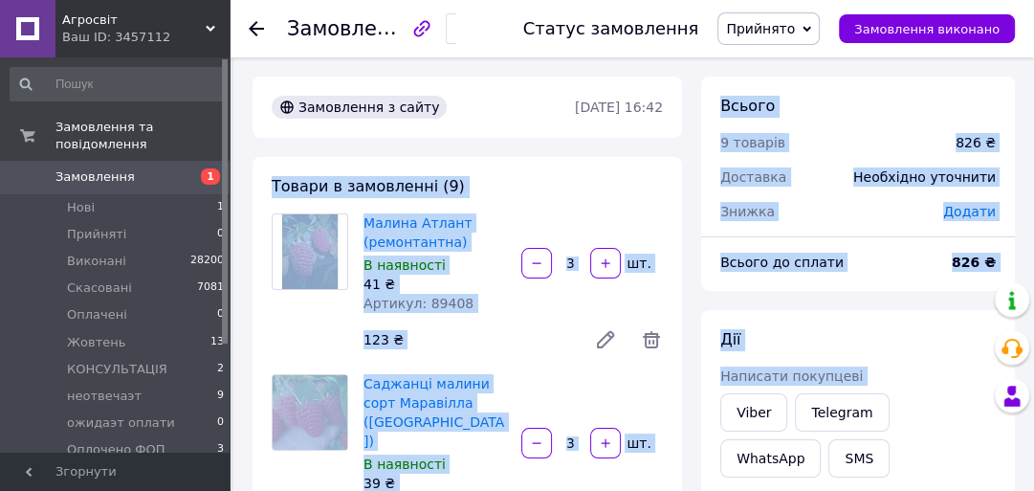
drag, startPoint x: 274, startPoint y: 189, endPoint x: 485, endPoint y: 333, distance: 255.5
click at [532, 314] on div "Малина Атлант (ремонтантна) В наявності 41 ₴ Артикул: 89408 3   шт. 123 ₴" at bounding box center [513, 285] width 315 height 153
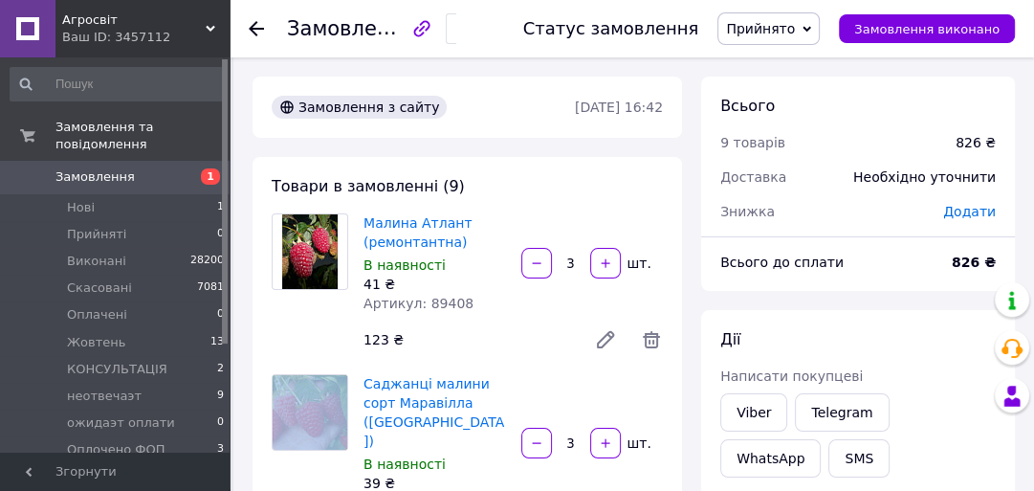
click at [532, 314] on div "Малина Атлант (ремонтантна) В наявності 41 ₴ Артикул: 89408 3   шт. 123 ₴" at bounding box center [513, 285] width 315 height 153
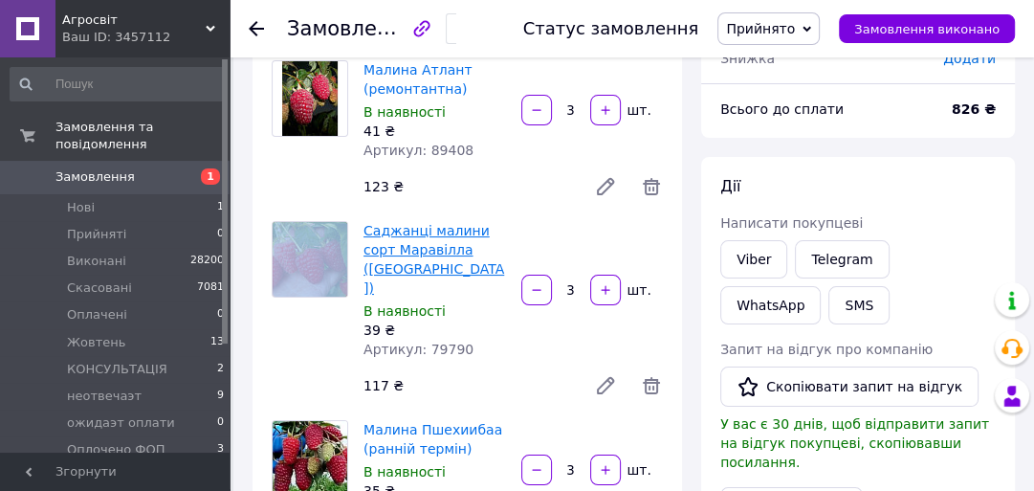
scroll to position [77, 0]
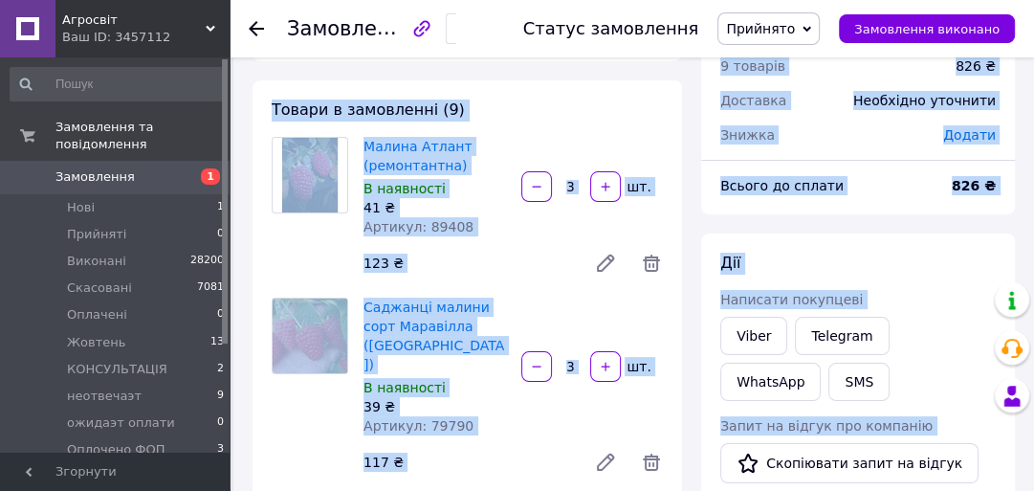
drag, startPoint x: 269, startPoint y: 111, endPoint x: 679, endPoint y: 333, distance: 466.5
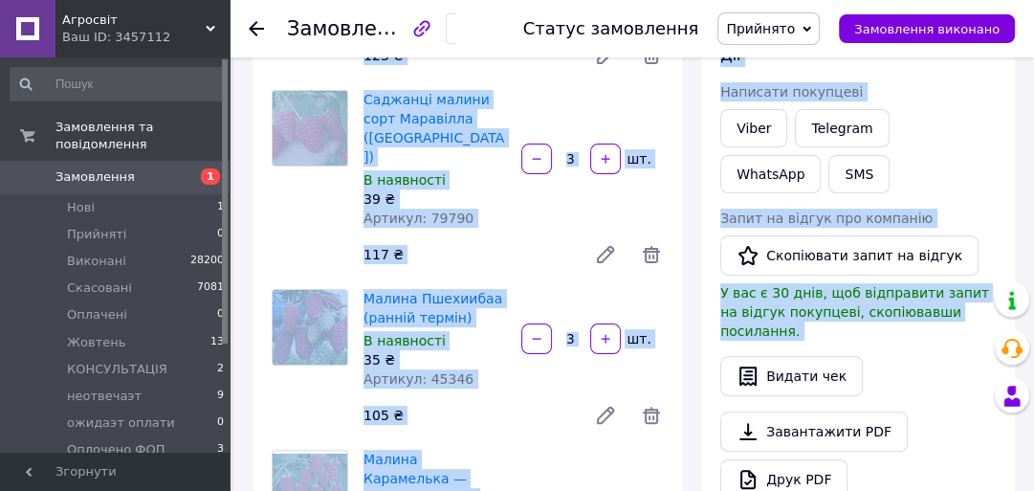
click at [480, 200] on div "Саджанці малини сорт Маравілла ([PERSON_NAME]) В наявності 39 ₴ Артикул: 79790 …" at bounding box center [513, 181] width 315 height 191
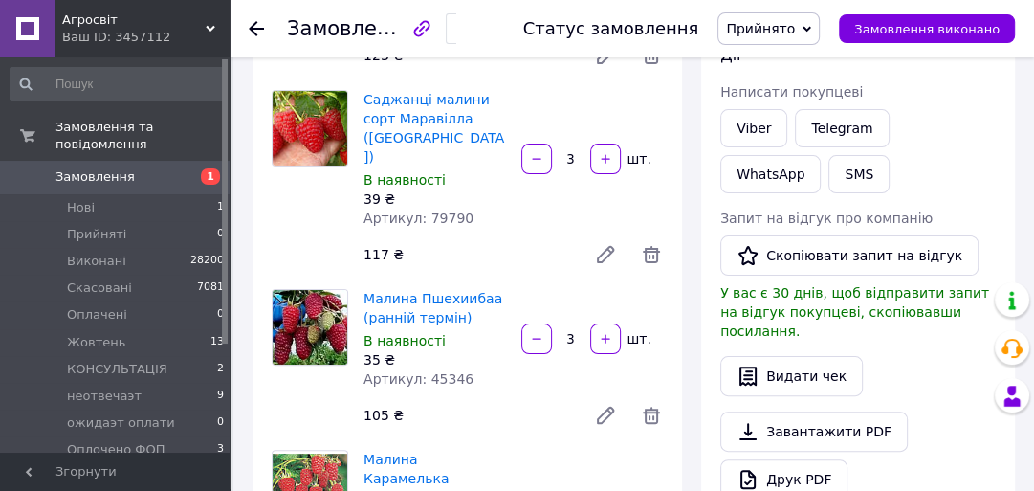
scroll to position [0, 0]
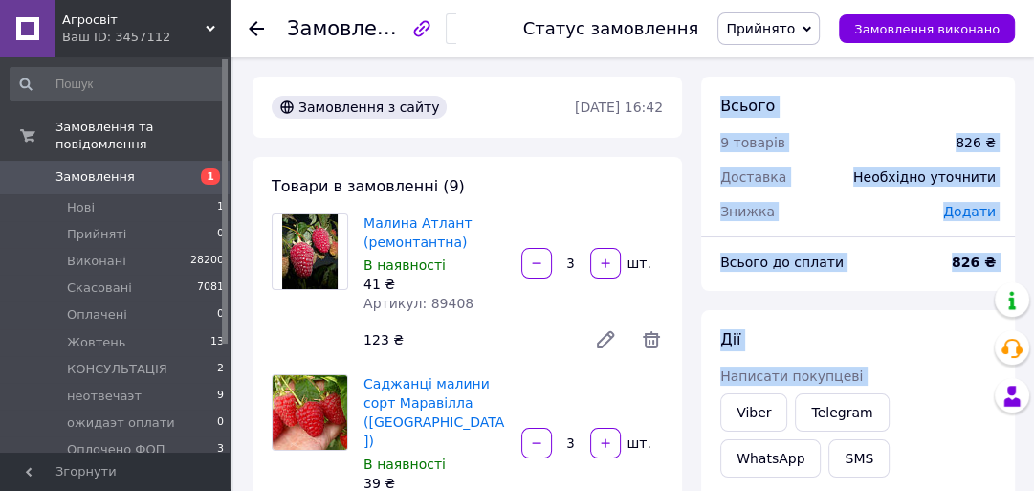
drag, startPoint x: 720, startPoint y: 107, endPoint x: 1045, endPoint y: 397, distance: 434.9
click at [825, 177] on div "Доставка" at bounding box center [775, 177] width 133 height 42
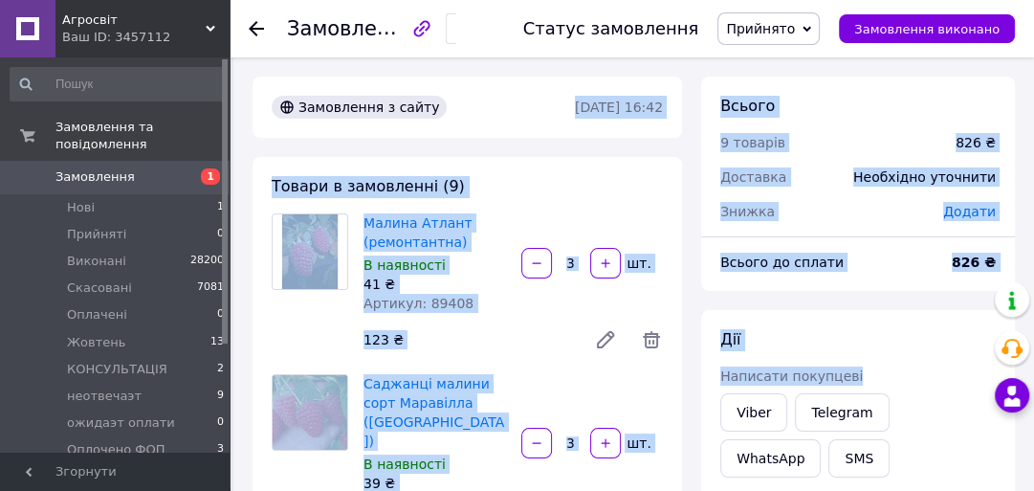
drag, startPoint x: 547, startPoint y: 108, endPoint x: 1002, endPoint y: 394, distance: 537.7
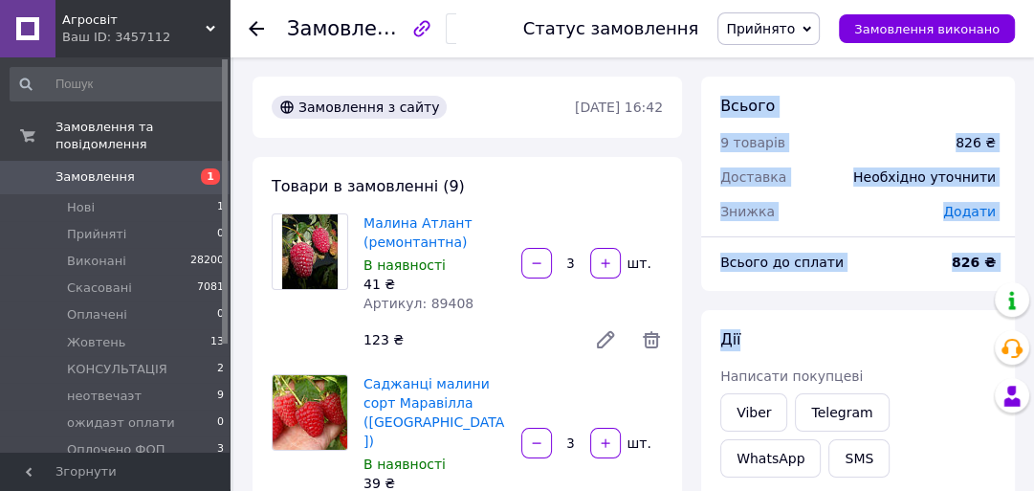
drag, startPoint x: 719, startPoint y: 106, endPoint x: 1045, endPoint y: 320, distance: 389.5
click at [821, 178] on div "Доставка" at bounding box center [775, 177] width 133 height 42
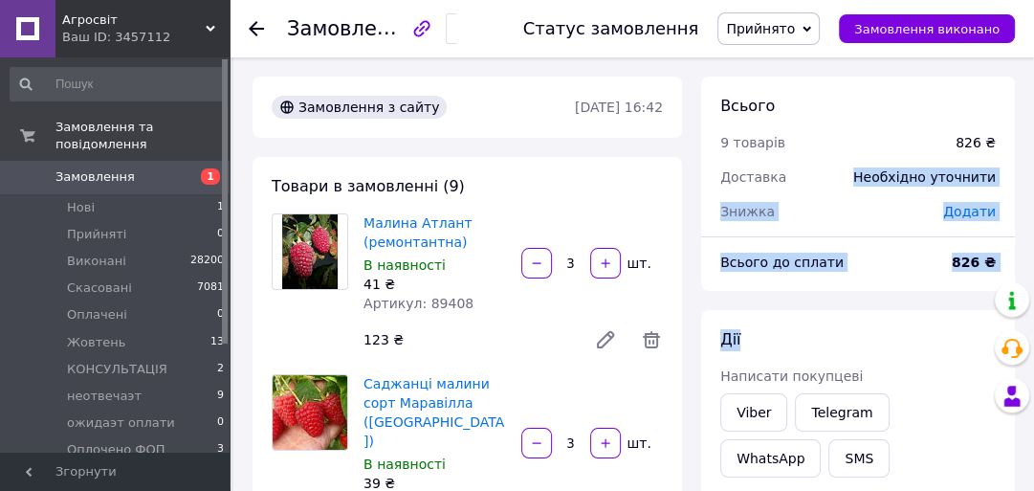
drag, startPoint x: 869, startPoint y: 177, endPoint x: 1033, endPoint y: 315, distance: 213.8
click at [830, 193] on div "Знижка" at bounding box center [820, 211] width 223 height 42
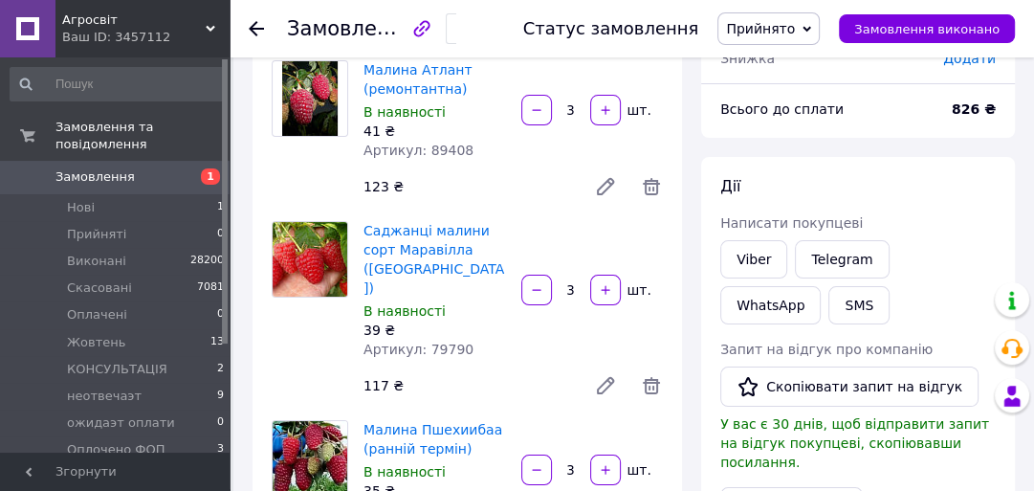
scroll to position [77, 0]
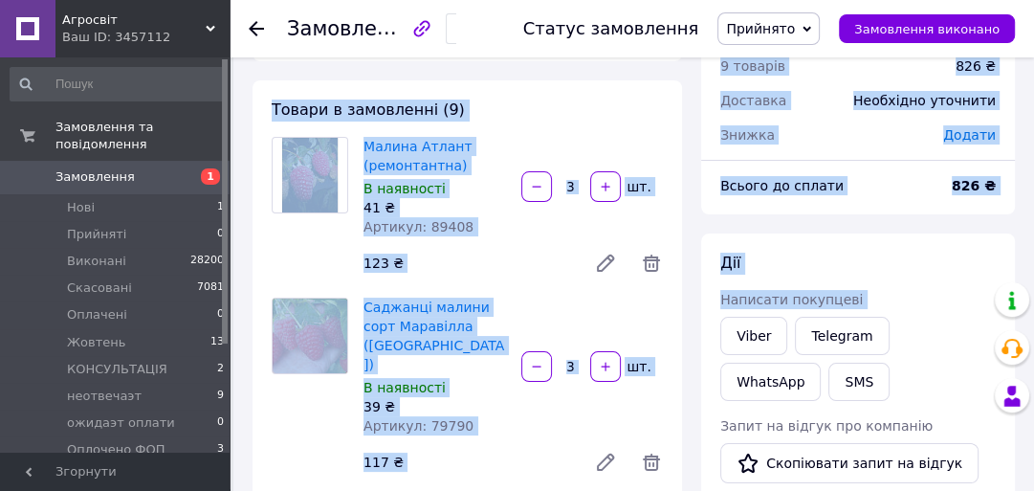
drag, startPoint x: 273, startPoint y: 111, endPoint x: 693, endPoint y: 398, distance: 508.6
click at [497, 245] on div "Малина Атлант (ремонтантна) В наявності 41 ₴ Артикул: 89408 3   шт. 123 ₴" at bounding box center [513, 209] width 315 height 153
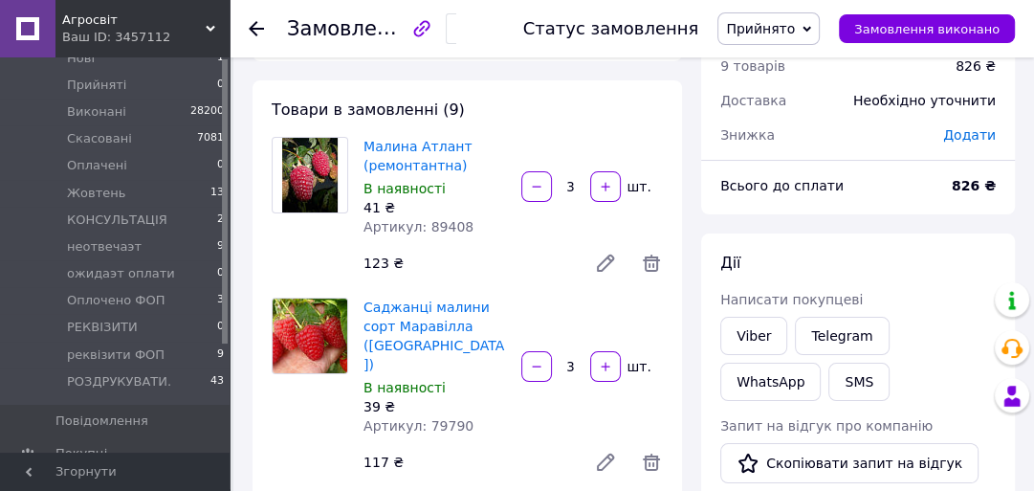
scroll to position [0, 0]
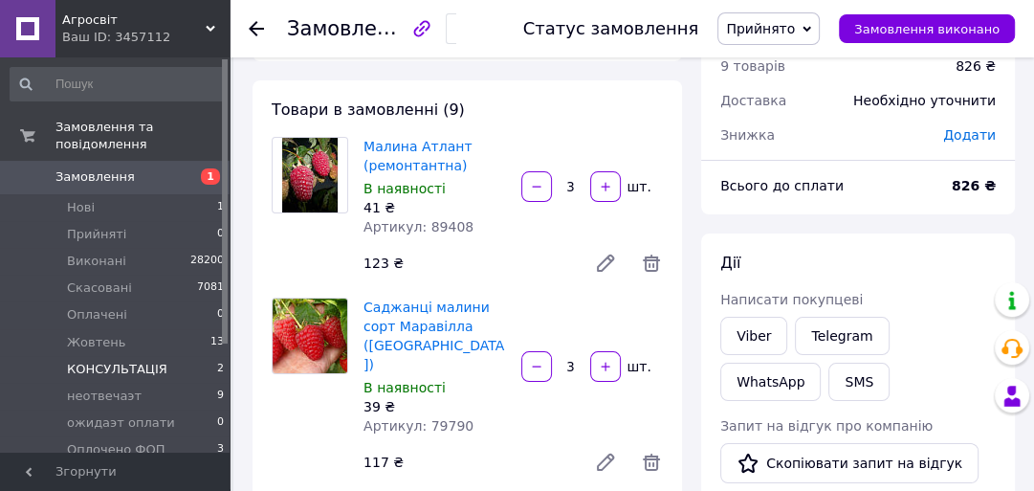
click at [135, 361] on span "КОНСУЛЬТАЦІЯ" at bounding box center [117, 369] width 100 height 17
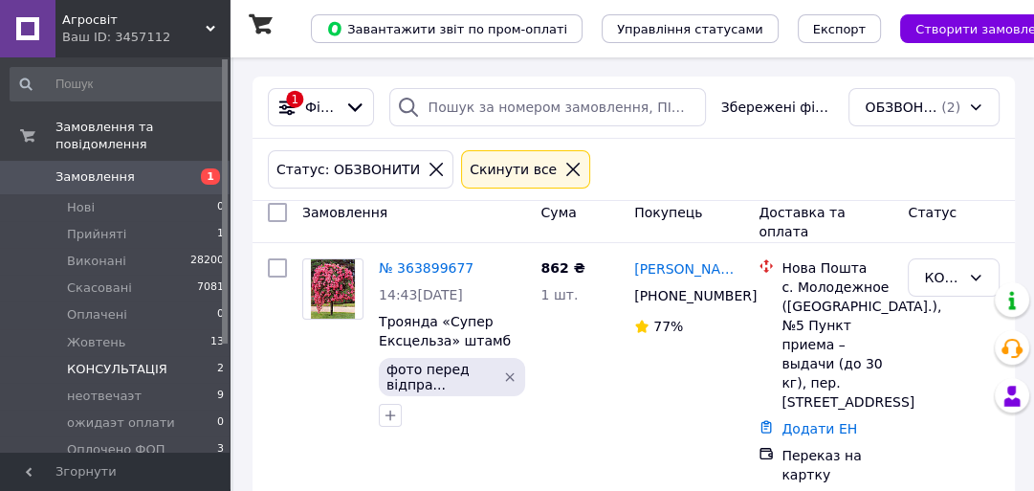
click at [133, 168] on span "Замовлення" at bounding box center [115, 176] width 121 height 17
